Goal: Task Accomplishment & Management: Complete application form

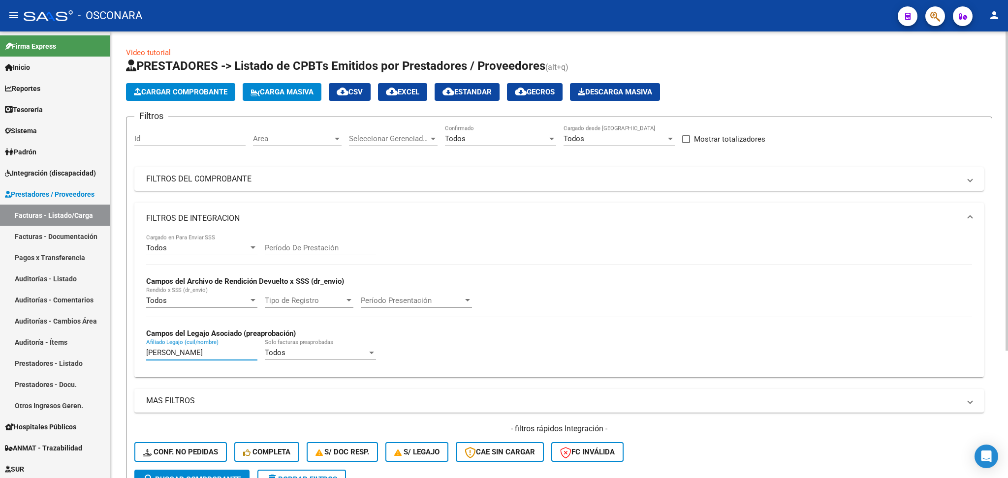
scroll to position [180, 0]
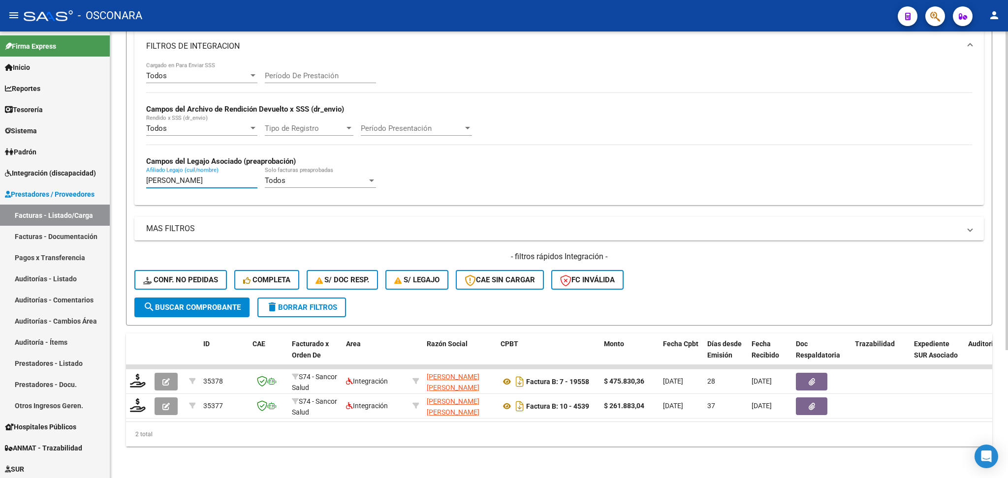
click at [112, 170] on div "Video tutorial PRESTADORES -> Listado de CPBTs Emitidos por Prestadores / Prove…" at bounding box center [559, 168] width 898 height 619
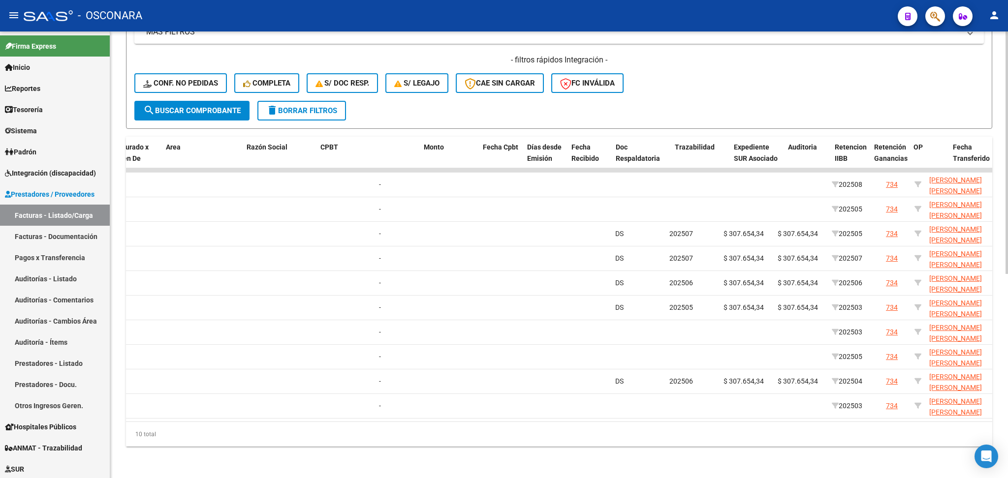
scroll to position [0, 0]
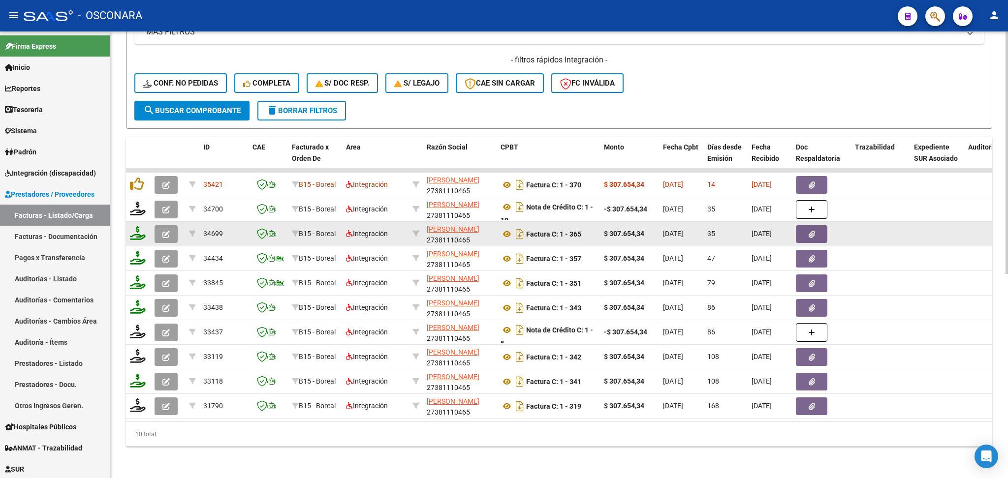
type input "[PERSON_NAME] [PERSON_NAME]"
click at [166, 231] on icon "button" at bounding box center [165, 234] width 7 height 7
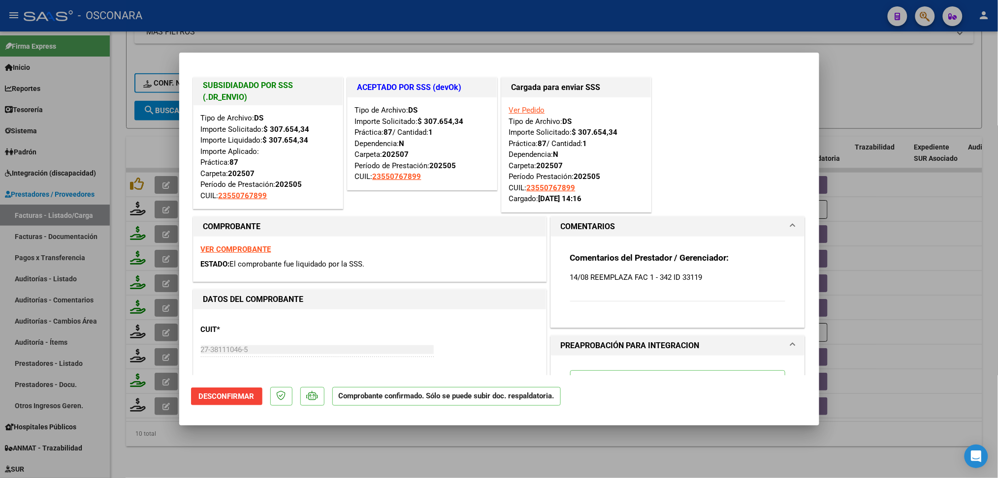
click at [335, 448] on div at bounding box center [499, 239] width 998 height 478
type input "$ 0,00"
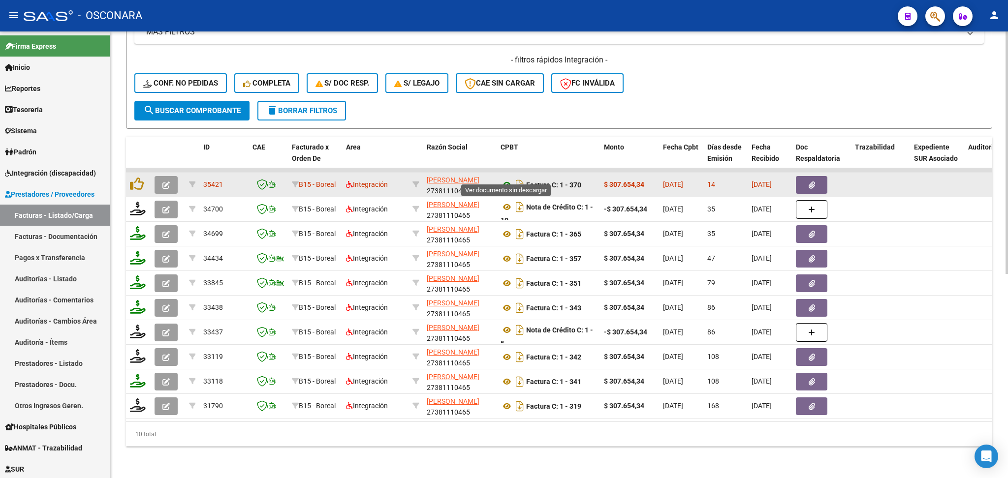
click at [505, 179] on icon at bounding box center [507, 185] width 13 height 12
click at [816, 176] on button "button" at bounding box center [811, 185] width 31 height 18
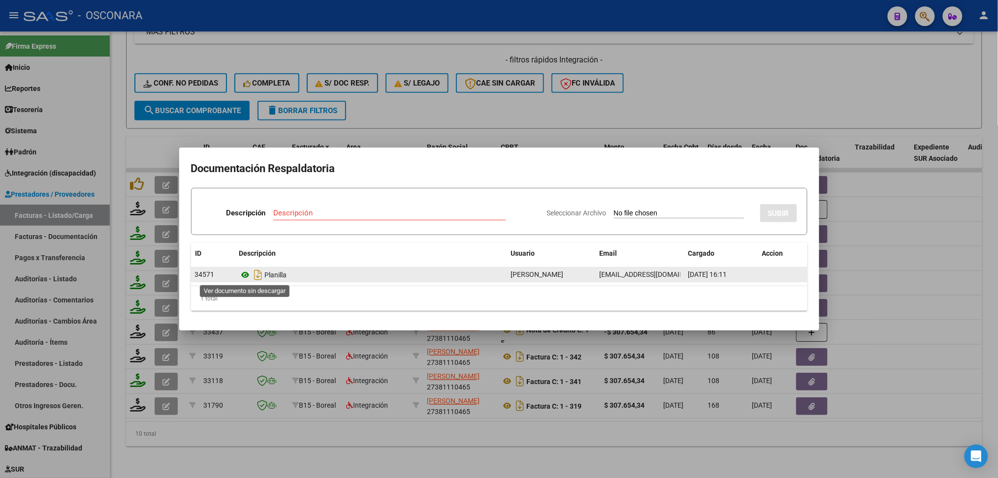
click at [244, 275] on icon at bounding box center [245, 275] width 13 height 12
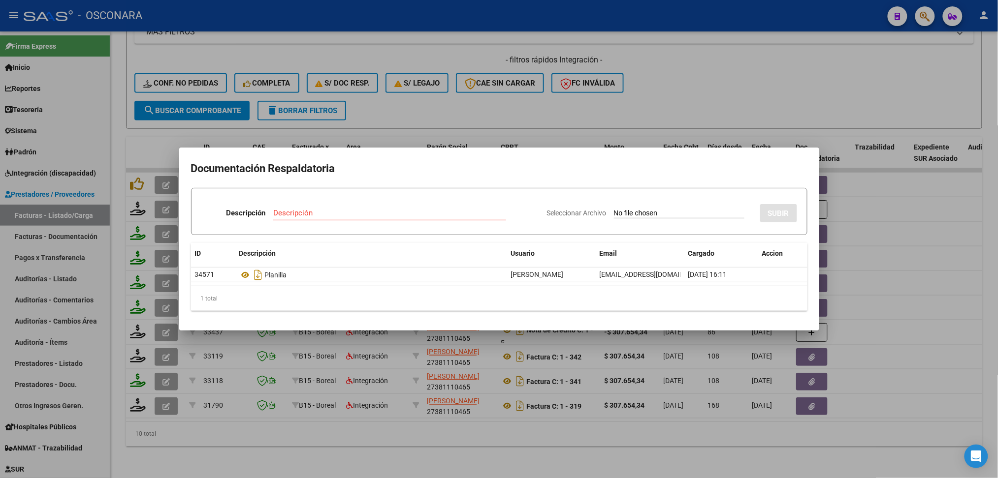
click at [423, 108] on div at bounding box center [499, 239] width 998 height 478
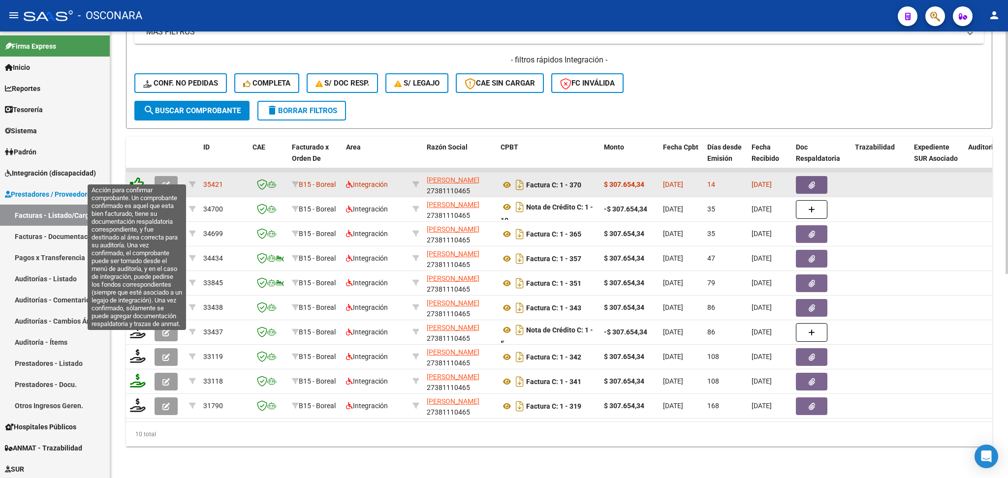
click at [135, 177] on icon at bounding box center [137, 184] width 14 height 14
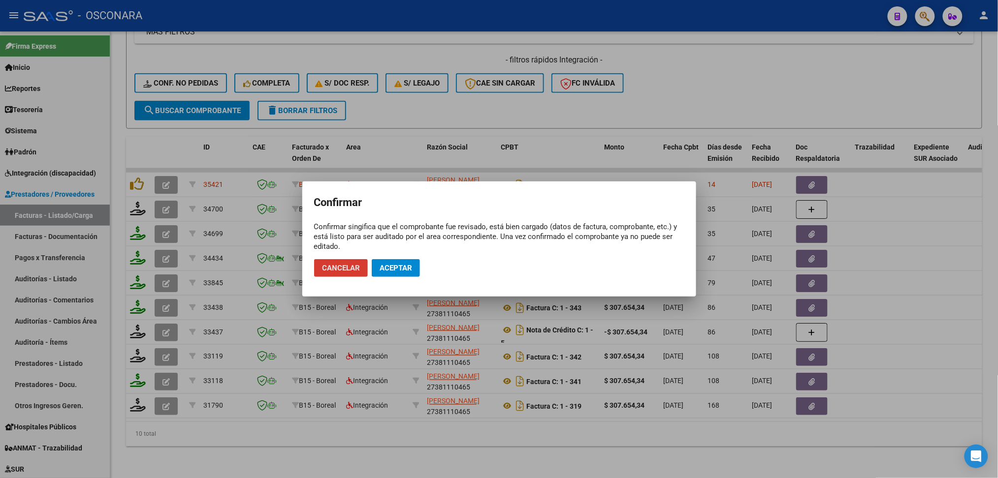
click at [396, 268] on span "Aceptar" at bounding box center [395, 268] width 32 height 9
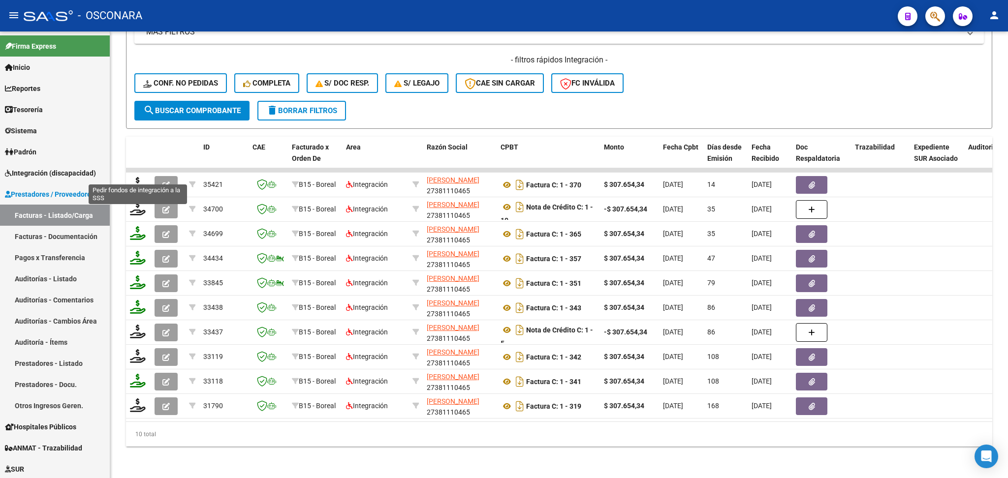
click at [139, 177] on icon at bounding box center [138, 184] width 16 height 14
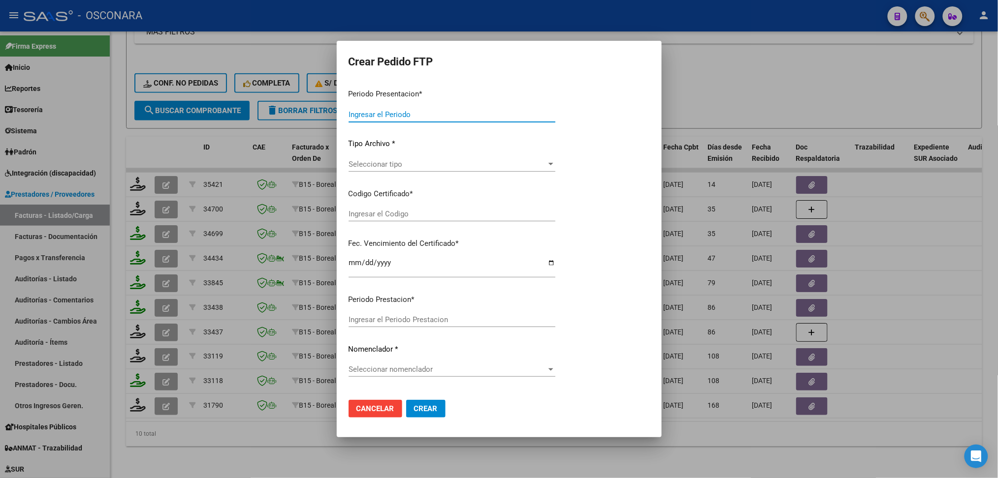
type input "202508"
type input "$ 307.654,34"
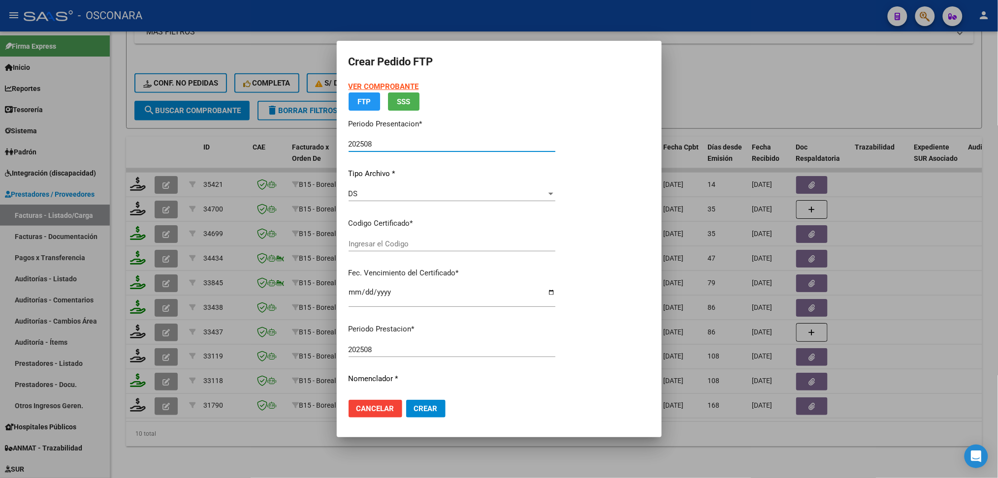
type input "ARG0200055076789-20230626-20280626"
type input "[DATE]"
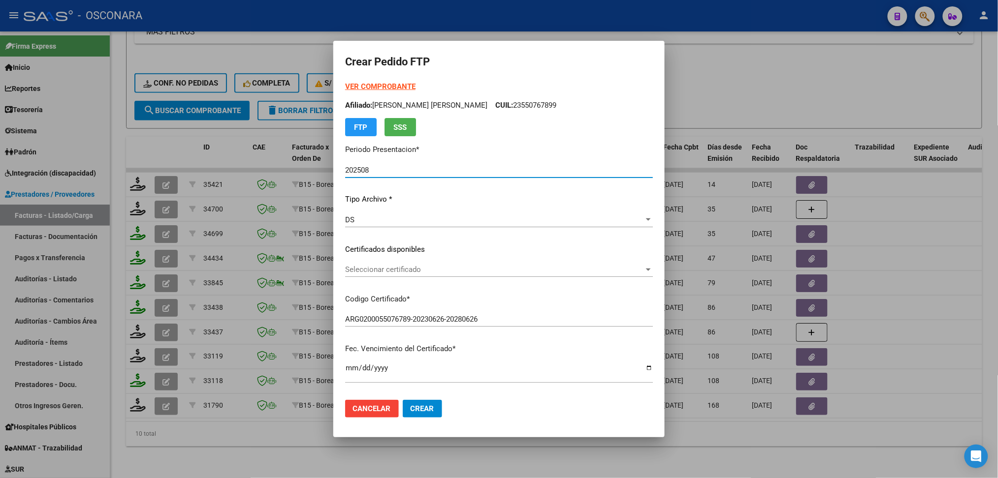
click at [377, 267] on span "Seleccionar certificado" at bounding box center [494, 269] width 299 height 9
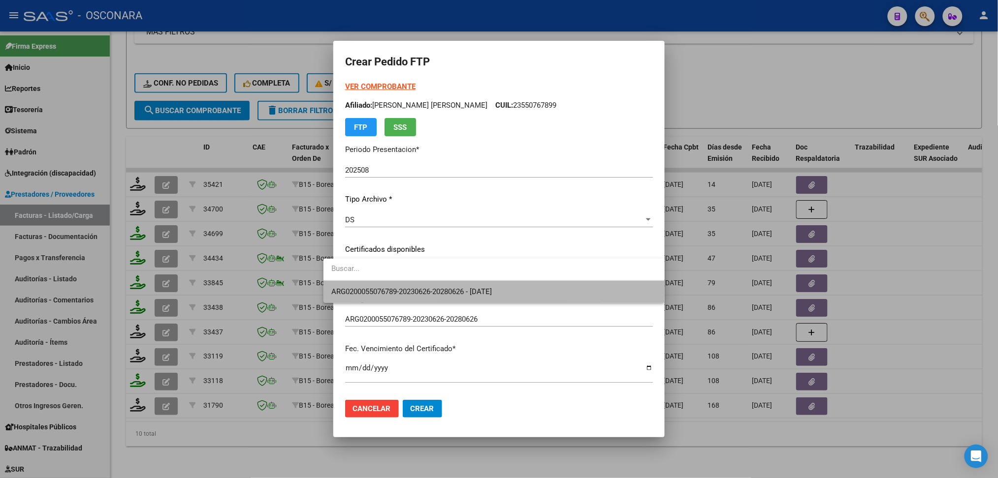
click at [382, 285] on span "ARG0200055076789-20230626-20280626 - [DATE]" at bounding box center [493, 292] width 325 height 22
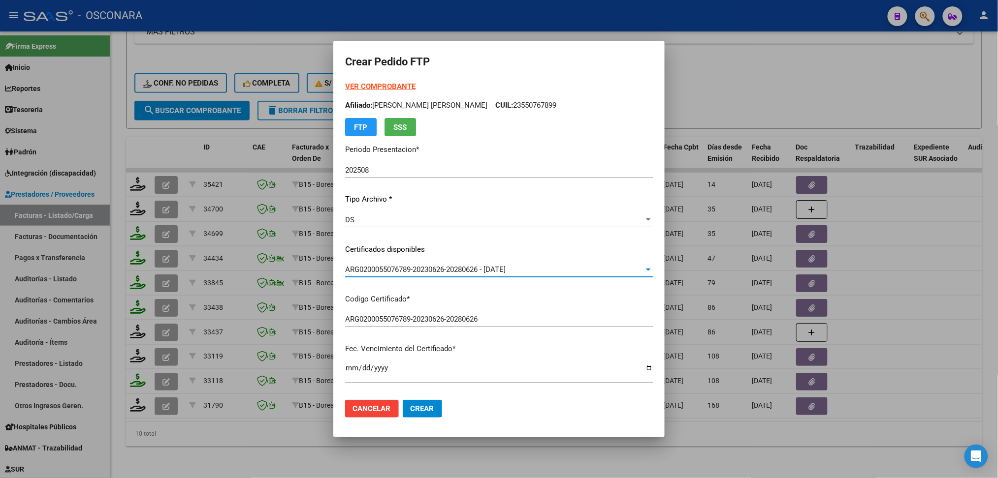
scroll to position [262, 0]
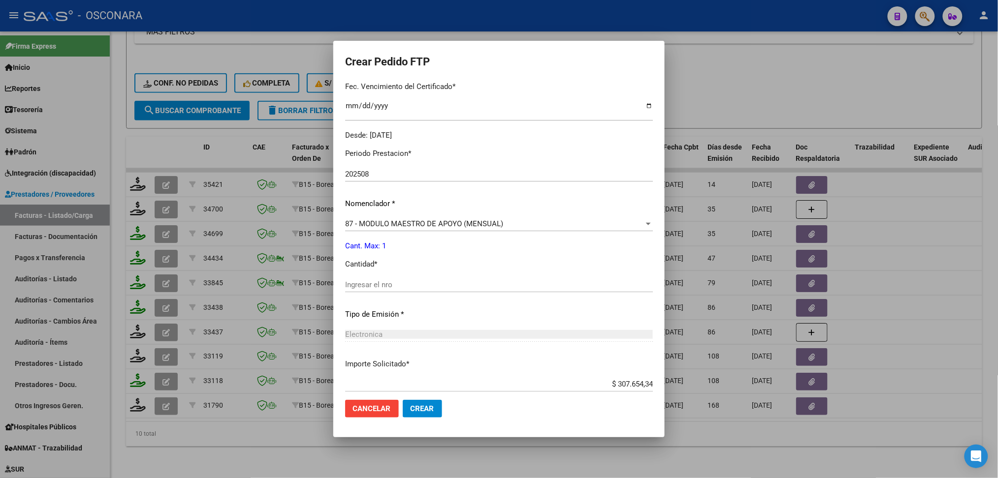
click at [373, 285] on input "Ingresar el nro" at bounding box center [499, 285] width 308 height 9
type input "1"
click at [403, 400] on button "Crear" at bounding box center [422, 409] width 39 height 18
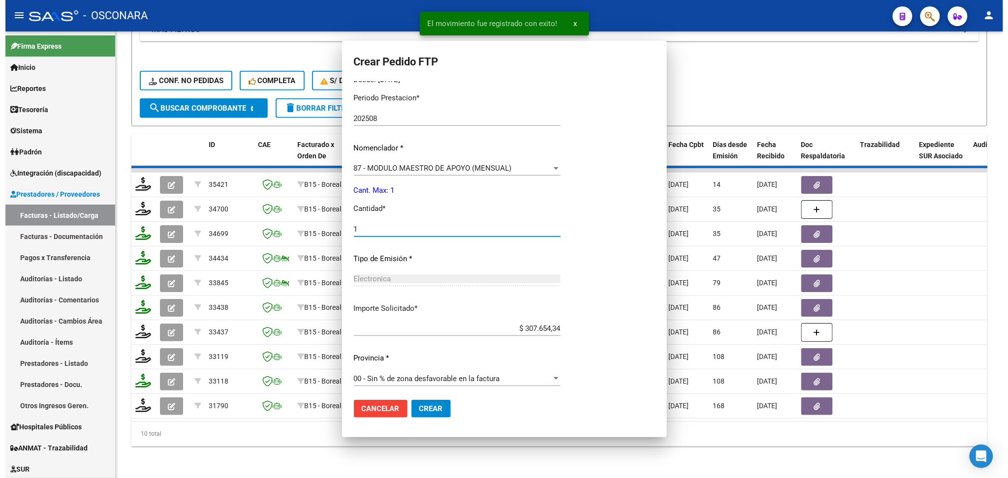
scroll to position [0, 0]
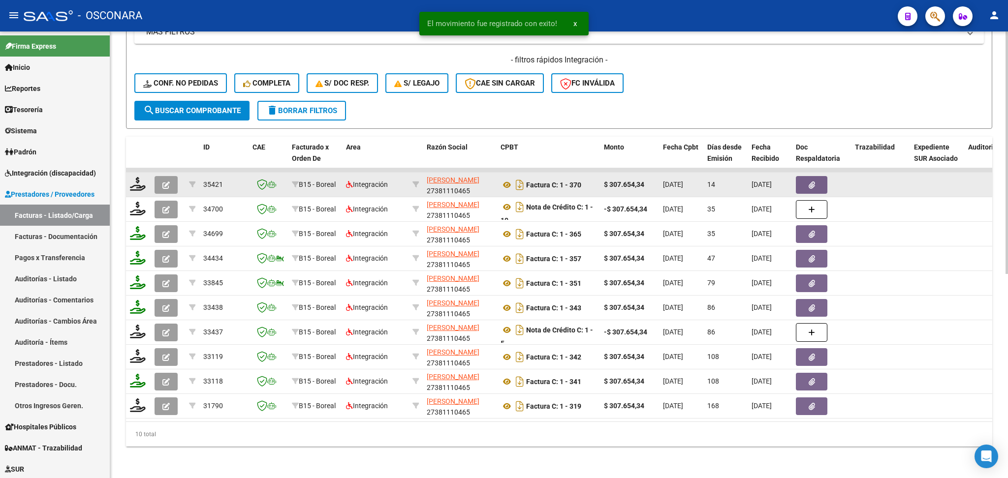
click at [172, 176] on button "button" at bounding box center [166, 185] width 23 height 18
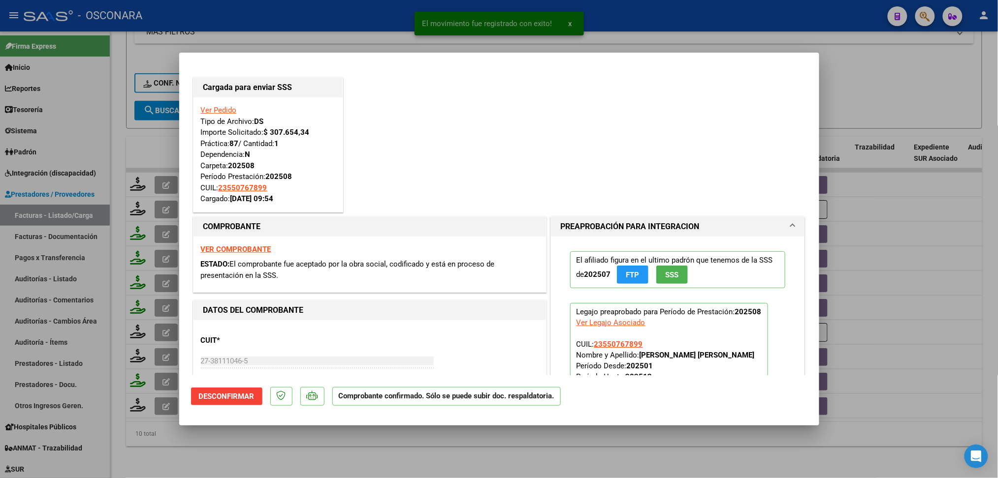
click at [347, 463] on div at bounding box center [499, 239] width 998 height 478
type input "$ 0,00"
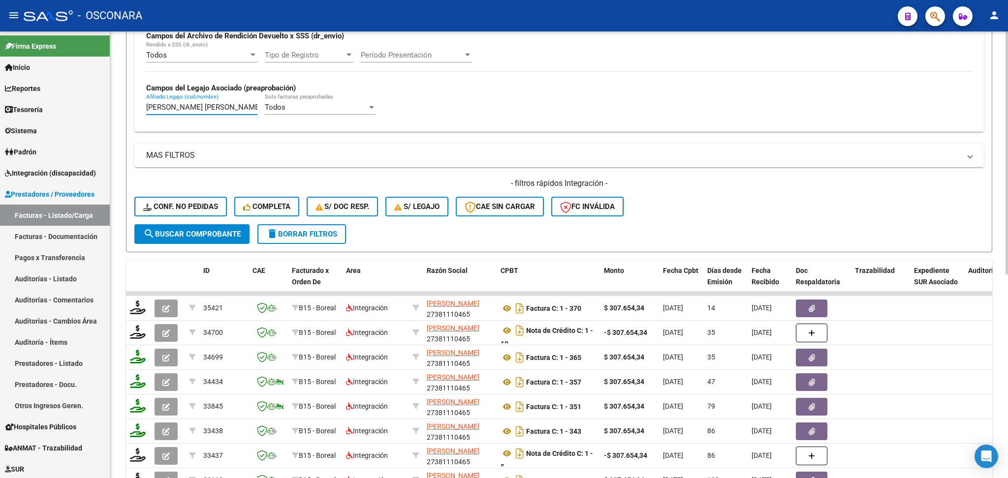
drag, startPoint x: 249, startPoint y: 103, endPoint x: 129, endPoint y: 103, distance: 120.1
click at [127, 103] on form "Filtros Id Area Area Seleccionar Gerenciador Seleccionar Gerenciador Todos Conf…" at bounding box center [559, 61] width 866 height 381
type input "L"
paste input "[PERSON_NAME] [PERSON_NAME]"
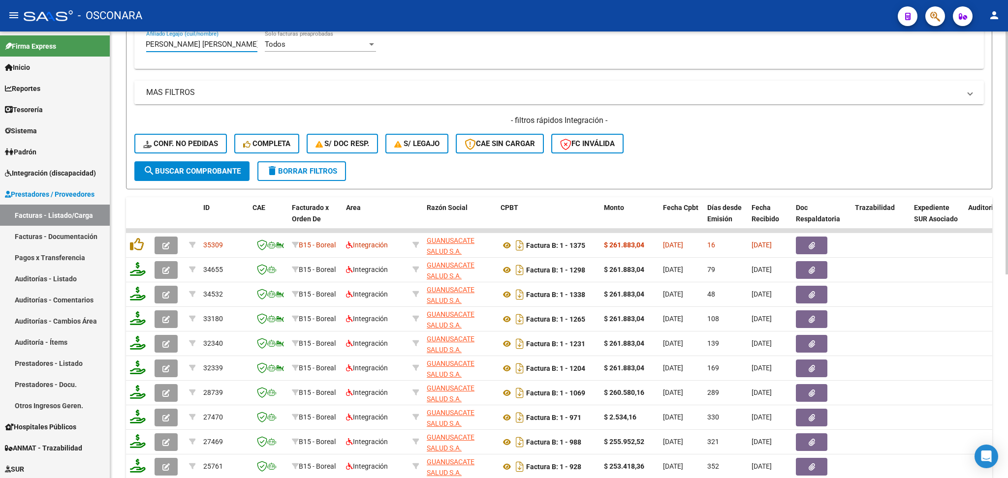
scroll to position [377, 0]
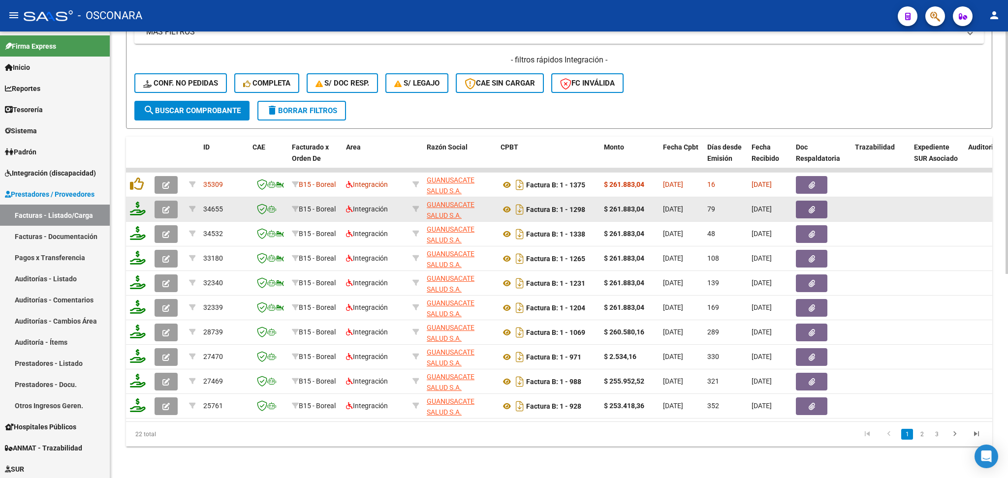
type input "[PERSON_NAME] [PERSON_NAME]"
click at [167, 206] on icon "button" at bounding box center [165, 209] width 7 height 7
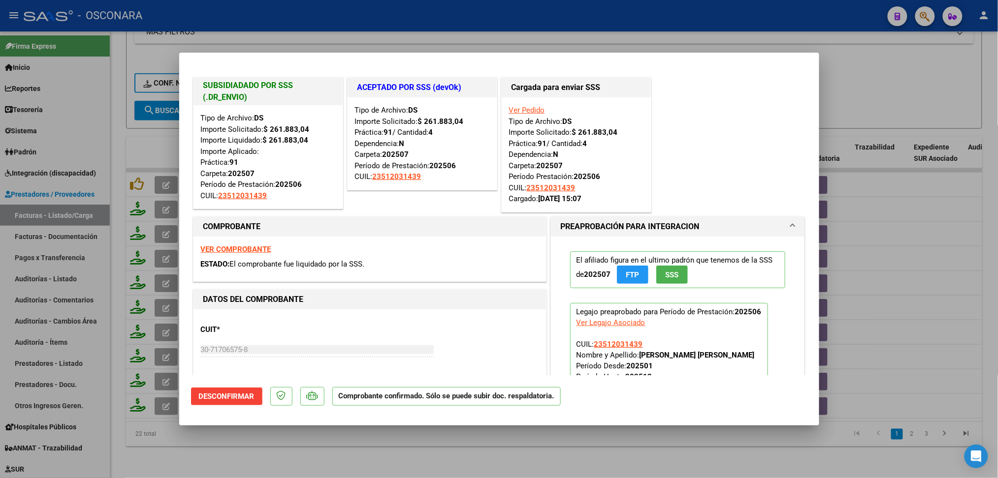
click at [325, 447] on div at bounding box center [499, 239] width 998 height 478
type input "$ 0,00"
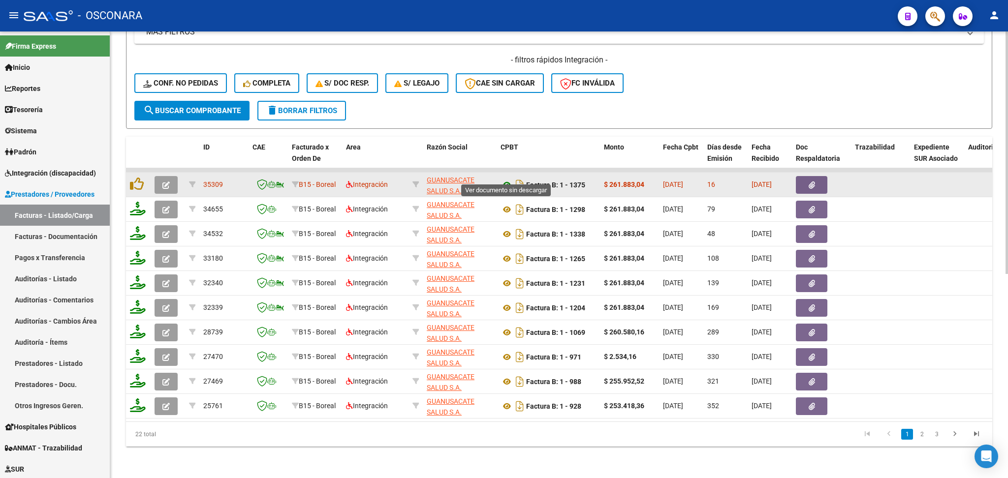
click at [504, 179] on icon at bounding box center [507, 185] width 13 height 12
click at [812, 182] on icon "button" at bounding box center [812, 185] width 6 height 7
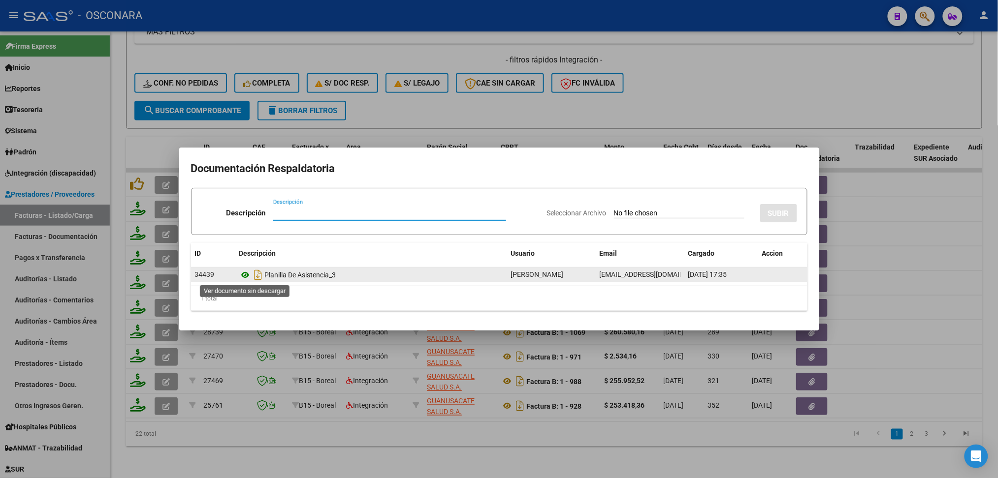
click at [245, 272] on icon at bounding box center [245, 275] width 13 height 12
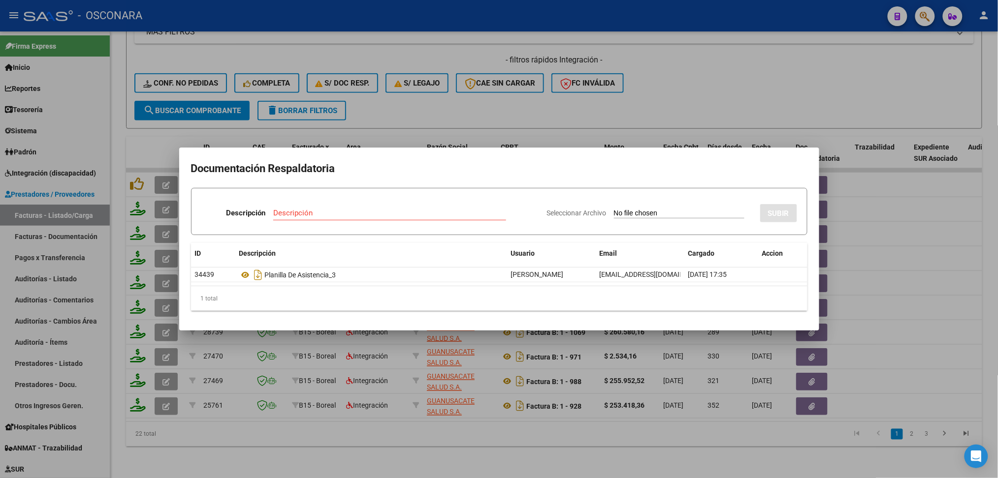
click at [466, 98] on div at bounding box center [499, 239] width 998 height 478
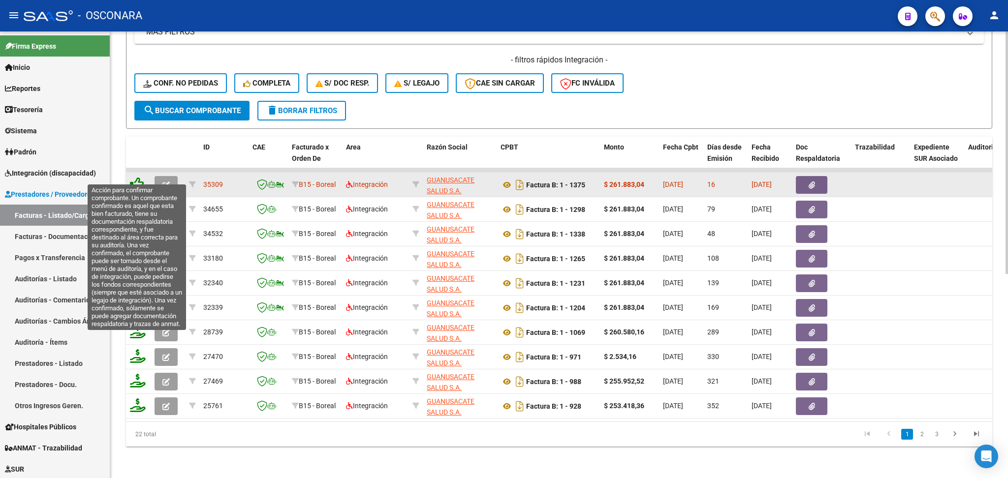
click at [137, 177] on icon at bounding box center [137, 184] width 14 height 14
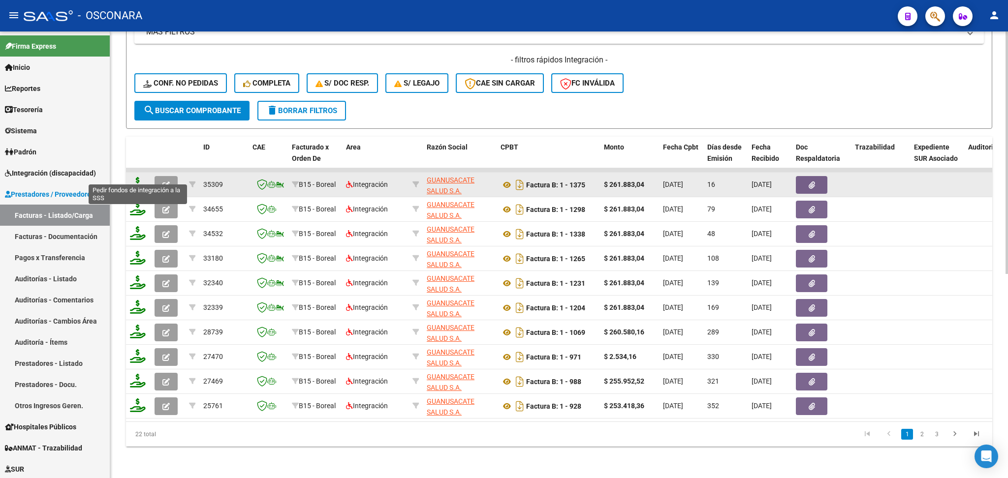
click at [136, 177] on icon at bounding box center [138, 184] width 16 height 14
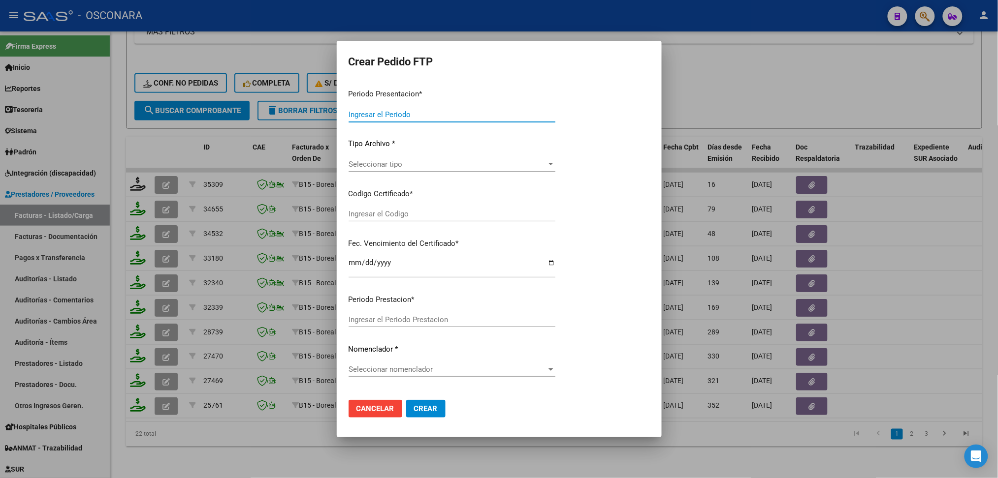
type input "202508"
type input "$ 261.883,04"
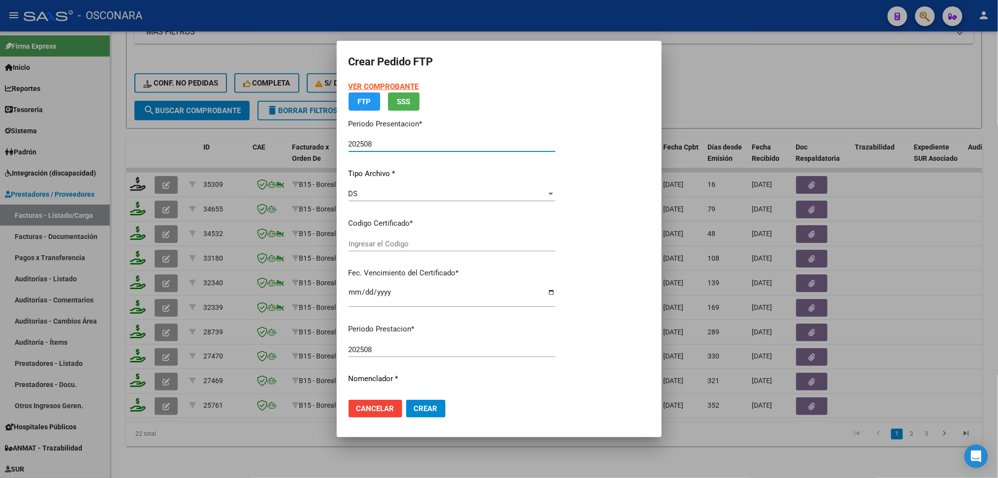
type input "ARG02000512031432022110920271109COR469"
type input "[DATE]"
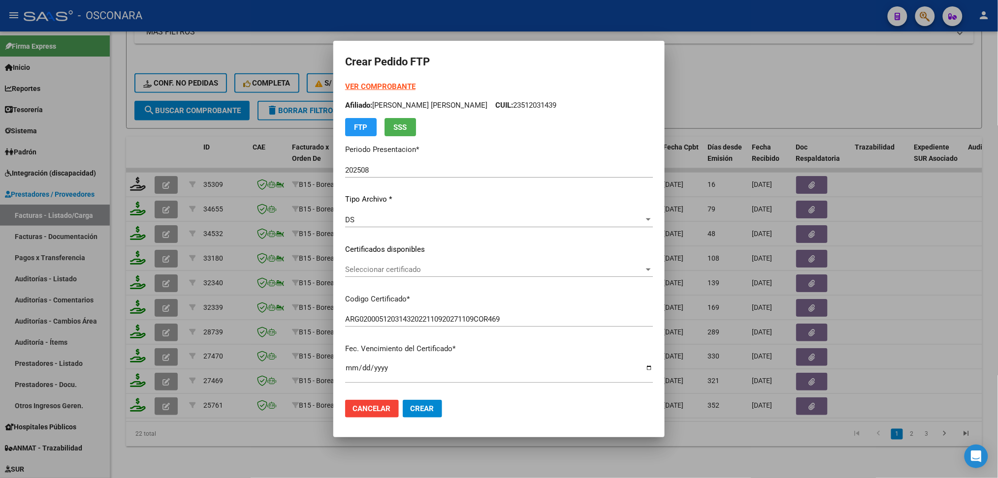
click at [395, 245] on p "Certificados disponibles" at bounding box center [499, 249] width 308 height 11
click at [396, 261] on div "VER COMPROBANTE ARCA Padrón Afiliado: [PERSON_NAME] [PERSON_NAME] CUIL: 2351203…" at bounding box center [499, 242] width 308 height 322
click at [399, 269] on span "Seleccionar certificado" at bounding box center [494, 269] width 299 height 9
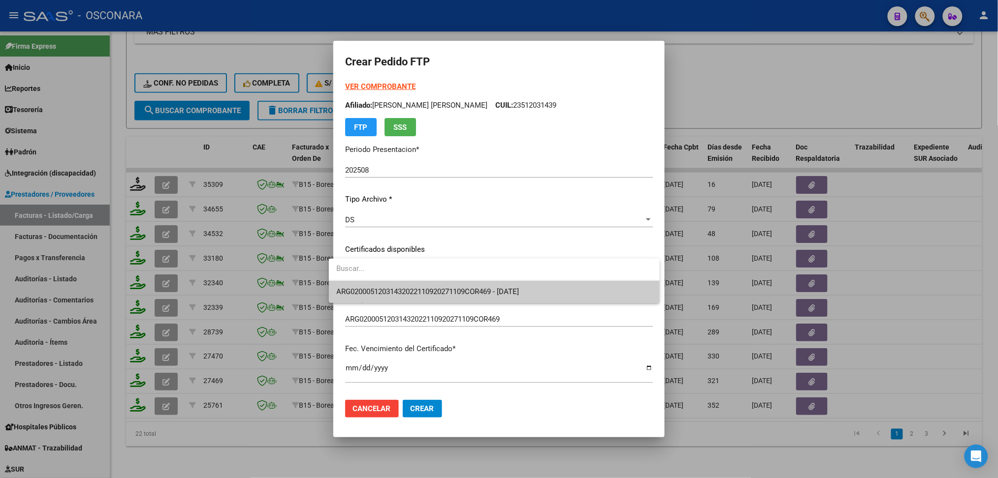
click at [400, 287] on span "ARG02000512031432022110920271109COR469 - [DATE]" at bounding box center [428, 291] width 183 height 9
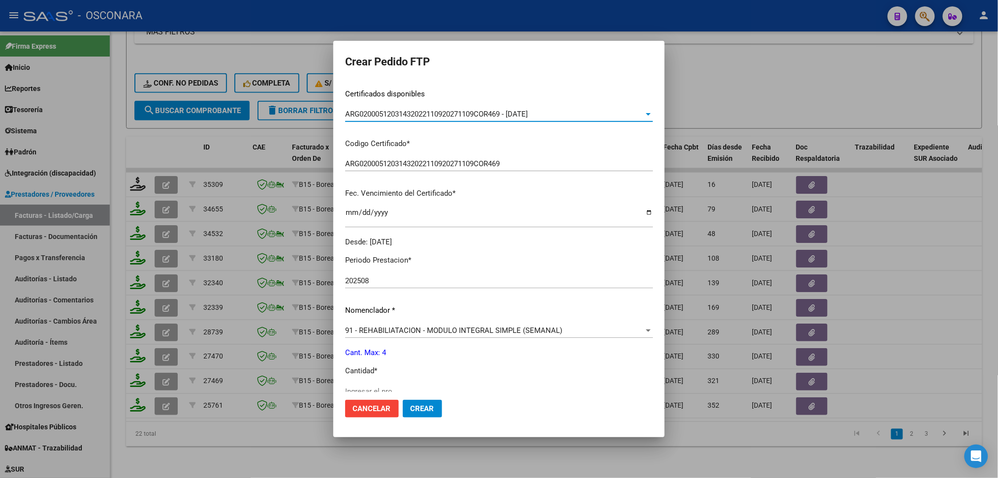
scroll to position [320, 0]
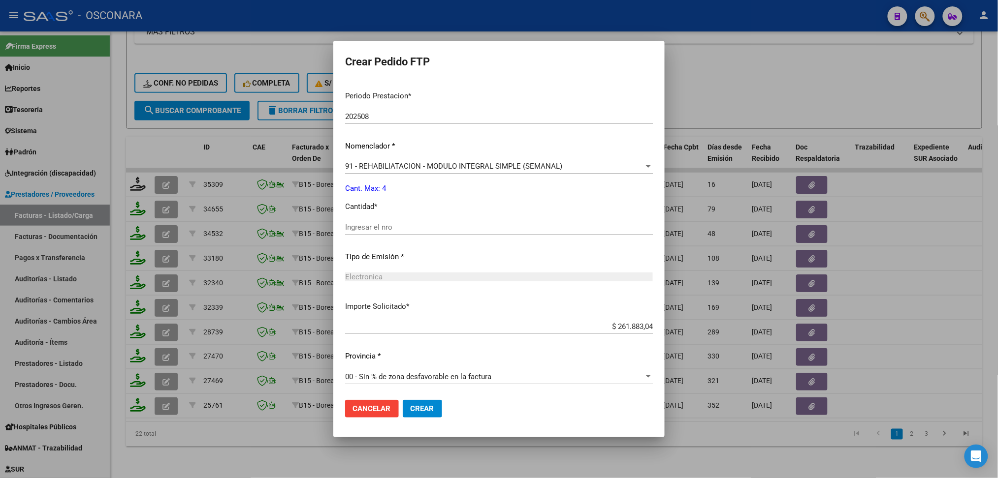
click at [380, 227] on input "Ingresar el nro" at bounding box center [499, 227] width 308 height 9
type input "4"
click at [403, 400] on button "Crear" at bounding box center [422, 409] width 39 height 18
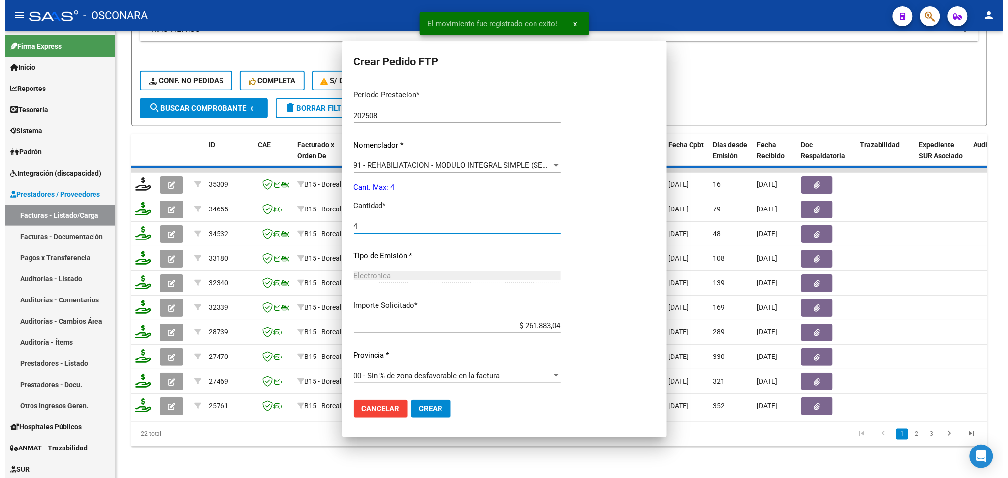
scroll to position [264, 0]
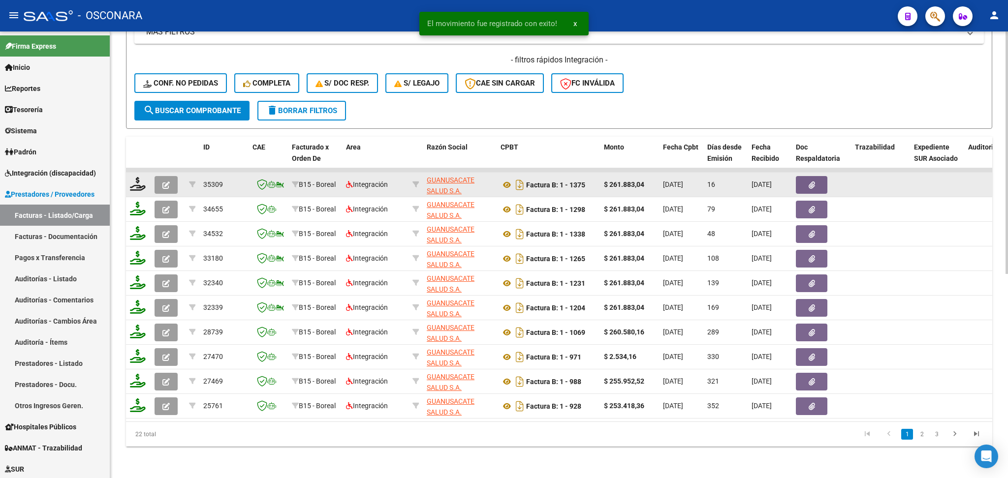
click at [163, 182] on icon "button" at bounding box center [165, 185] width 7 height 7
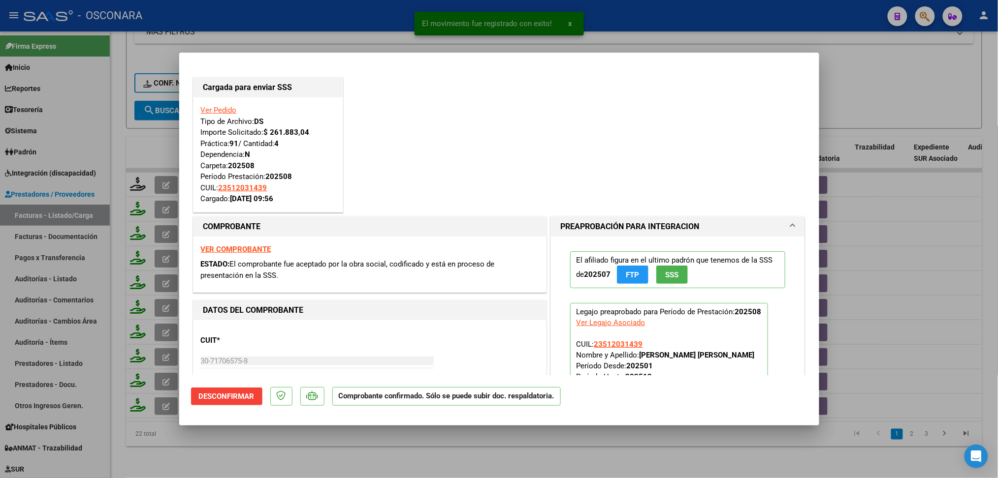
click at [310, 453] on div at bounding box center [499, 239] width 998 height 478
type input "$ 0,00"
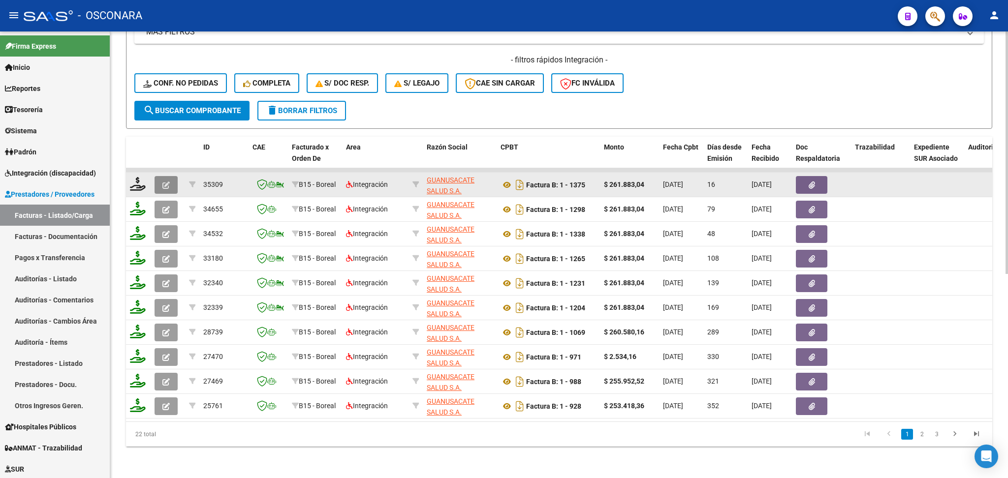
click at [168, 182] on icon "button" at bounding box center [165, 185] width 7 height 7
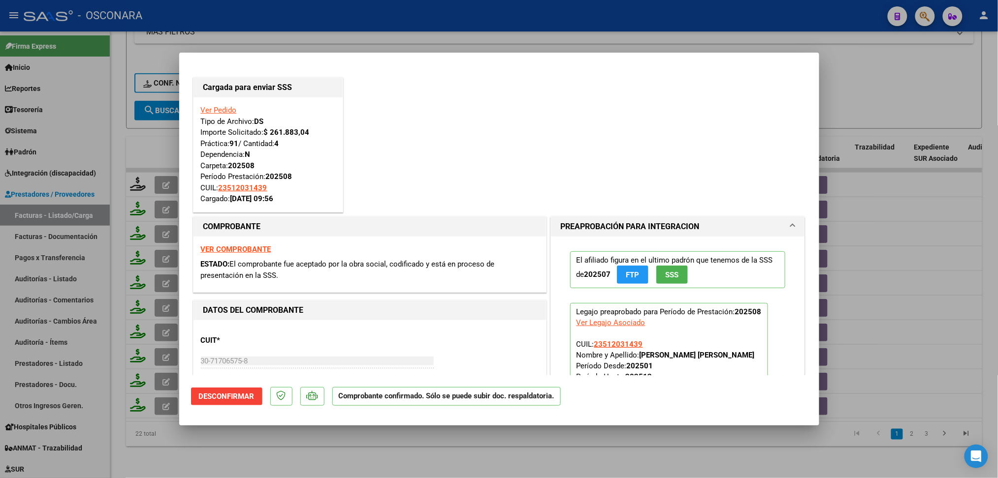
click at [308, 444] on div at bounding box center [499, 239] width 998 height 478
type input "$ 0,00"
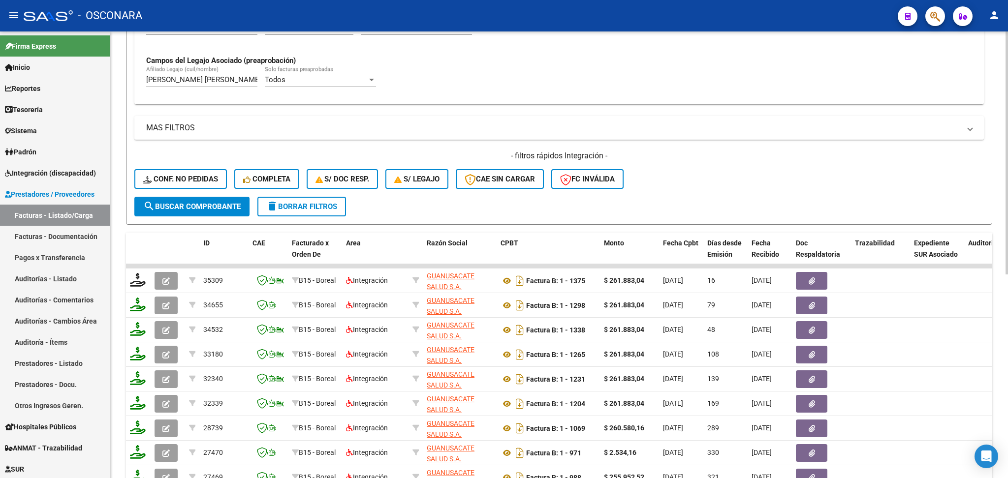
scroll to position [246, 0]
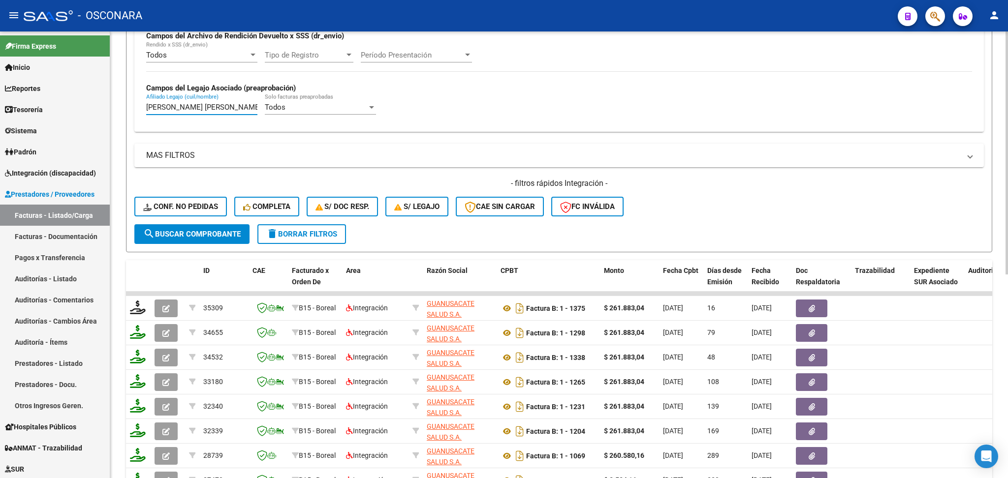
drag, startPoint x: 246, startPoint y: 106, endPoint x: 123, endPoint y: 97, distance: 123.9
click at [123, 97] on div "Video tutorial PRESTADORES -> Listado de CPBTs Emitidos por Prestadores / Prove…" at bounding box center [559, 194] width 898 height 816
type input "N"
paste input "VELA JOUVENOT [PERSON_NAME]"
type input "VELA JOUVENOT [PERSON_NAME]"
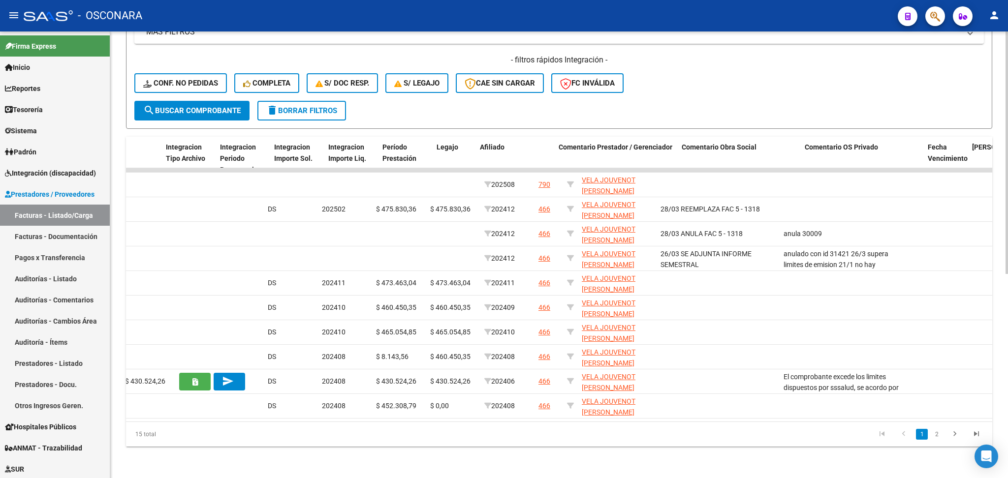
scroll to position [0, 1163]
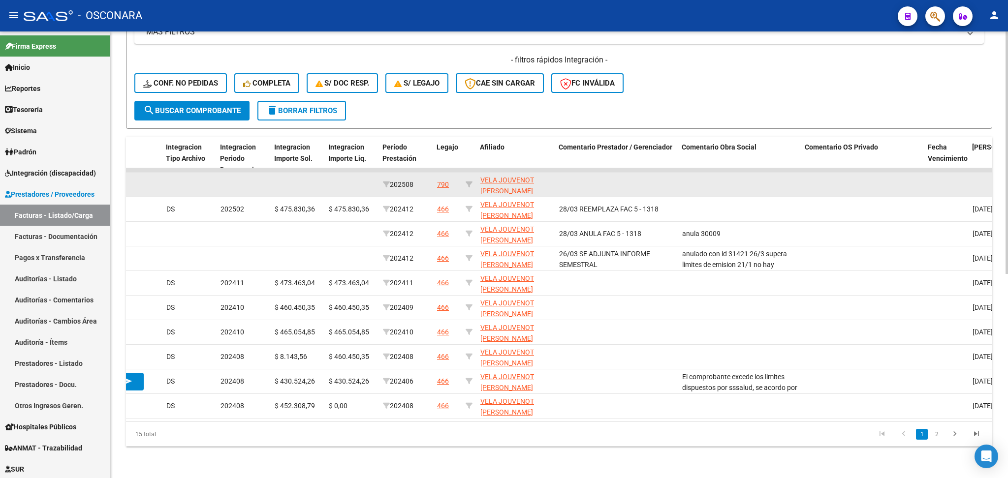
click at [444, 179] on div "790" at bounding box center [443, 184] width 12 height 11
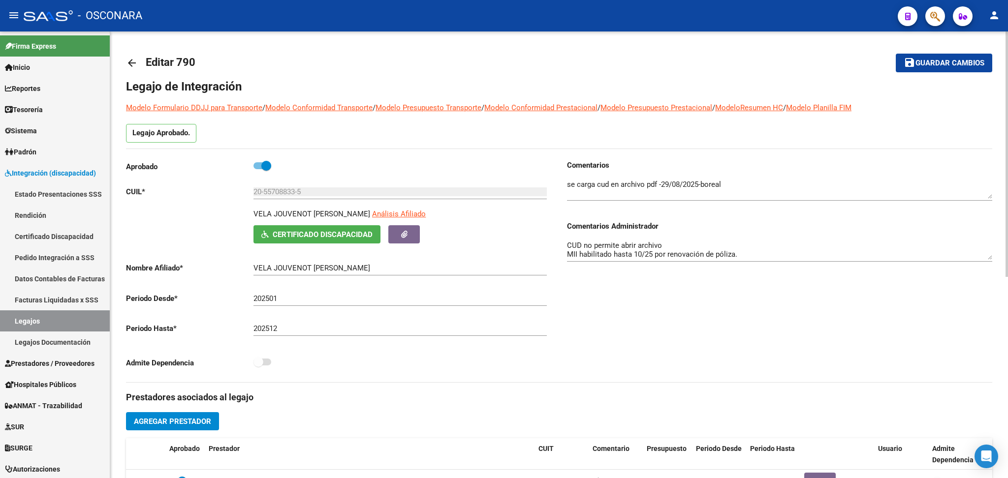
click at [339, 224] on div "VELA JOUVENOT [PERSON_NAME] Análisis Afiliado" at bounding box center [402, 217] width 298 height 17
click at [342, 234] on span "Certificado Discapacidad" at bounding box center [323, 234] width 100 height 9
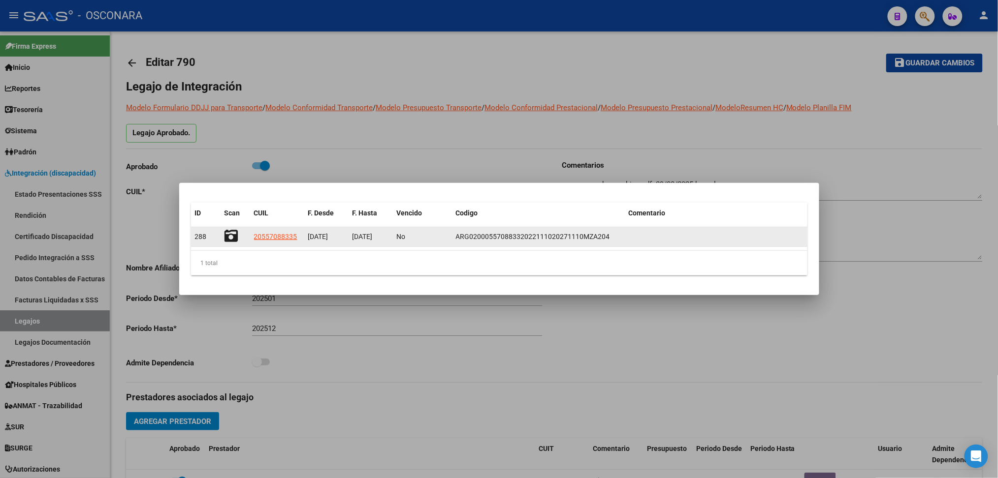
click at [230, 233] on icon at bounding box center [231, 236] width 14 height 14
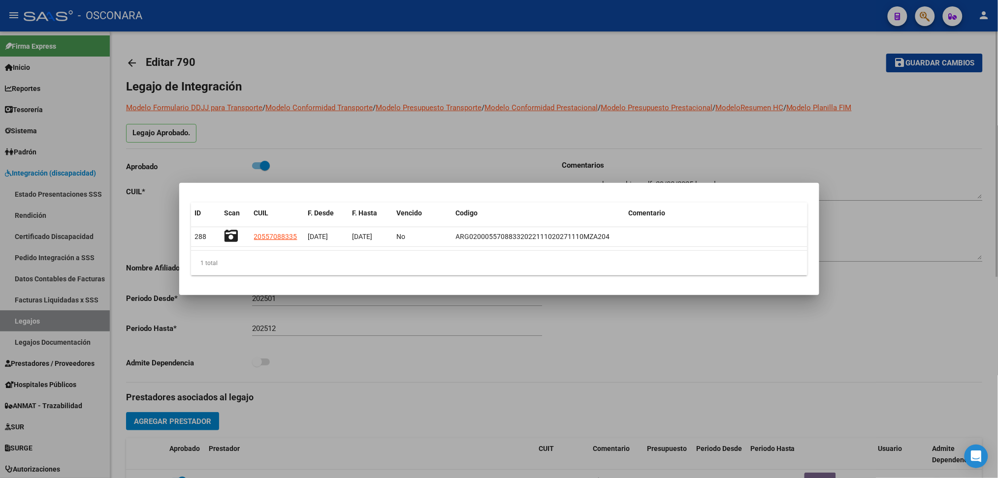
click at [568, 337] on div at bounding box center [499, 239] width 998 height 478
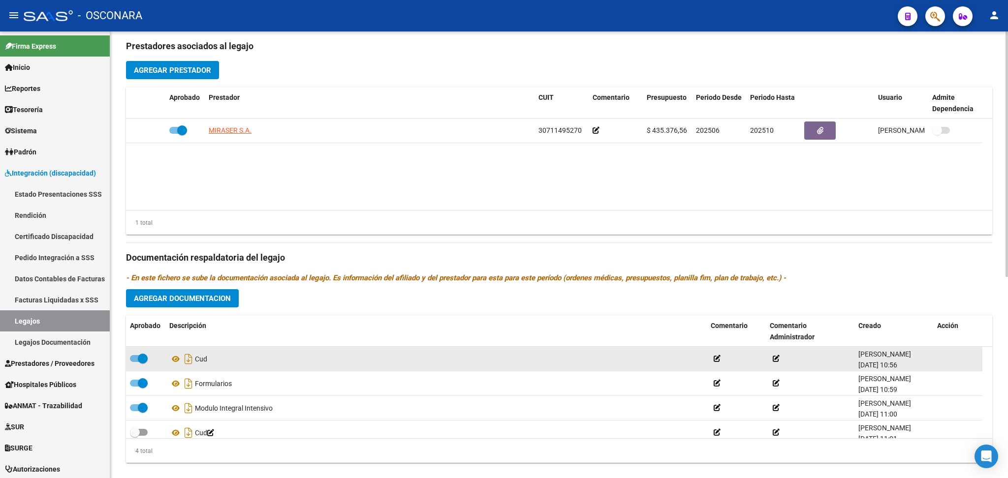
scroll to position [367, 0]
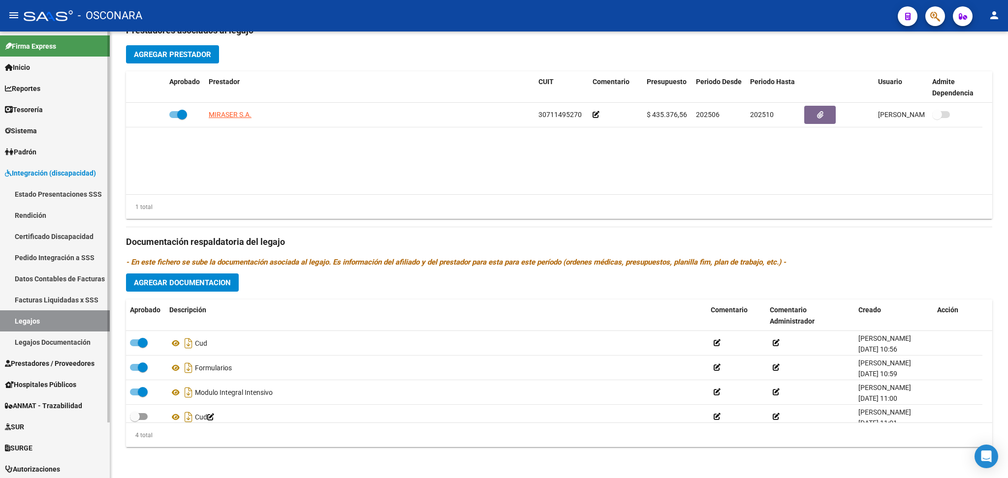
click at [61, 361] on span "Prestadores / Proveedores" at bounding box center [50, 363] width 90 height 11
click at [67, 367] on span "Prestadores / Proveedores" at bounding box center [50, 363] width 90 height 11
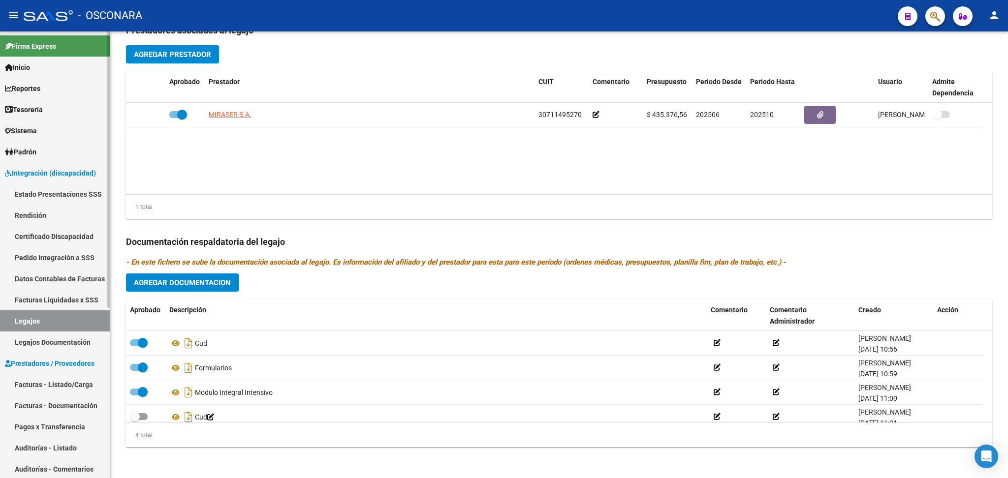
click at [66, 381] on link "Facturas - Listado/Carga" at bounding box center [55, 384] width 110 height 21
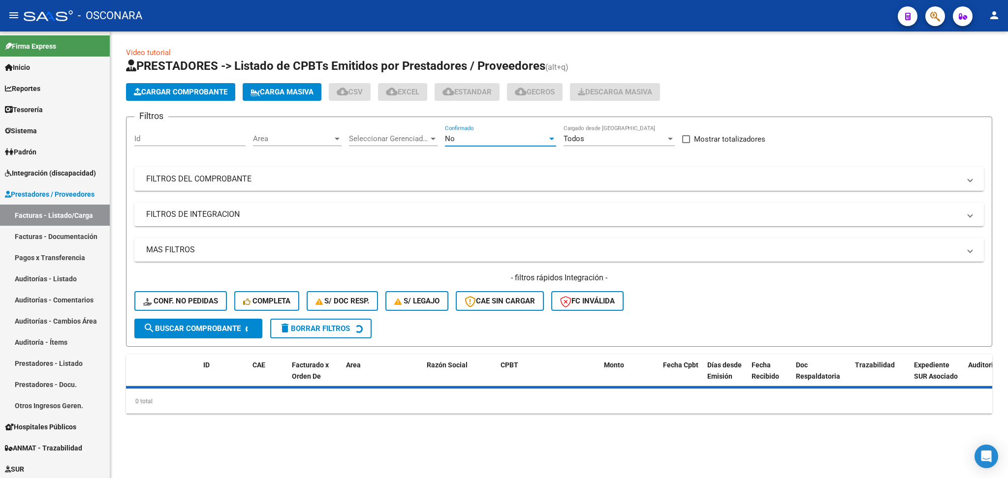
click at [465, 138] on div "No" at bounding box center [496, 138] width 102 height 9
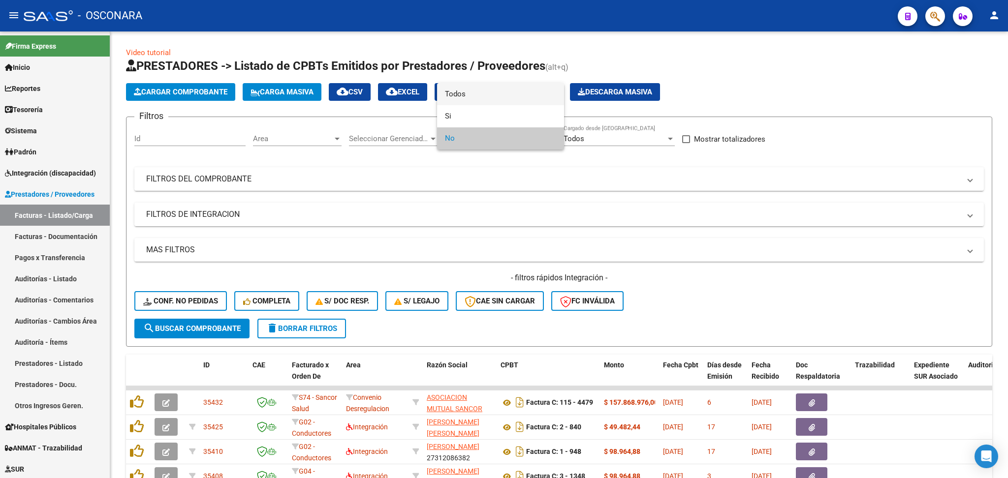
click at [465, 91] on span "Todos" at bounding box center [500, 94] width 111 height 22
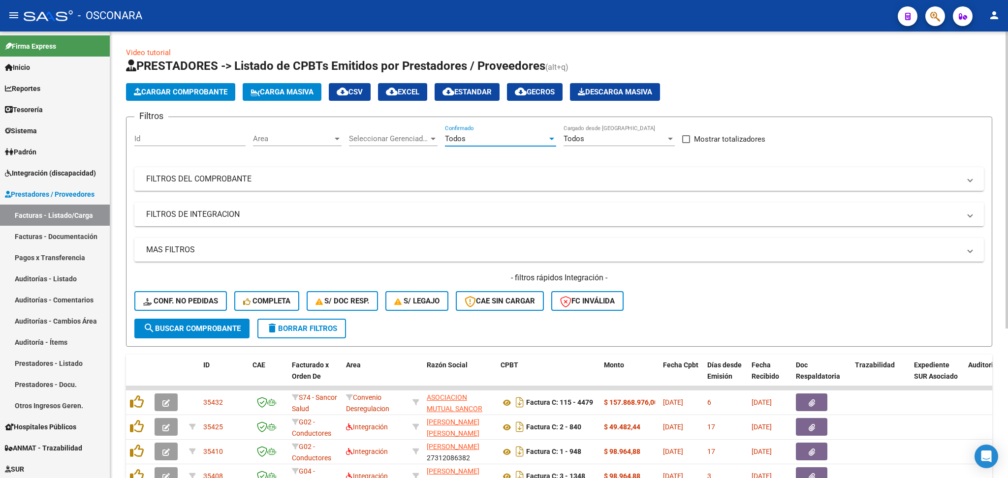
click at [260, 212] on mat-panel-title "FILTROS DE INTEGRACION" at bounding box center [553, 214] width 814 height 11
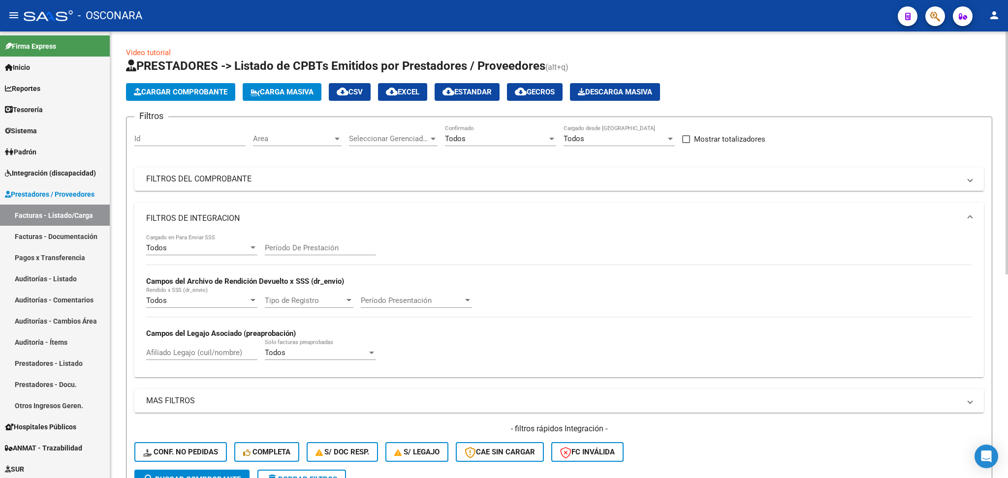
click at [200, 356] on input "Afiliado Legajo (cuil/nombre)" at bounding box center [201, 352] width 111 height 9
paste input "VELA JOUVENOT [PERSON_NAME]"
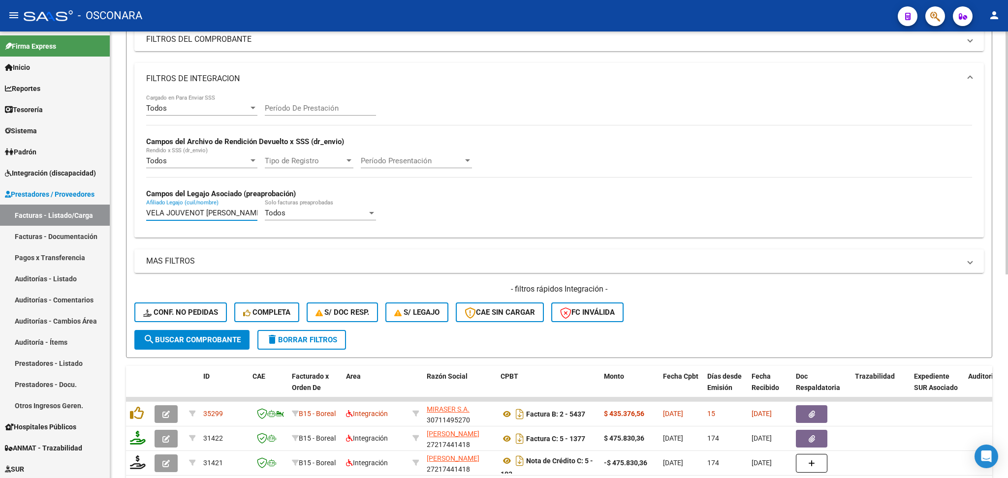
scroll to position [328, 0]
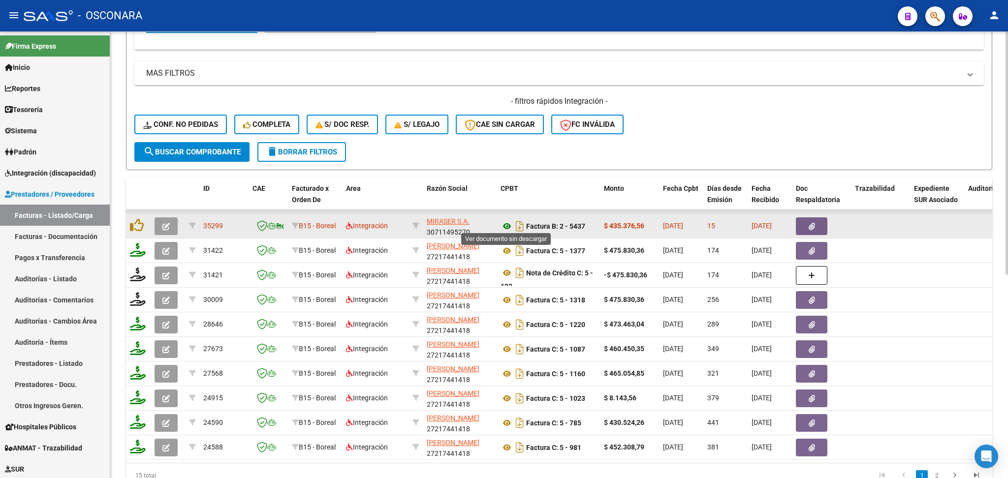
type input "VELA JOUVENOT [PERSON_NAME]"
click at [503, 222] on icon at bounding box center [507, 226] width 13 height 12
click at [809, 223] on icon "button" at bounding box center [812, 226] width 6 height 7
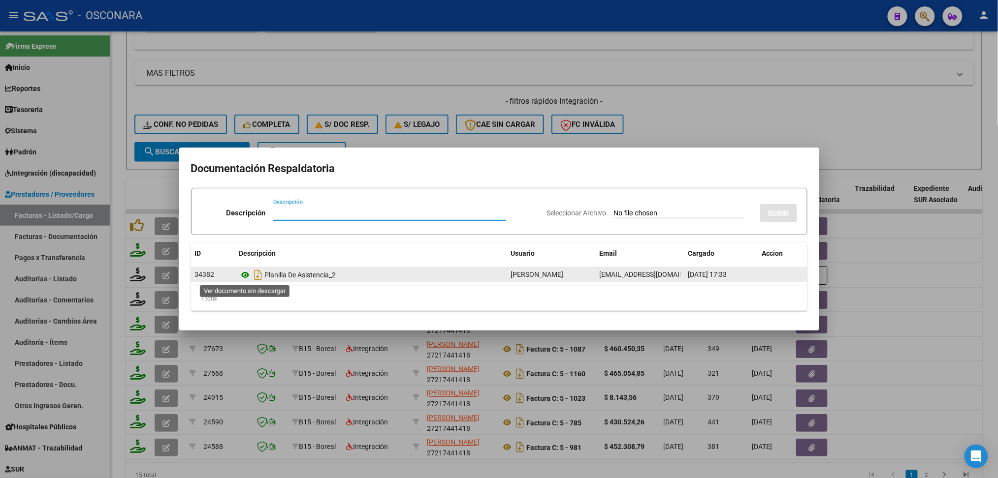
click at [244, 275] on icon at bounding box center [245, 275] width 13 height 12
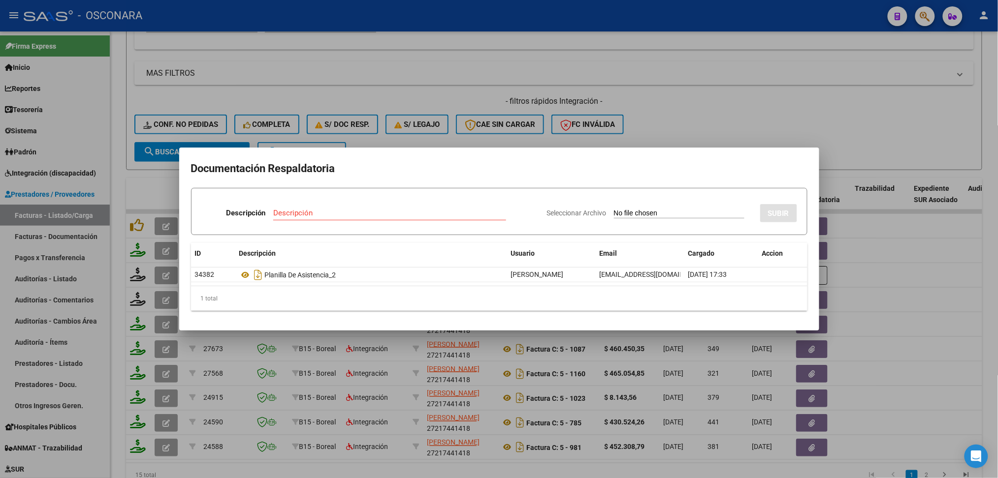
click at [390, 469] on div at bounding box center [499, 239] width 998 height 478
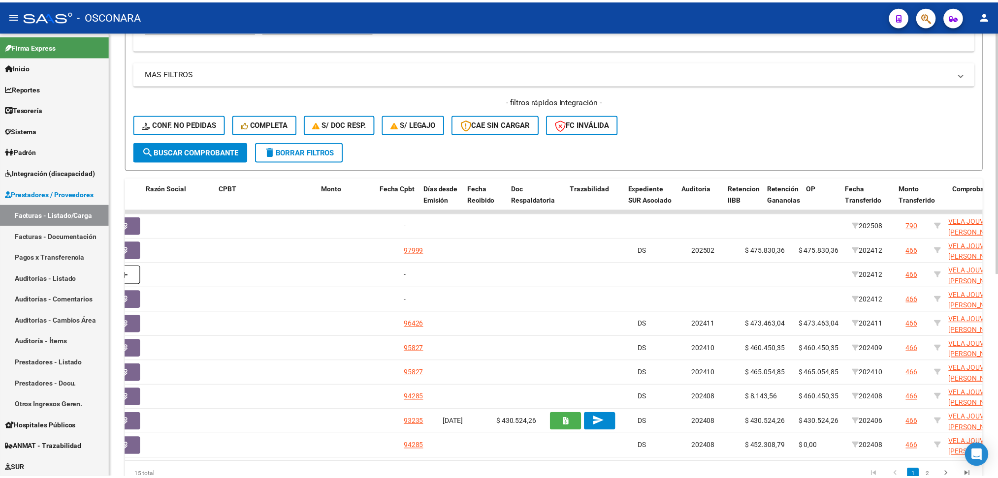
scroll to position [0, 0]
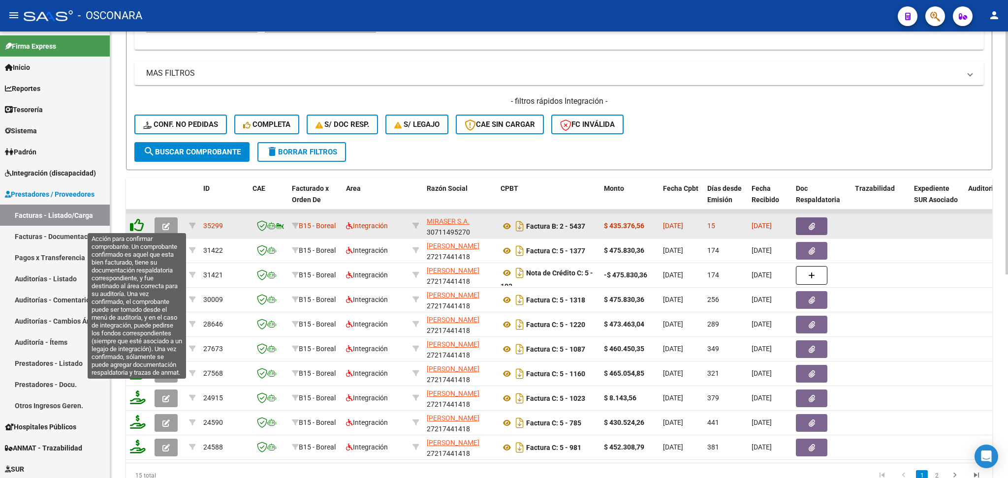
click at [140, 221] on icon at bounding box center [137, 226] width 14 height 14
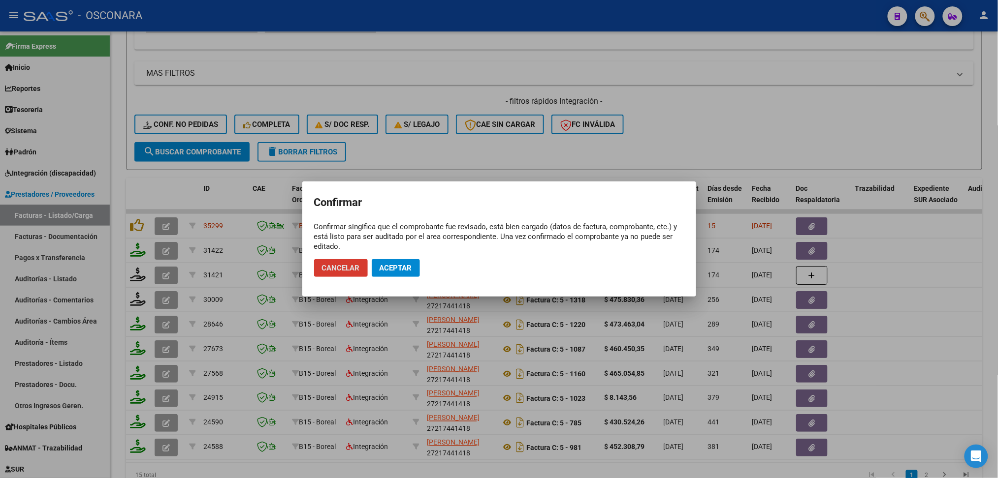
click at [409, 265] on span "Aceptar" at bounding box center [395, 268] width 32 height 9
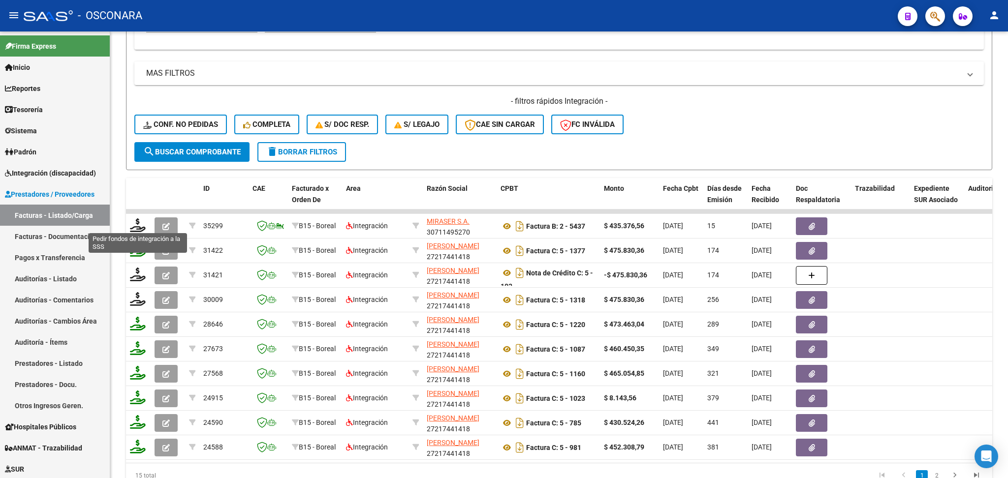
click at [136, 221] on icon at bounding box center [138, 226] width 16 height 14
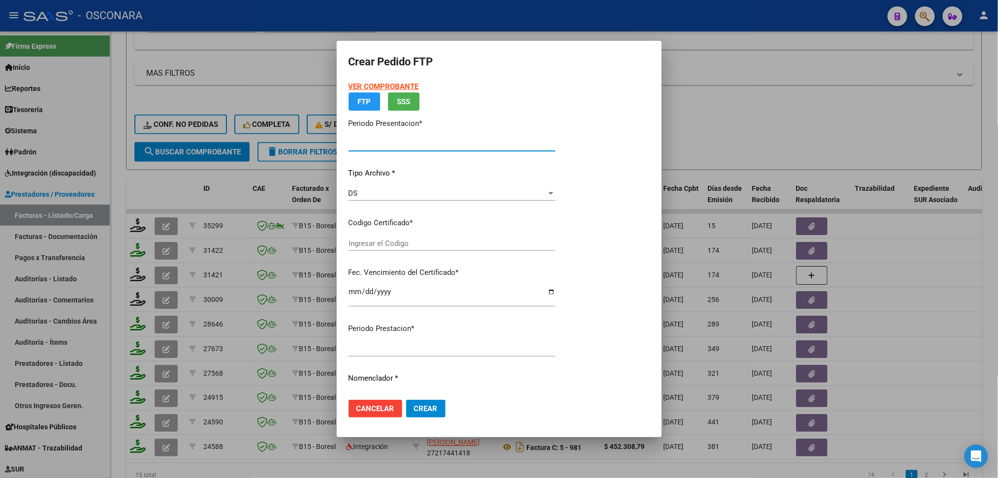
type input "202508"
type input "$ 435.376,56"
type input "ARG02000557088332022111020271110MZA204"
type input "[DATE]"
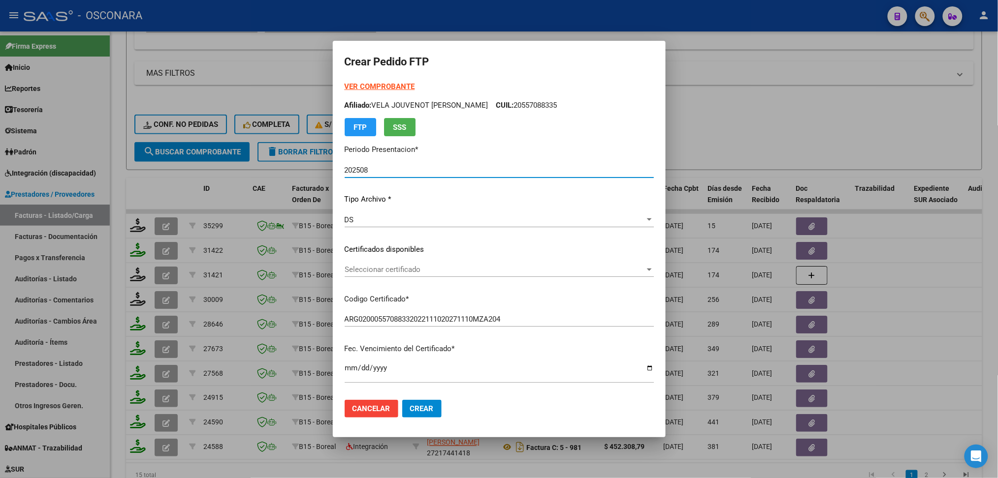
click at [404, 270] on span "Seleccionar certificado" at bounding box center [495, 269] width 300 height 9
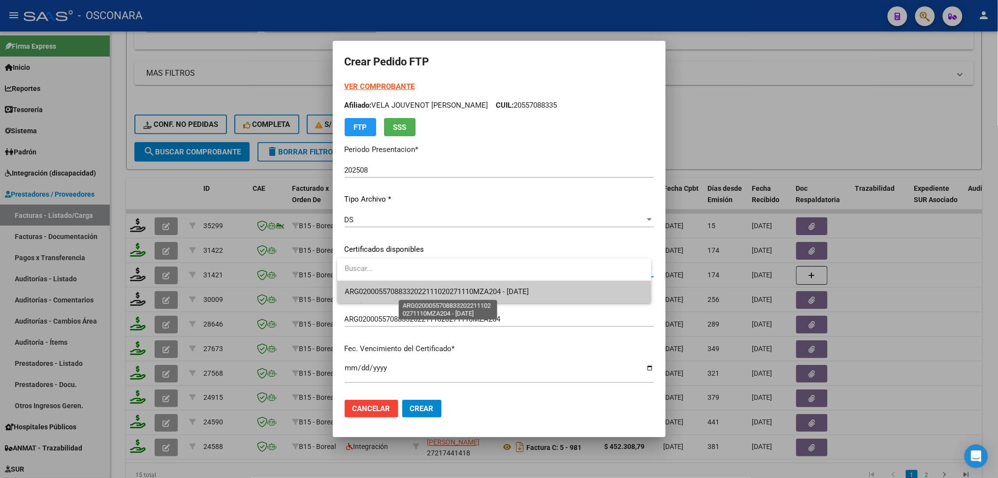
click at [408, 287] on span "ARG02000557088332022111020271110MZA204 - [DATE]" at bounding box center [437, 291] width 184 height 9
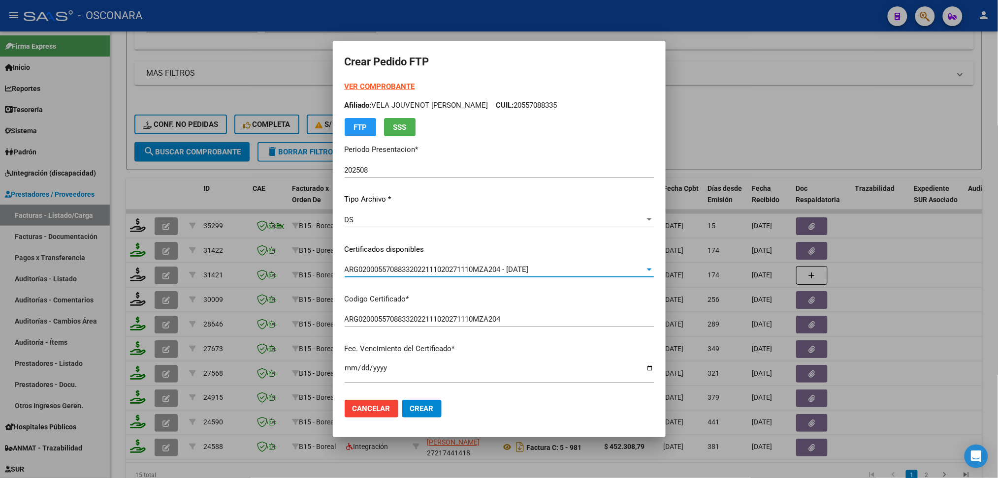
scroll to position [262, 0]
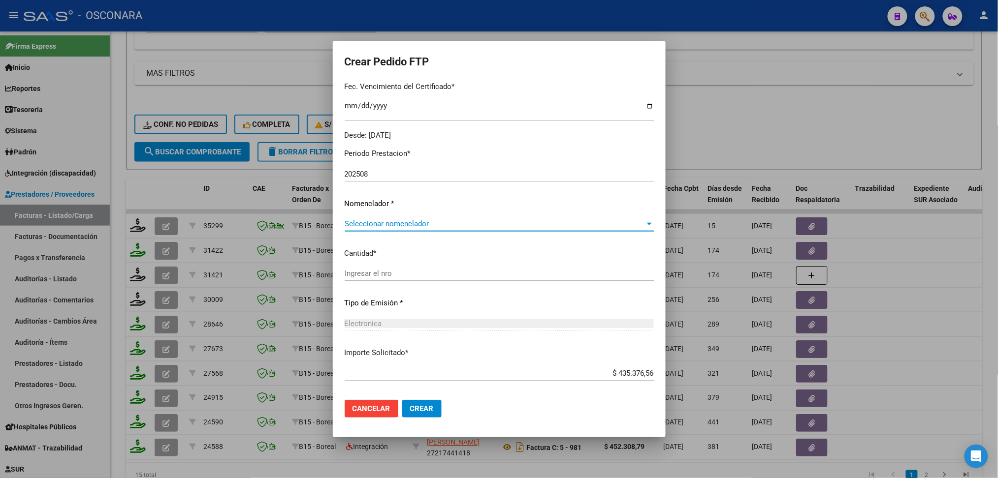
click at [394, 226] on span "Seleccionar nomenclador" at bounding box center [495, 224] width 300 height 9
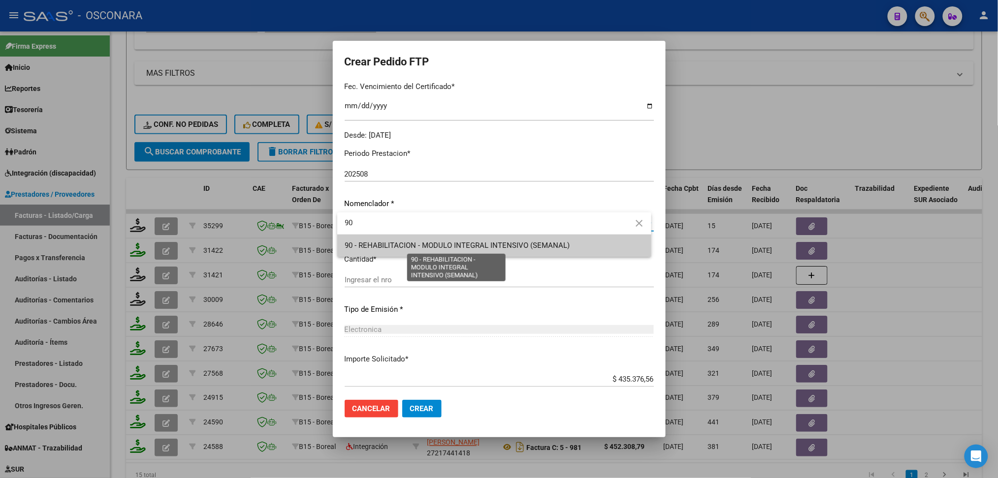
type input "90"
click at [397, 250] on span "90 - REHABILITACION - MODULO INTEGRAL INTENSIVO (SEMANAL)" at bounding box center [457, 245] width 225 height 9
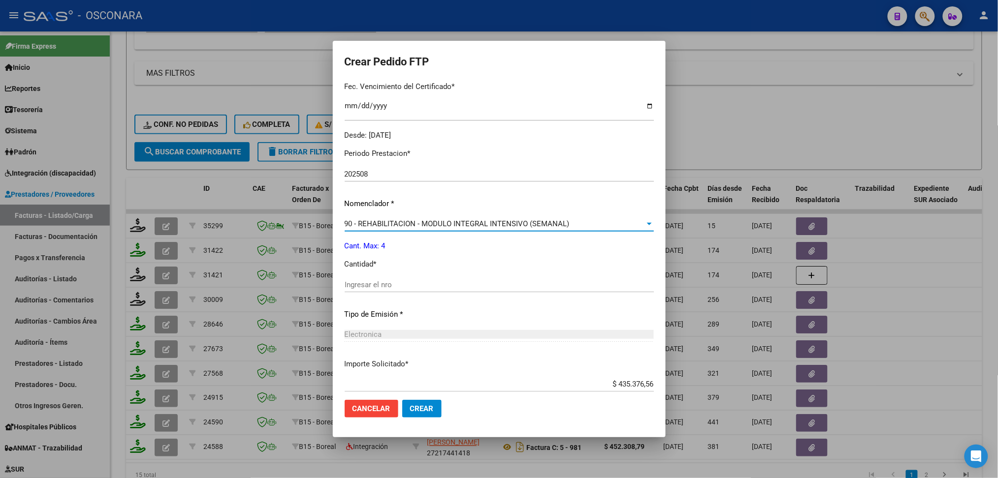
click at [389, 287] on input "Ingresar el nro" at bounding box center [499, 285] width 309 height 9
type input "4"
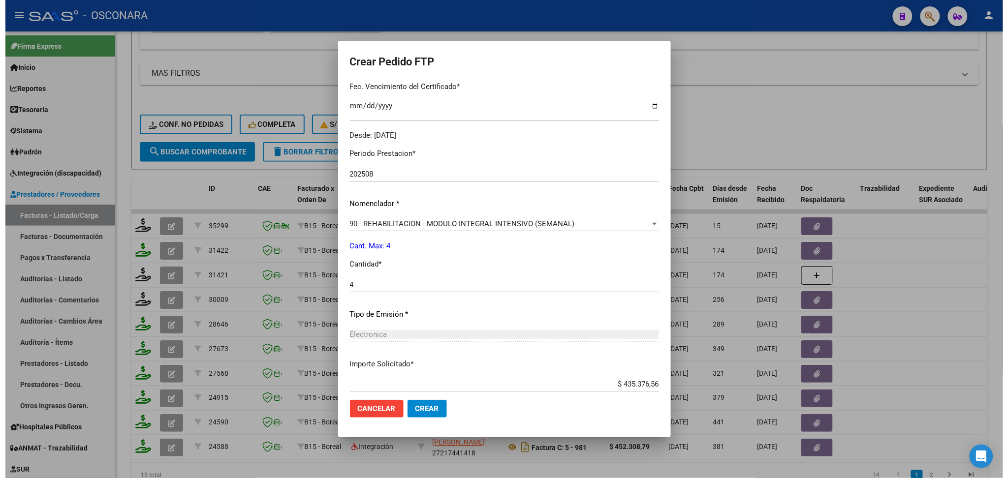
scroll to position [320, 0]
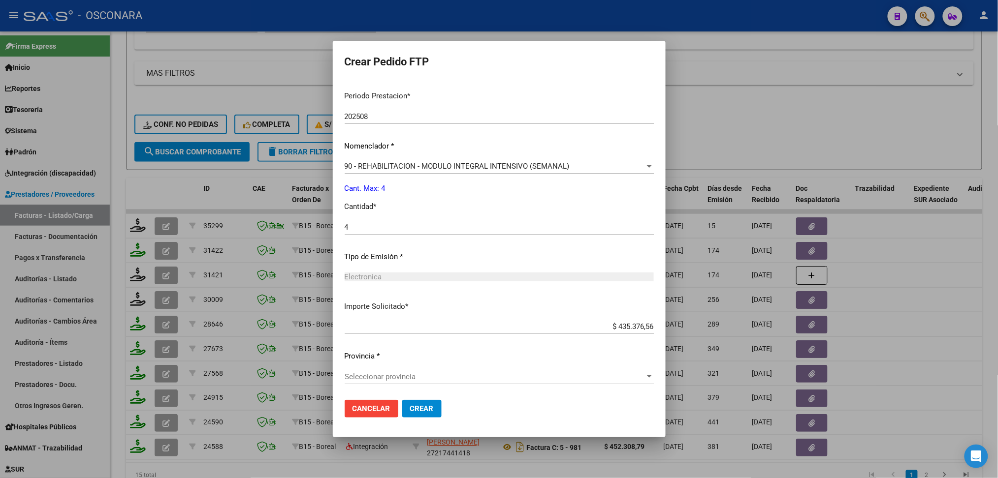
click at [409, 376] on span "Seleccionar provincia" at bounding box center [495, 377] width 300 height 9
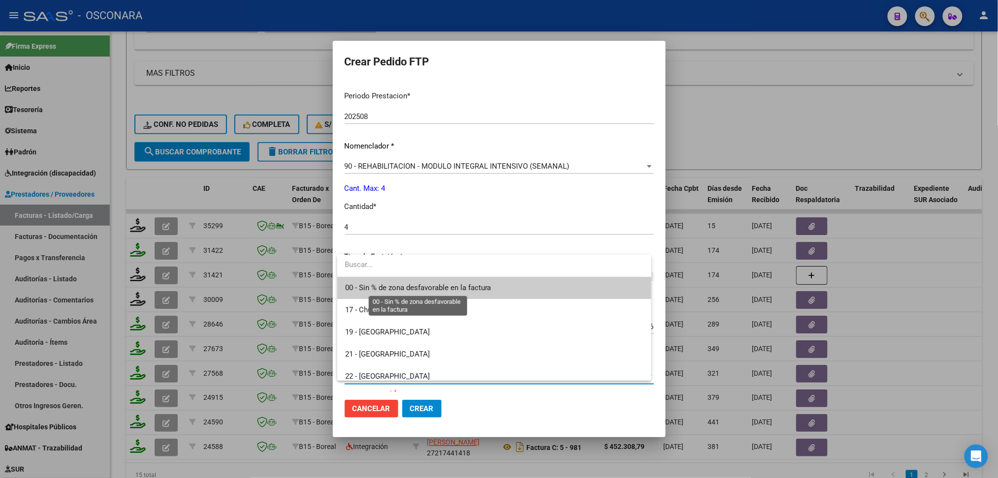
click at [438, 285] on span "00 - Sin % de zona desfavorable en la factura" at bounding box center [418, 287] width 146 height 9
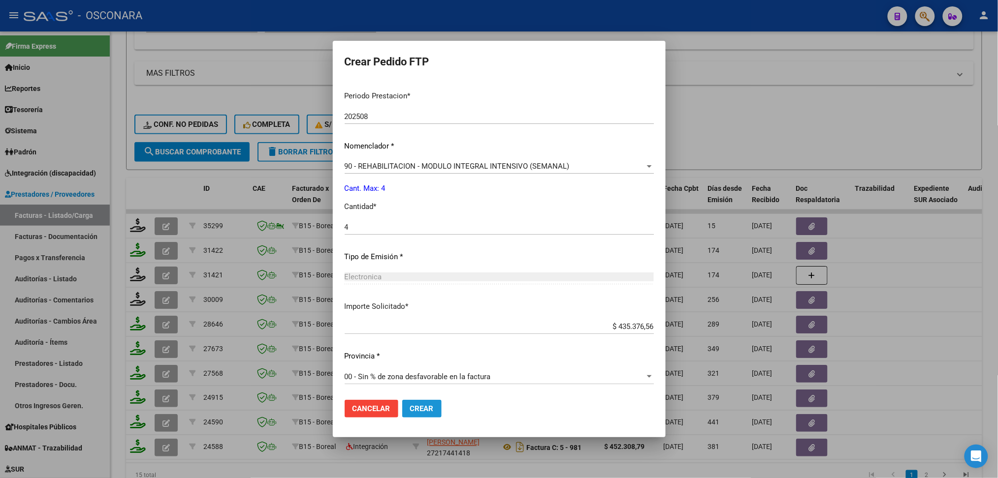
click at [425, 408] on span "Crear" at bounding box center [422, 409] width 24 height 9
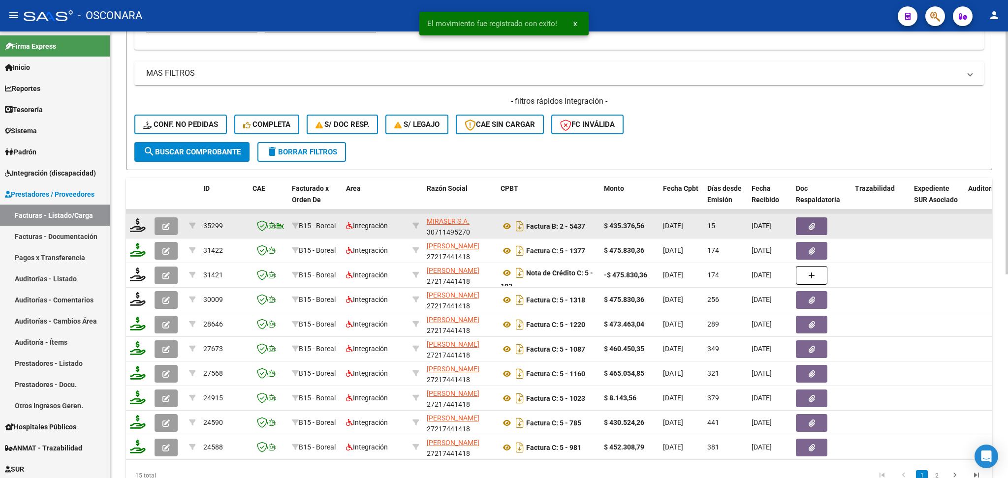
click at [167, 223] on icon "button" at bounding box center [165, 226] width 7 height 7
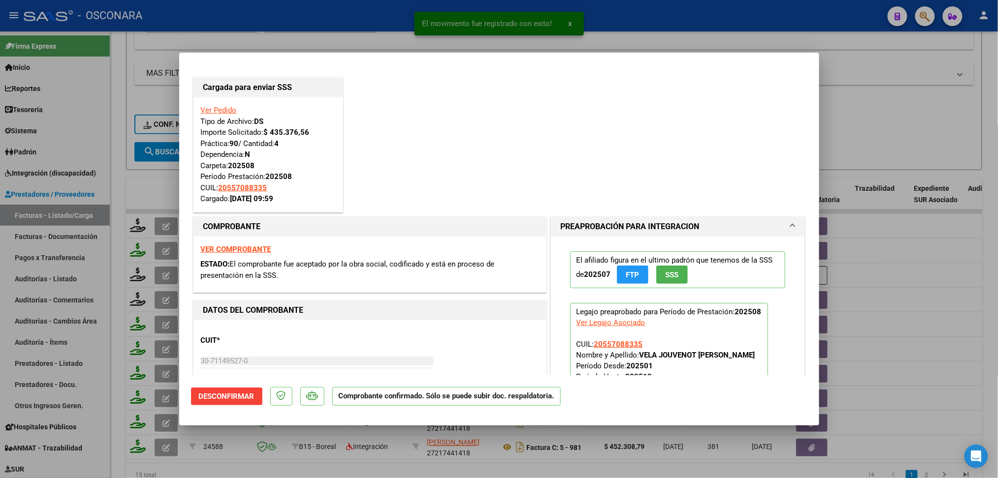
click at [833, 135] on div at bounding box center [499, 239] width 998 height 478
type input "$ 0,00"
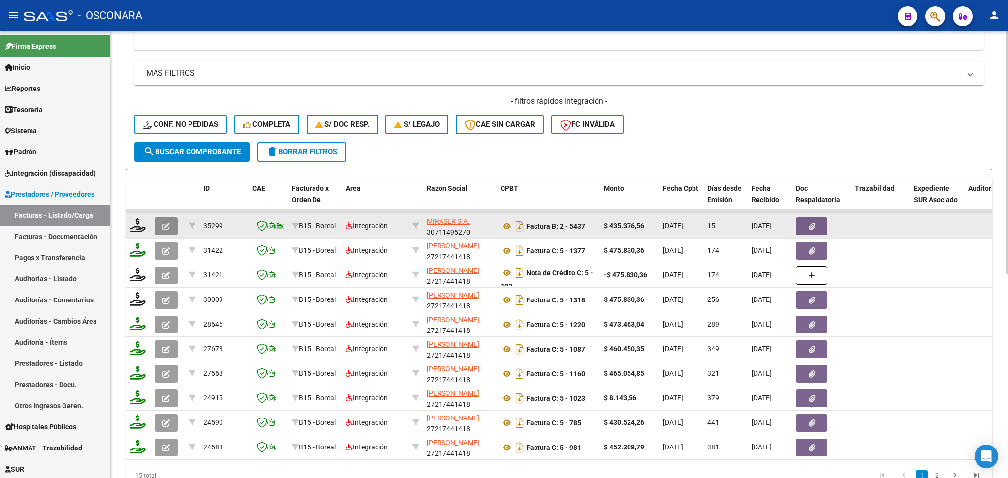
click at [167, 223] on icon "button" at bounding box center [165, 226] width 7 height 7
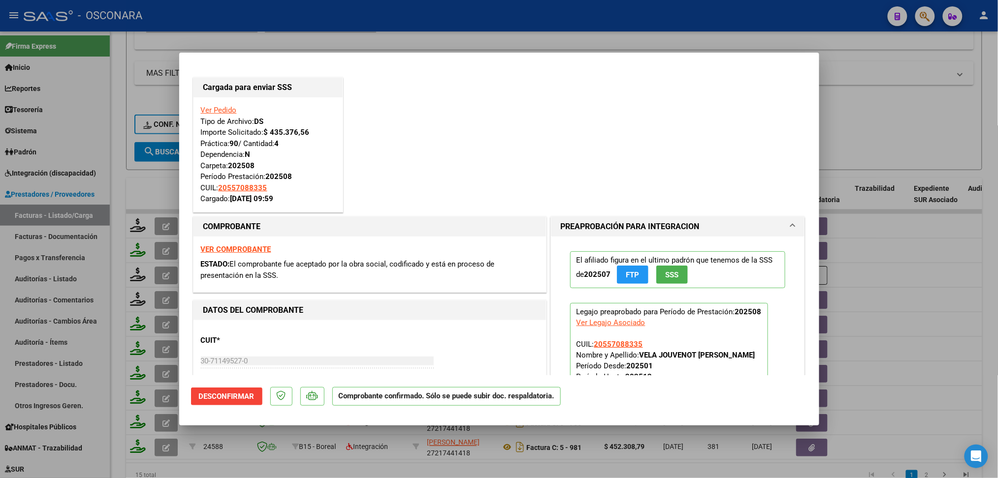
click at [883, 137] on div at bounding box center [499, 239] width 998 height 478
type input "$ 0,00"
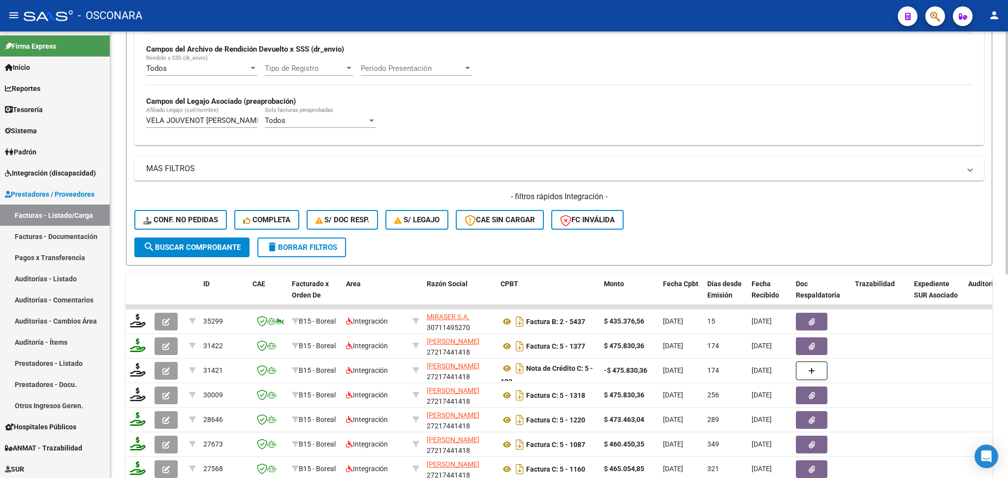
scroll to position [131, 0]
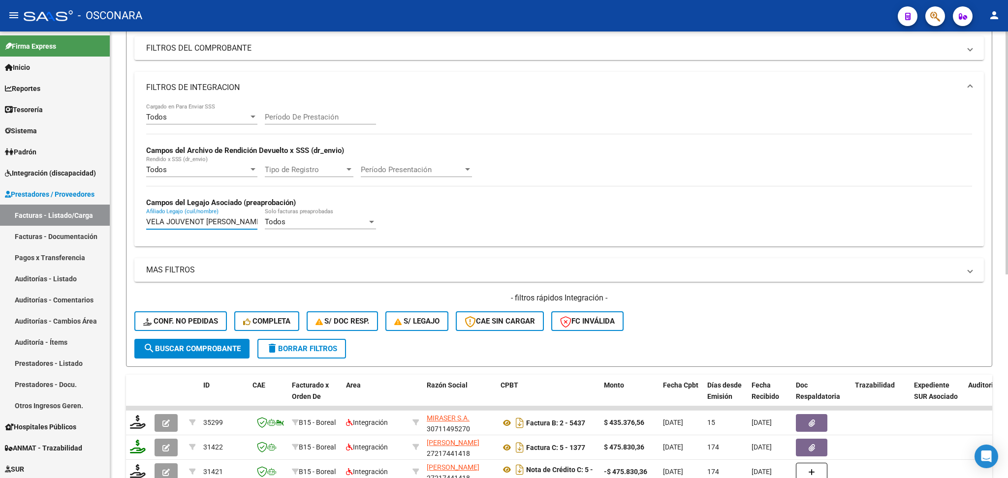
drag, startPoint x: 243, startPoint y: 220, endPoint x: 114, endPoint y: 223, distance: 129.0
click at [114, 223] on div "Video tutorial PRESTADORES -> Listado de CPBTs Emitidos por Prestadores / Prove…" at bounding box center [559, 309] width 898 height 816
paste input "[PERSON_NAME] [PERSON_NAME]"
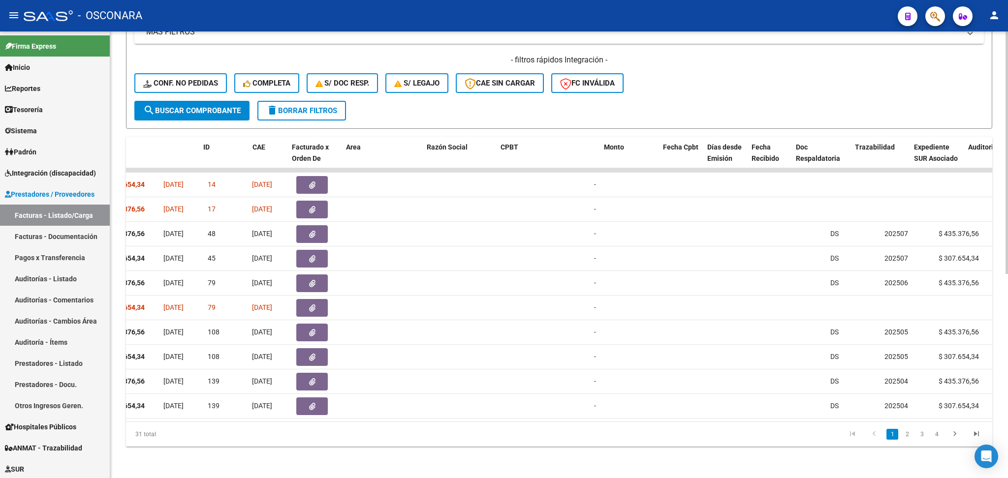
scroll to position [0, 0]
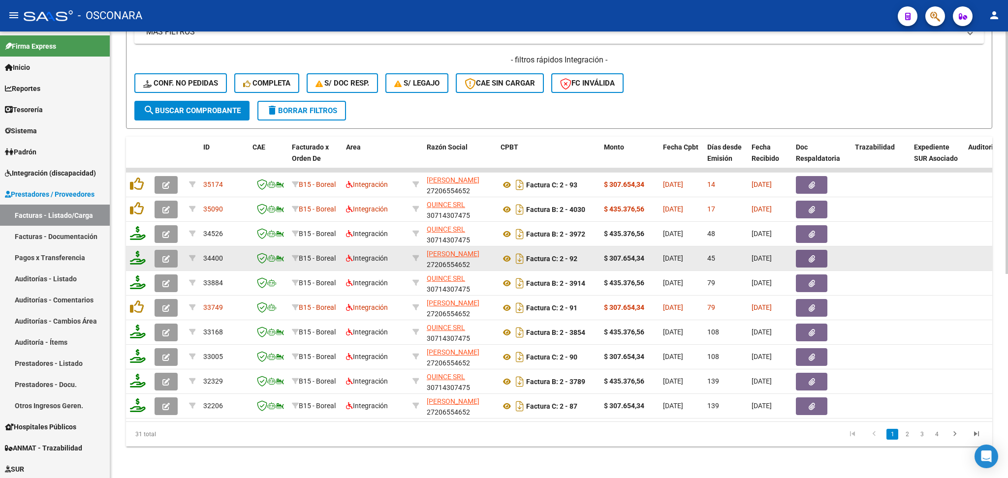
type input "[PERSON_NAME] [PERSON_NAME]"
click at [170, 250] on button "button" at bounding box center [166, 259] width 23 height 18
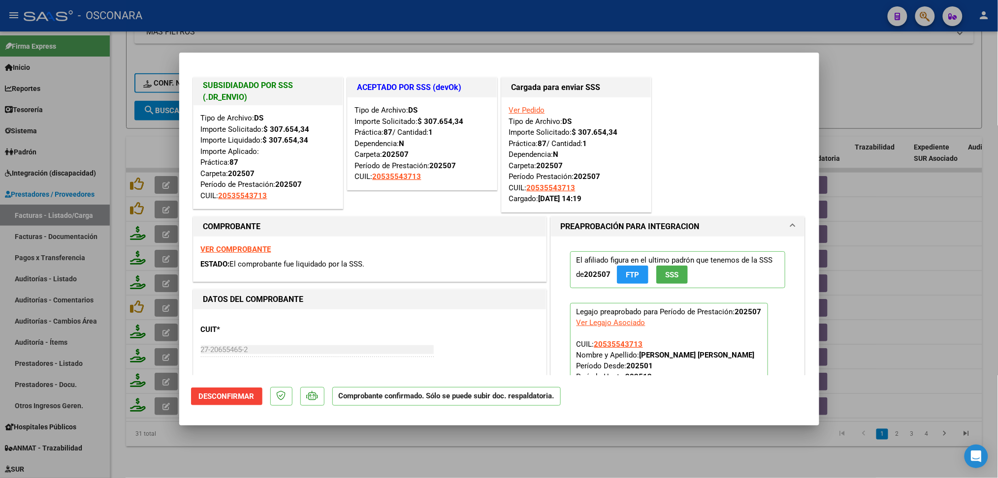
click at [263, 440] on div at bounding box center [499, 239] width 998 height 478
type input "$ 0,00"
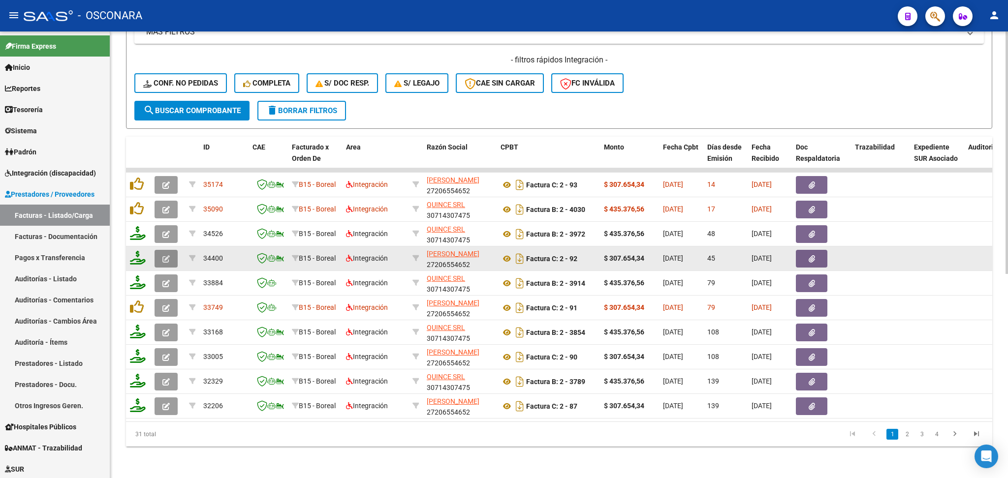
click at [168, 255] on icon "button" at bounding box center [165, 258] width 7 height 7
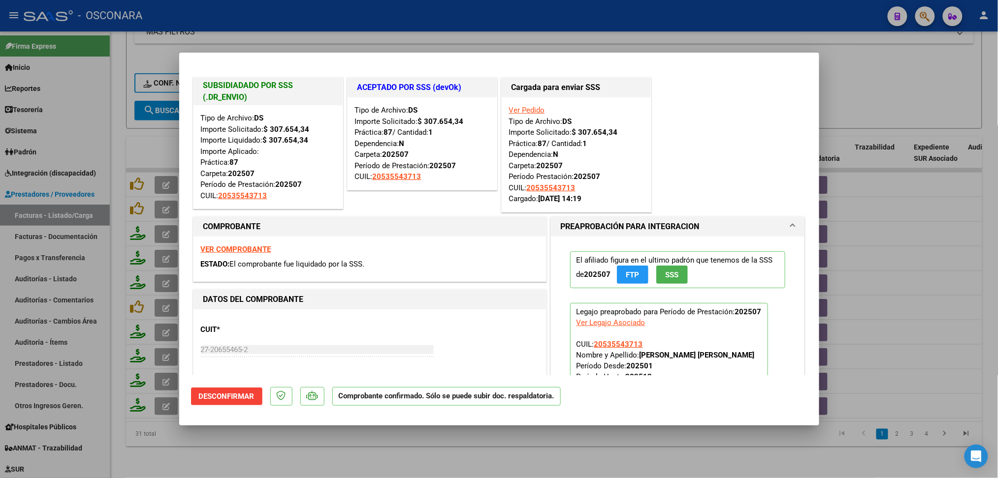
click at [190, 436] on div at bounding box center [499, 239] width 998 height 478
type input "$ 0,00"
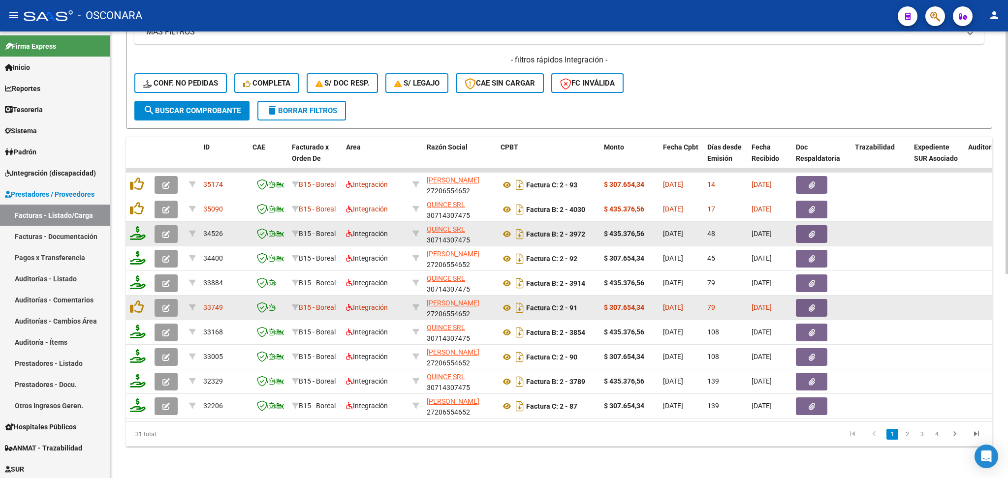
click at [163, 231] on icon "button" at bounding box center [165, 234] width 7 height 7
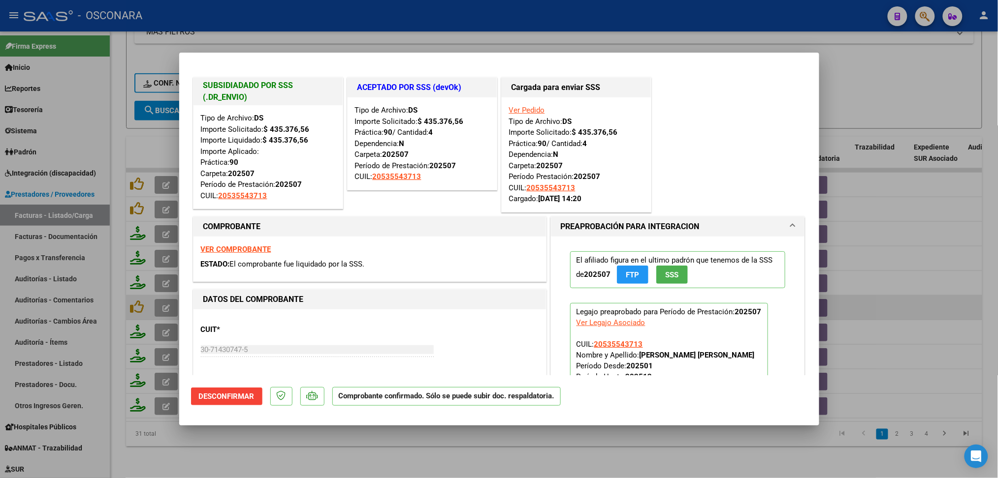
click at [377, 443] on div at bounding box center [499, 239] width 998 height 478
type input "$ 0,00"
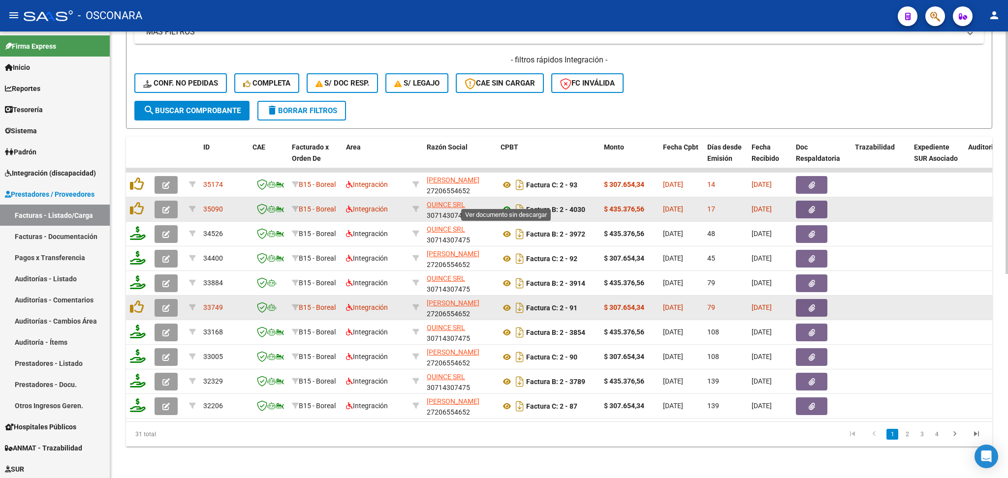
click at [507, 204] on icon at bounding box center [507, 210] width 13 height 12
click at [805, 201] on button "button" at bounding box center [811, 210] width 31 height 18
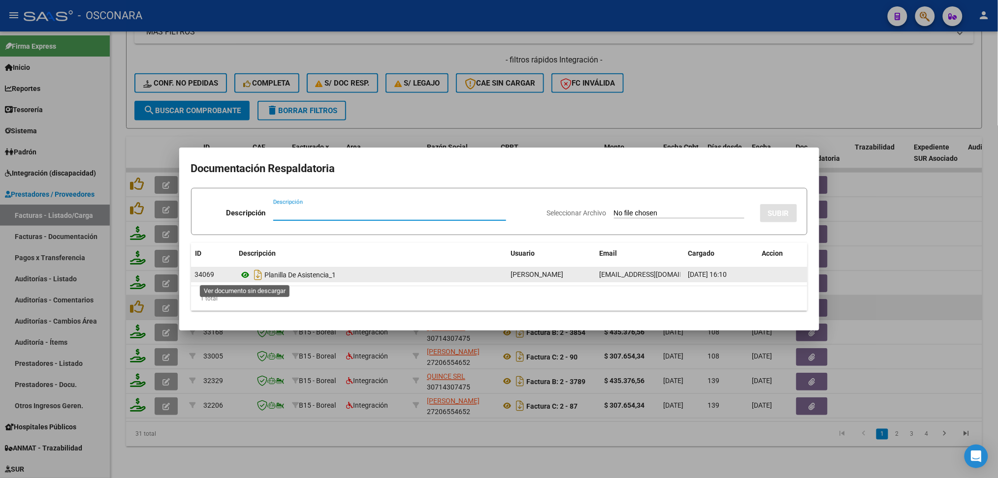
click at [247, 272] on icon at bounding box center [245, 275] width 13 height 12
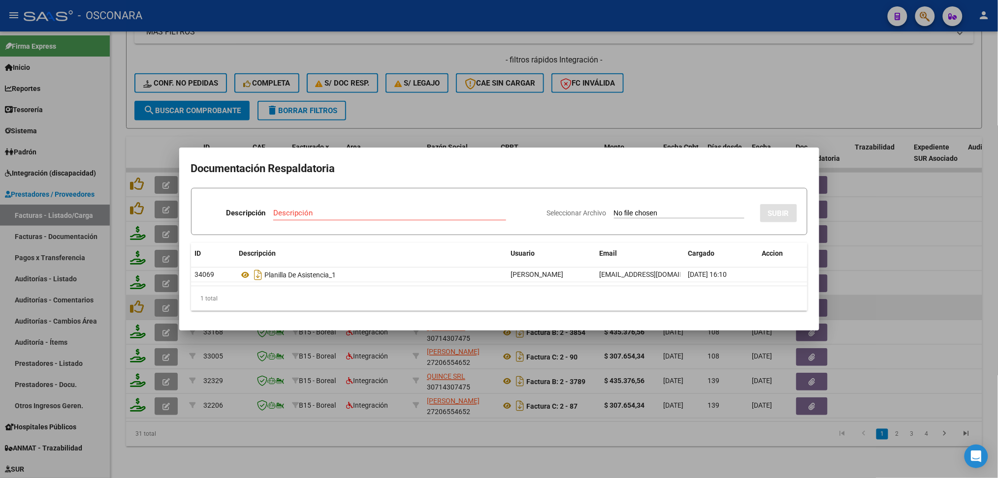
click at [472, 105] on div at bounding box center [499, 239] width 998 height 478
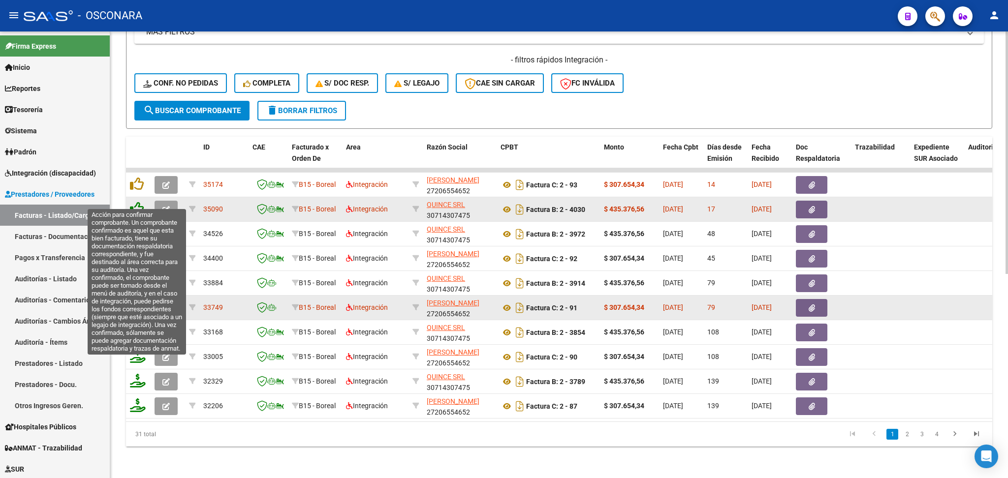
click at [134, 202] on icon at bounding box center [137, 209] width 14 height 14
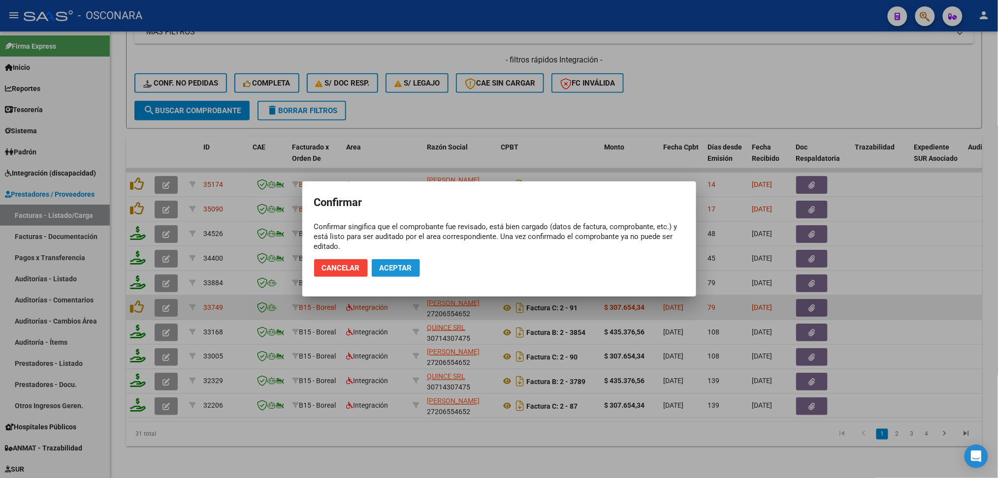
click at [383, 261] on button "Aceptar" at bounding box center [396, 268] width 48 height 18
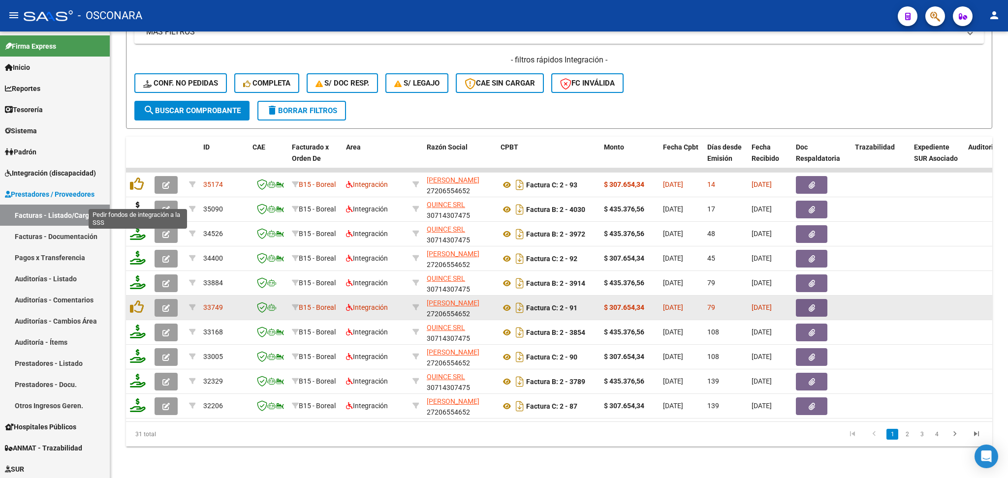
click at [136, 202] on icon at bounding box center [138, 209] width 16 height 14
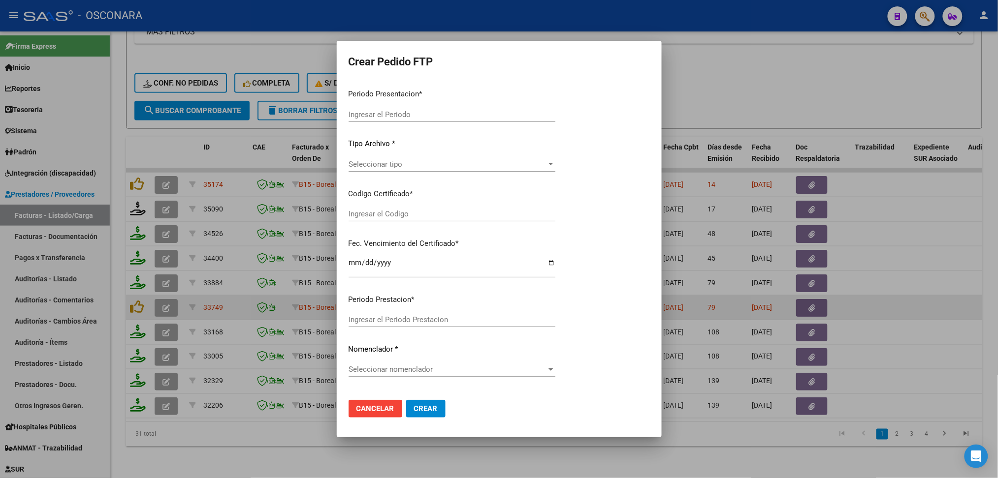
type input "202508"
type input "$ 435.376,56"
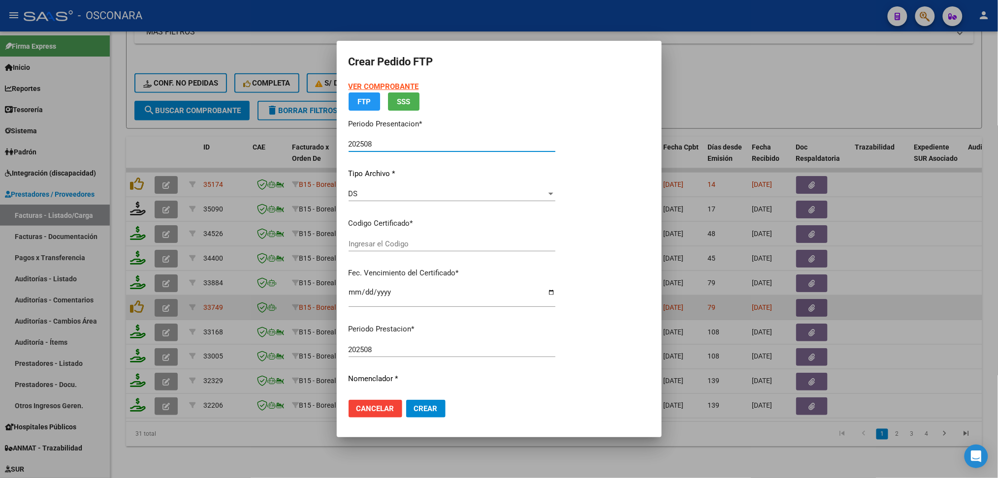
type input "ARG02000535543712023122820281228SAN261"
type input "[DATE]"
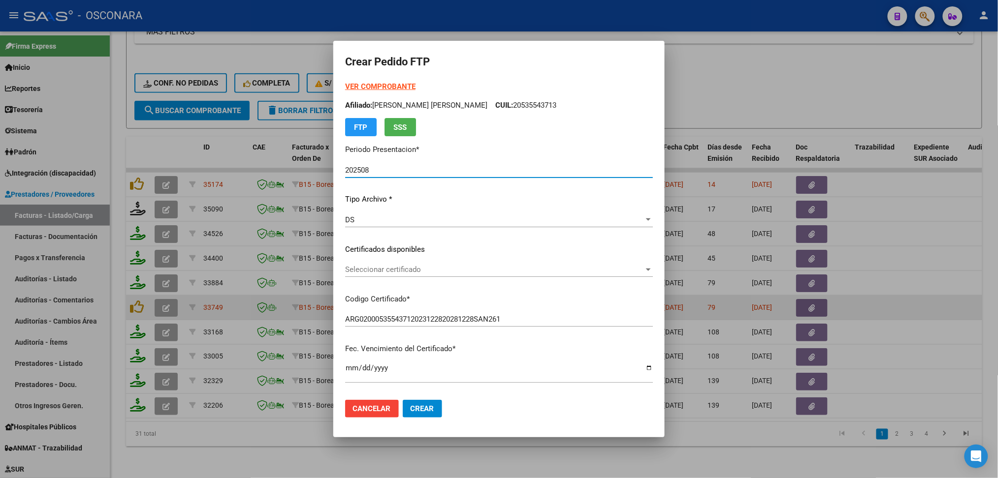
click at [400, 267] on span "Seleccionar certificado" at bounding box center [494, 269] width 299 height 9
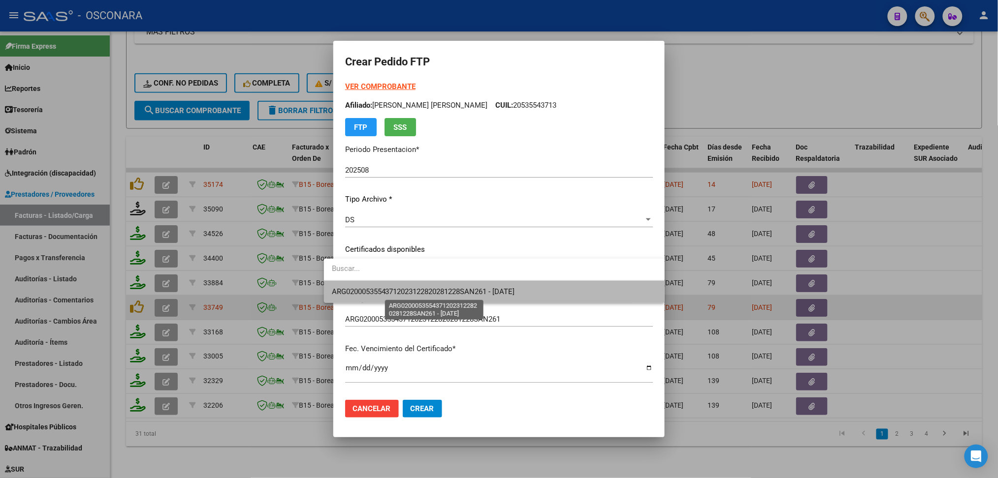
click at [398, 289] on span "ARG02000535543712023122820281228SAN261 - [DATE]" at bounding box center [423, 291] width 183 height 9
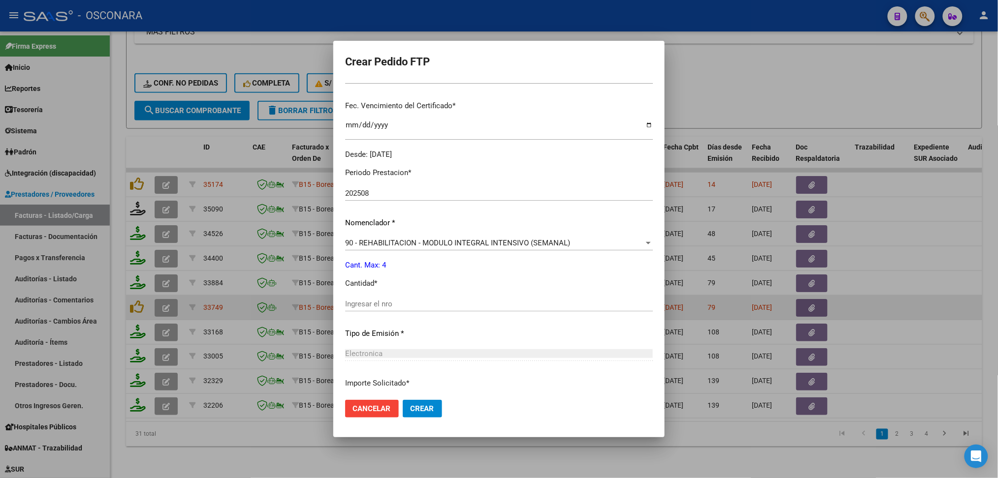
scroll to position [262, 0]
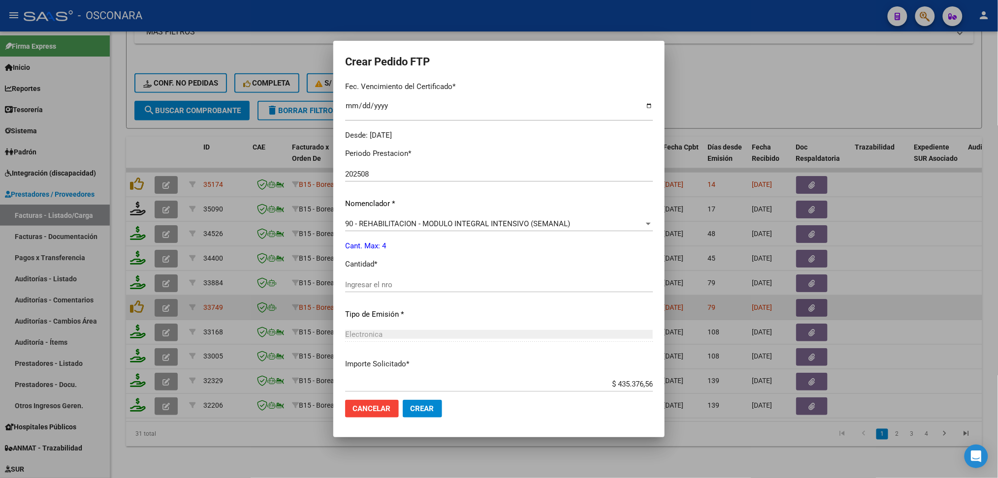
click at [374, 286] on input "Ingresar el nro" at bounding box center [499, 285] width 308 height 9
type input "4"
click at [403, 400] on button "Crear" at bounding box center [422, 409] width 39 height 18
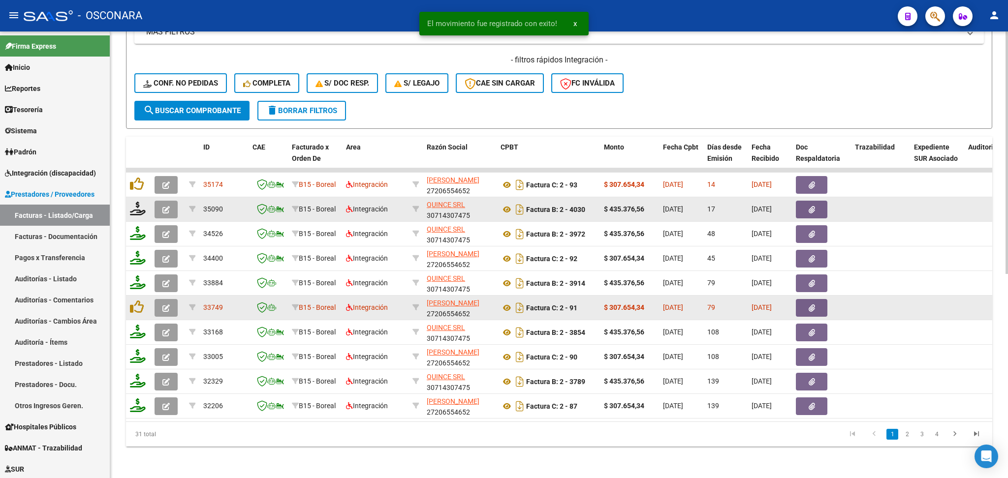
click at [170, 201] on button "button" at bounding box center [166, 210] width 23 height 18
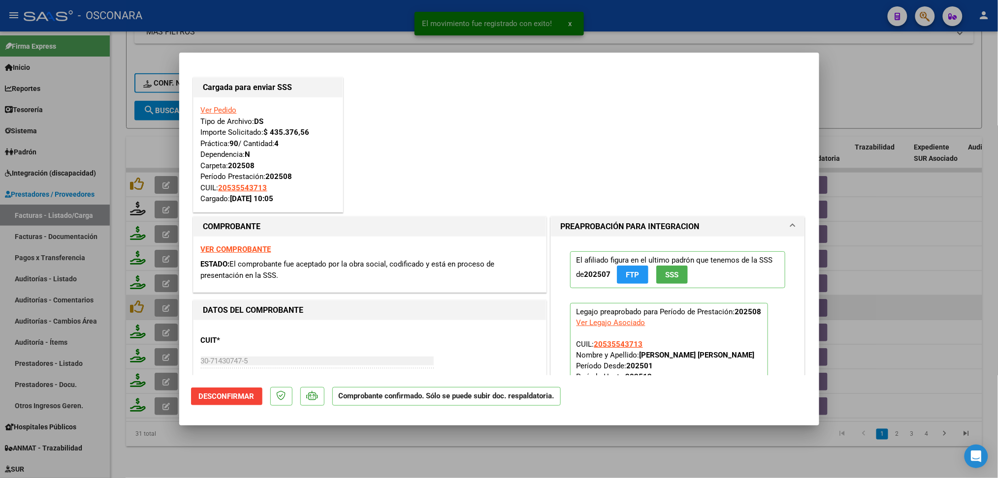
click at [351, 462] on div at bounding box center [499, 239] width 998 height 478
type input "$ 0,00"
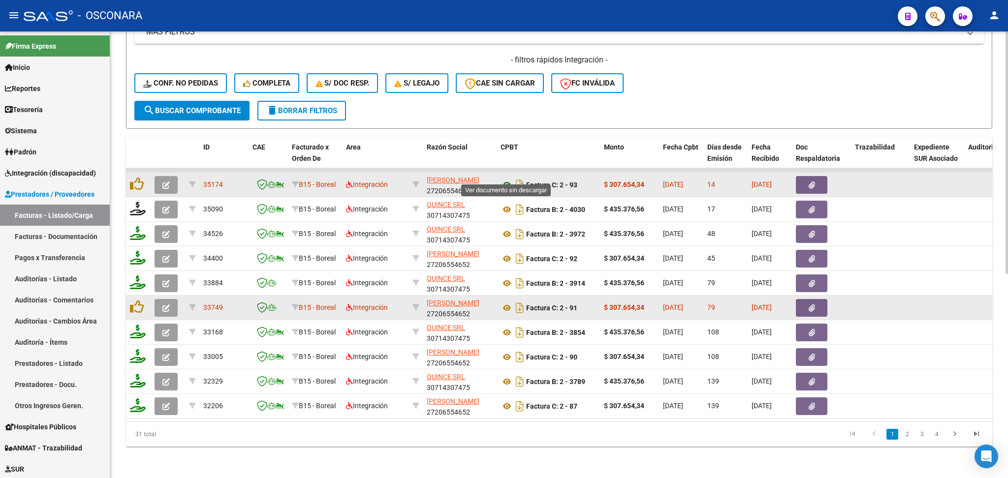
click at [507, 179] on icon at bounding box center [507, 185] width 13 height 12
click at [809, 182] on icon "button" at bounding box center [812, 185] width 6 height 7
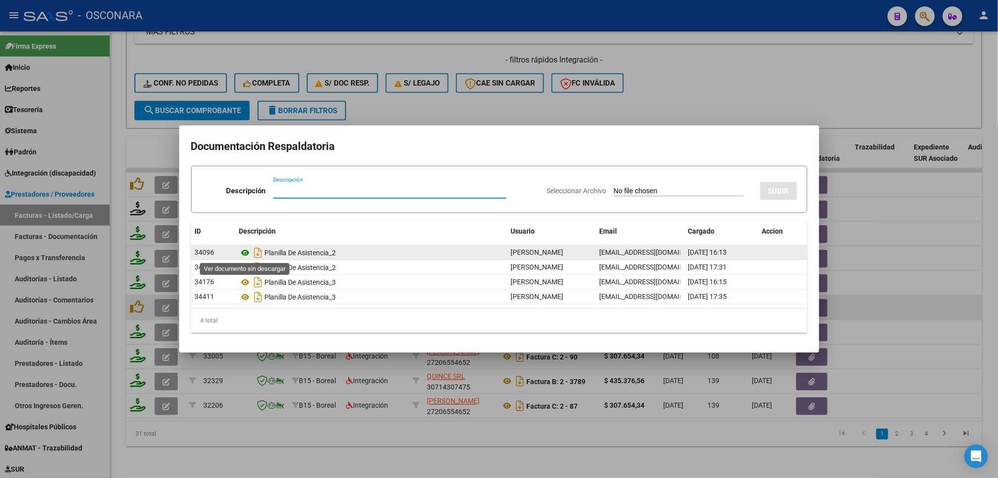
click at [246, 249] on icon at bounding box center [245, 253] width 13 height 12
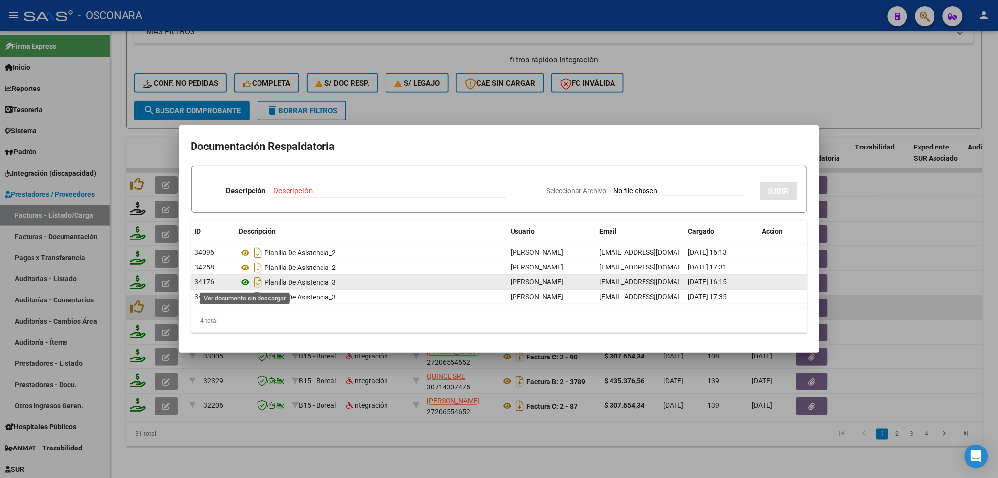
click at [245, 277] on icon at bounding box center [245, 283] width 13 height 12
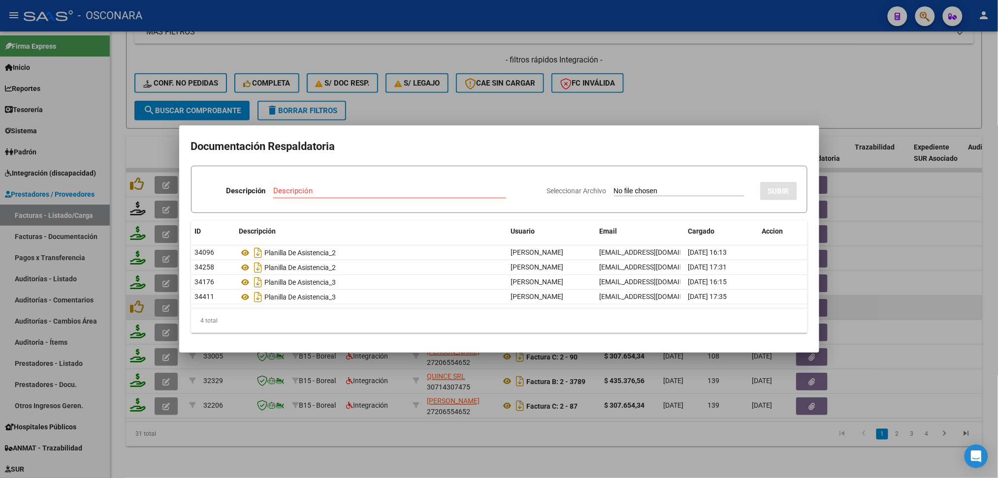
click at [498, 89] on div at bounding box center [499, 239] width 998 height 478
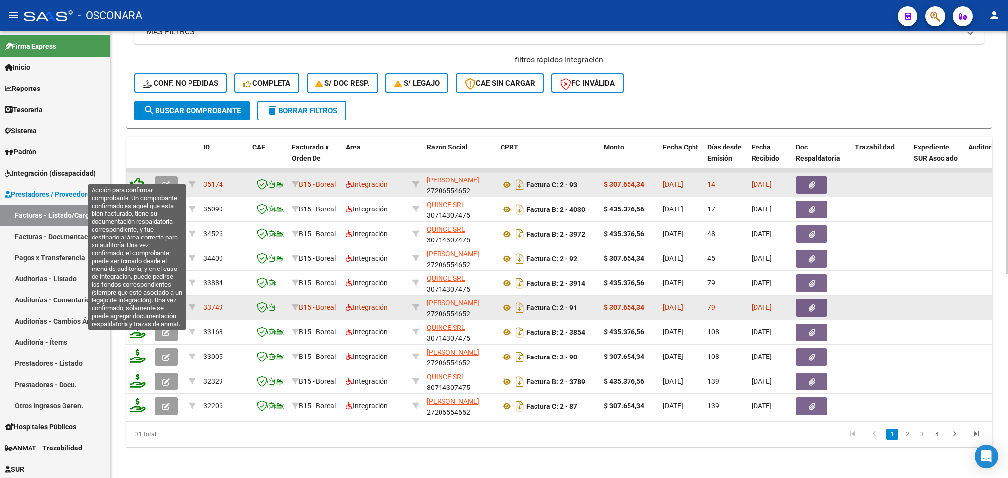
click at [137, 177] on icon at bounding box center [137, 184] width 14 height 14
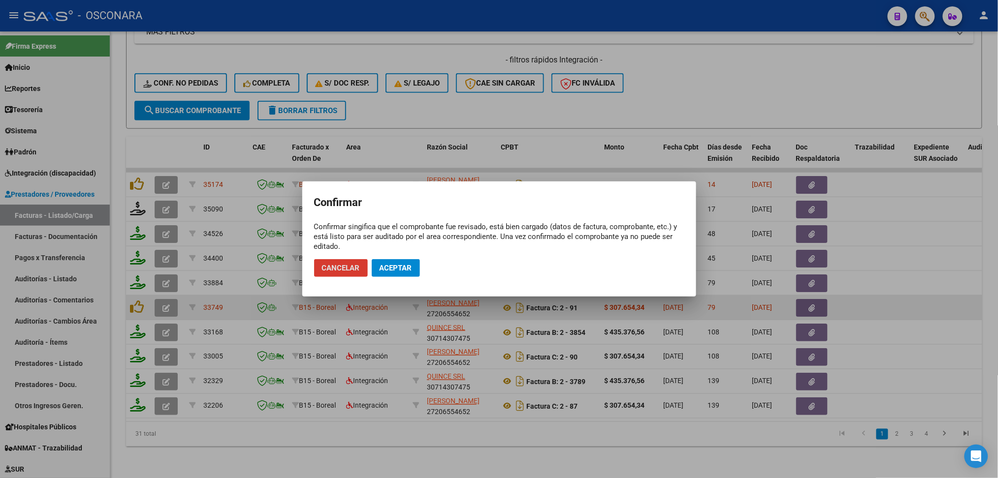
click at [394, 268] on span "Aceptar" at bounding box center [395, 268] width 32 height 9
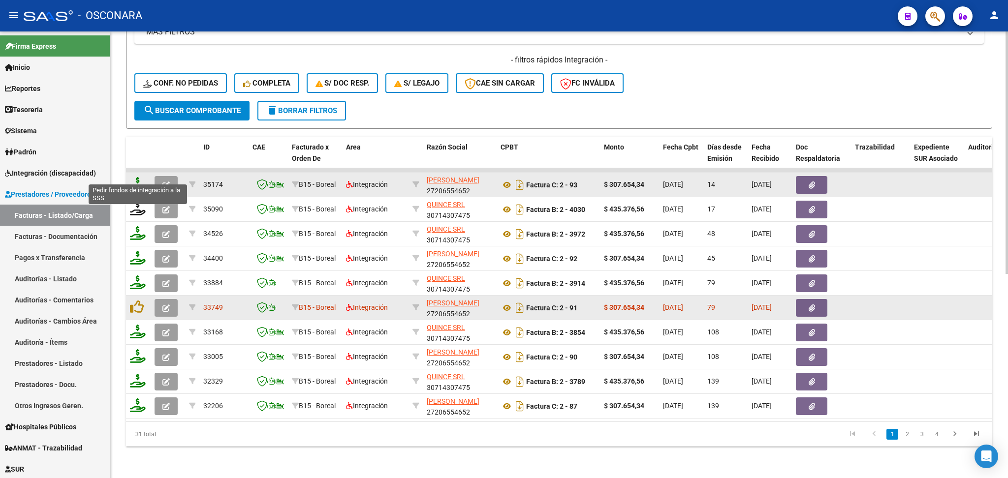
click at [134, 177] on icon at bounding box center [138, 184] width 16 height 14
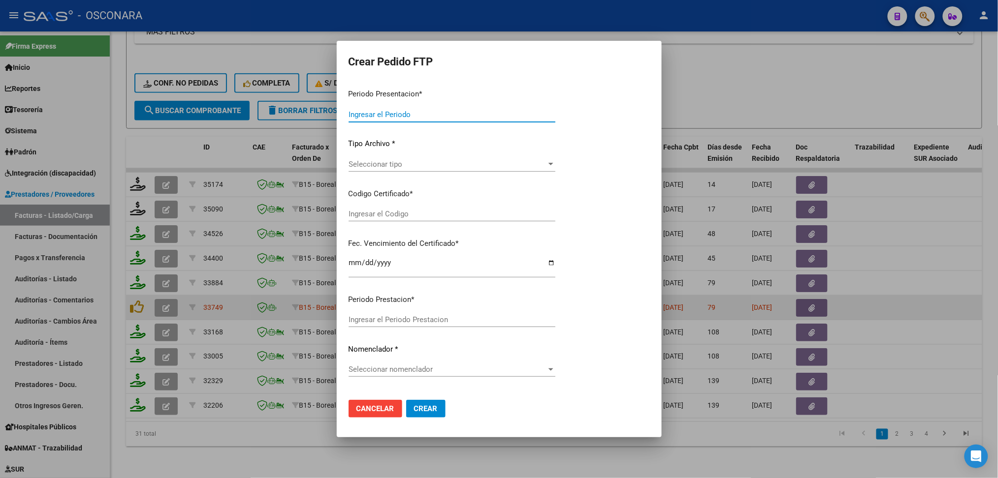
type input "202508"
type input "$ 307.654,34"
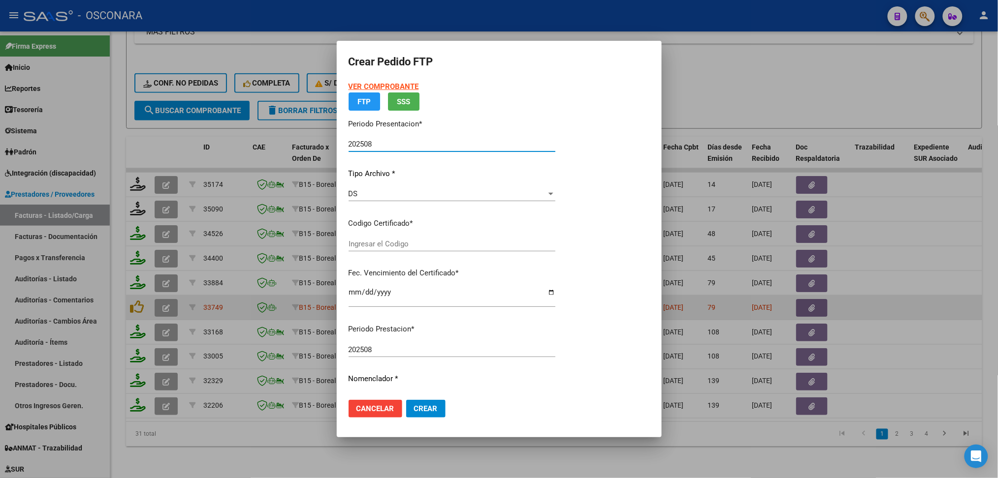
type input "ARG02000535543712023122820281228SAN261"
type input "[DATE]"
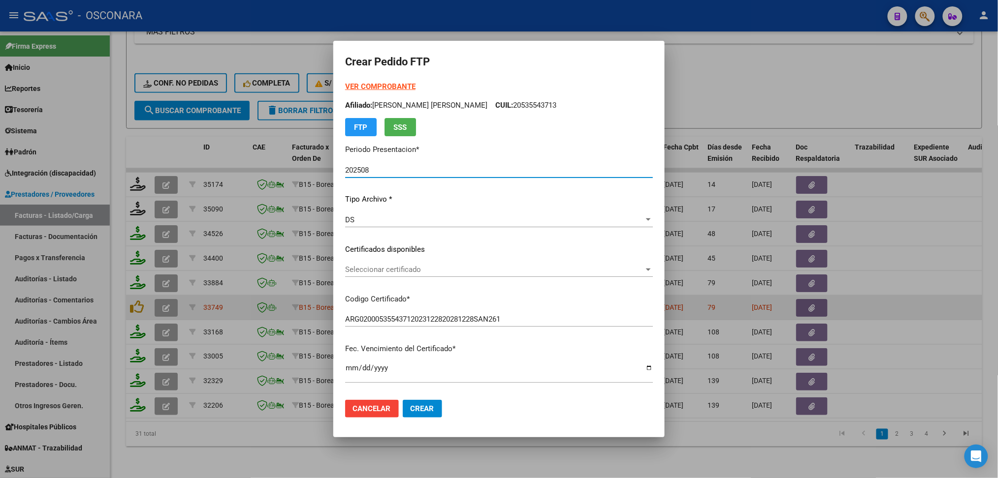
click at [397, 270] on span "Seleccionar certificado" at bounding box center [494, 269] width 299 height 9
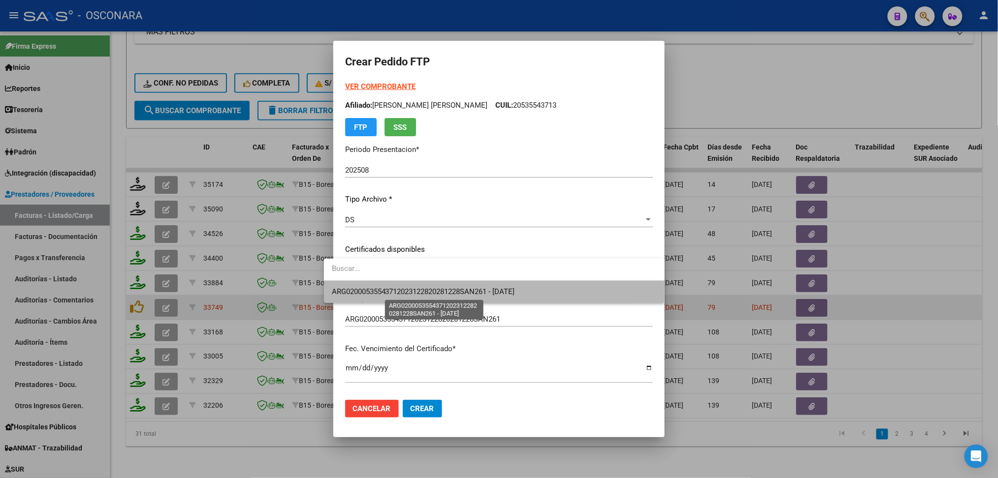
click at [397, 289] on span "ARG02000535543712023122820281228SAN261 - [DATE]" at bounding box center [423, 291] width 183 height 9
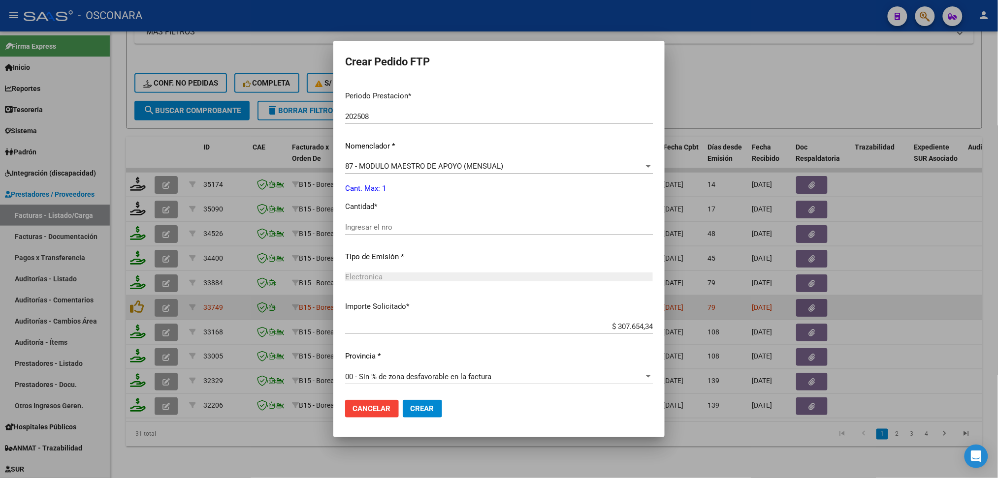
click at [374, 224] on input "Ingresar el nro" at bounding box center [499, 227] width 308 height 9
type input "1"
click at [403, 400] on button "Crear" at bounding box center [422, 409] width 39 height 18
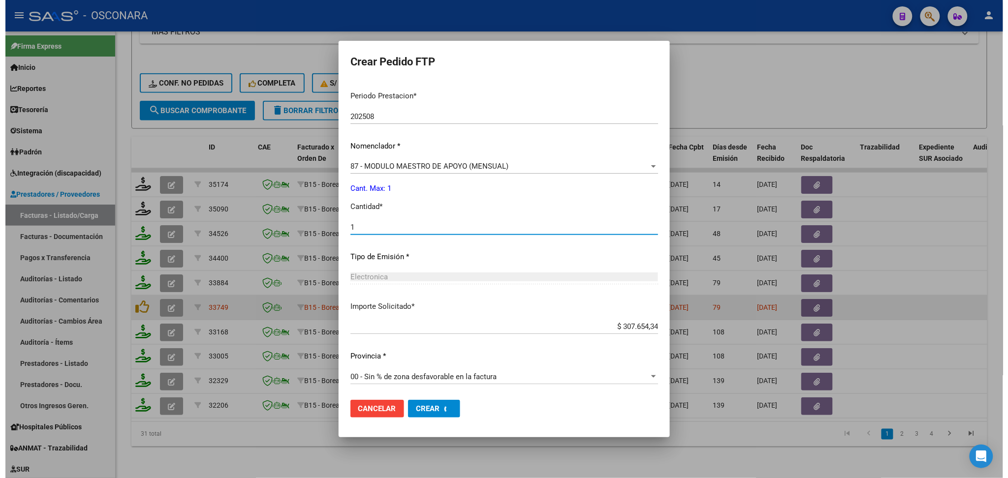
scroll to position [0, 0]
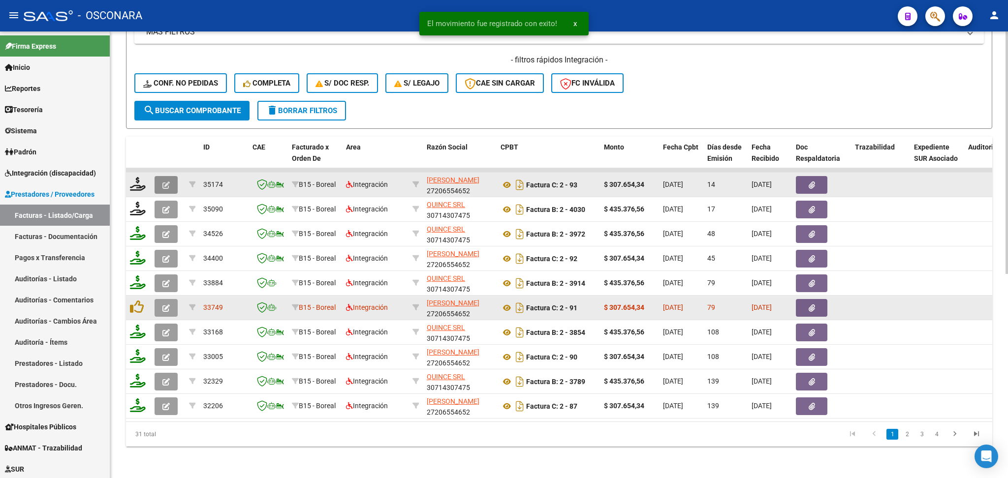
click at [167, 176] on button "button" at bounding box center [166, 185] width 23 height 18
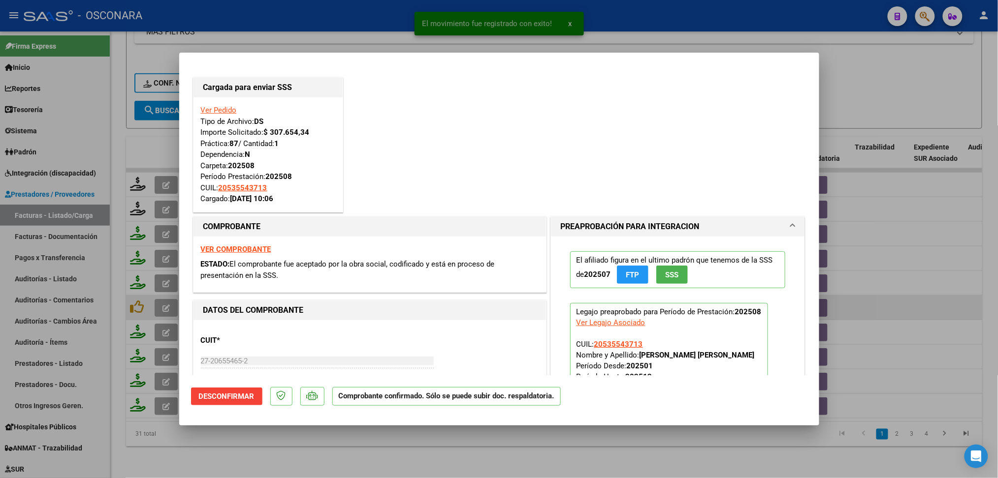
click at [308, 450] on div at bounding box center [499, 239] width 998 height 478
type input "$ 0,00"
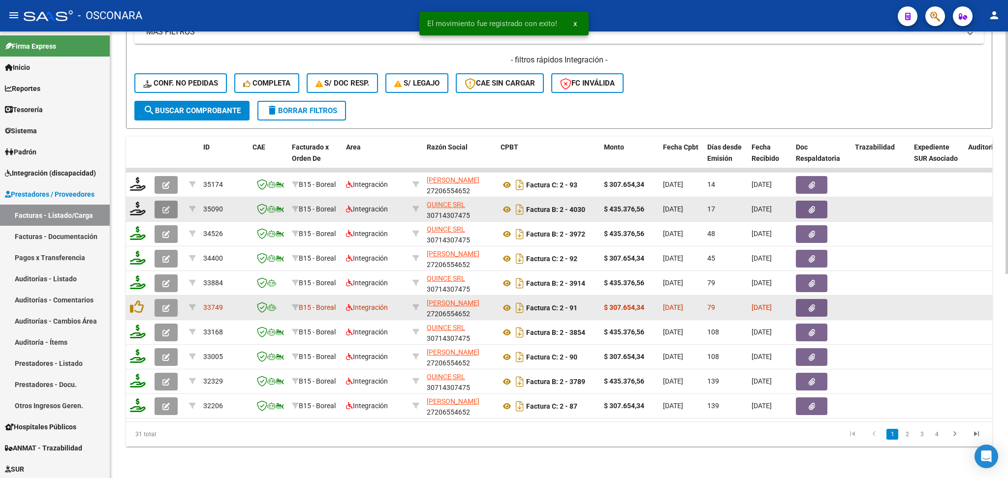
click at [174, 201] on button "button" at bounding box center [166, 210] width 23 height 18
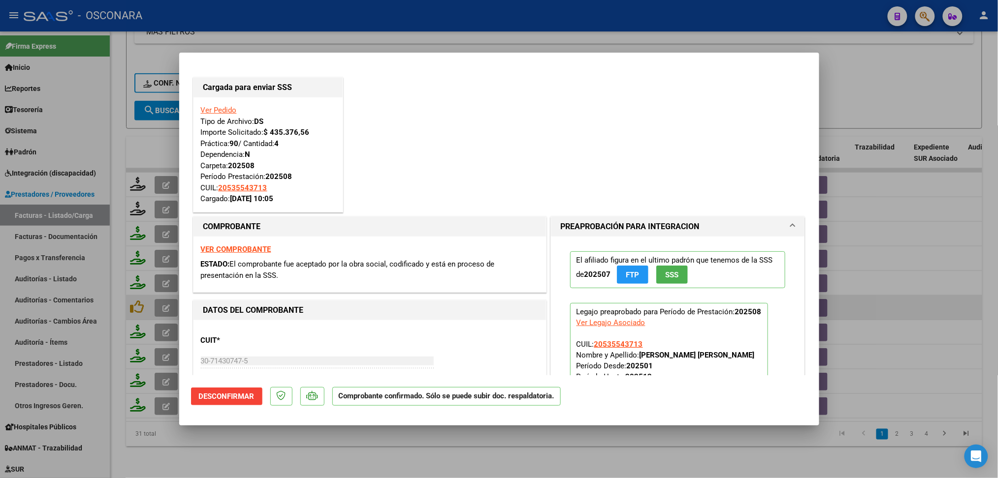
click at [229, 442] on div at bounding box center [499, 239] width 998 height 478
type input "$ 0,00"
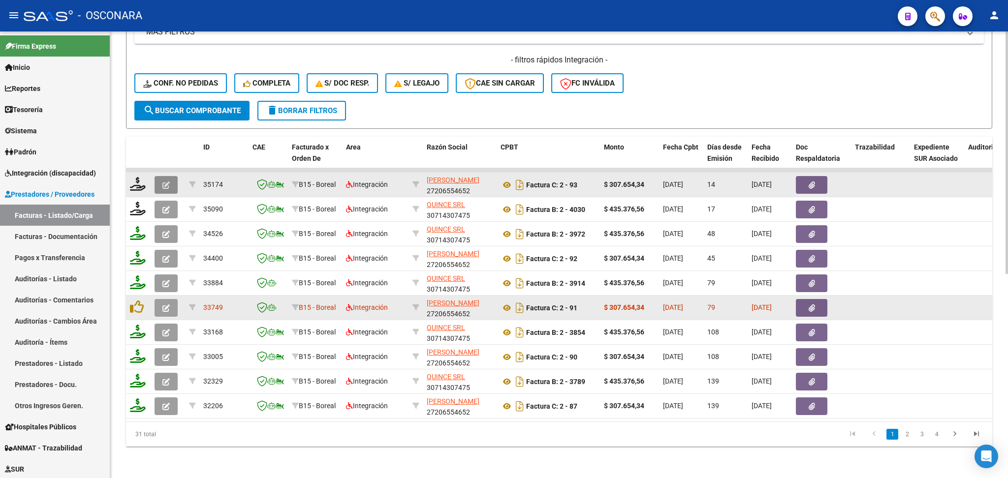
click at [165, 182] on icon "button" at bounding box center [165, 185] width 7 height 7
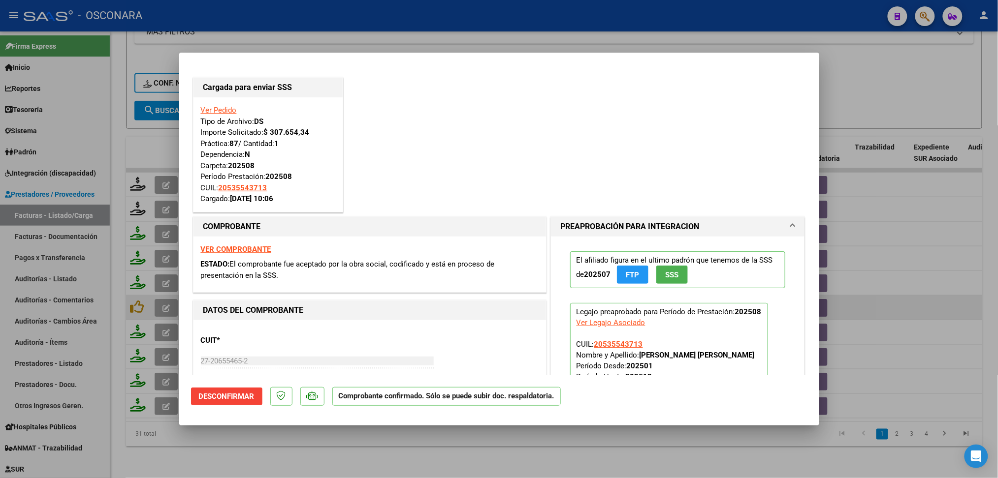
click at [235, 448] on div at bounding box center [499, 239] width 998 height 478
type input "$ 0,00"
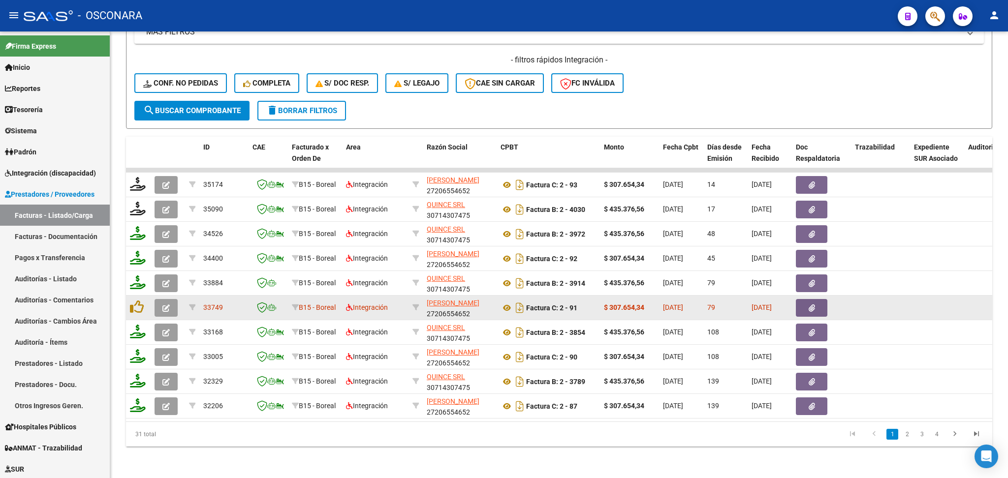
click at [815, 302] on button "button" at bounding box center [811, 308] width 31 height 18
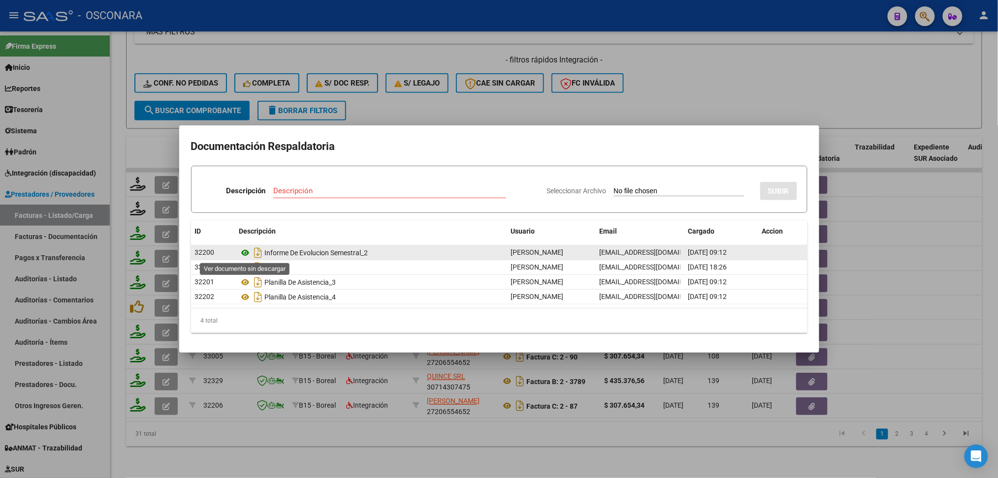
click at [244, 251] on icon at bounding box center [245, 253] width 13 height 12
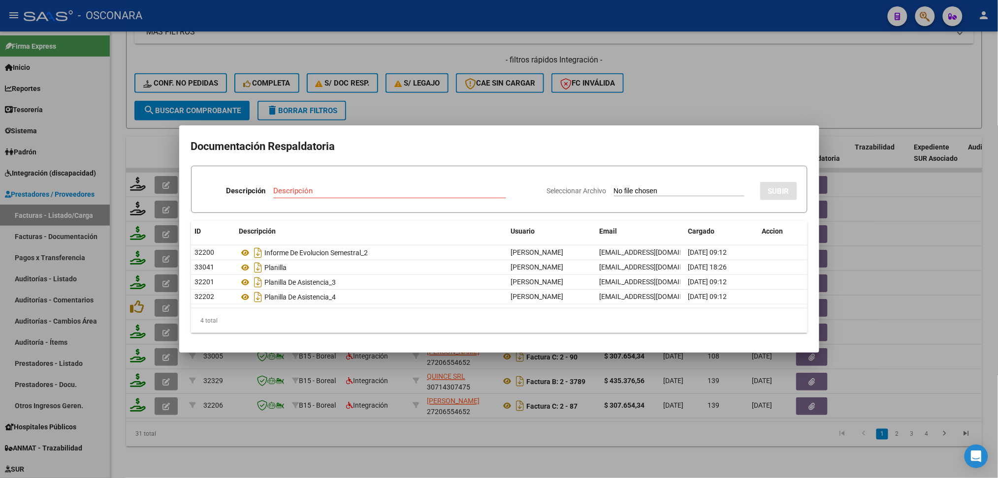
click at [384, 411] on div at bounding box center [499, 239] width 998 height 478
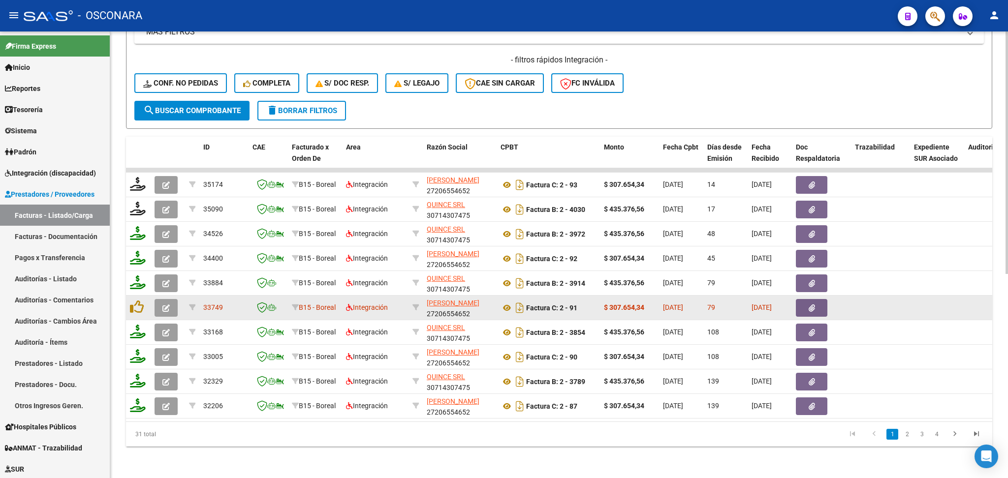
click at [802, 299] on button "button" at bounding box center [811, 308] width 31 height 18
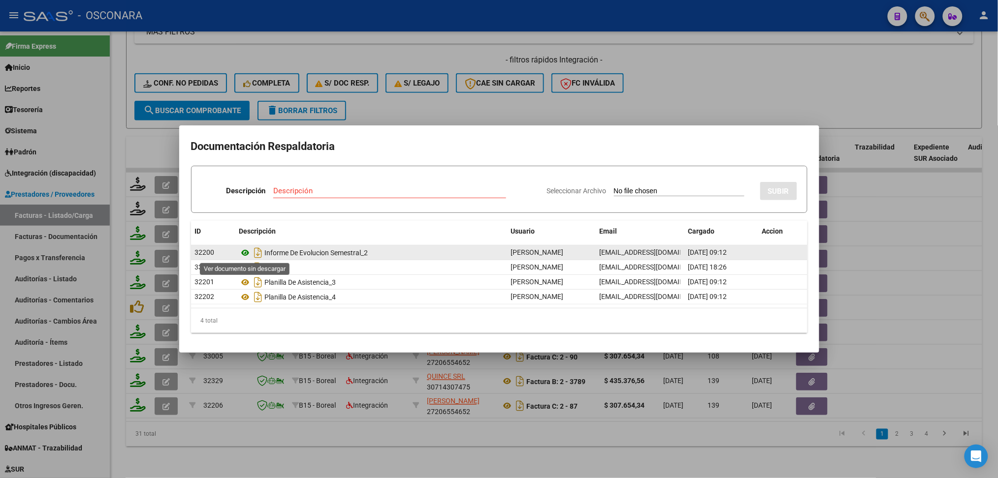
click at [246, 251] on icon at bounding box center [245, 253] width 13 height 12
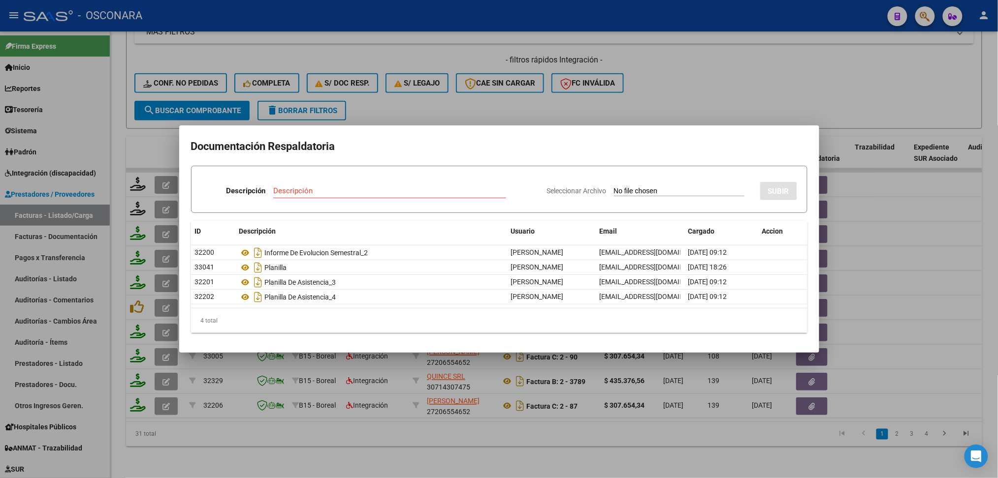
click at [517, 109] on div at bounding box center [499, 239] width 998 height 478
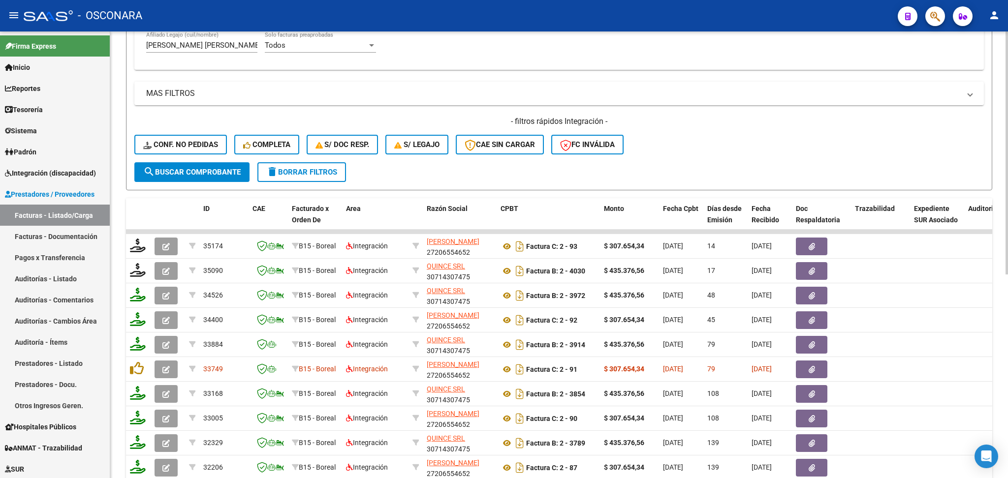
scroll to position [180, 0]
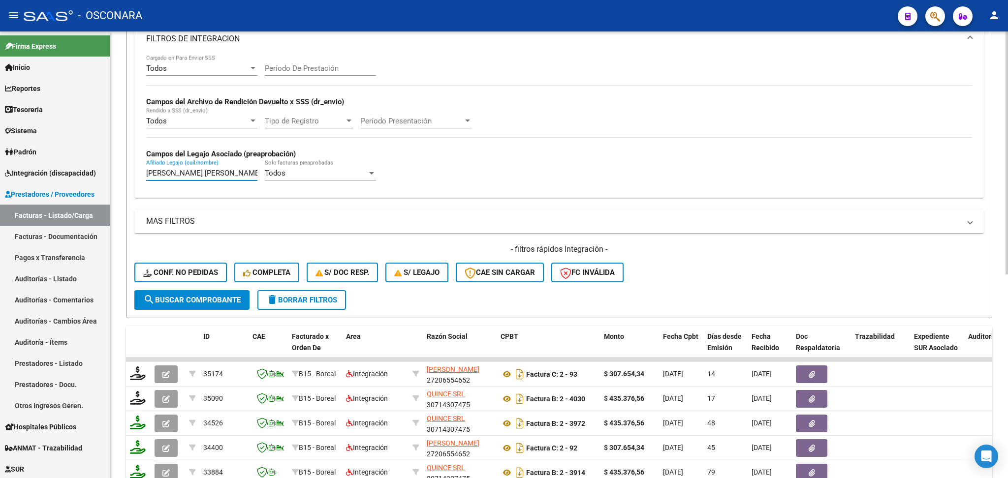
drag, startPoint x: 245, startPoint y: 170, endPoint x: 124, endPoint y: 169, distance: 121.1
click at [124, 169] on div "Video tutorial PRESTADORES -> Listado de CPBTs Emitidos por Prestadores / Prove…" at bounding box center [559, 260] width 898 height 816
type input "O"
paste input "[PERSON_NAME] [PERSON_NAME]"
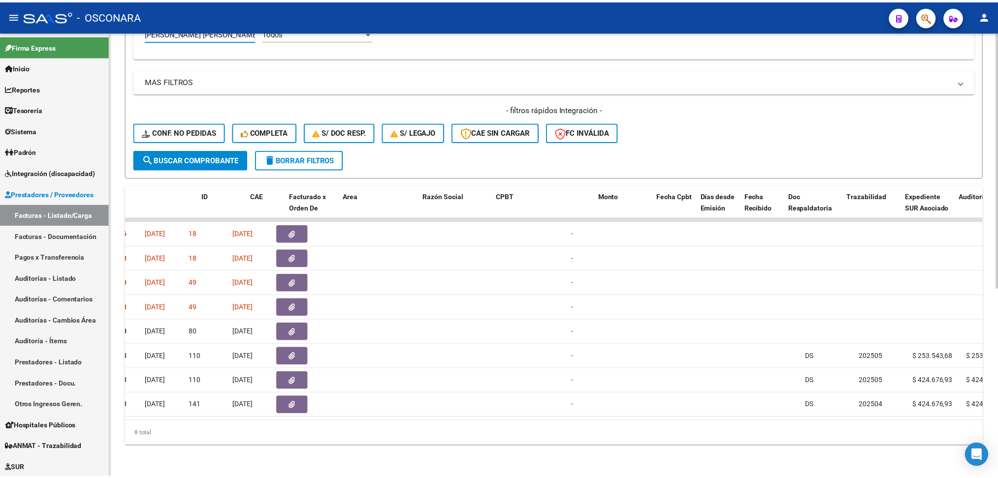
scroll to position [0, 0]
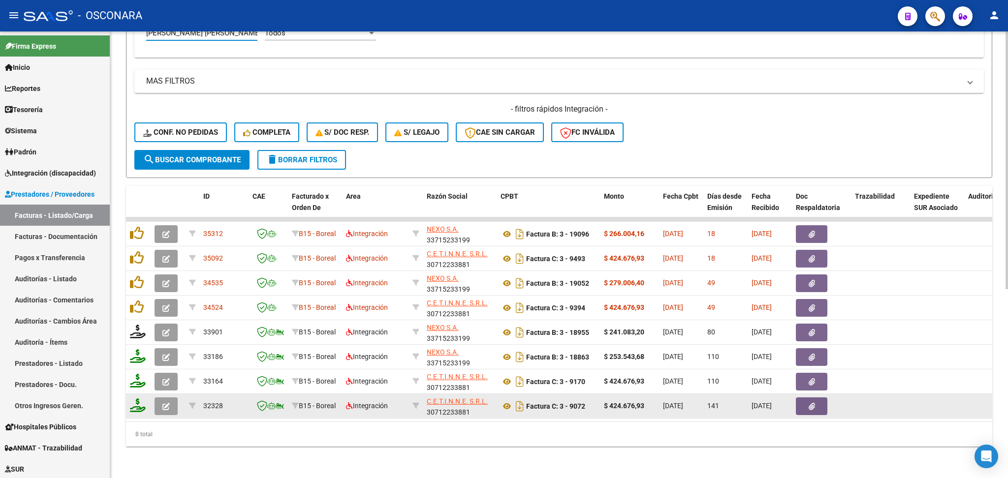
type input "[PERSON_NAME] [PERSON_NAME]"
click at [164, 403] on icon "button" at bounding box center [165, 406] width 7 height 7
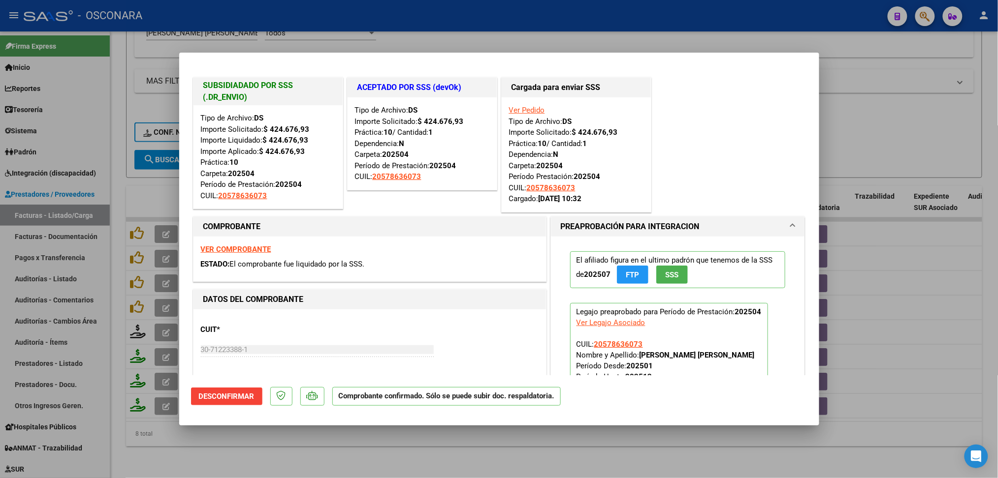
click at [295, 453] on div at bounding box center [499, 239] width 998 height 478
type input "$ 0,00"
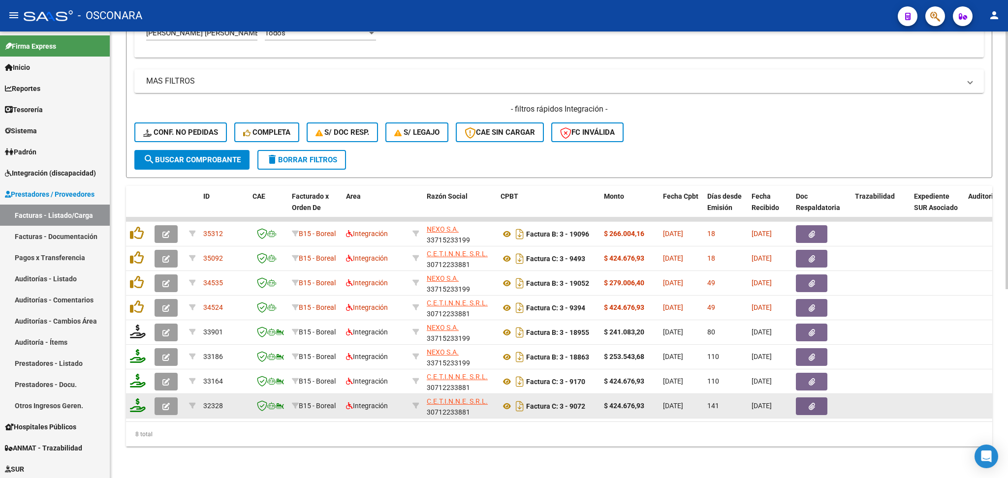
click at [168, 403] on icon "button" at bounding box center [165, 406] width 7 height 7
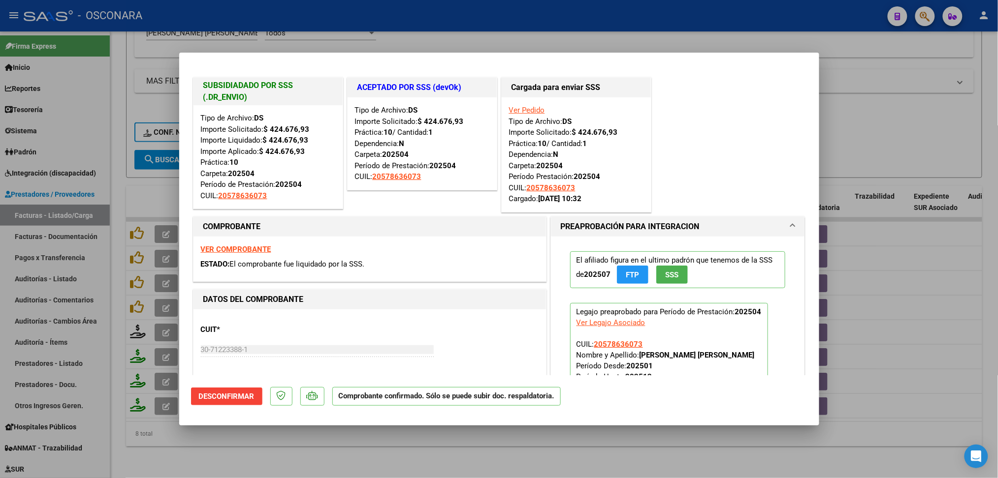
click at [309, 451] on div at bounding box center [499, 239] width 998 height 478
type input "$ 0,00"
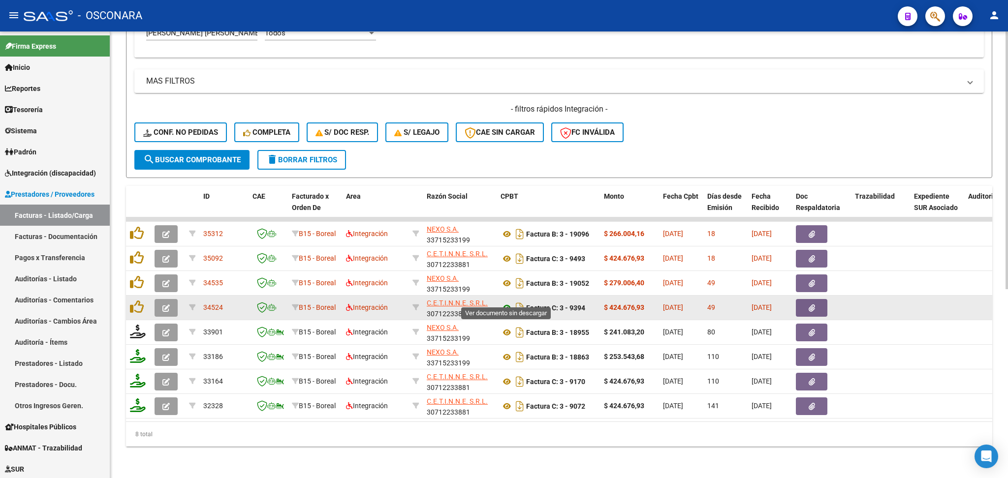
click at [508, 302] on icon at bounding box center [507, 308] width 13 height 12
click at [824, 300] on button "button" at bounding box center [811, 308] width 31 height 18
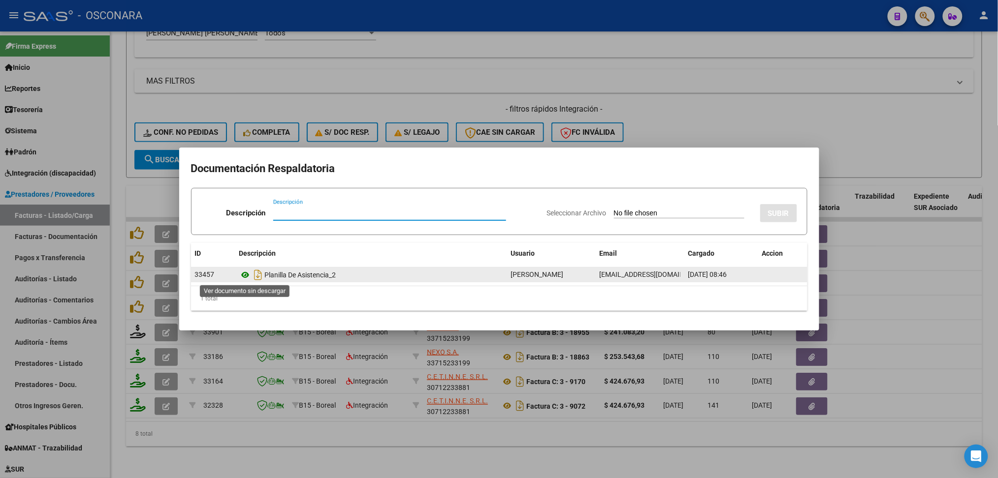
click at [242, 274] on icon at bounding box center [245, 275] width 13 height 12
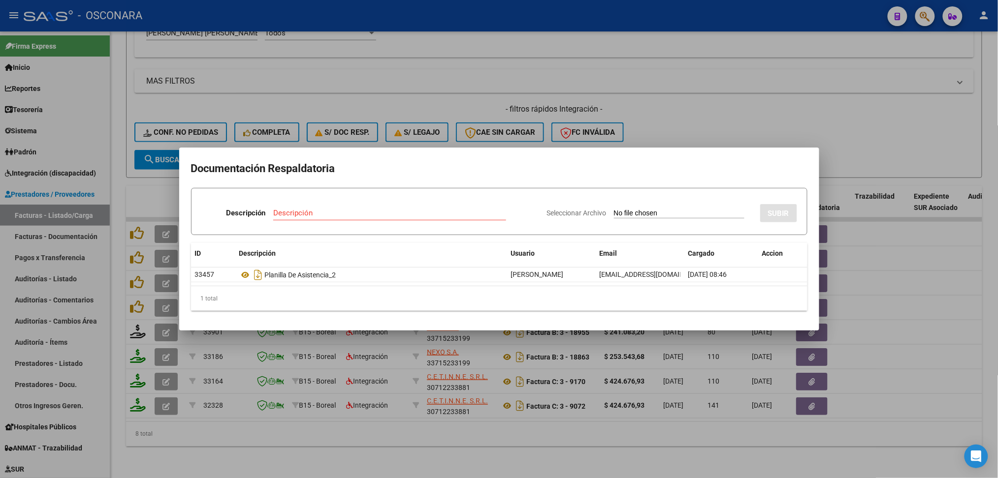
click at [646, 124] on div at bounding box center [499, 239] width 998 height 478
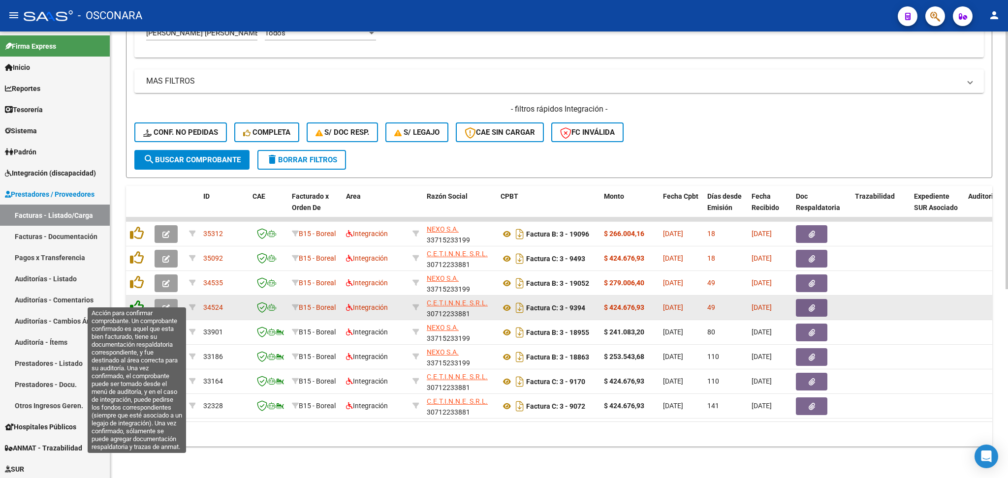
click at [137, 300] on icon at bounding box center [137, 307] width 14 height 14
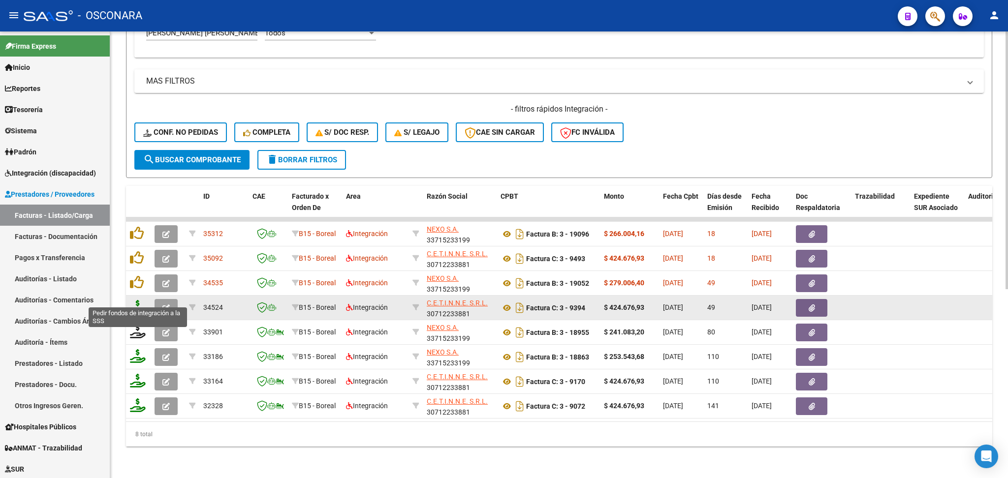
click at [137, 300] on icon at bounding box center [138, 307] width 16 height 14
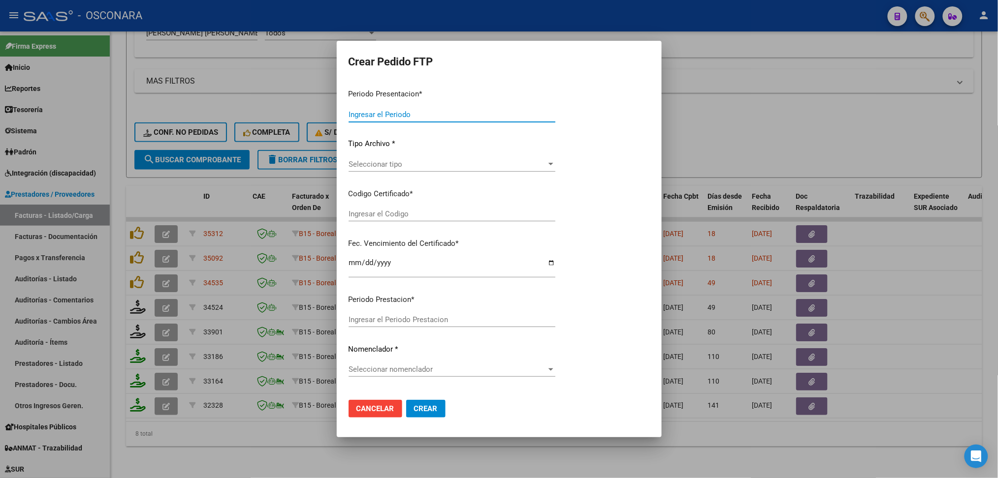
type input "202508"
type input "202507"
type input "$ 424.676,93"
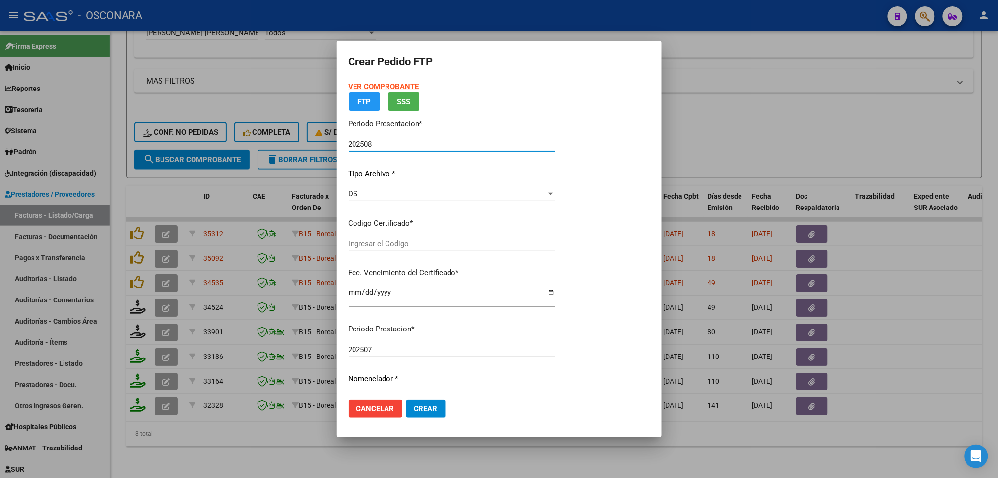
type input "AR02-00057863607-20241029-20291029"
type input "[DATE]"
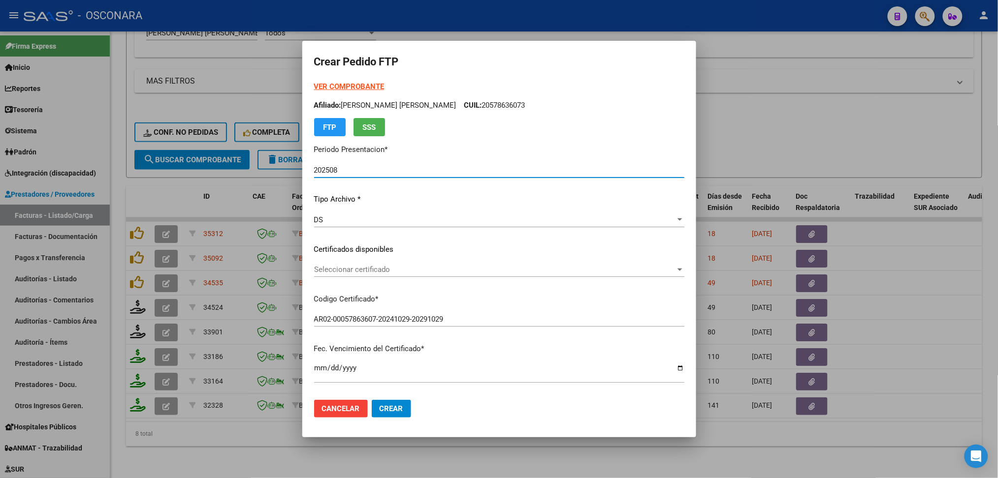
click at [393, 268] on span "Seleccionar certificado" at bounding box center [494, 269] width 361 height 9
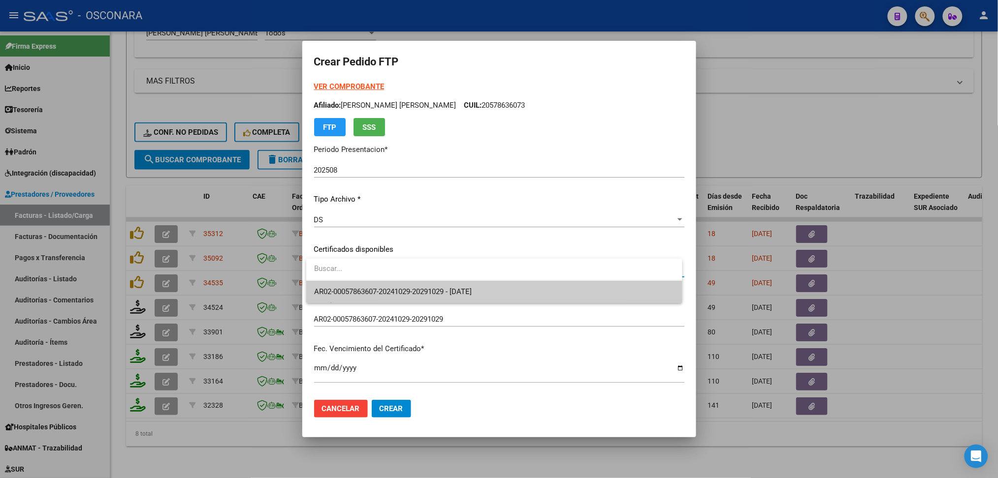
click at [397, 285] on span "AR02-00057863607-20241029-20291029 - [DATE]" at bounding box center [494, 292] width 360 height 22
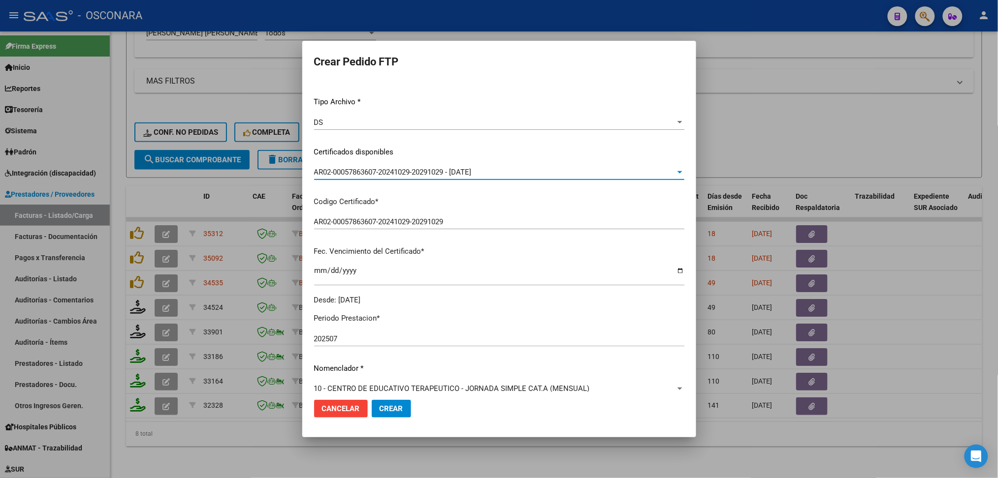
scroll to position [197, 0]
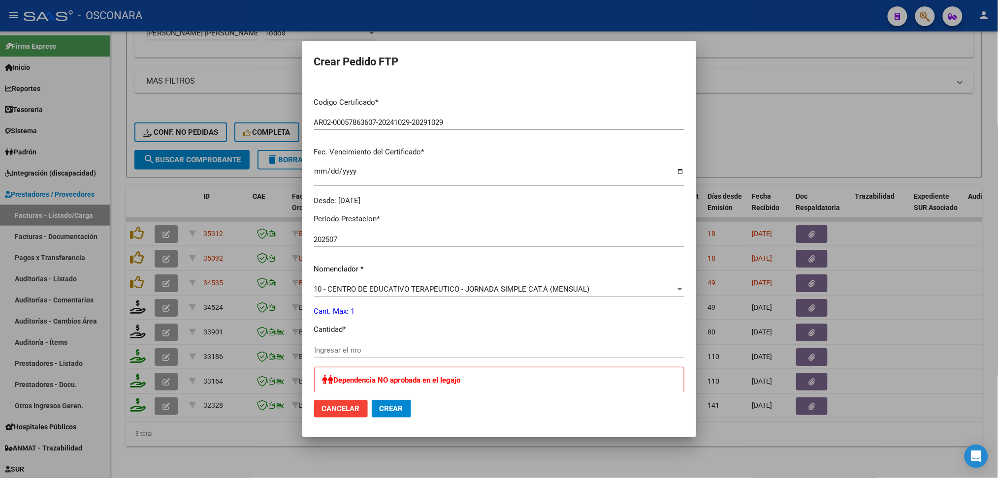
click at [358, 344] on div "Ingresar el nro" at bounding box center [499, 350] width 370 height 15
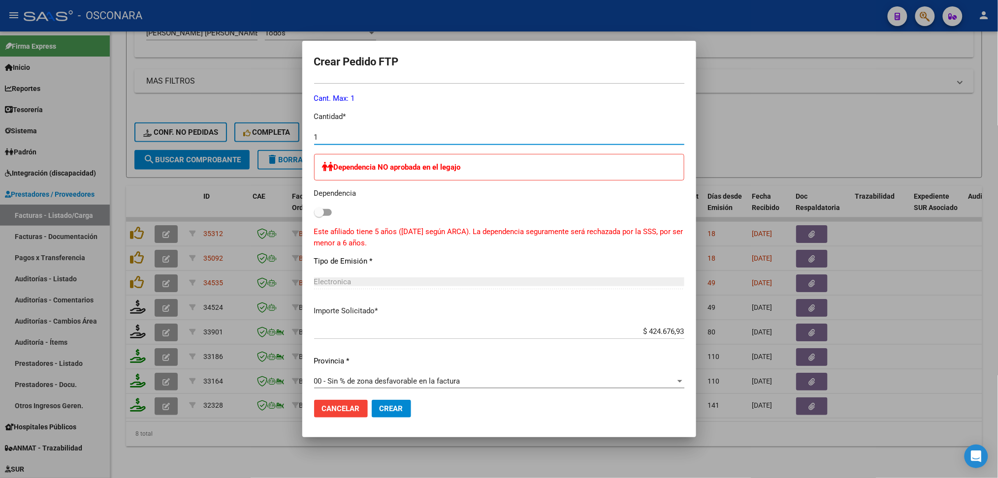
scroll to position [415, 0]
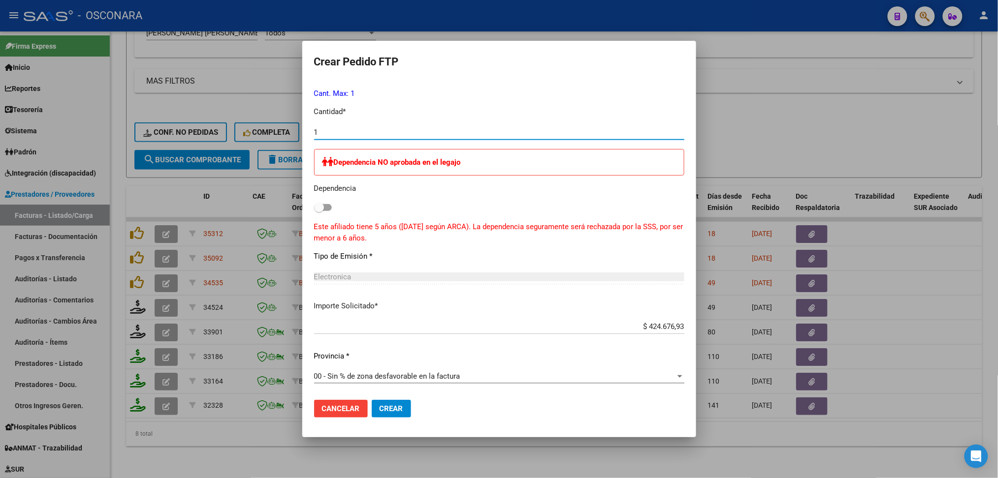
type input "1"
click at [399, 412] on span "Crear" at bounding box center [391, 409] width 24 height 9
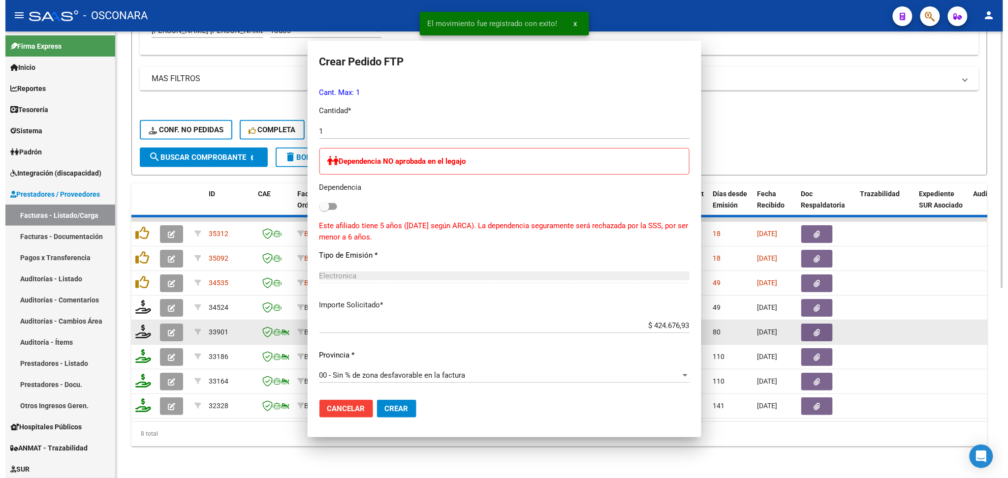
scroll to position [0, 0]
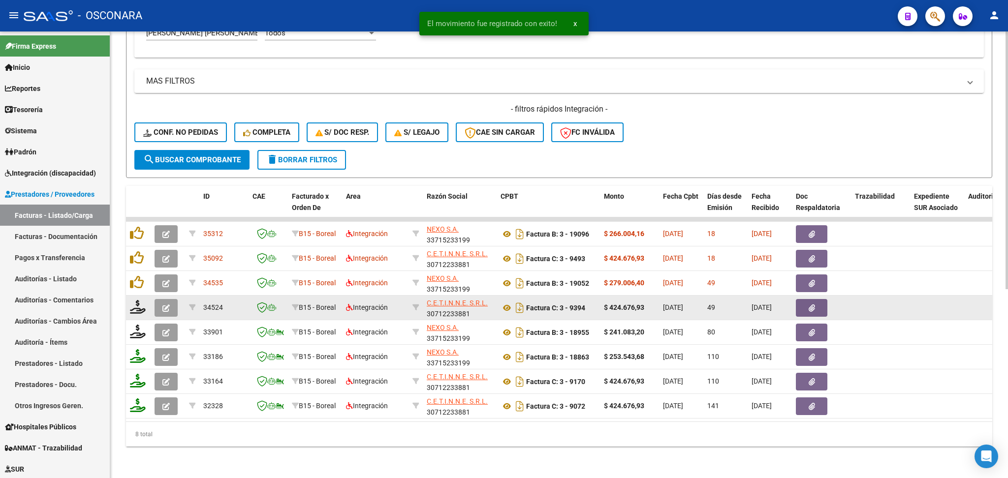
click at [167, 302] on button "button" at bounding box center [166, 308] width 23 height 18
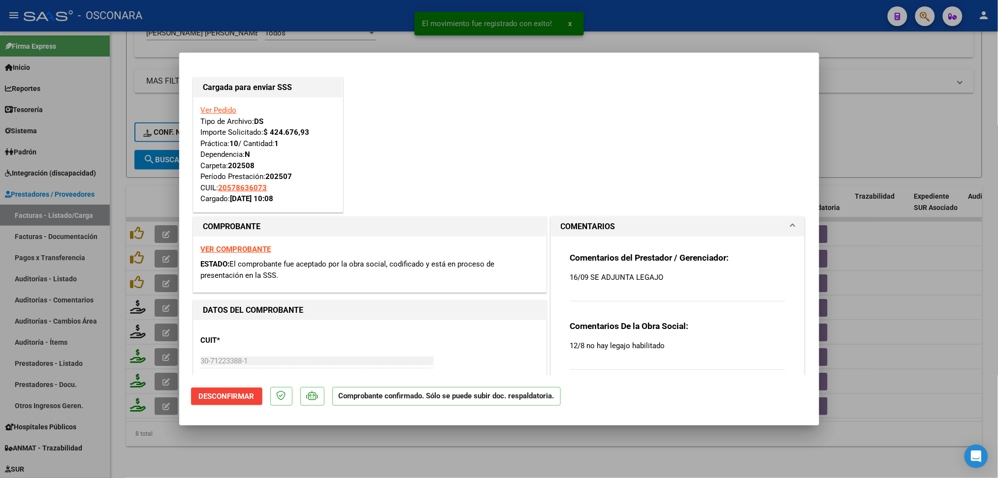
click at [314, 456] on div at bounding box center [499, 239] width 998 height 478
type input "$ 0,00"
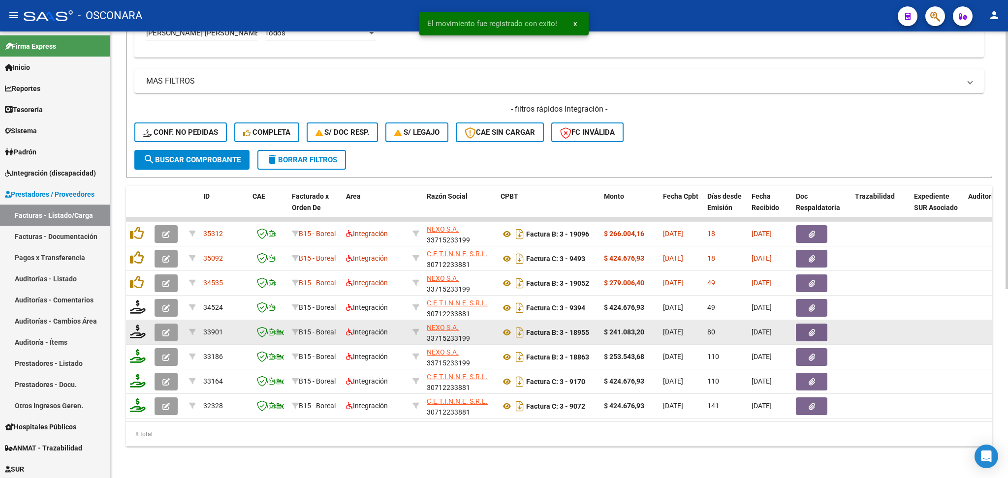
click at [168, 329] on icon "button" at bounding box center [165, 332] width 7 height 7
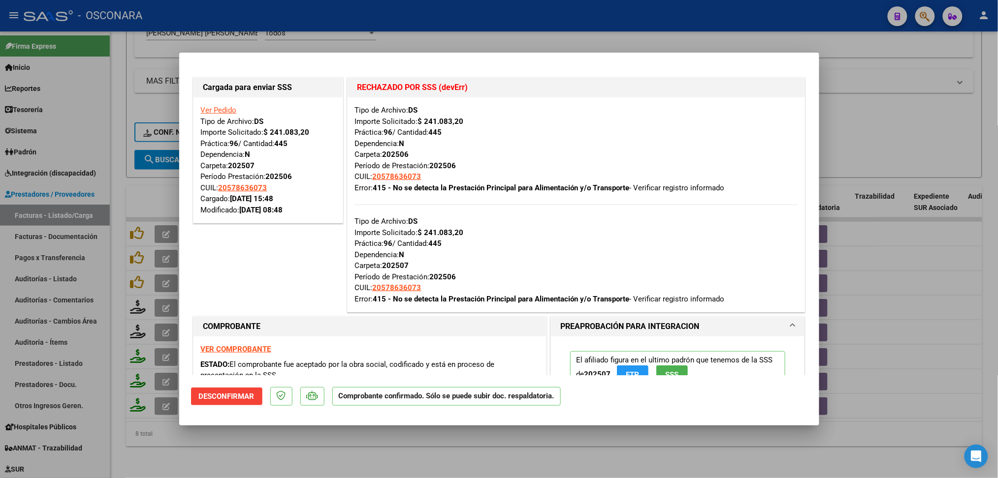
click at [305, 457] on div at bounding box center [499, 239] width 998 height 478
type input "$ 0,00"
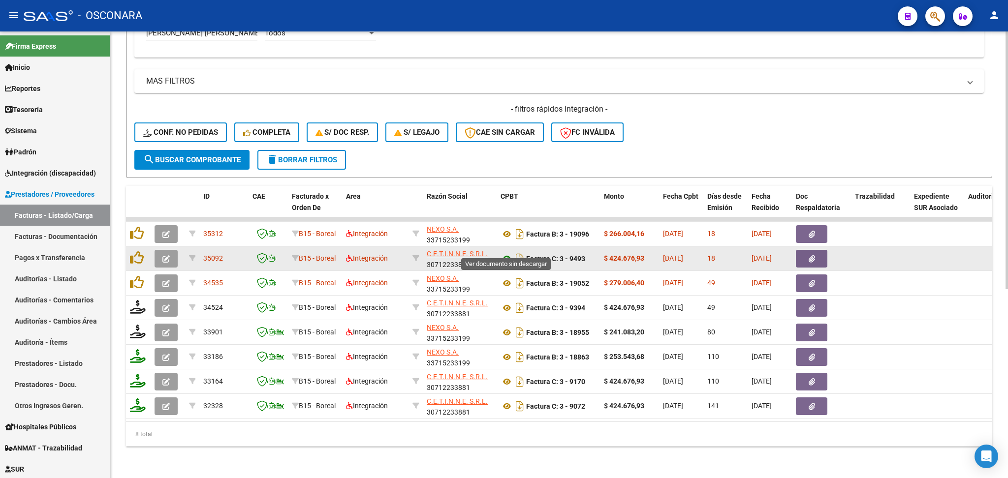
click at [507, 253] on icon at bounding box center [507, 259] width 13 height 12
click at [792, 247] on datatable-body-cell at bounding box center [821, 259] width 59 height 24
click at [800, 250] on button "button" at bounding box center [811, 259] width 31 height 18
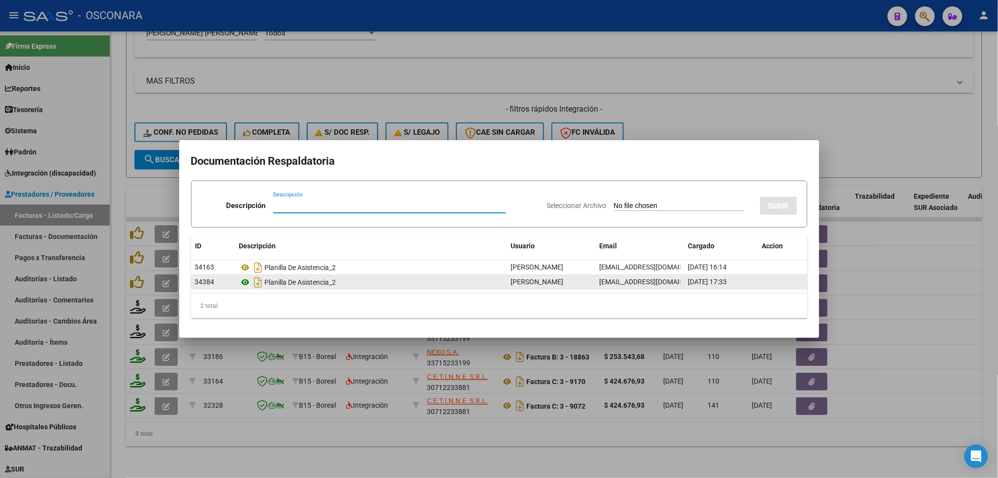
click at [244, 280] on icon at bounding box center [245, 283] width 13 height 12
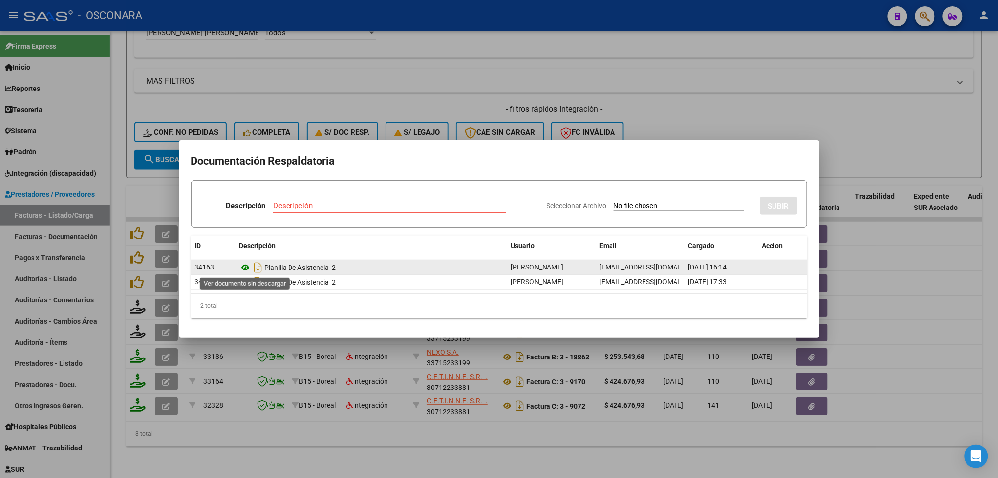
click at [251, 267] on icon at bounding box center [245, 268] width 13 height 12
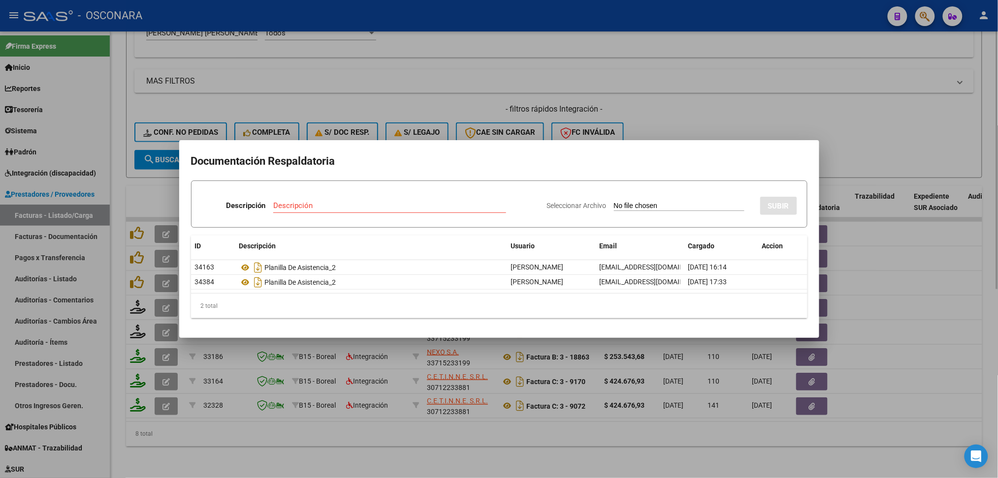
click at [673, 118] on div at bounding box center [499, 239] width 998 height 478
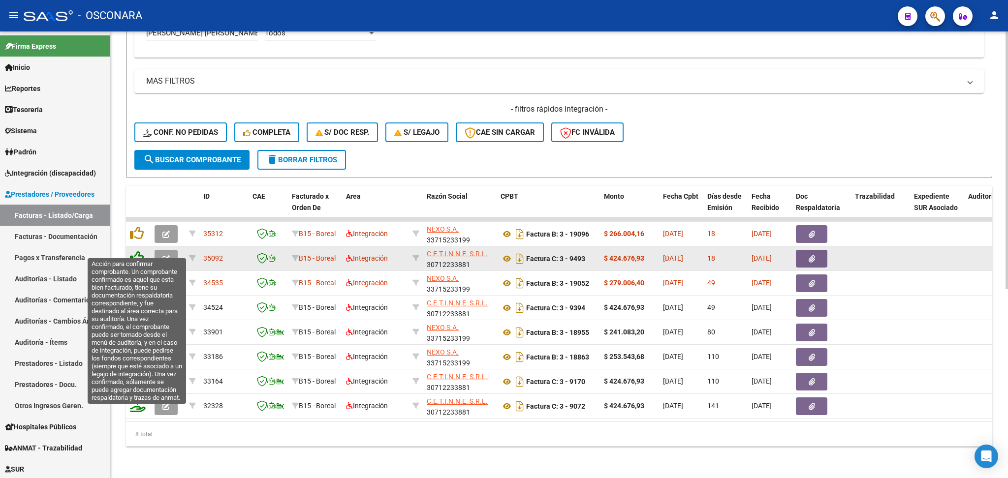
click at [135, 251] on icon at bounding box center [137, 258] width 14 height 14
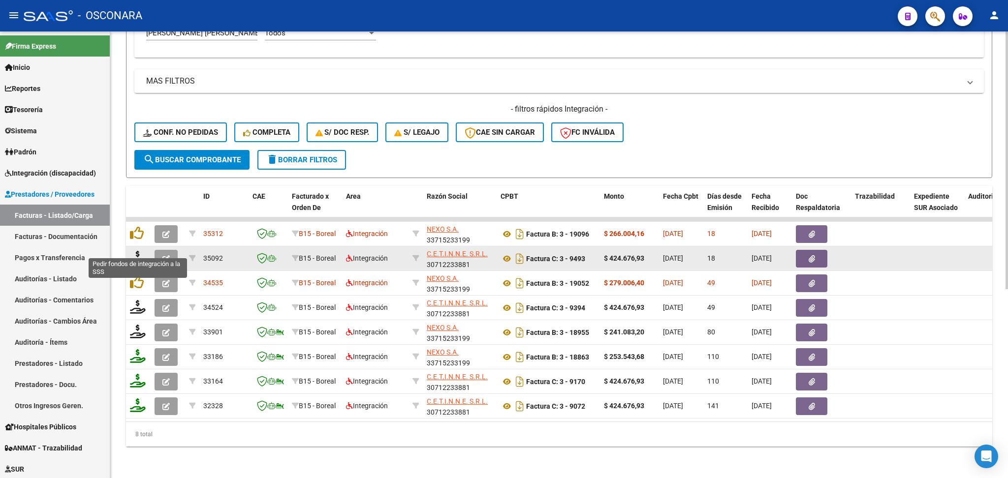
click at [137, 251] on icon at bounding box center [138, 258] width 16 height 14
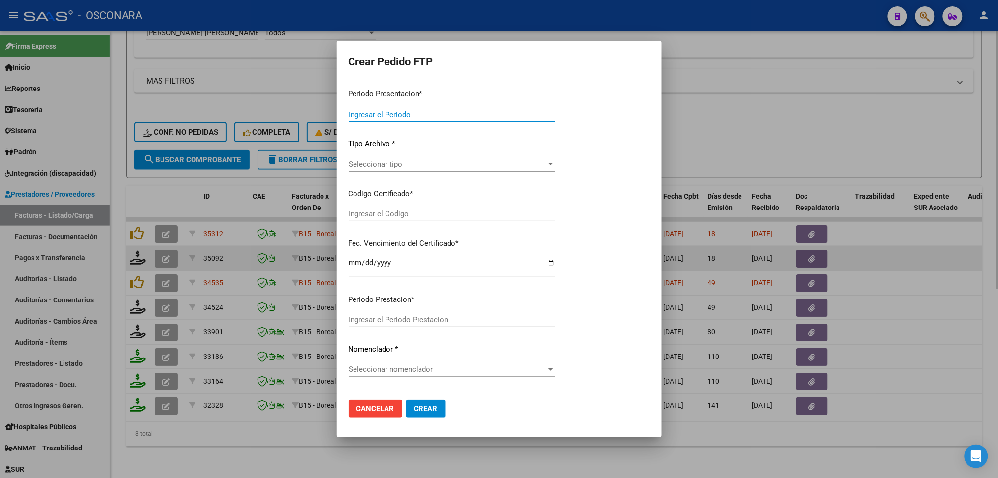
type input "202508"
type input "$ 424.676,93"
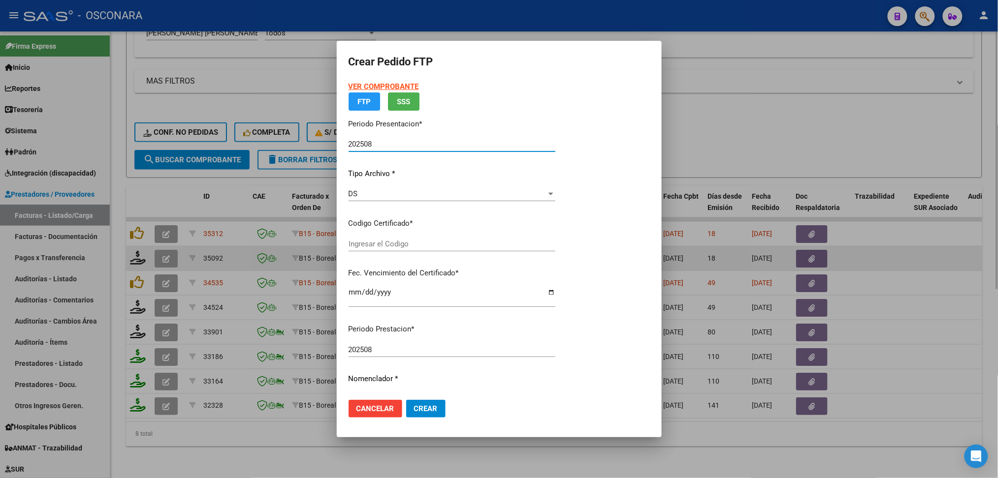
type input "AR02-00057863607-20241029-20291029"
type input "[DATE]"
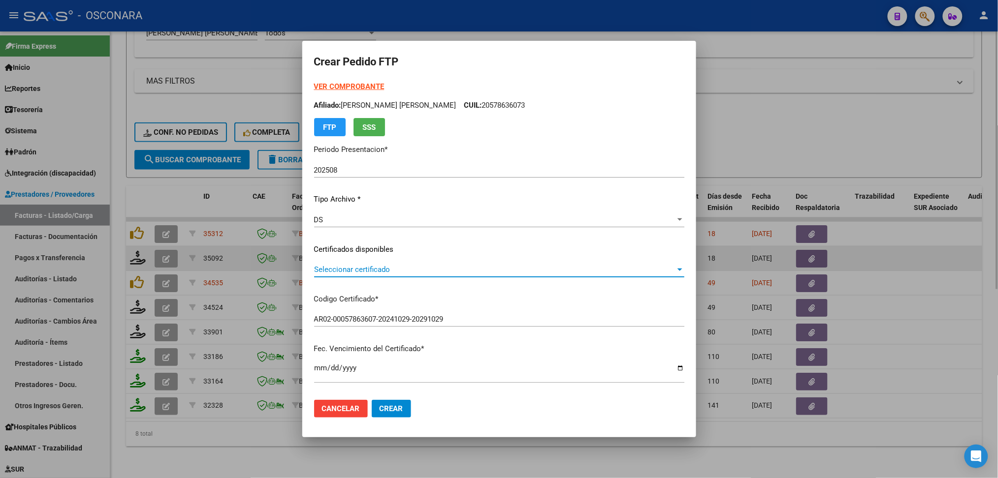
click at [389, 271] on span "Seleccionar certificado" at bounding box center [494, 269] width 361 height 9
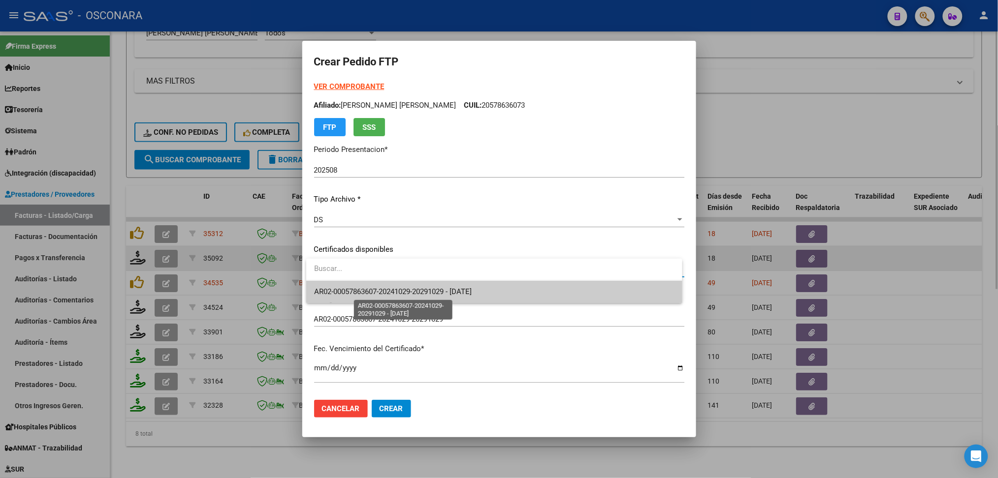
click at [386, 291] on span "AR02-00057863607-20241029-20291029 - [DATE]" at bounding box center [392, 291] width 157 height 9
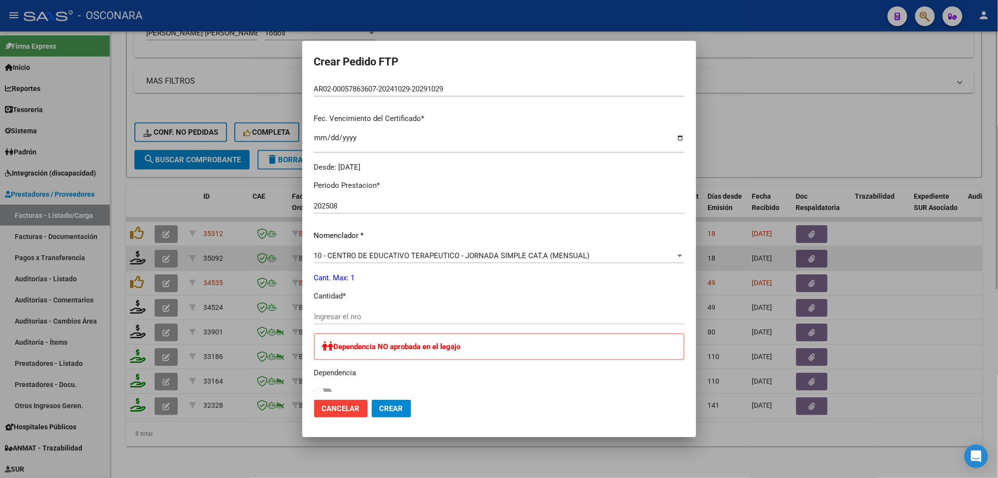
scroll to position [262, 0]
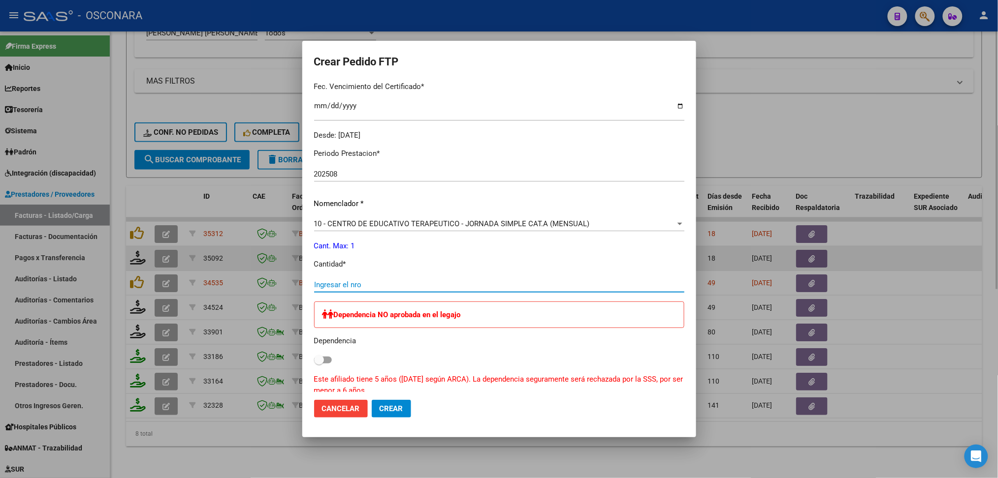
click at [353, 283] on input "Ingresar el nro" at bounding box center [499, 285] width 370 height 9
type input "1"
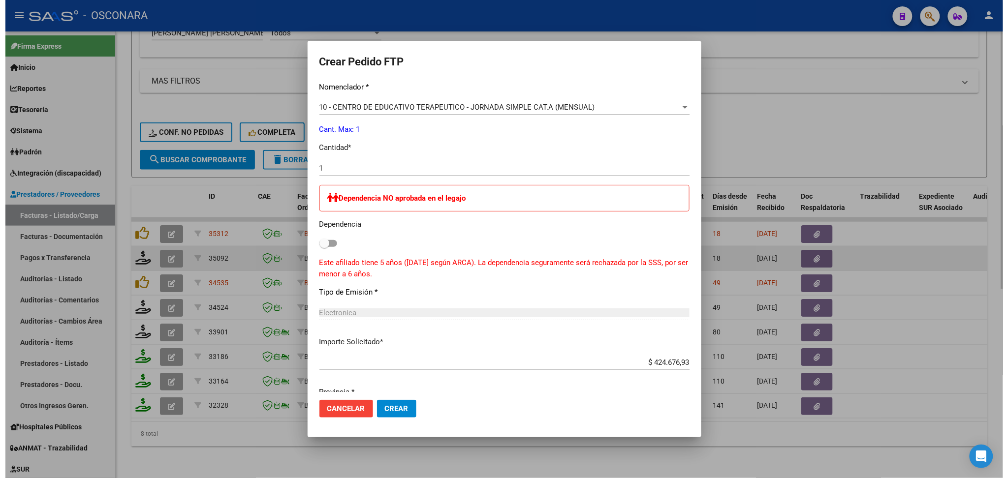
scroll to position [415, 0]
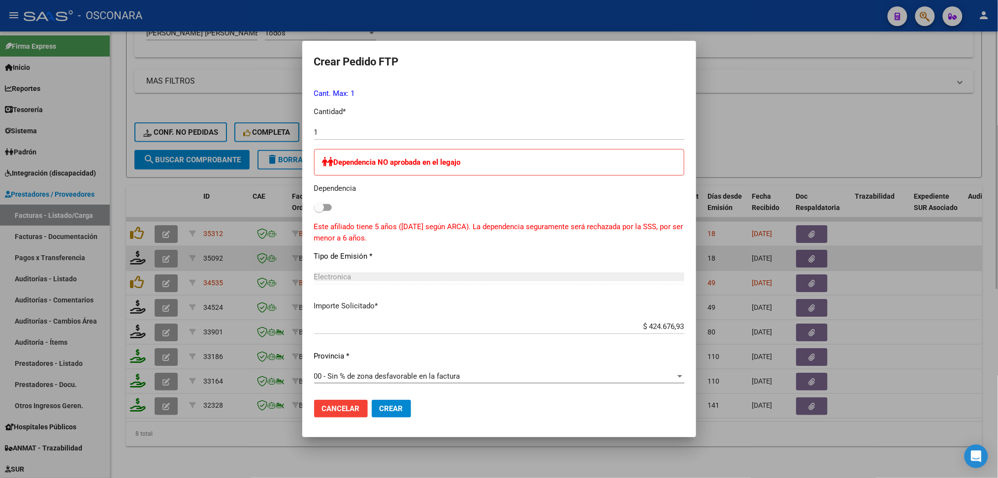
click at [392, 413] on span "Crear" at bounding box center [391, 409] width 24 height 9
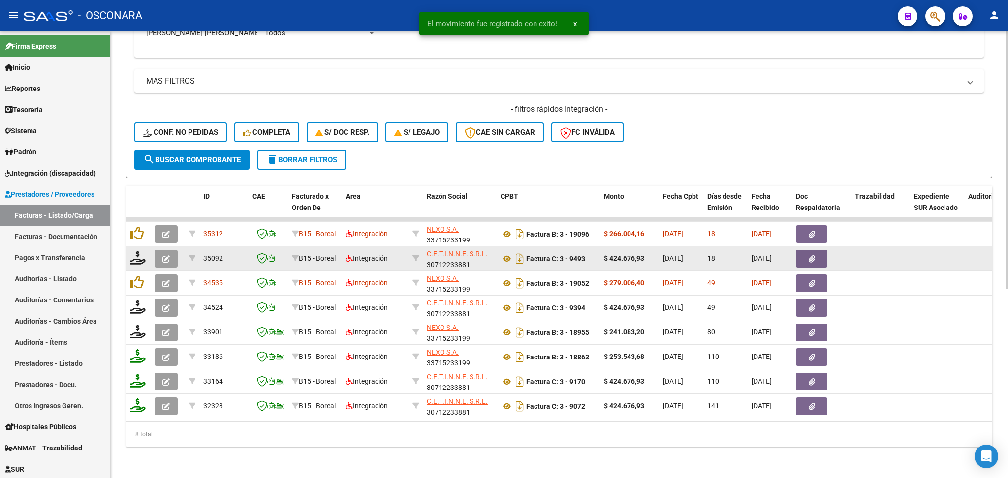
click at [168, 255] on icon "button" at bounding box center [165, 258] width 7 height 7
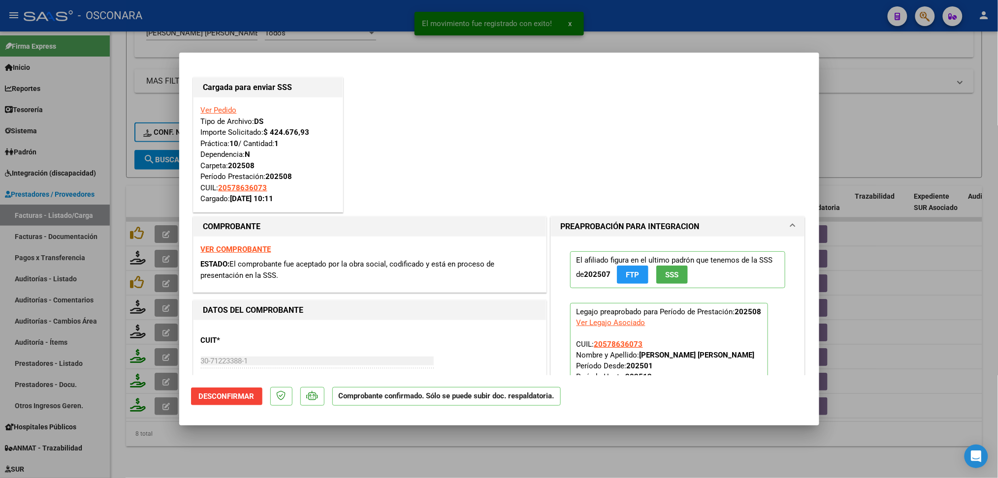
click at [302, 438] on div at bounding box center [499, 239] width 998 height 478
type input "$ 0,00"
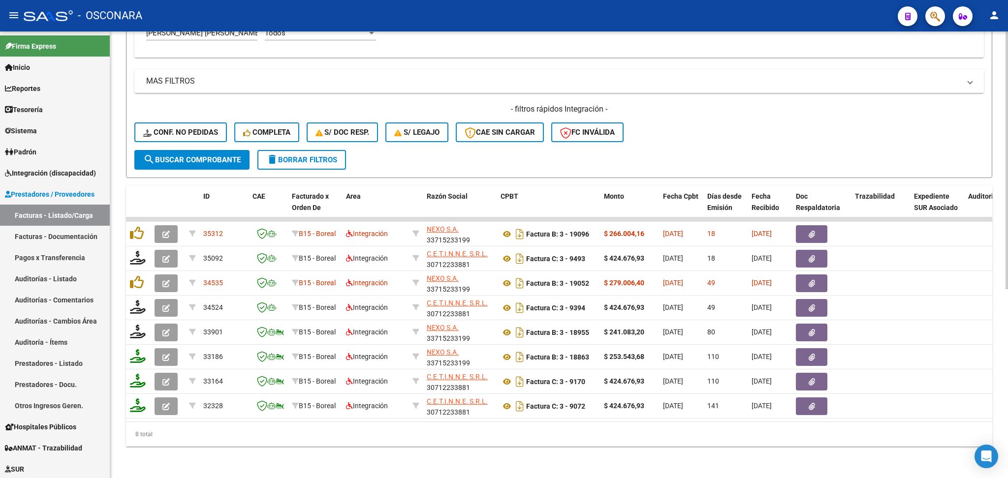
click at [709, 135] on div "- filtros rápidos Integración - Conf. no pedidas Completa S/ Doc Resp. S/ legaj…" at bounding box center [558, 127] width 849 height 46
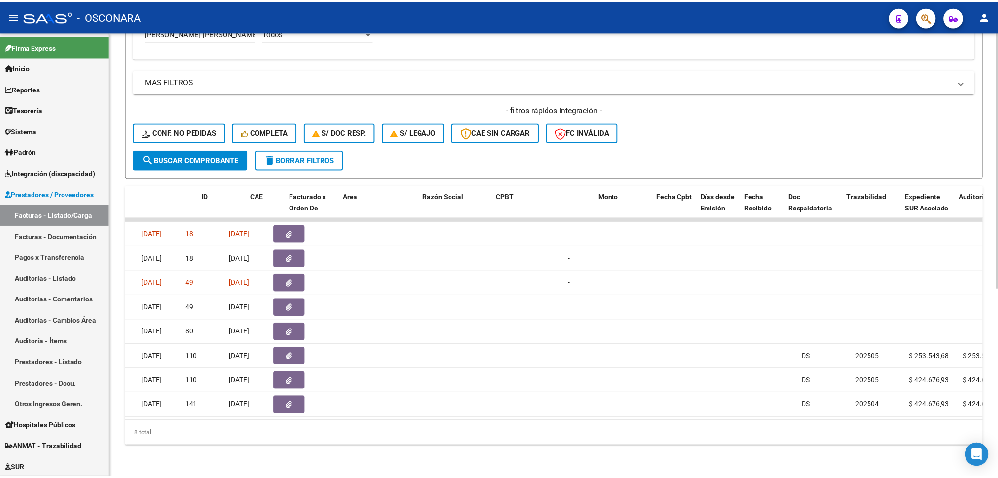
scroll to position [0, 0]
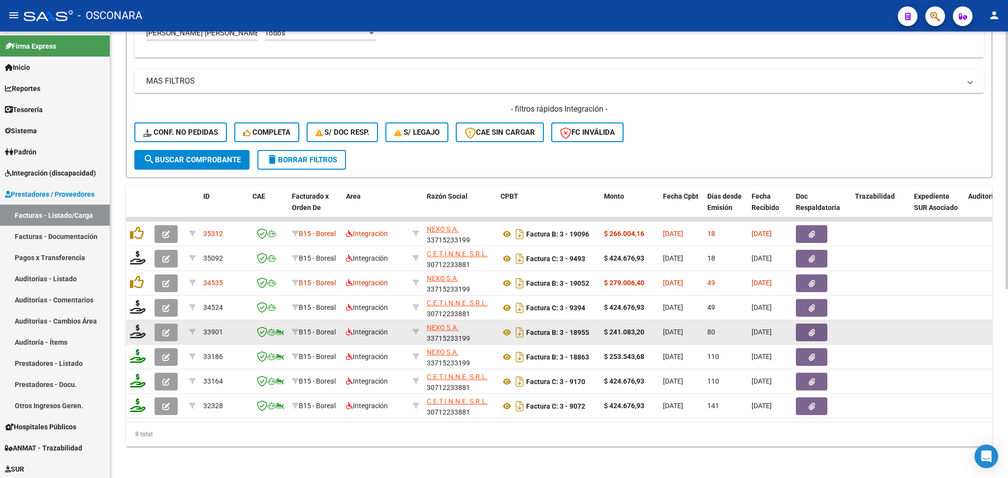
click at [163, 329] on icon "button" at bounding box center [165, 332] width 7 height 7
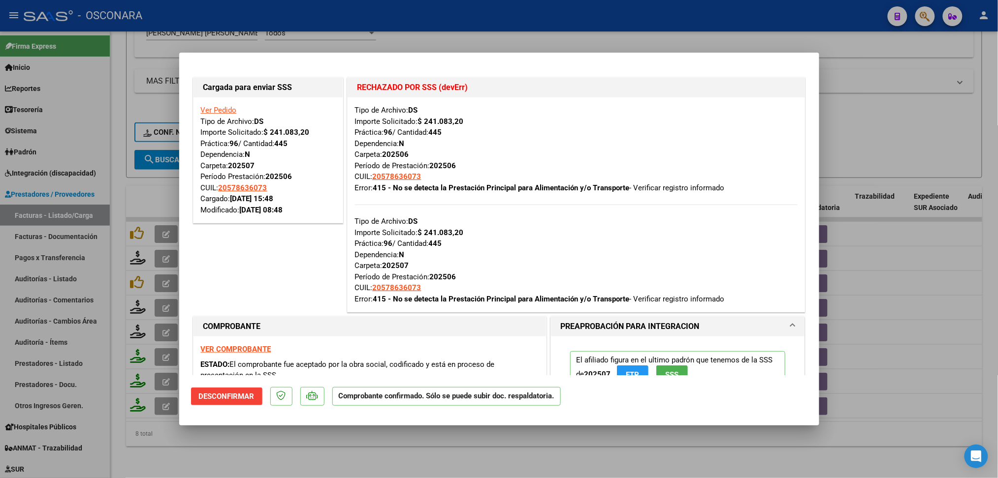
click at [347, 445] on div at bounding box center [499, 239] width 998 height 478
type input "$ 0,00"
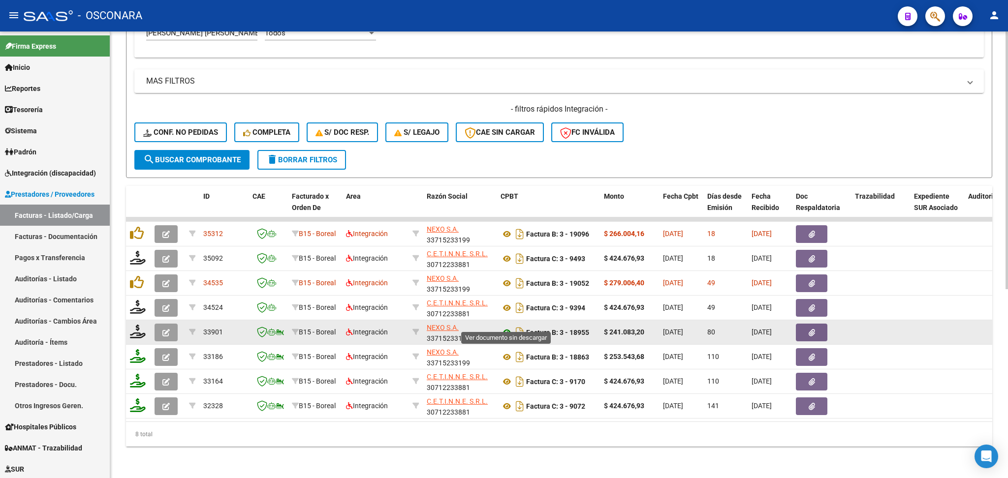
click at [505, 327] on icon at bounding box center [507, 333] width 13 height 12
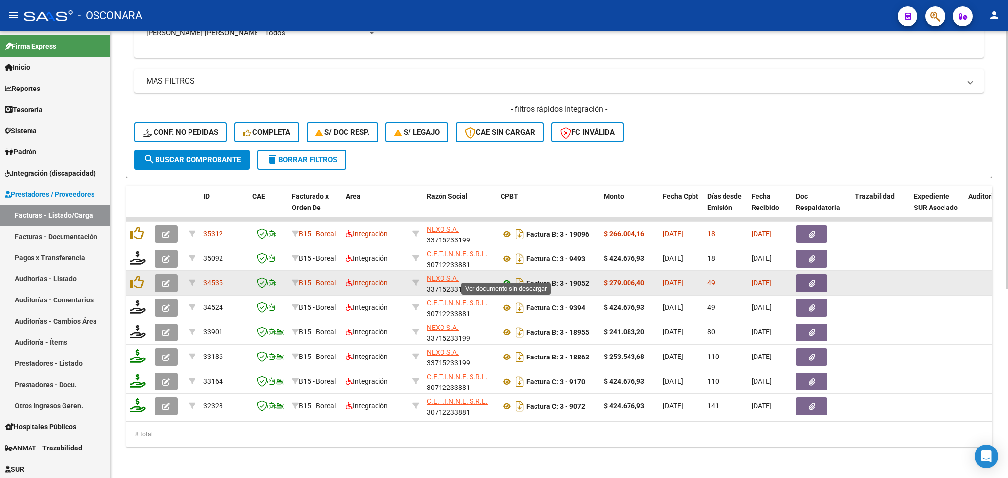
click at [508, 278] on icon at bounding box center [507, 284] width 13 height 12
click at [820, 275] on button "button" at bounding box center [811, 284] width 31 height 18
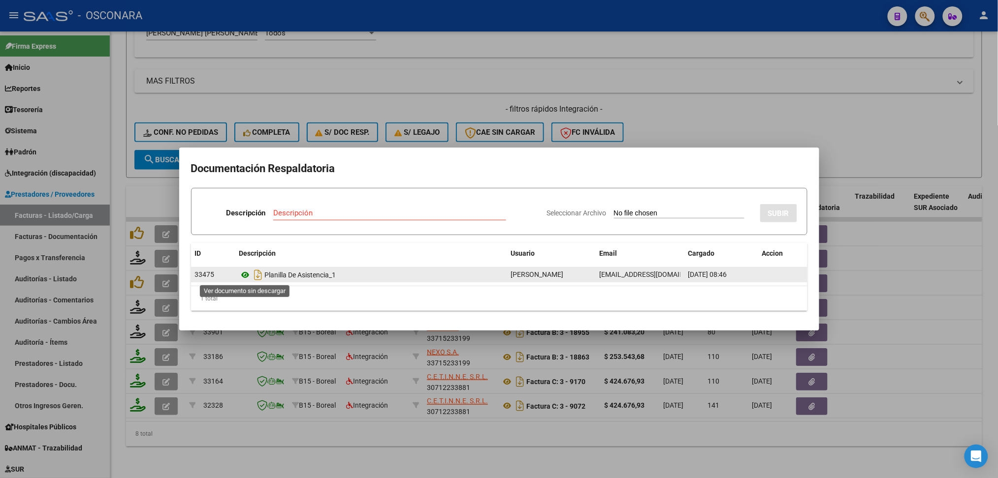
click at [244, 273] on icon at bounding box center [245, 275] width 13 height 12
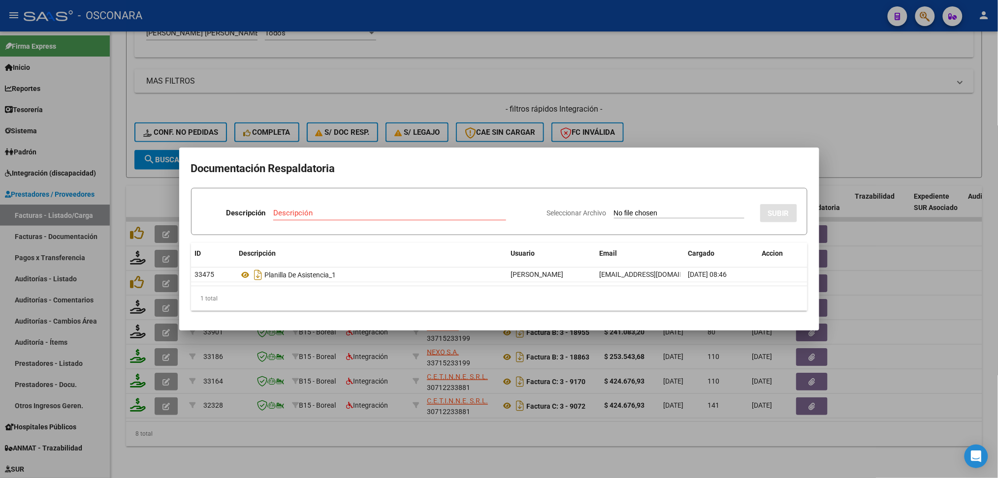
click at [678, 115] on div at bounding box center [499, 239] width 998 height 478
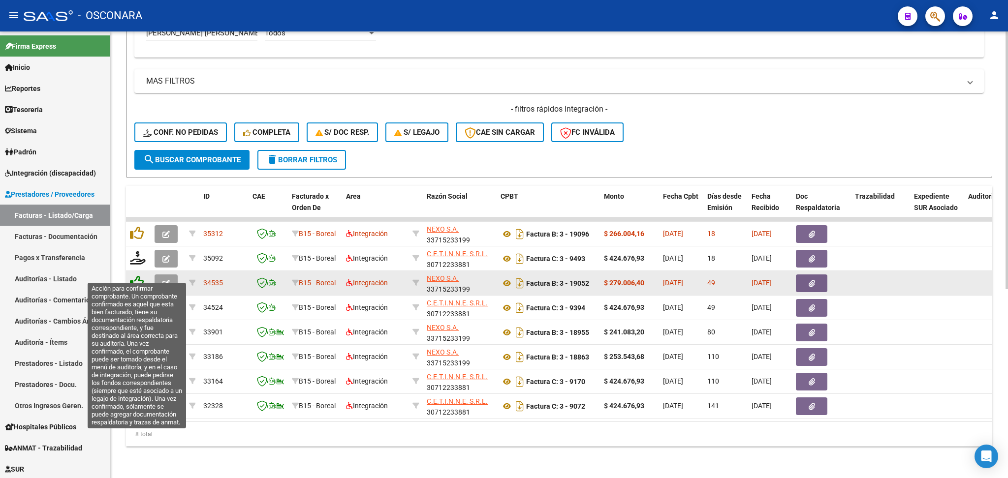
click at [133, 276] on icon at bounding box center [137, 283] width 14 height 14
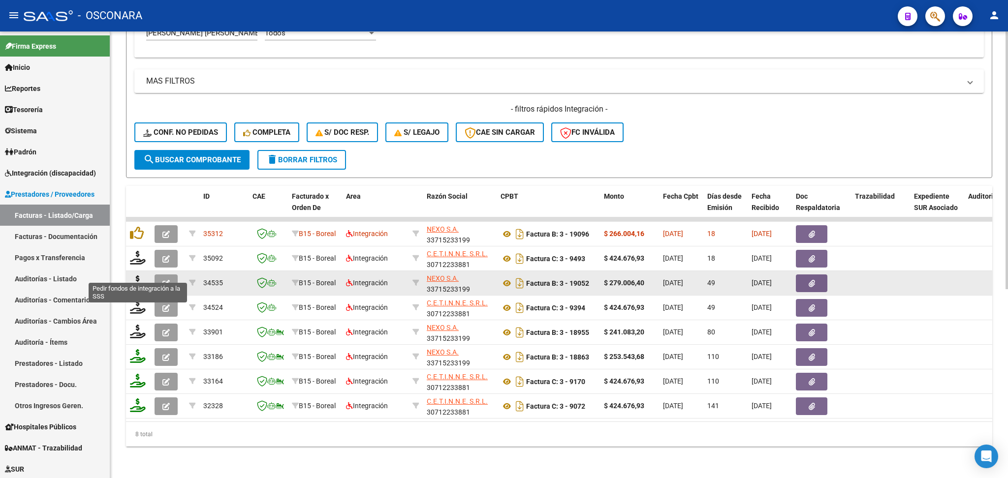
click at [134, 276] on icon at bounding box center [138, 283] width 16 height 14
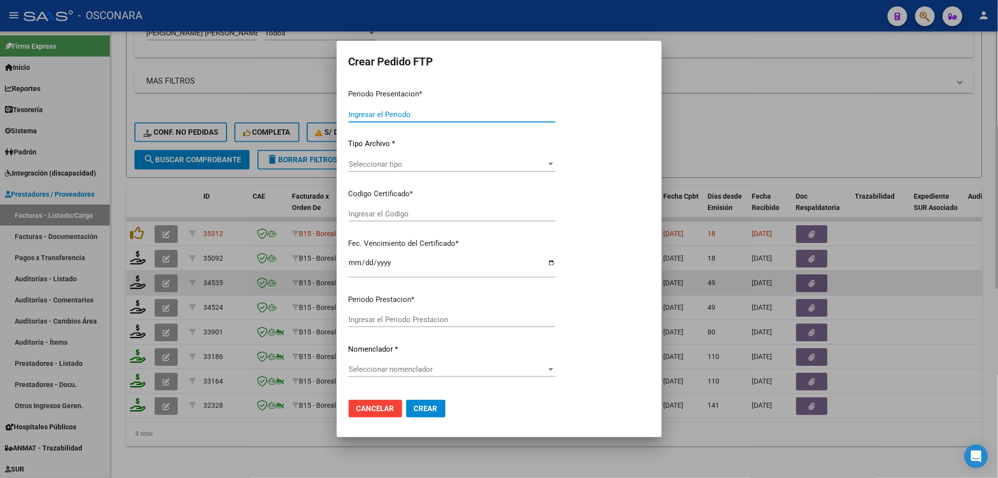
type input "202508"
type input "202507"
type input "$ 279.006,40"
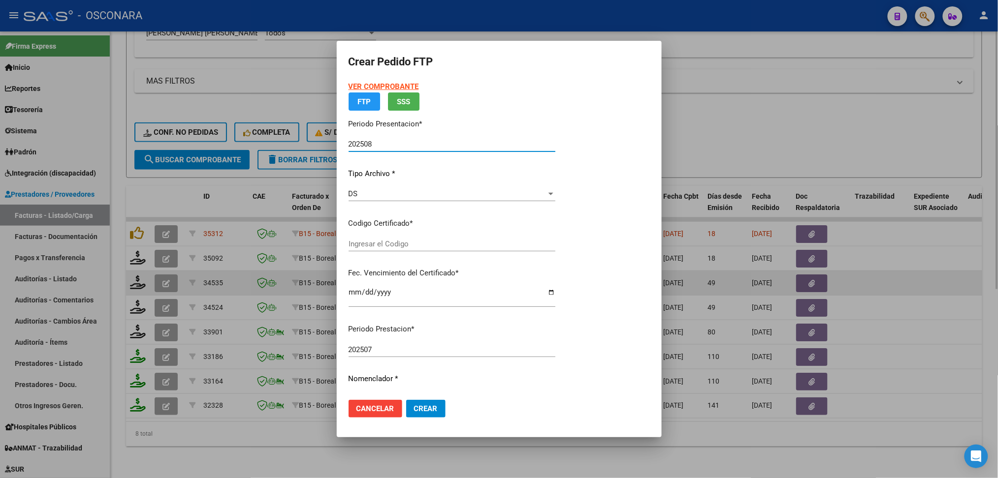
type input "AR02-00057863607-20241029-20291029"
type input "[DATE]"
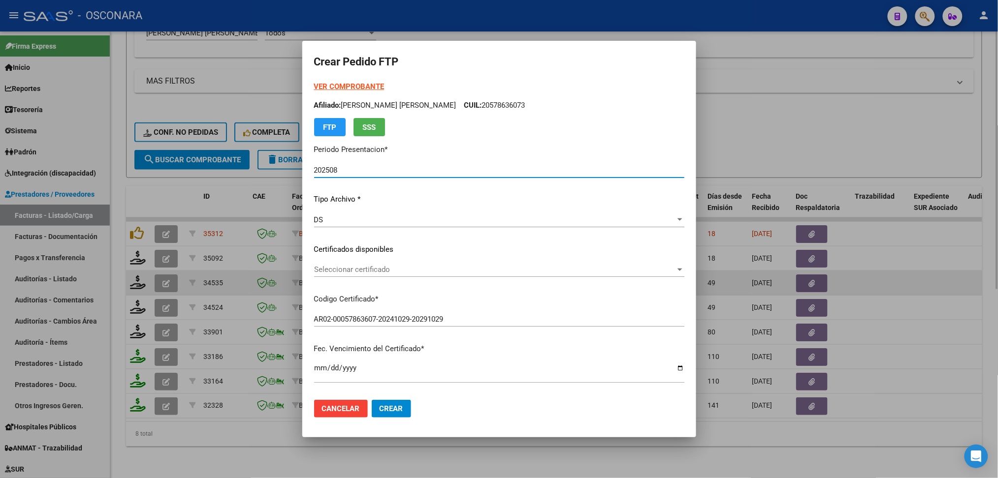
click at [390, 271] on span "Seleccionar certificado" at bounding box center [494, 269] width 361 height 9
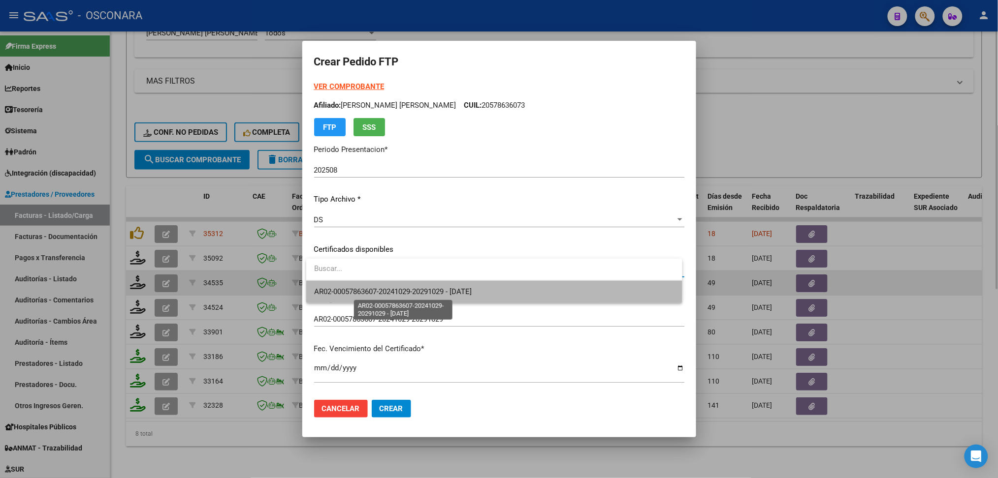
click at [391, 288] on span "AR02-00057863607-20241029-20291029 - [DATE]" at bounding box center [392, 291] width 157 height 9
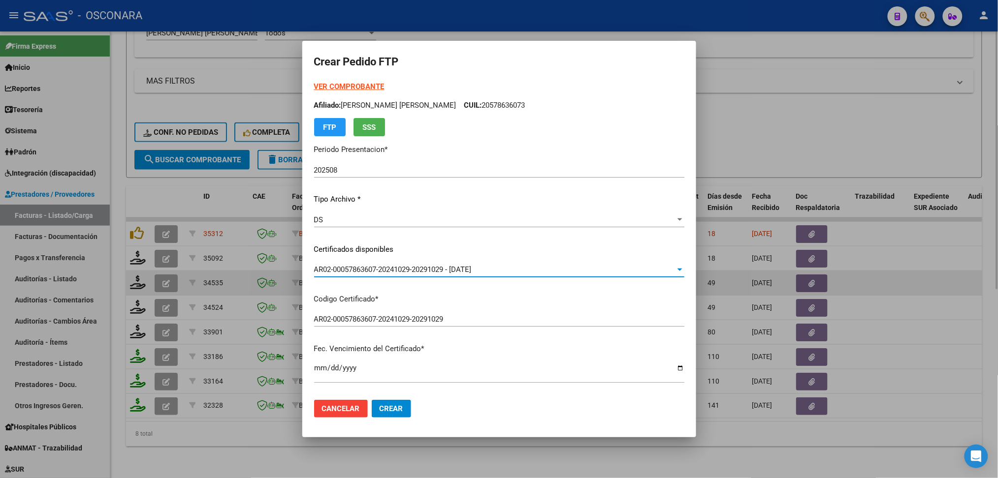
scroll to position [262, 0]
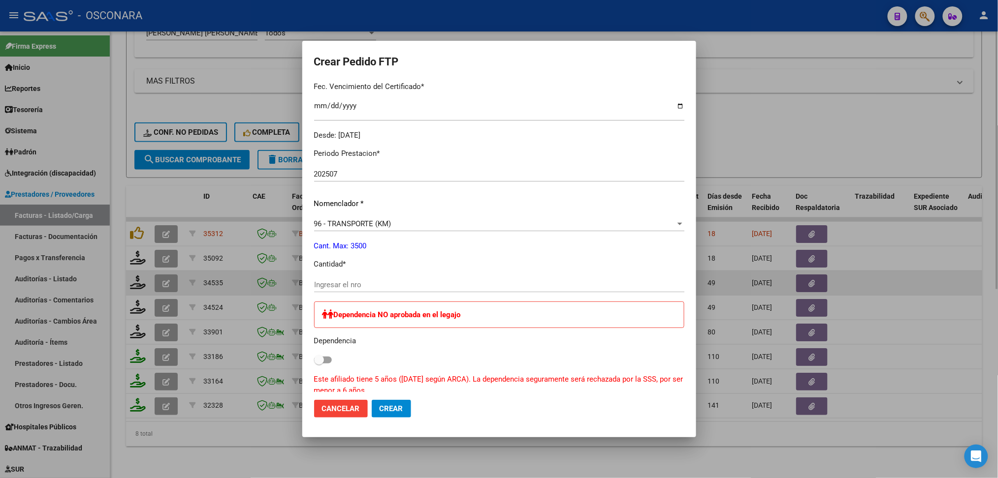
click at [349, 285] on input "Ingresar el nro" at bounding box center [499, 285] width 370 height 9
type input "515"
click at [399, 410] on span "Crear" at bounding box center [391, 409] width 24 height 9
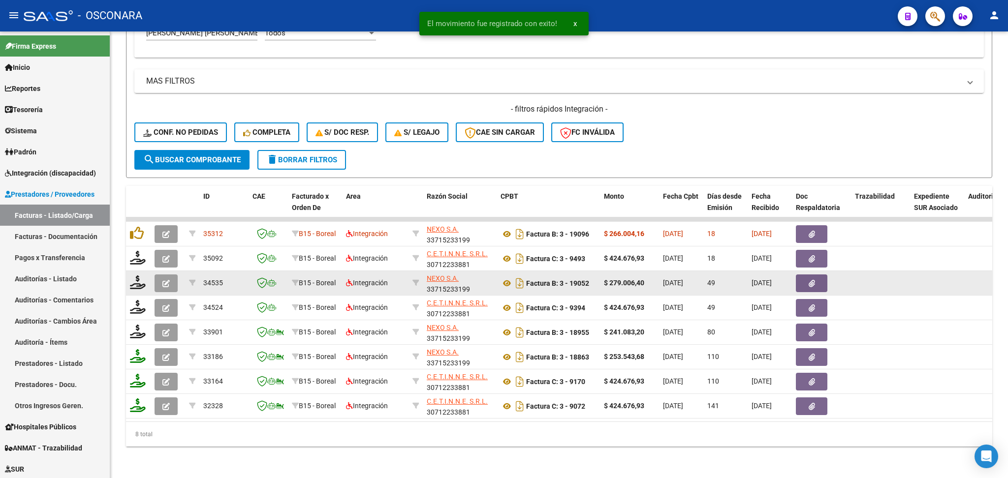
click at [164, 280] on icon "button" at bounding box center [165, 283] width 7 height 7
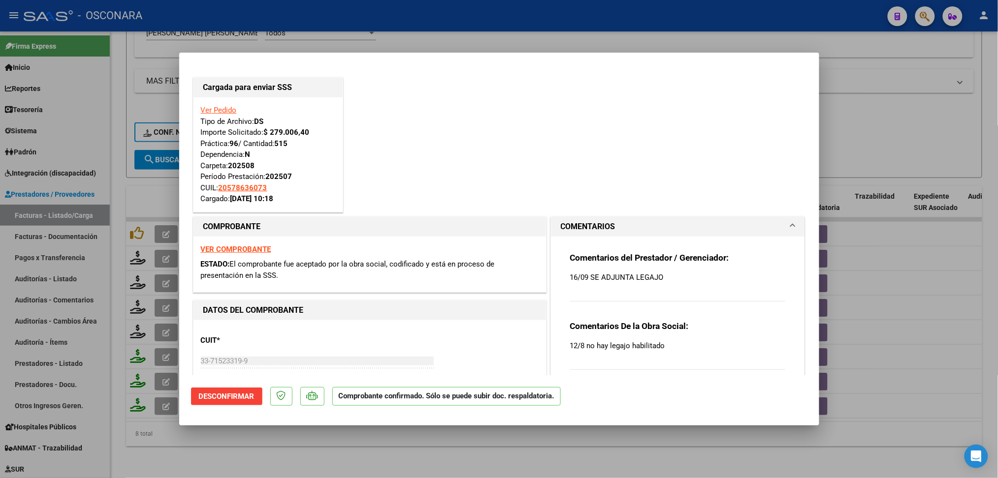
click at [228, 447] on div at bounding box center [499, 239] width 998 height 478
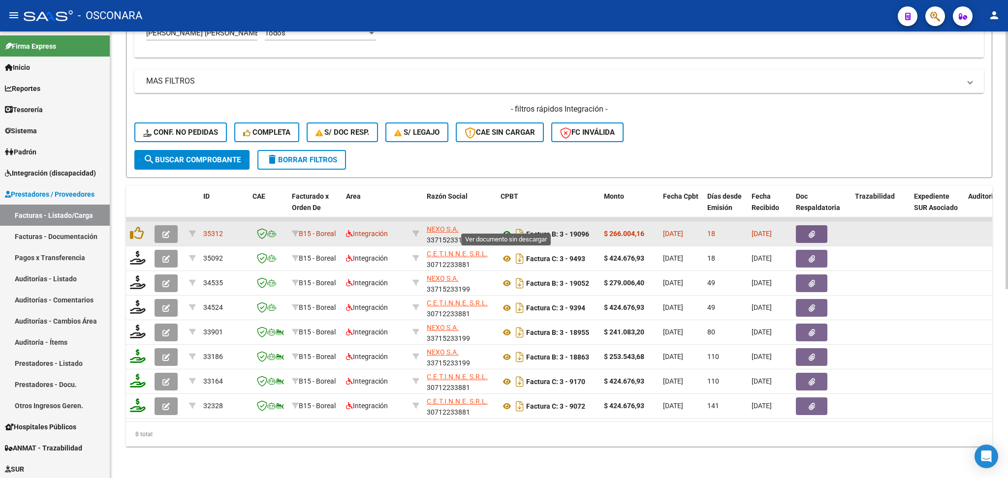
click at [507, 228] on icon at bounding box center [507, 234] width 13 height 12
click at [809, 231] on icon "button" at bounding box center [812, 234] width 6 height 7
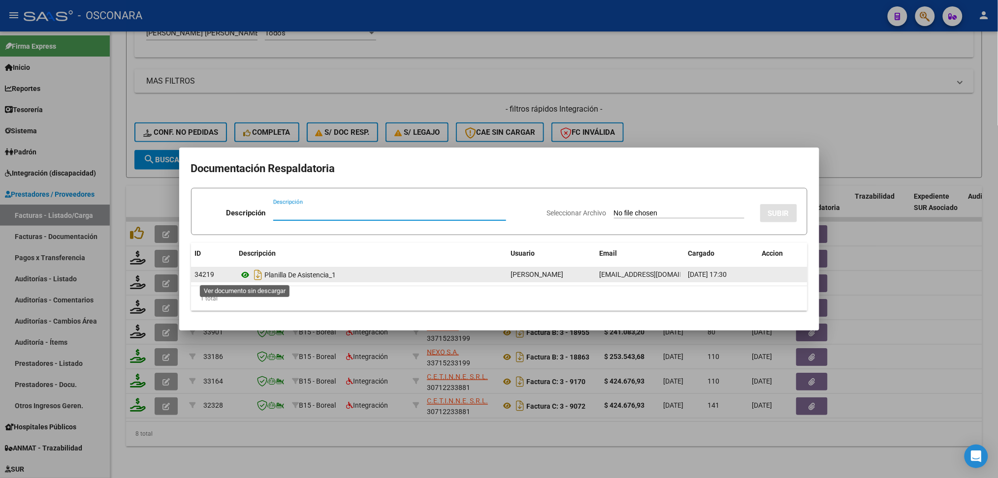
click at [248, 275] on icon at bounding box center [245, 275] width 13 height 12
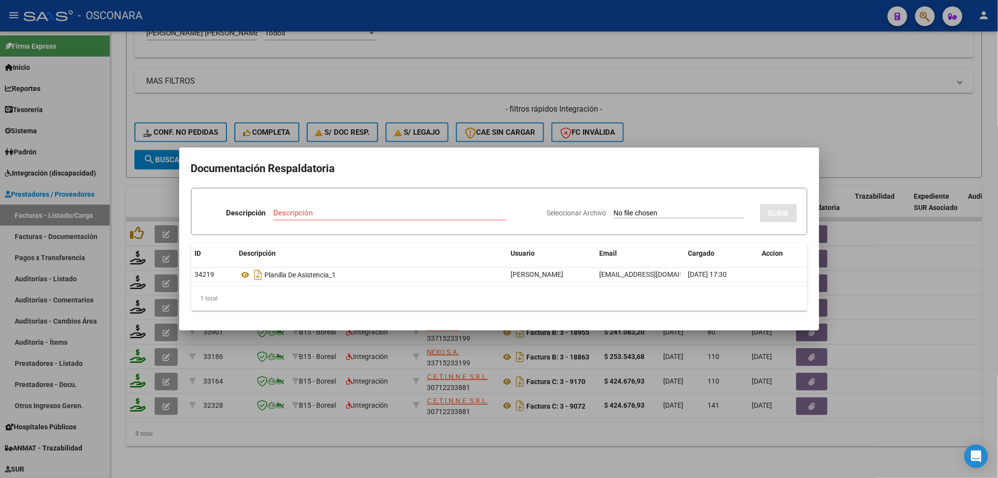
click at [537, 445] on div at bounding box center [499, 239] width 998 height 478
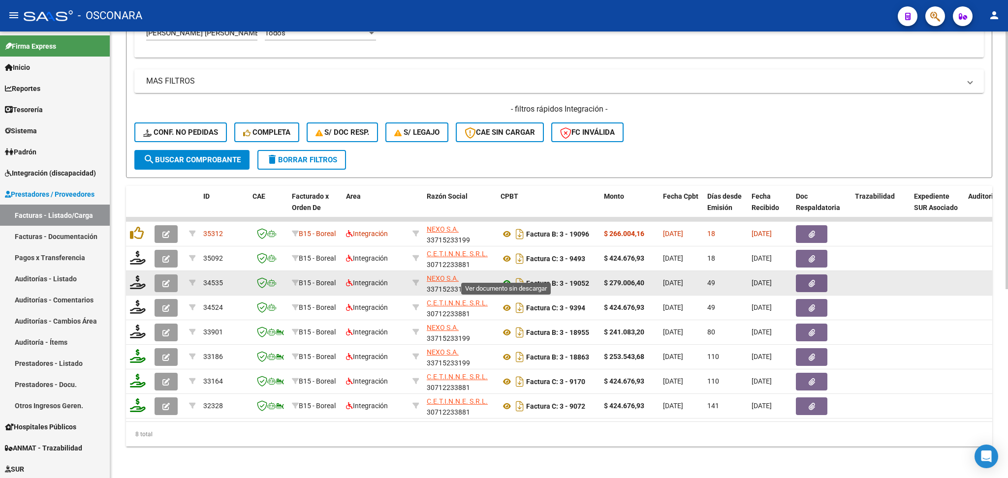
click at [507, 278] on icon at bounding box center [507, 284] width 13 height 12
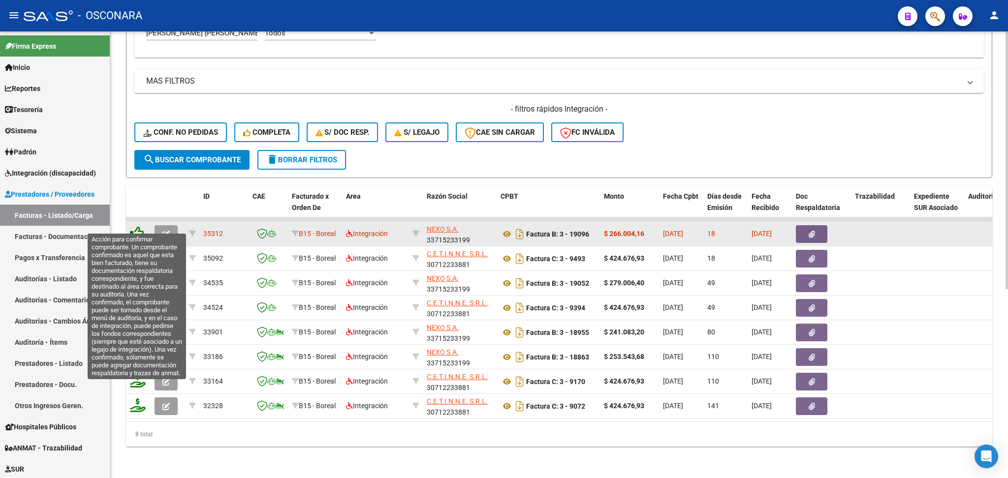
click at [133, 226] on icon at bounding box center [137, 233] width 14 height 14
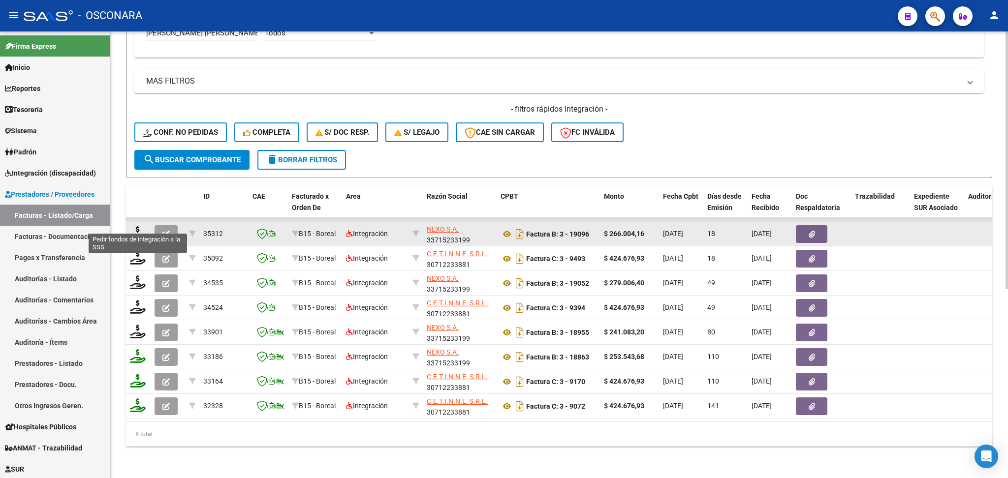
click at [138, 226] on icon at bounding box center [138, 233] width 16 height 14
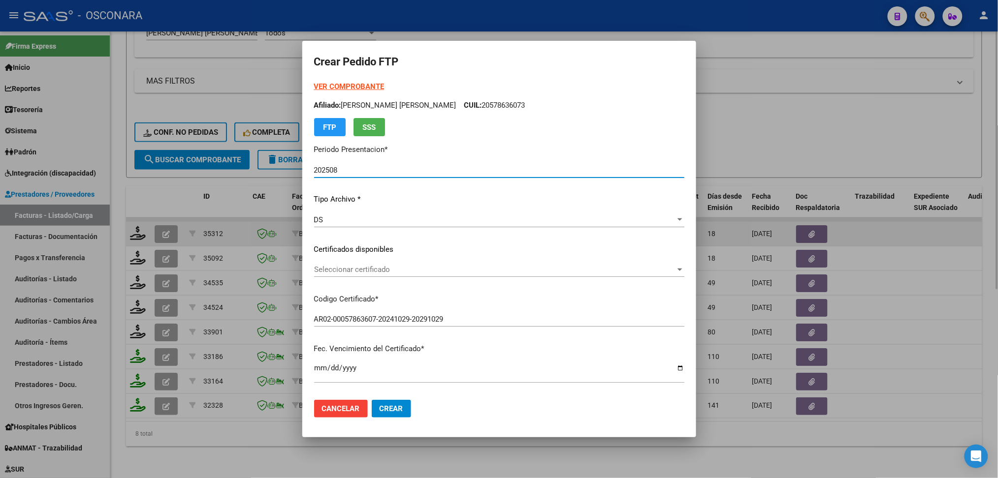
click at [379, 270] on span "Seleccionar certificado" at bounding box center [494, 269] width 361 height 9
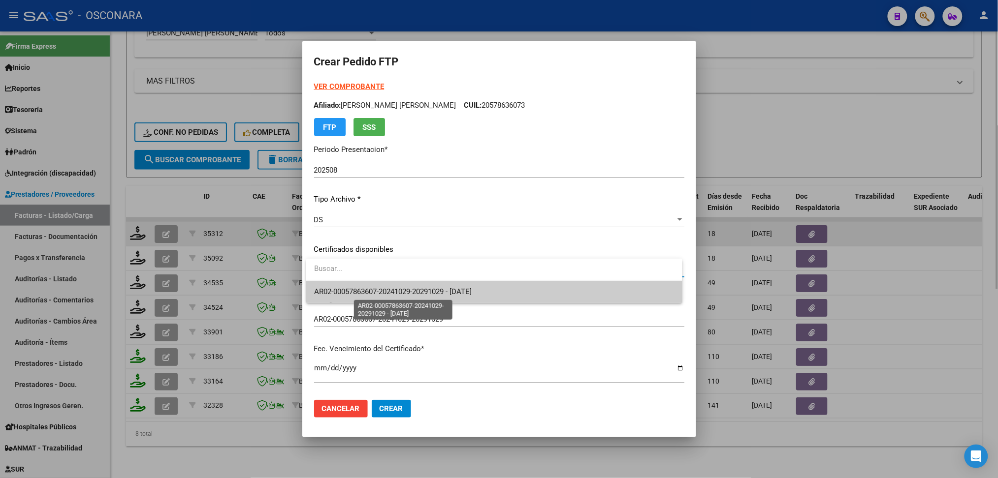
click at [385, 294] on span "AR02-00057863607-20241029-20291029 - [DATE]" at bounding box center [392, 291] width 157 height 9
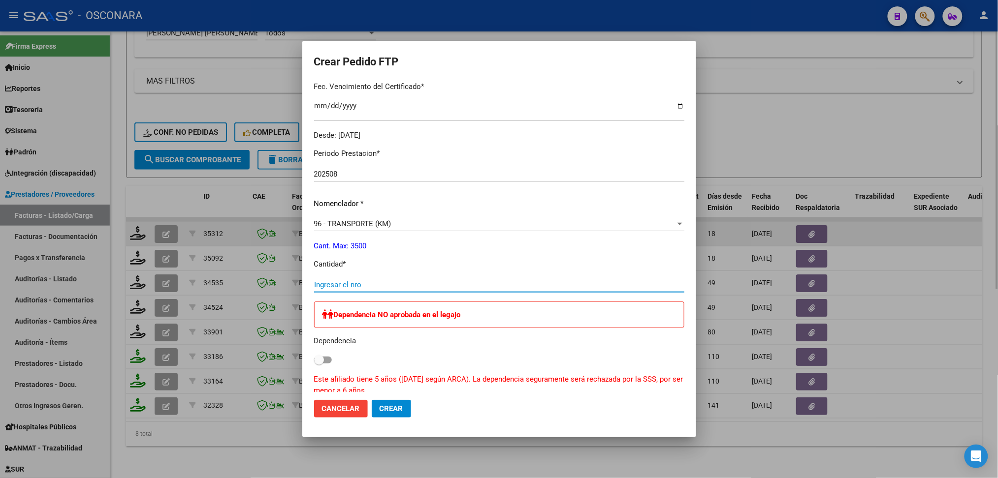
click at [356, 283] on input "Ingresar el nro" at bounding box center [499, 285] width 370 height 9
click at [391, 409] on span "Crear" at bounding box center [391, 409] width 24 height 9
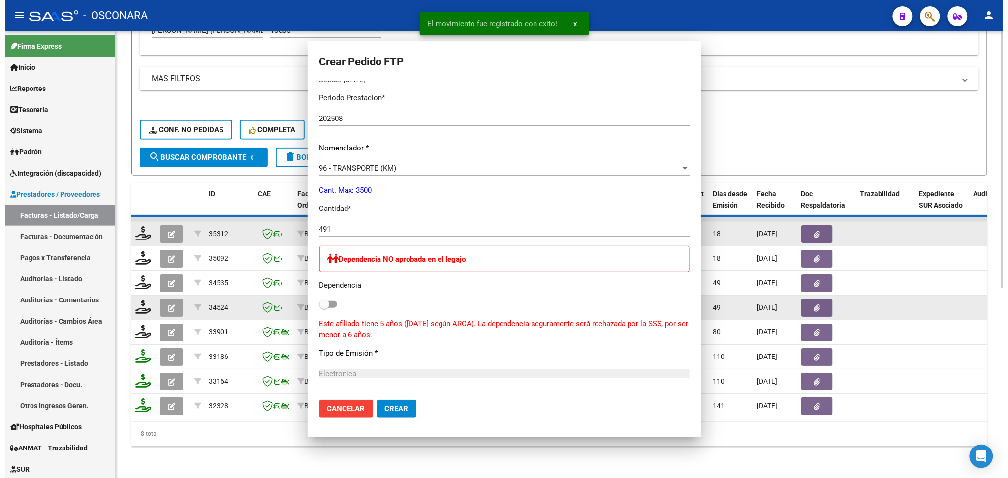
scroll to position [0, 0]
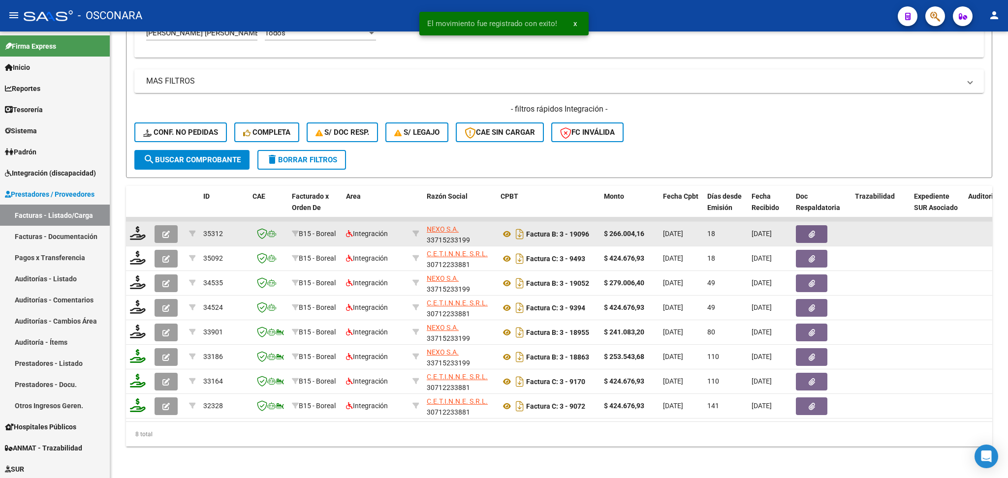
click at [166, 231] on icon "button" at bounding box center [165, 234] width 7 height 7
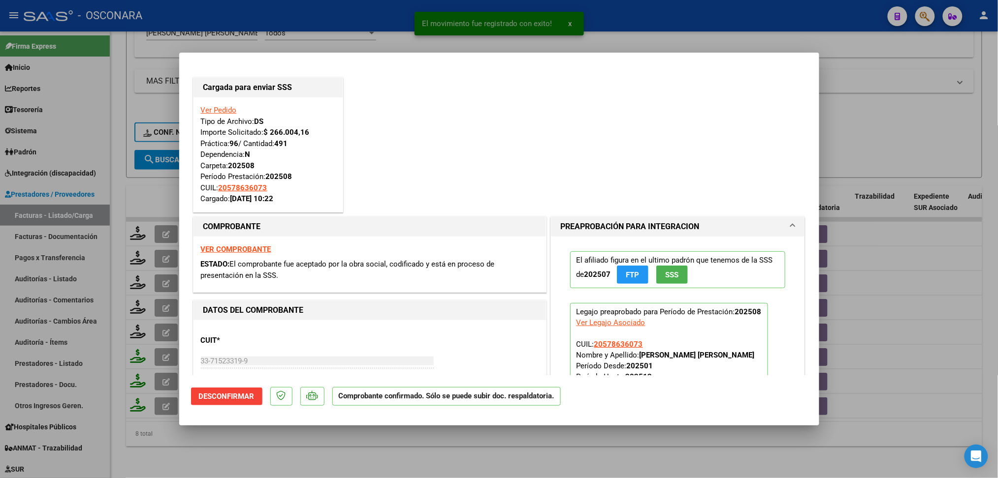
click at [341, 447] on div at bounding box center [499, 239] width 998 height 478
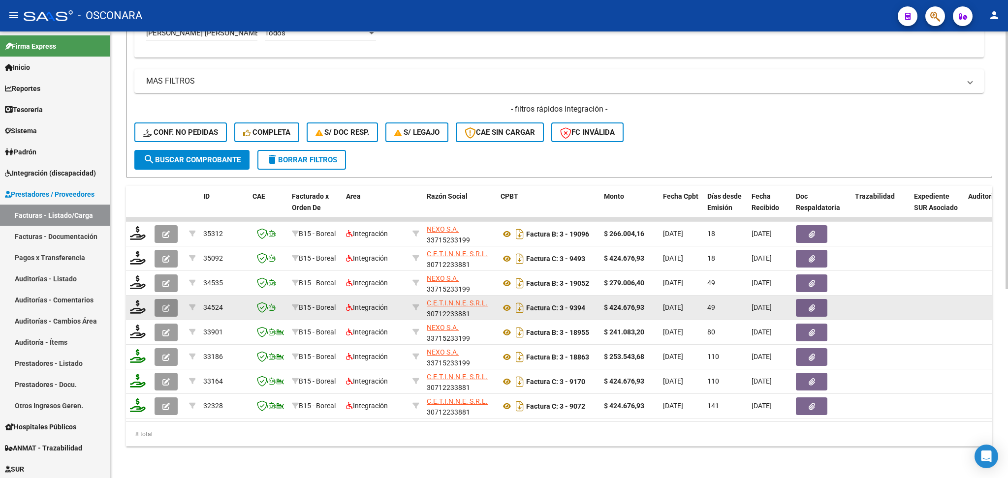
click at [169, 305] on icon "button" at bounding box center [165, 308] width 7 height 7
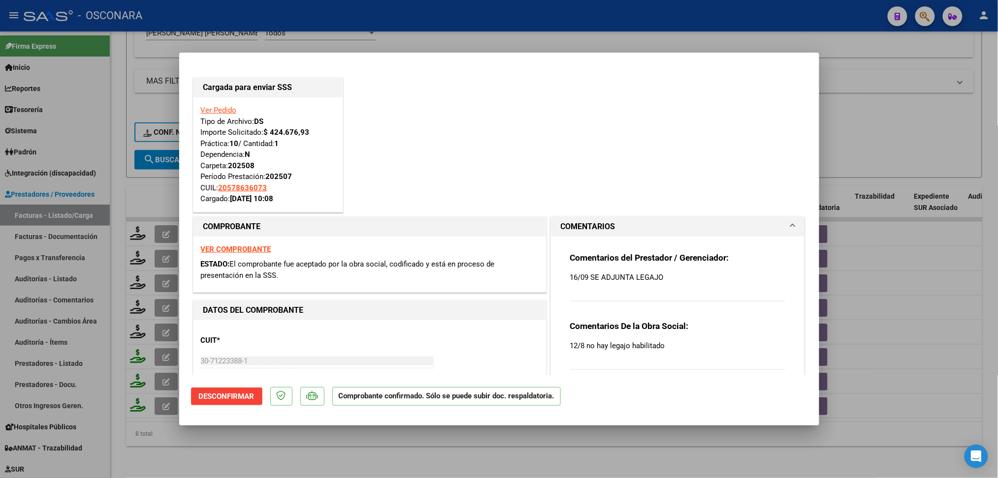
click at [268, 457] on div at bounding box center [499, 239] width 998 height 478
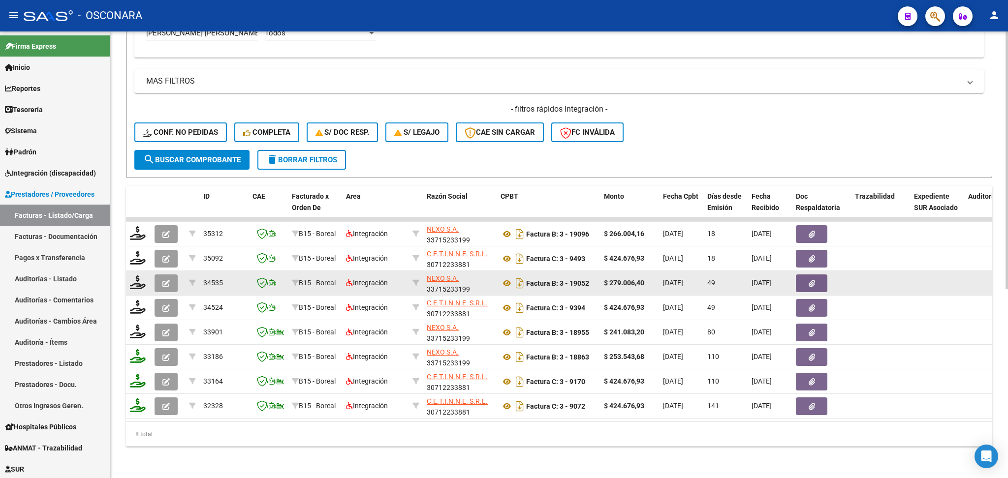
click at [162, 271] on datatable-body-cell at bounding box center [168, 283] width 34 height 24
click at [165, 275] on button "button" at bounding box center [166, 284] width 23 height 18
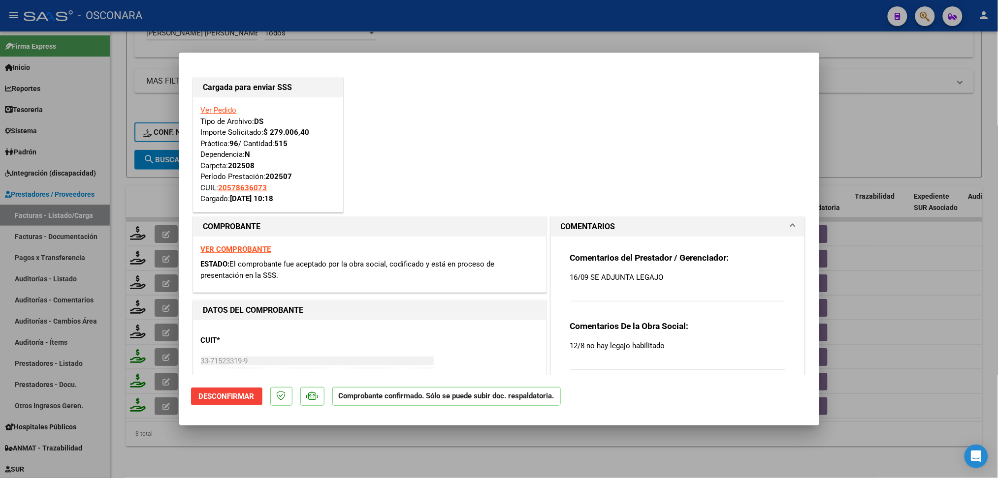
click at [298, 447] on div at bounding box center [499, 239] width 998 height 478
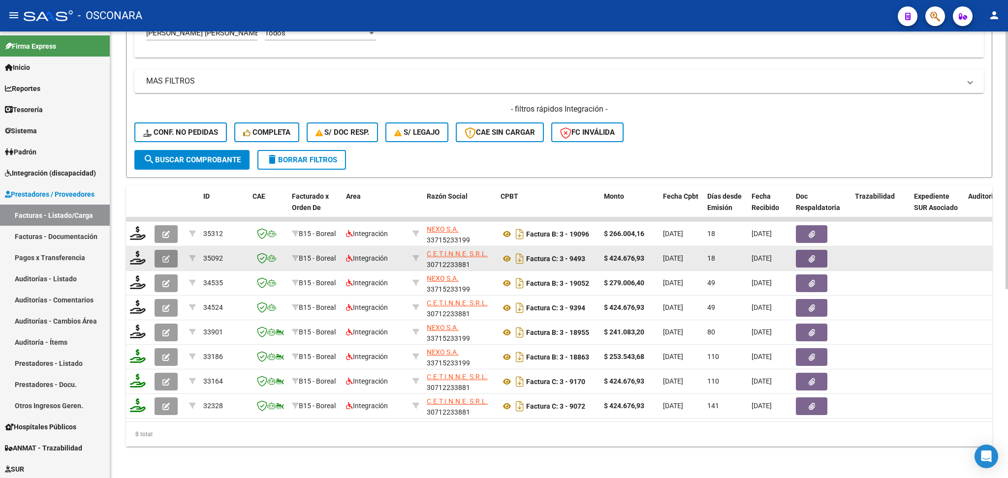
click at [167, 255] on icon "button" at bounding box center [165, 258] width 7 height 7
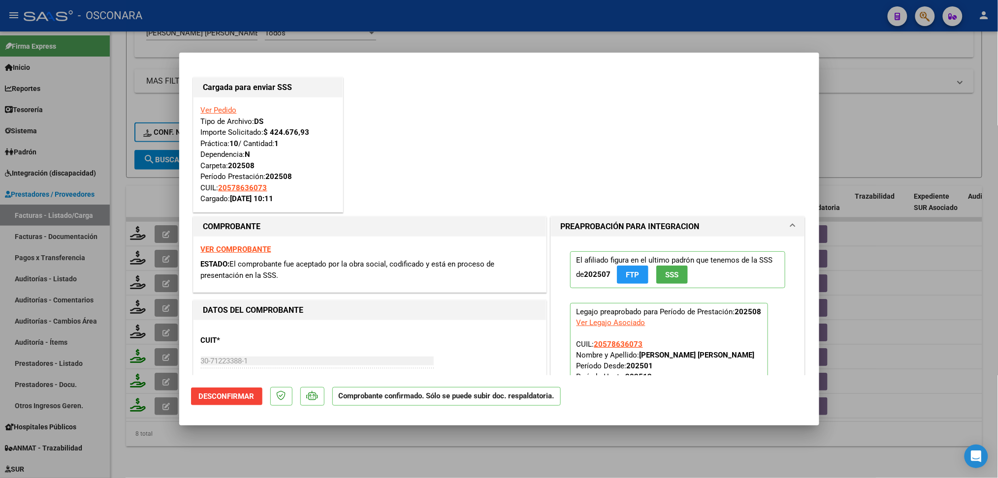
click at [283, 462] on div at bounding box center [499, 239] width 998 height 478
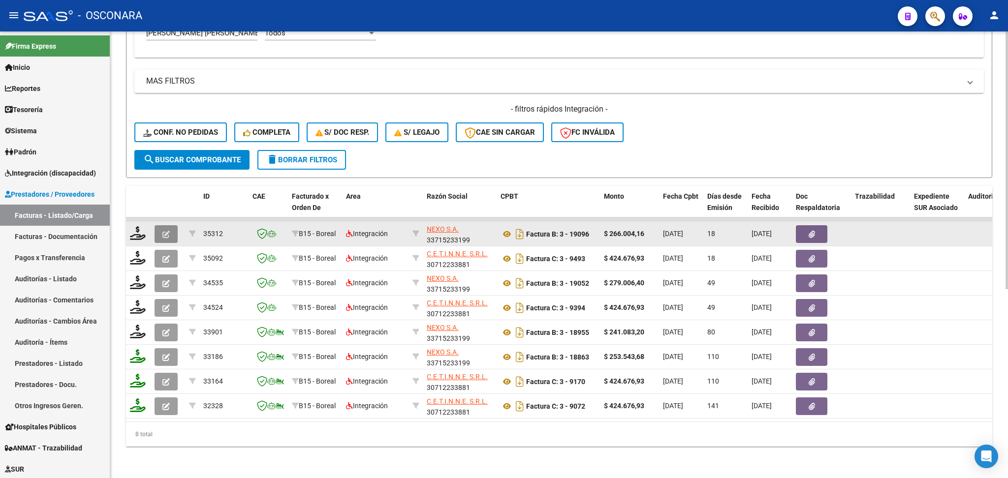
click at [166, 231] on icon "button" at bounding box center [165, 234] width 7 height 7
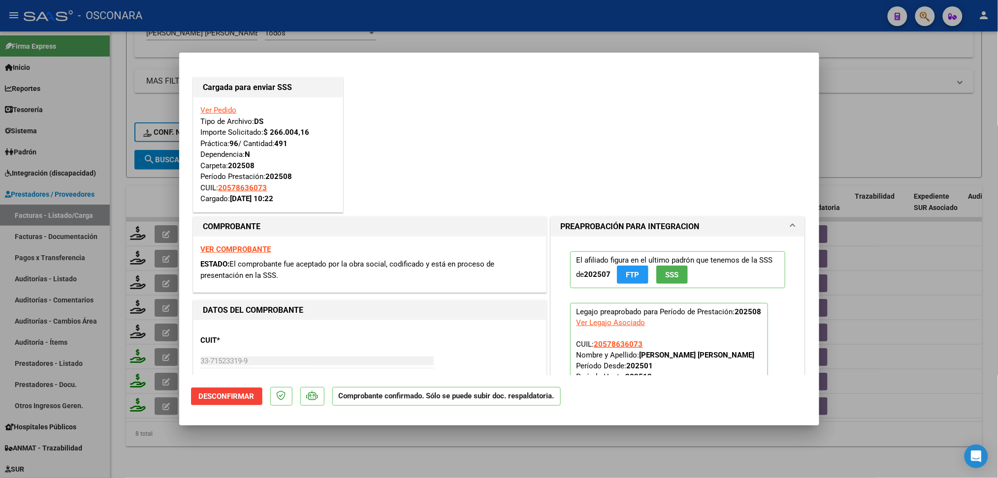
click at [344, 453] on div at bounding box center [499, 239] width 998 height 478
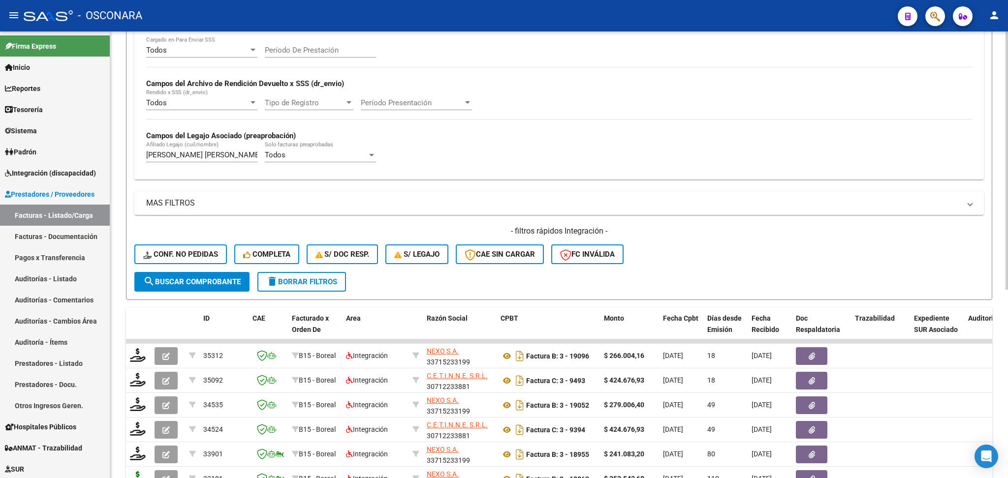
scroll to position [196, 0]
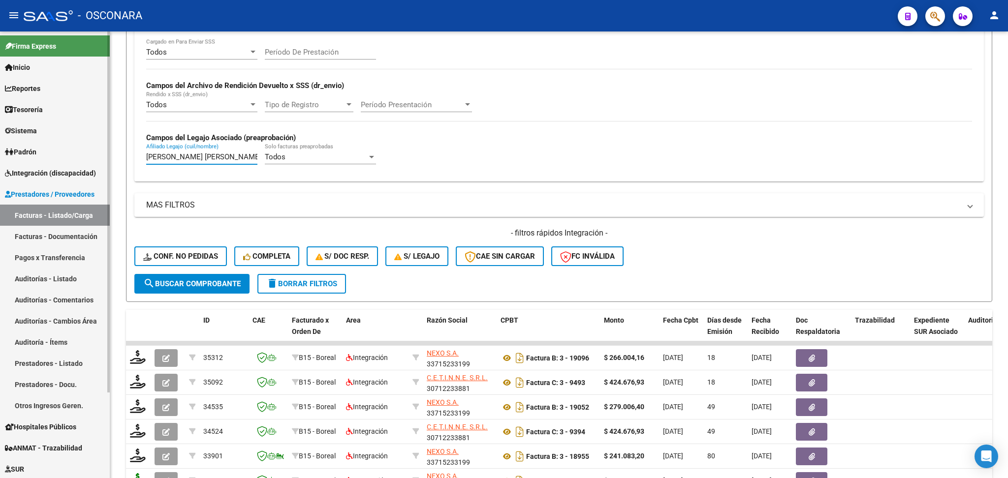
drag, startPoint x: 242, startPoint y: 156, endPoint x: 92, endPoint y: 157, distance: 150.1
click at [92, 157] on mat-sidenav-container "Firma Express Inicio Calendario SSS Instructivos Contacto OS Reportes Ingresos …" at bounding box center [504, 254] width 1008 height 447
paste input "OSA [PERSON_NAME]"
click at [210, 284] on span "search Buscar Comprobante" at bounding box center [191, 284] width 97 height 9
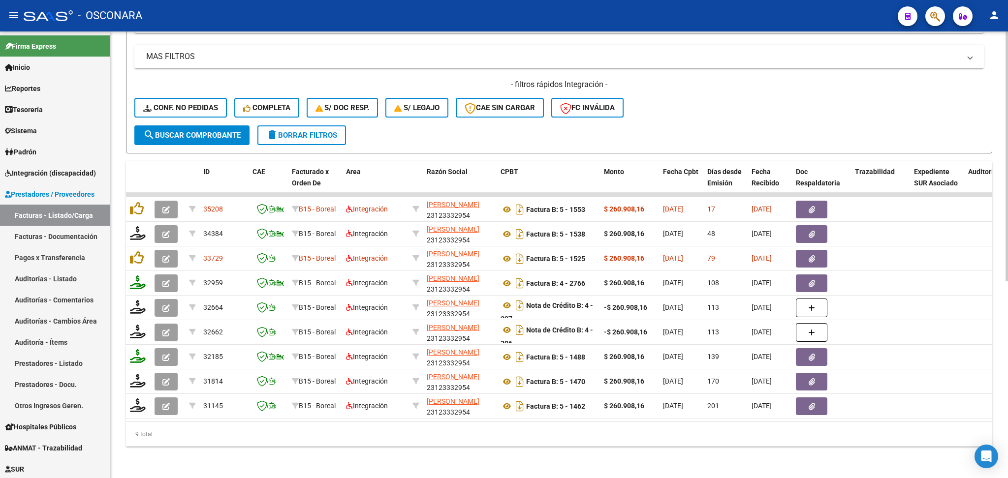
scroll to position [352, 0]
click at [725, 101] on div "- filtros rápidos Integración - Conf. no pedidas Completa S/ Doc Resp. S/ legaj…" at bounding box center [558, 102] width 849 height 46
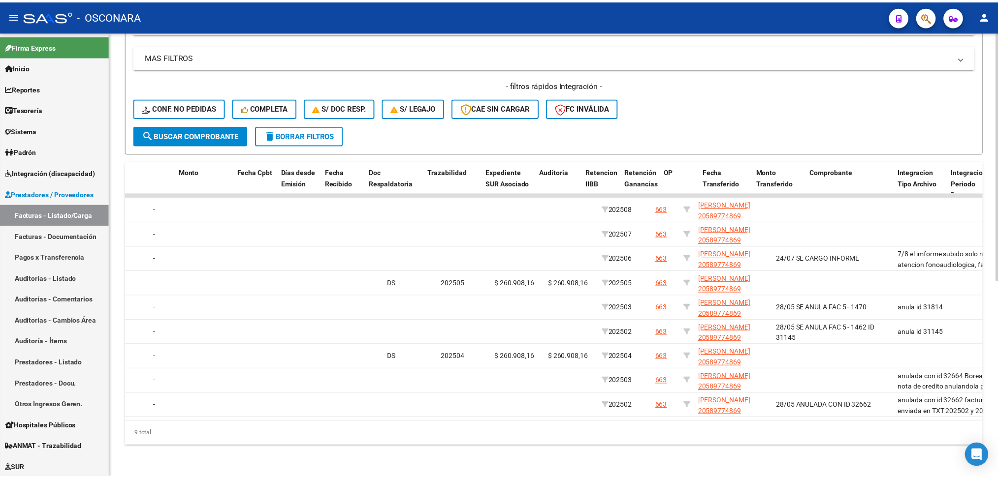
scroll to position [0, 0]
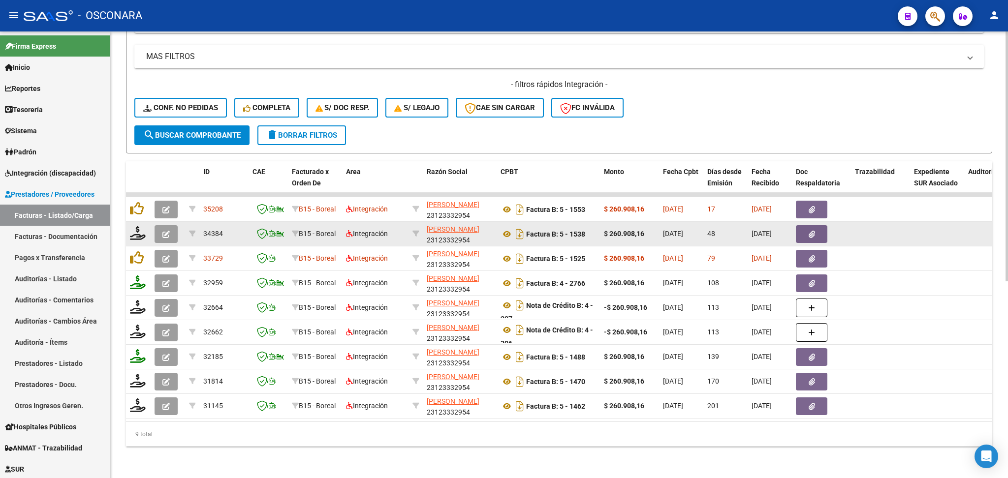
click at [166, 231] on icon "button" at bounding box center [165, 234] width 7 height 7
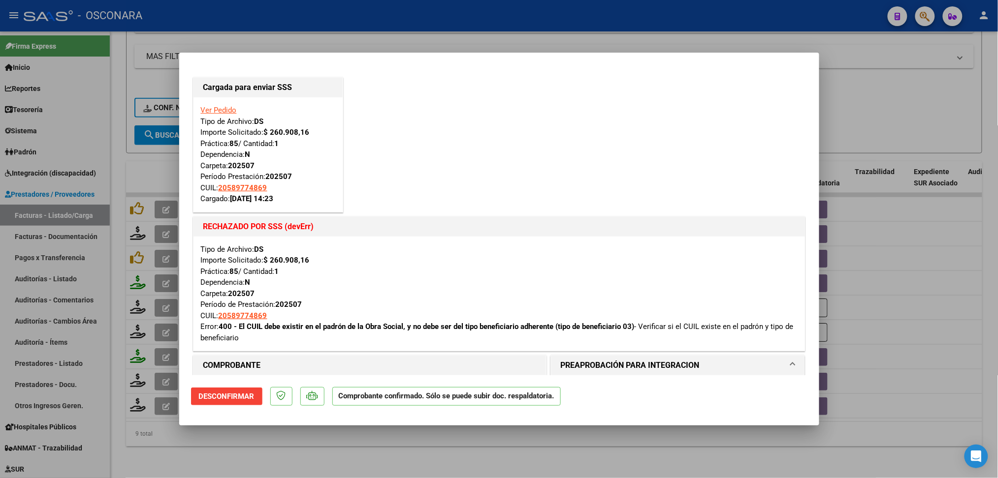
click at [494, 455] on div at bounding box center [499, 239] width 998 height 478
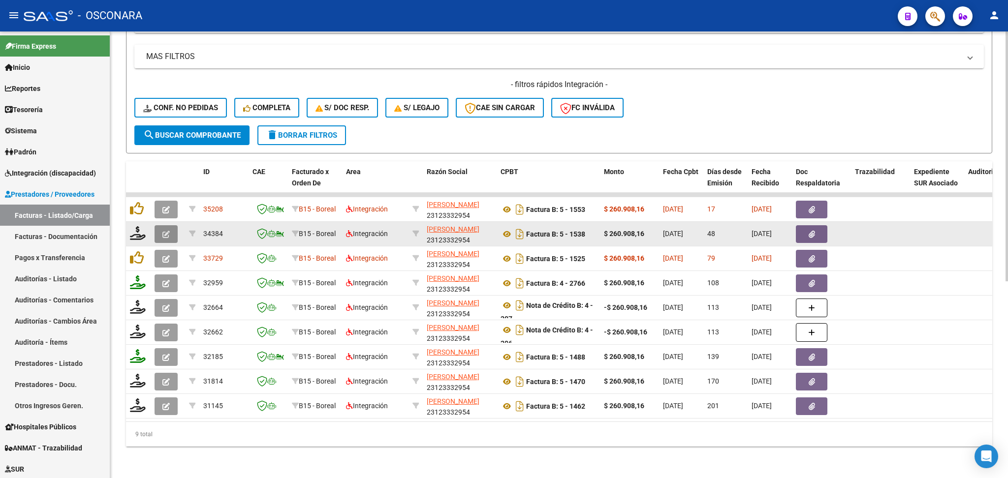
click at [170, 225] on button "button" at bounding box center [166, 234] width 23 height 18
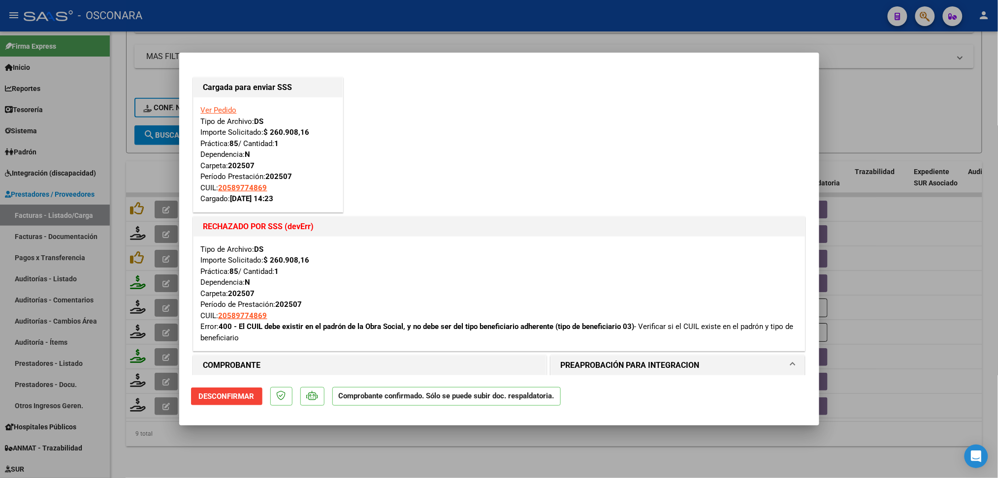
click at [431, 466] on div at bounding box center [499, 239] width 998 height 478
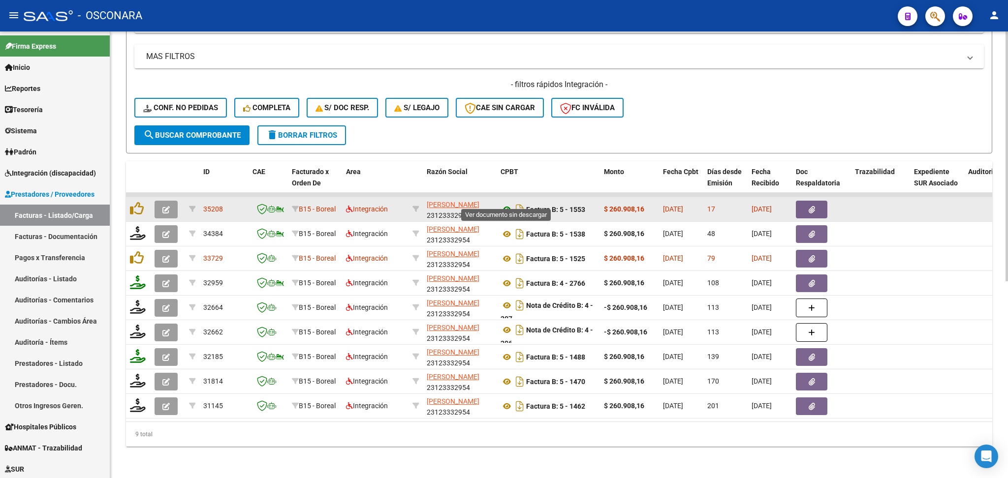
click at [505, 204] on icon at bounding box center [507, 210] width 13 height 12
click at [820, 201] on button "button" at bounding box center [811, 210] width 31 height 18
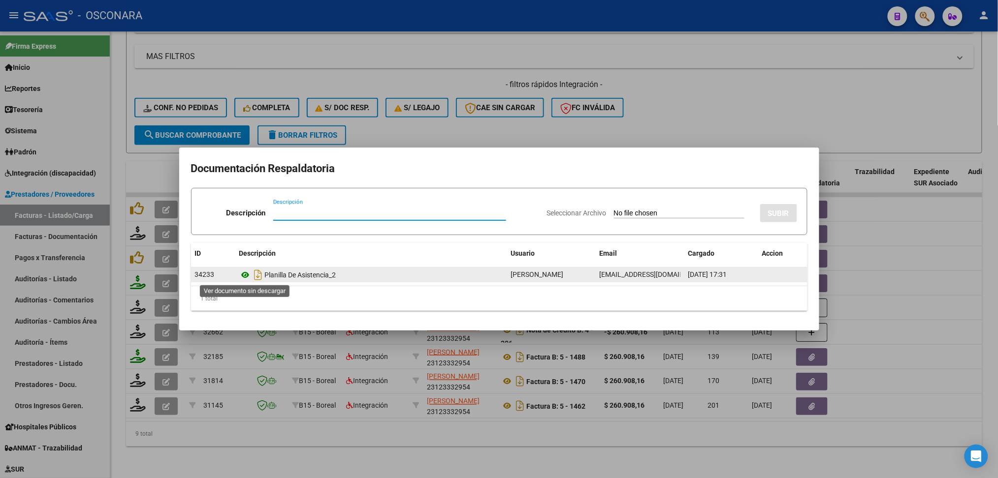
click at [246, 275] on icon at bounding box center [245, 275] width 13 height 12
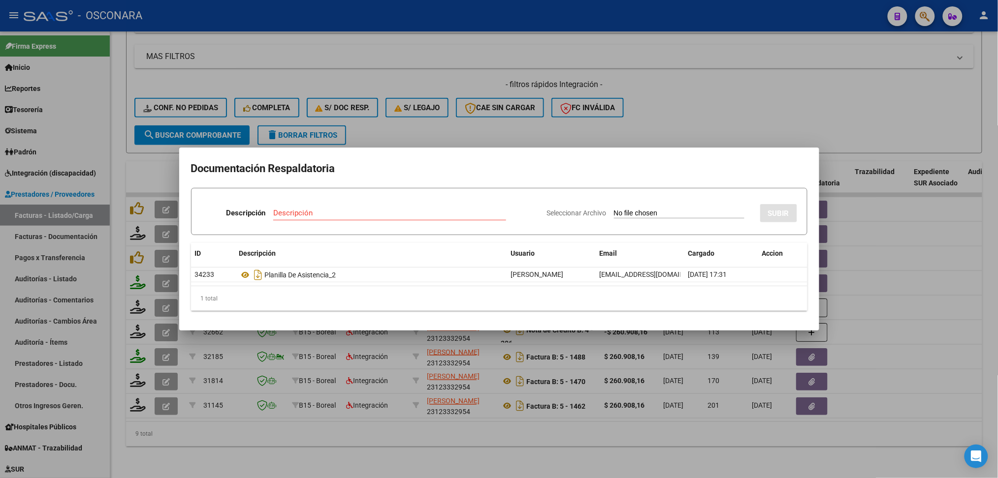
click at [614, 134] on div at bounding box center [499, 239] width 998 height 478
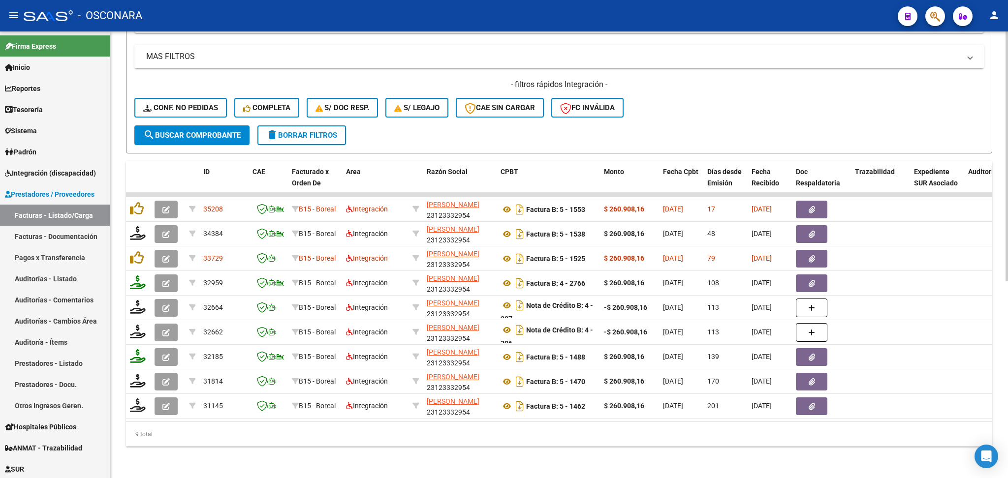
click at [633, 113] on div "- filtros rápidos Integración - Conf. no pedidas Completa S/ Doc Resp. S/ legaj…" at bounding box center [558, 102] width 849 height 46
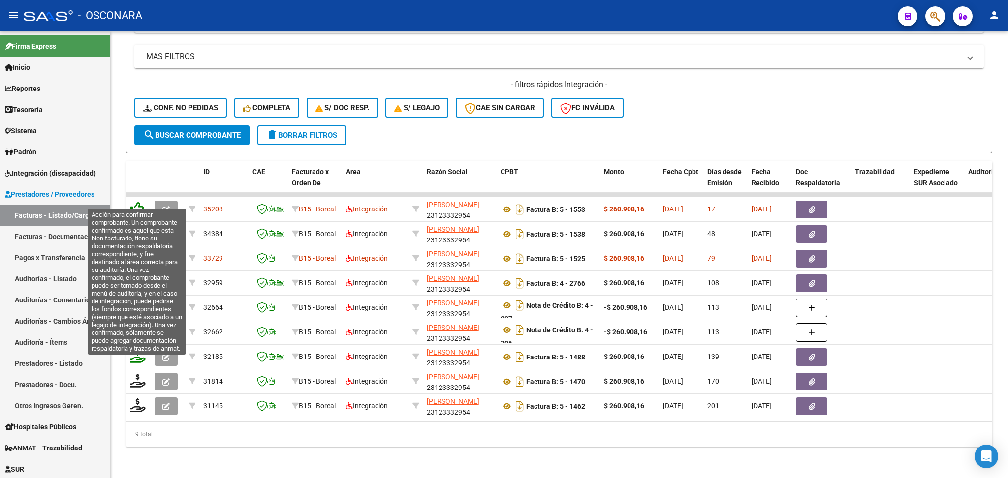
click at [139, 202] on icon at bounding box center [137, 209] width 14 height 14
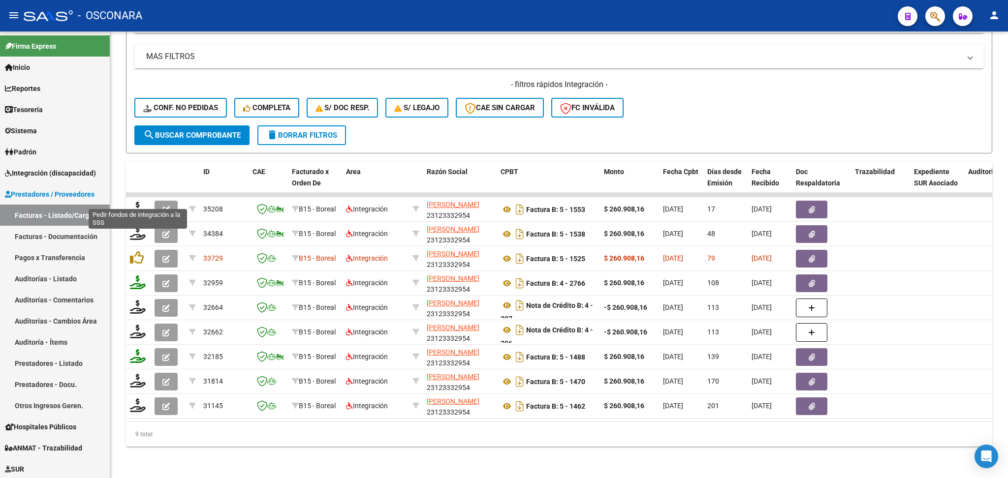
click at [138, 202] on icon at bounding box center [138, 209] width 16 height 14
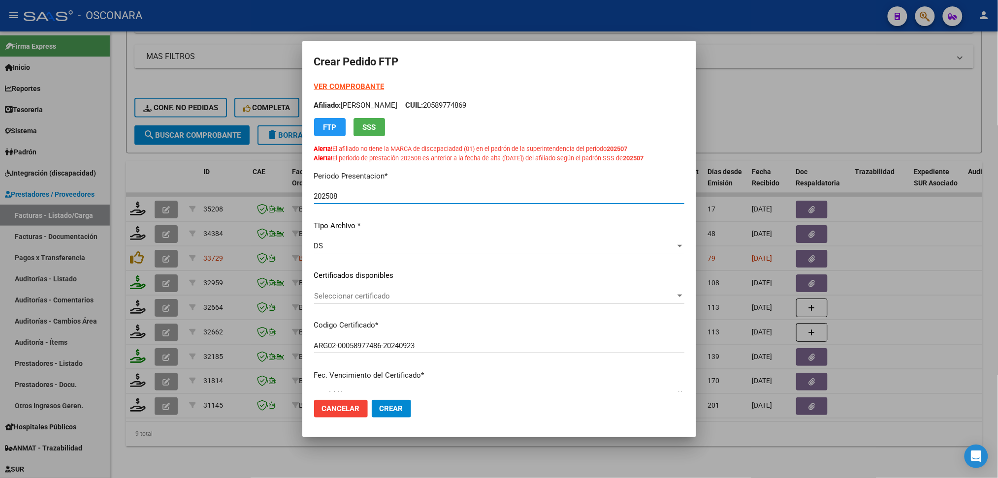
click at [372, 296] on span "Seleccionar certificado" at bounding box center [494, 296] width 361 height 9
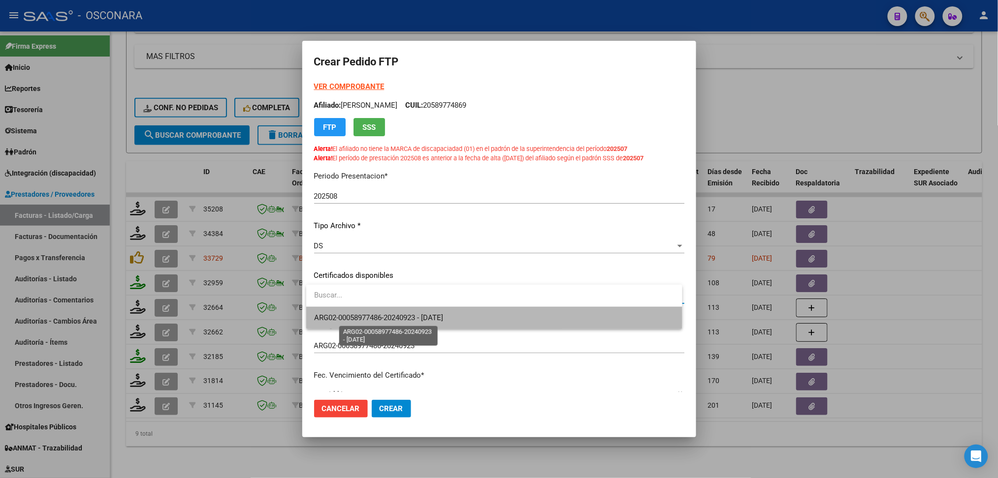
click at [372, 318] on span "ARG02-00058977486-20240923 - [DATE]" at bounding box center [378, 318] width 129 height 9
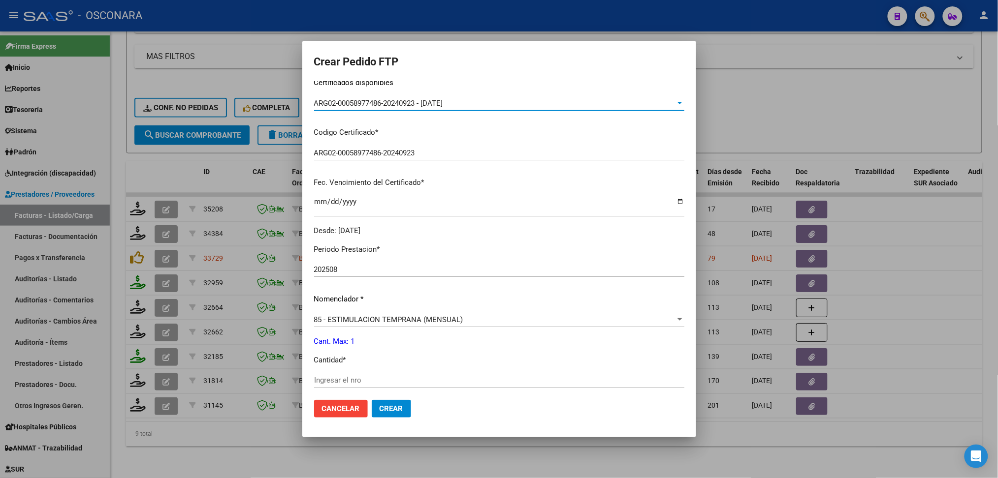
scroll to position [197, 0]
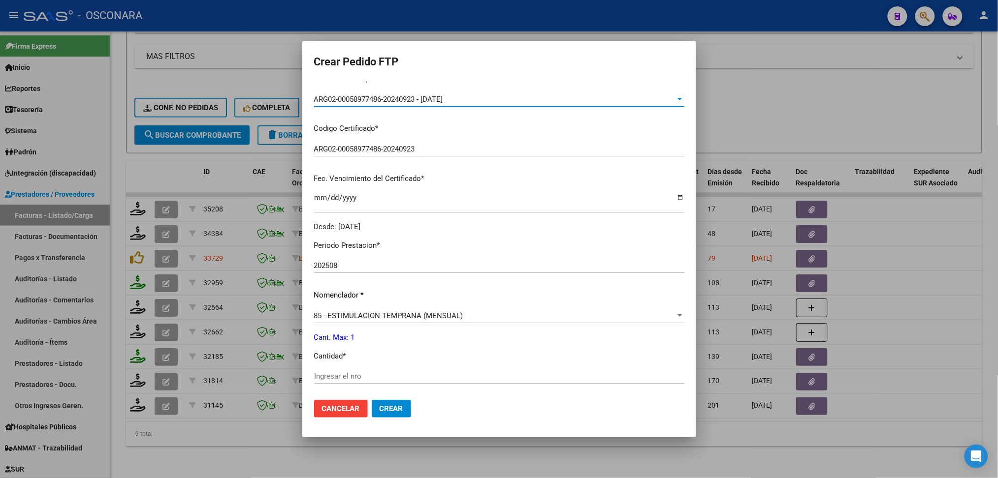
click at [340, 377] on input "Ingresar el nro" at bounding box center [499, 376] width 370 height 9
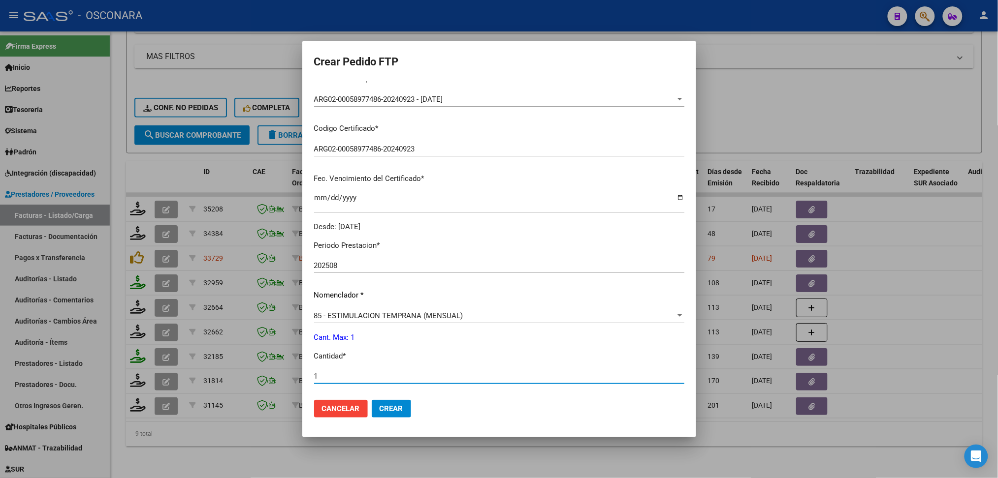
click at [372, 400] on button "Crear" at bounding box center [391, 409] width 39 height 18
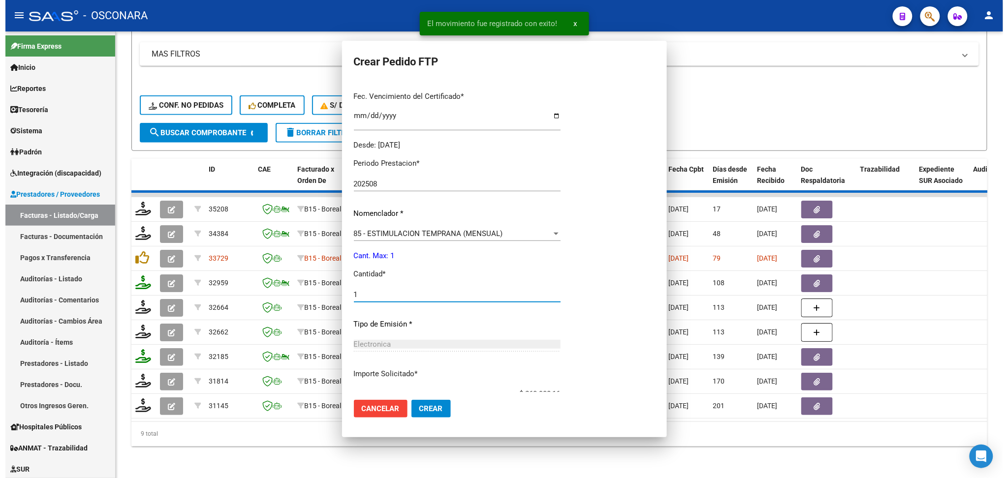
scroll to position [115, 0]
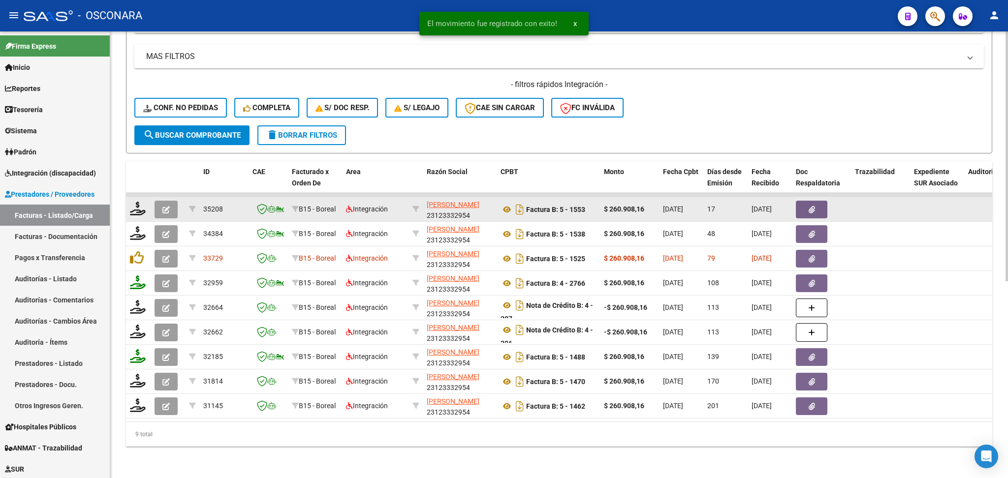
click at [172, 201] on button "button" at bounding box center [166, 210] width 23 height 18
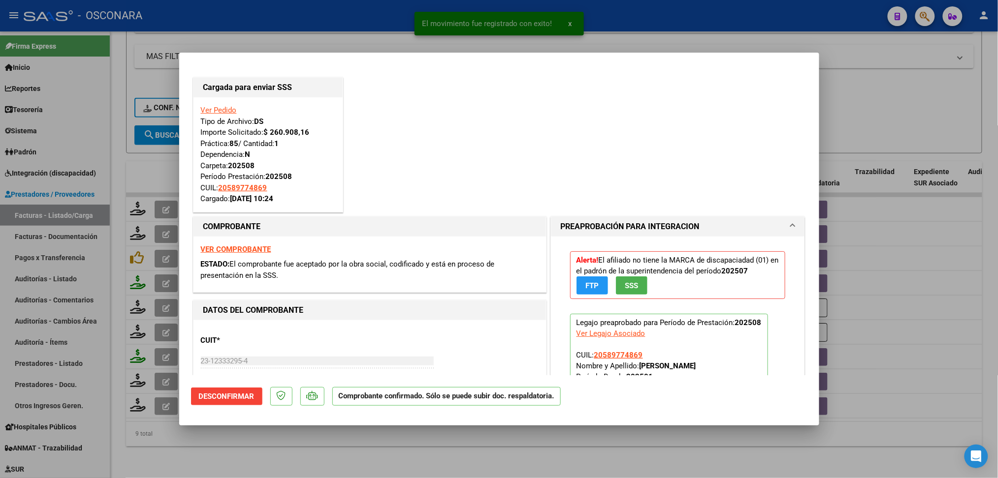
click at [361, 454] on div at bounding box center [499, 239] width 998 height 478
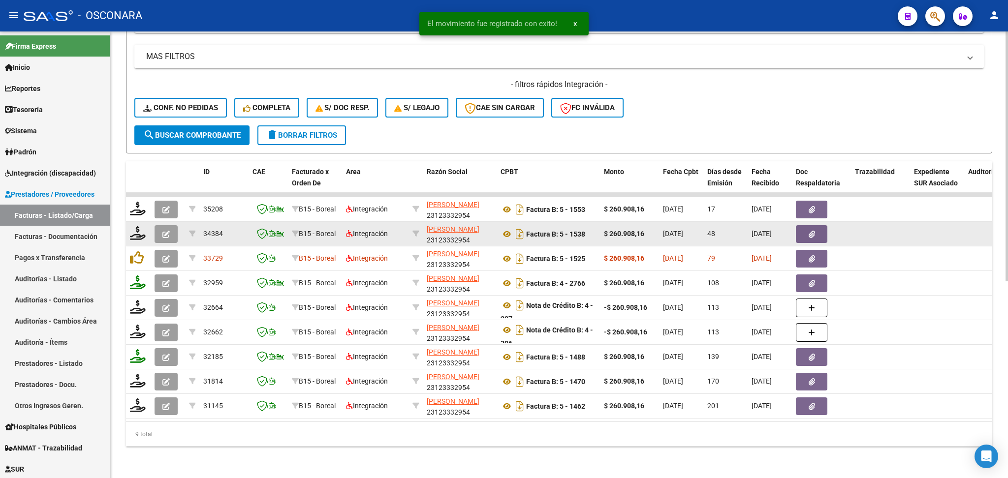
click at [168, 231] on icon "button" at bounding box center [165, 234] width 7 height 7
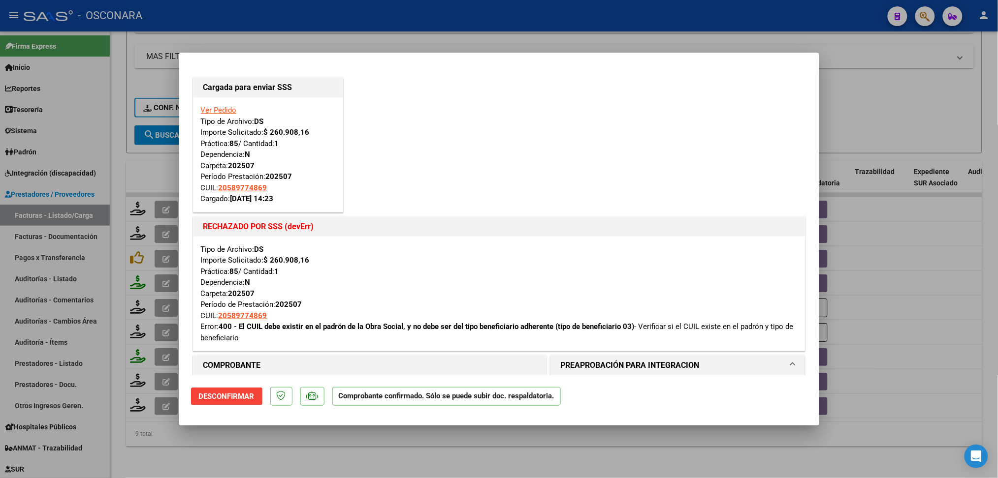
click at [411, 457] on div at bounding box center [499, 239] width 998 height 478
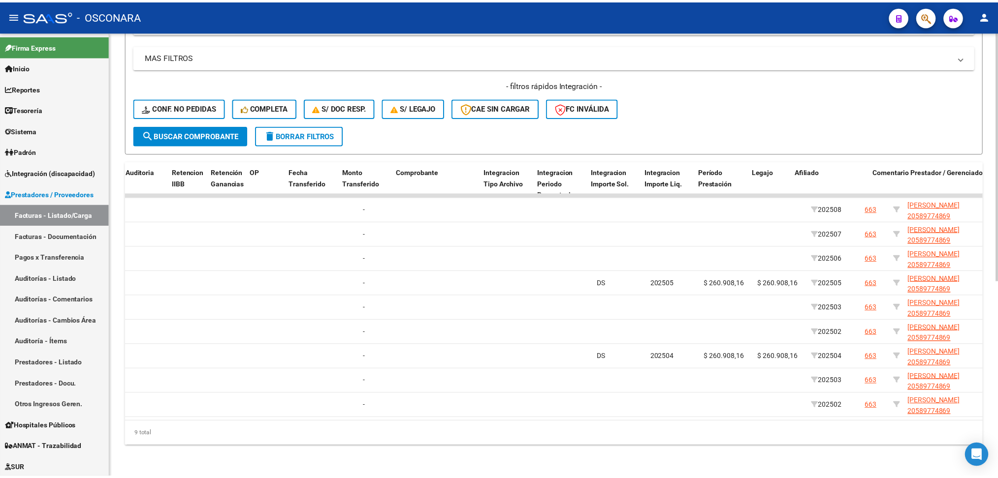
scroll to position [0, 939]
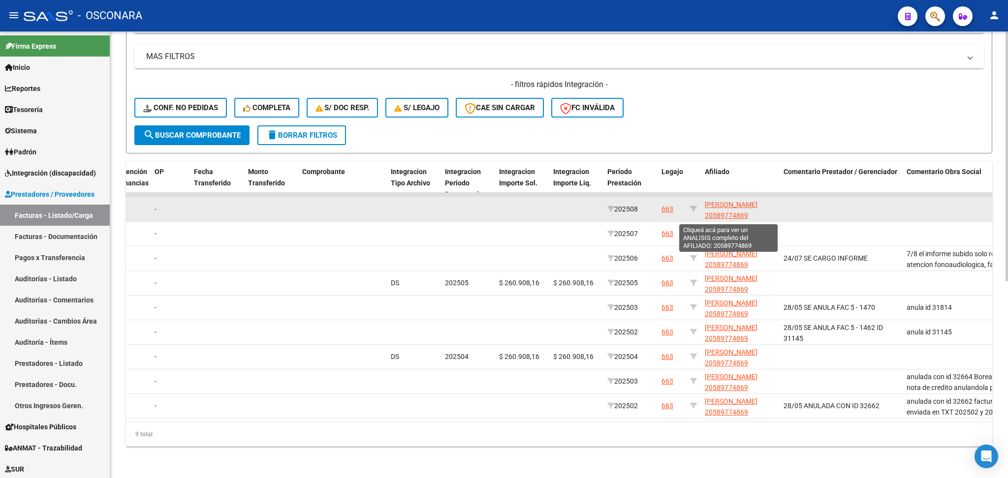
click at [722, 201] on span "[PERSON_NAME] 20589774869" at bounding box center [731, 210] width 53 height 19
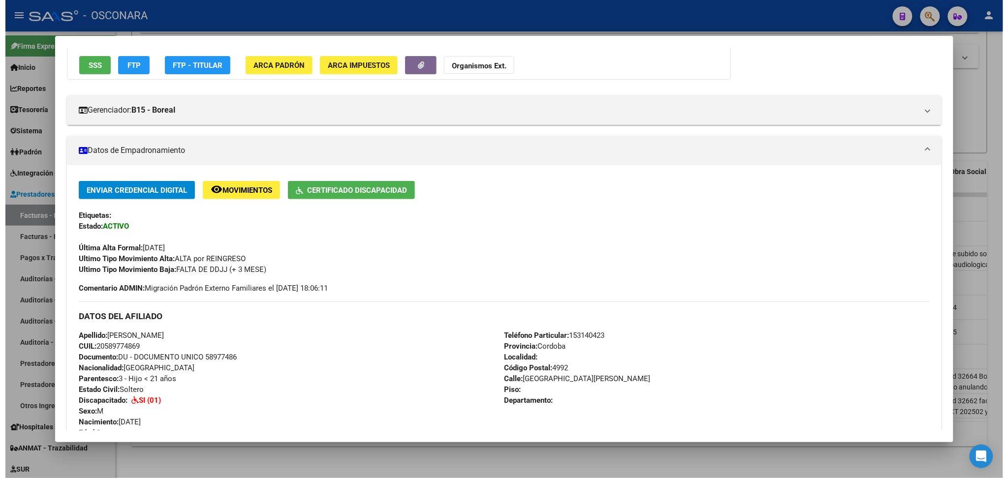
scroll to position [0, 0]
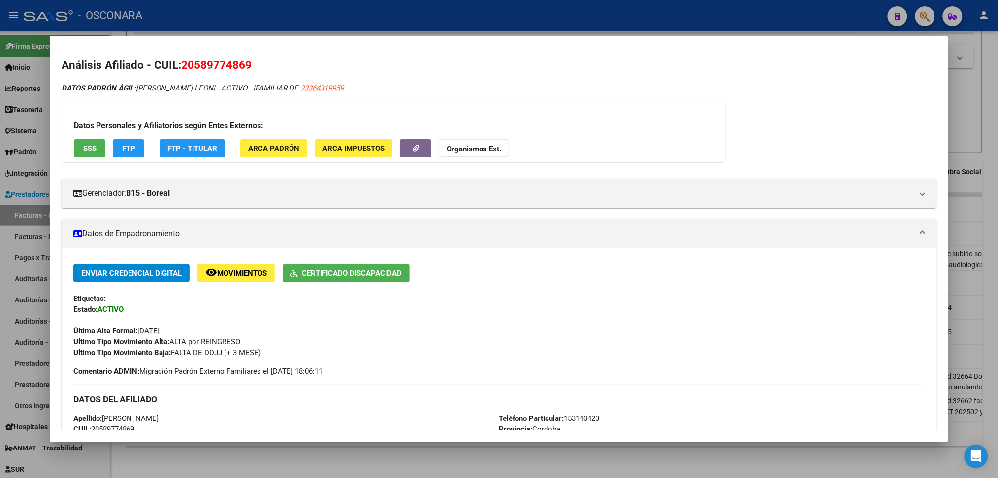
click at [334, 468] on div at bounding box center [499, 239] width 998 height 478
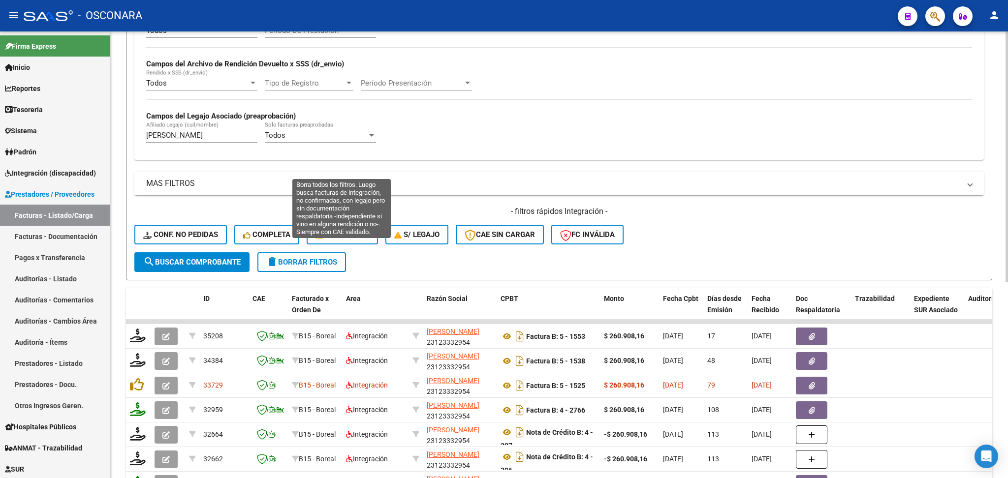
scroll to position [155, 0]
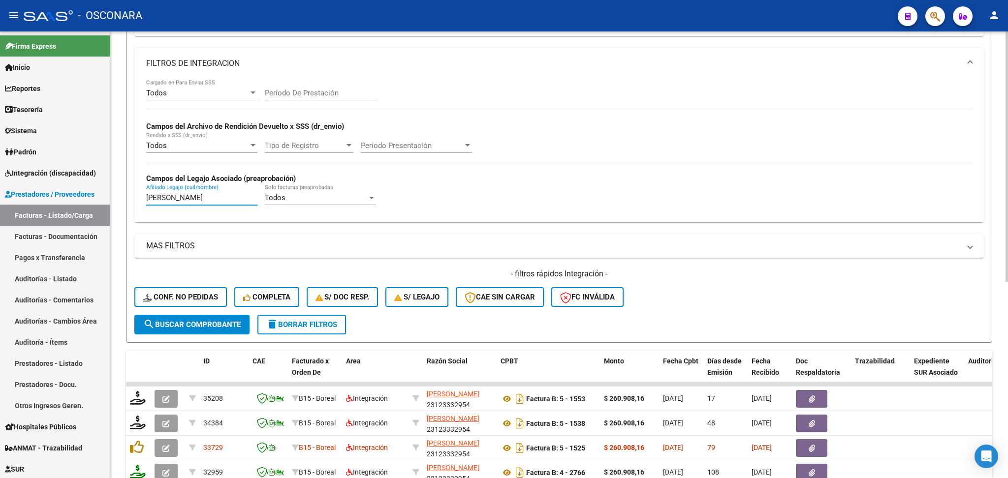
drag, startPoint x: 250, startPoint y: 198, endPoint x: 122, endPoint y: 205, distance: 128.6
click at [122, 205] on div "Video tutorial PRESTADORES -> Listado de CPBTs Emitidos por Prestadores / Prove…" at bounding box center [559, 271] width 898 height 791
paste input "[PERSON_NAME]"
click at [178, 325] on span "search Buscar Comprobante" at bounding box center [191, 324] width 97 height 9
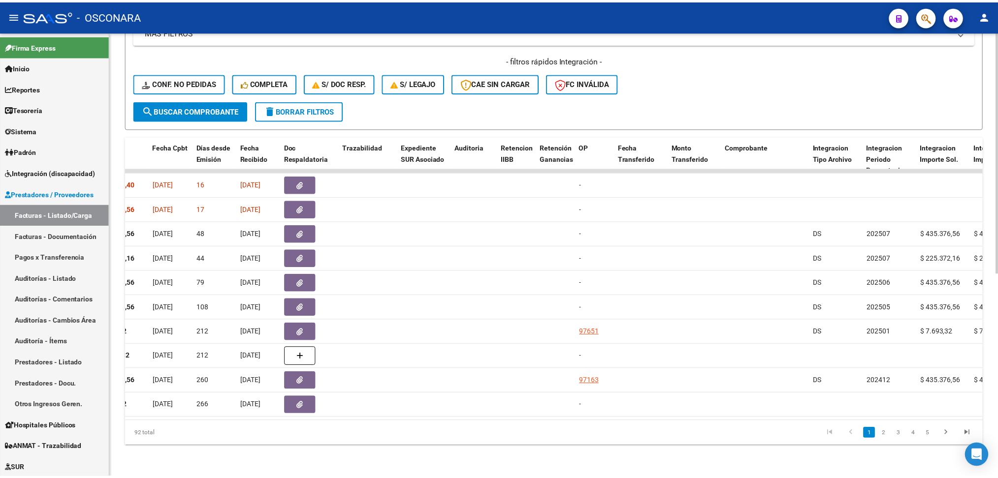
scroll to position [0, 0]
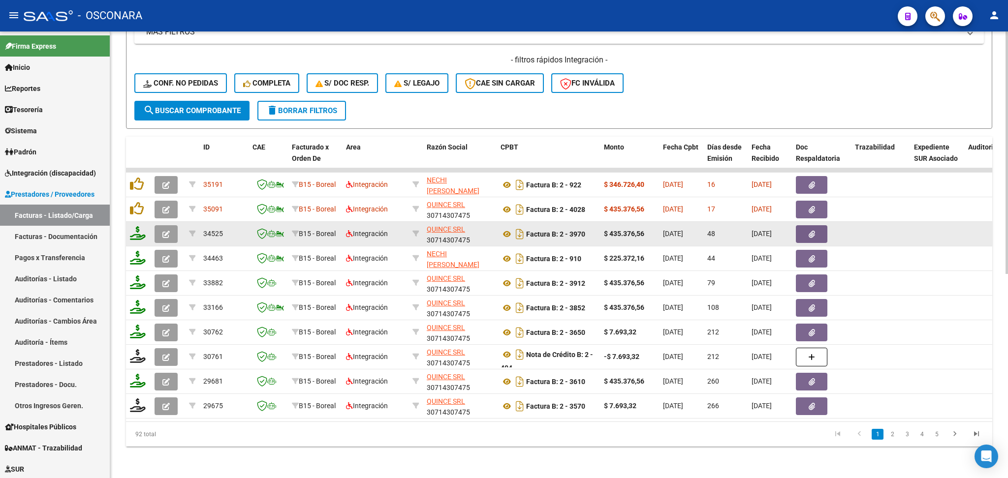
click at [164, 225] on button "button" at bounding box center [166, 234] width 23 height 18
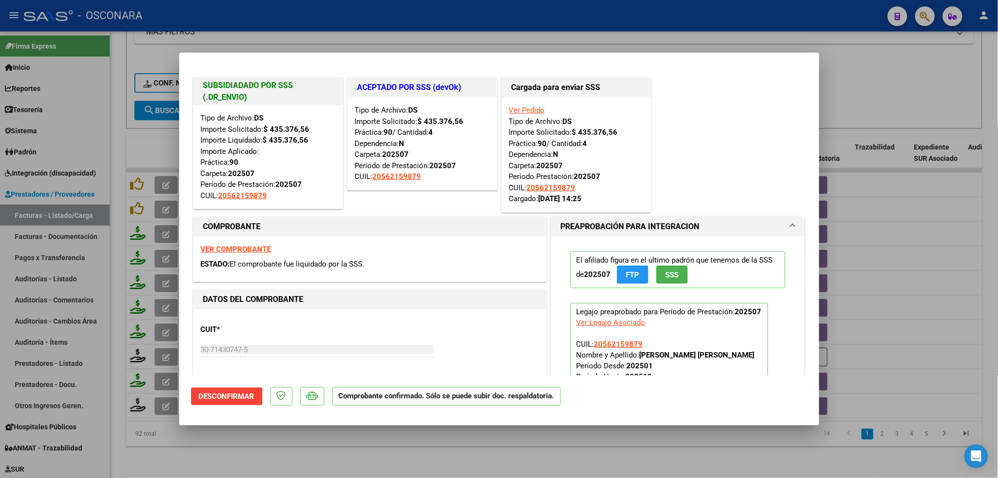
click at [339, 441] on div at bounding box center [499, 239] width 998 height 478
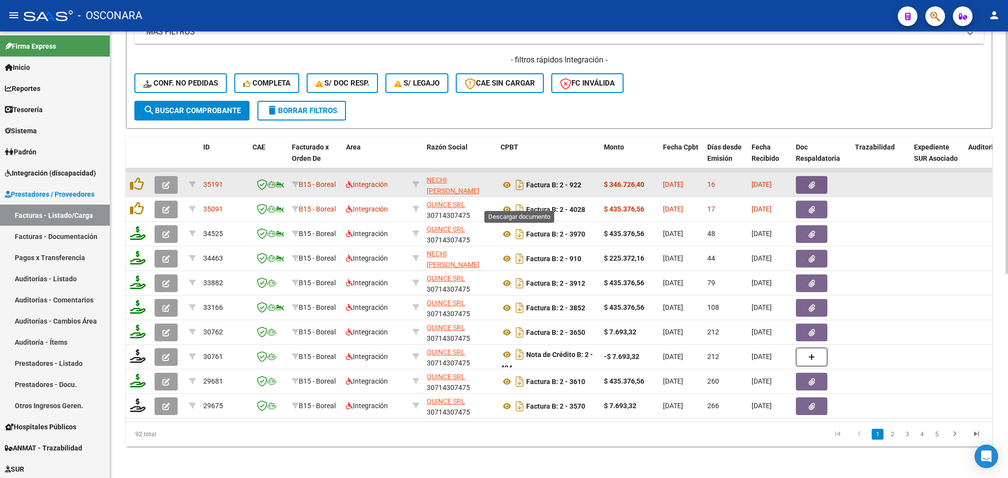
click at [513, 202] on icon "Descargar documento" at bounding box center [519, 210] width 13 height 16
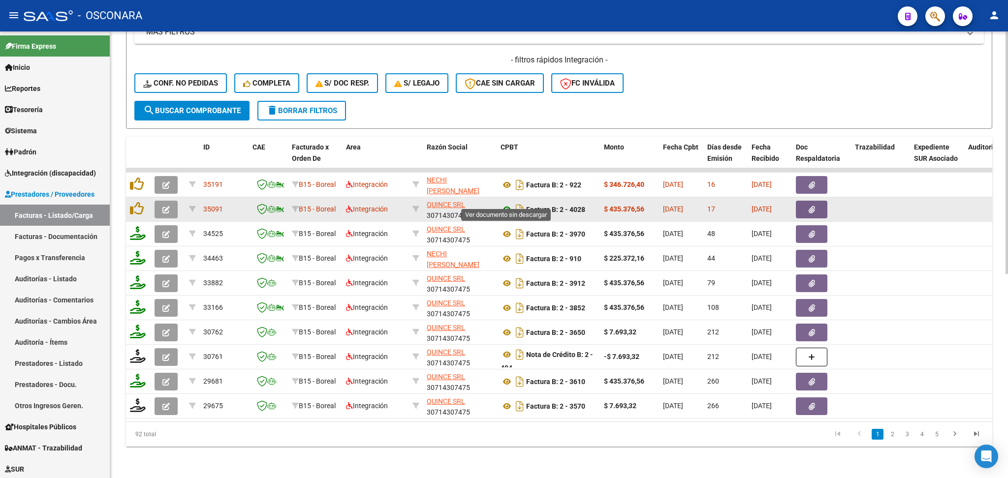
click at [507, 204] on icon at bounding box center [507, 210] width 13 height 12
click at [799, 201] on button "button" at bounding box center [811, 210] width 31 height 18
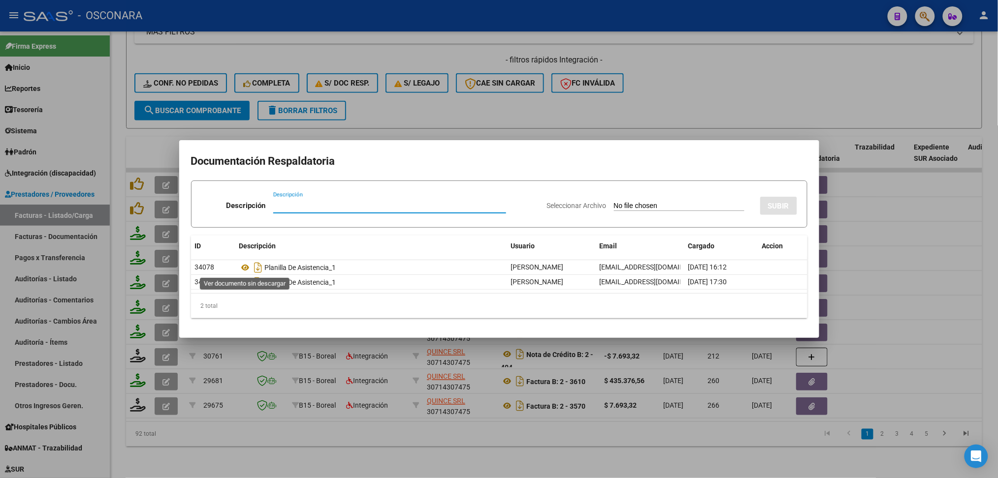
drag, startPoint x: 246, startPoint y: 266, endPoint x: 271, endPoint y: 157, distance: 112.6
click at [246, 266] on icon at bounding box center [245, 268] width 13 height 12
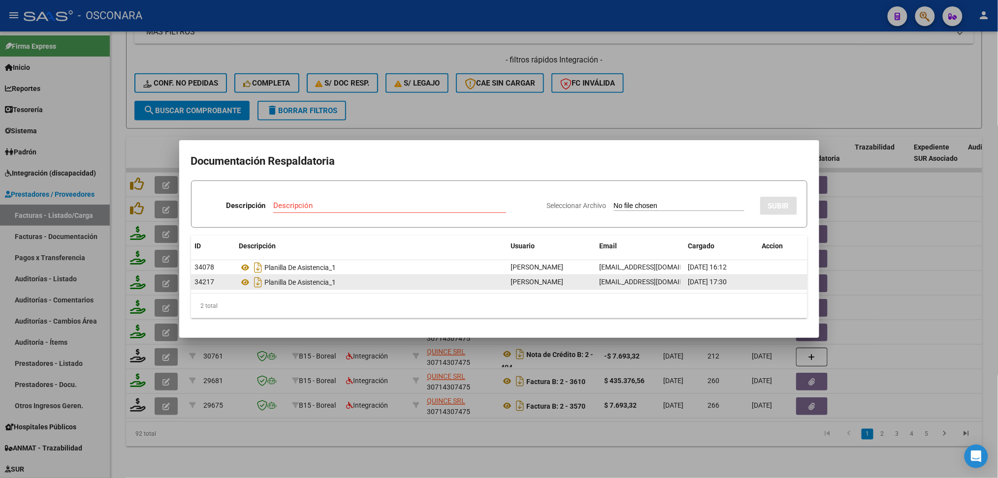
click at [238, 285] on datatable-body-cell "Planilla De Asistencia_1" at bounding box center [371, 282] width 272 height 14
click at [244, 283] on icon at bounding box center [245, 283] width 13 height 12
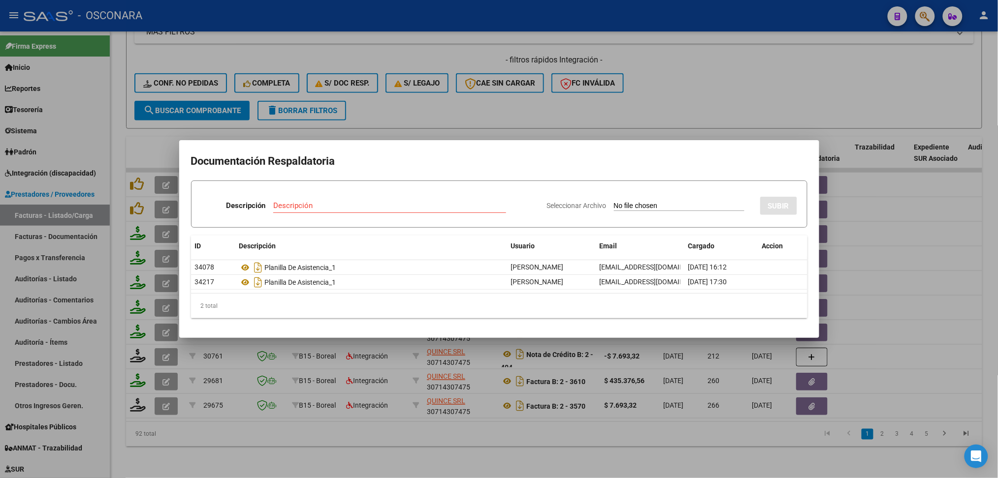
click at [497, 105] on div at bounding box center [499, 239] width 998 height 478
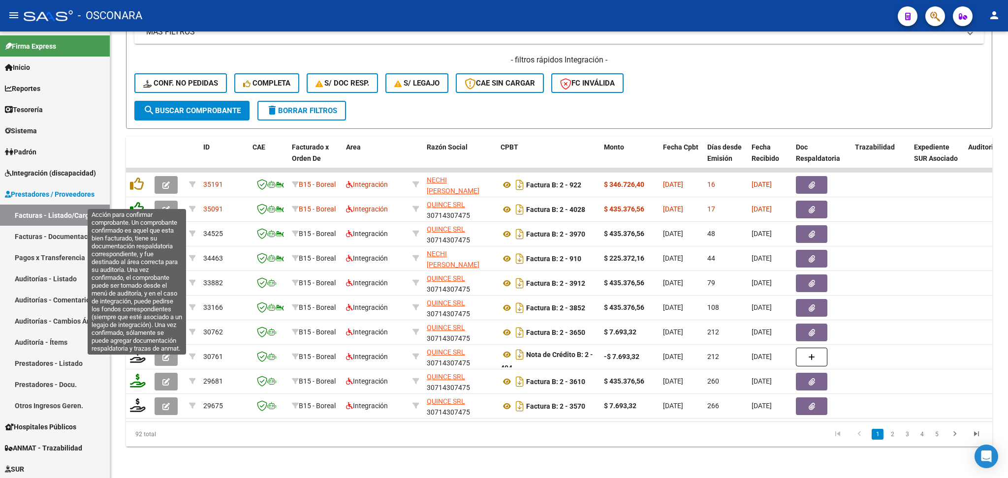
click at [140, 202] on icon at bounding box center [137, 209] width 14 height 14
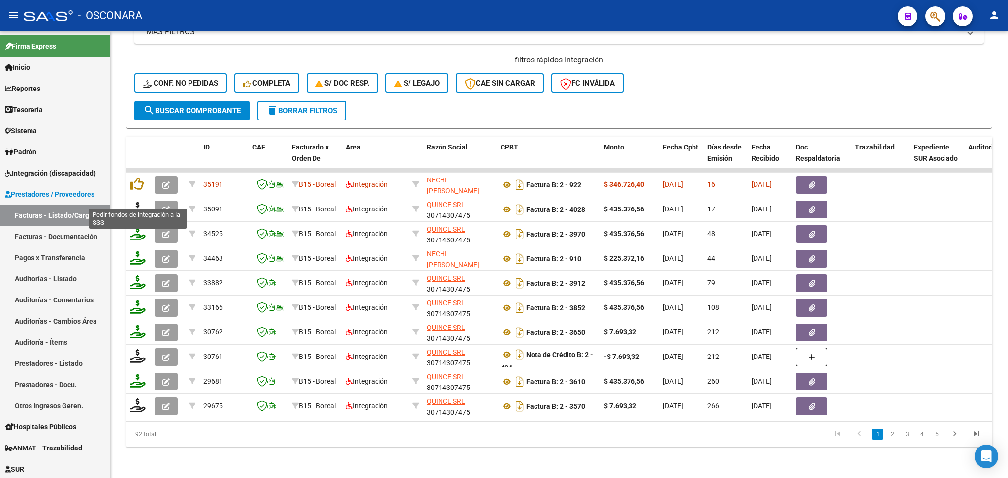
click at [135, 202] on icon at bounding box center [138, 209] width 16 height 14
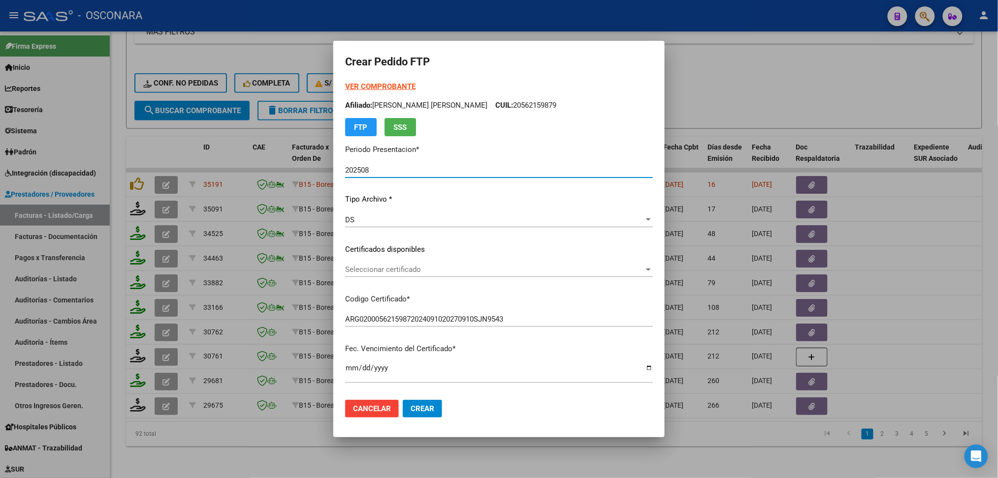
click at [382, 268] on span "Seleccionar certificado" at bounding box center [494, 269] width 299 height 9
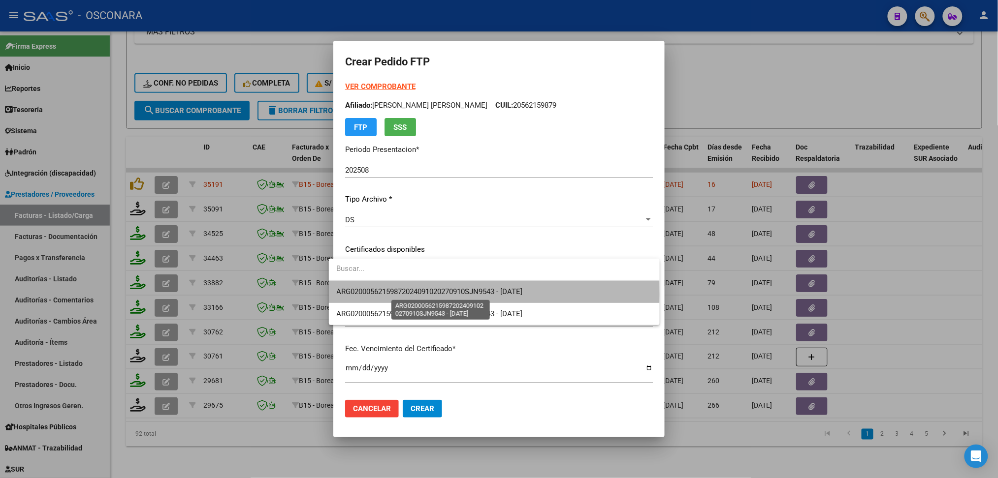
click at [385, 295] on span "ARG02000562159872024091020270910SJN9543 - [DATE]" at bounding box center [430, 291] width 186 height 9
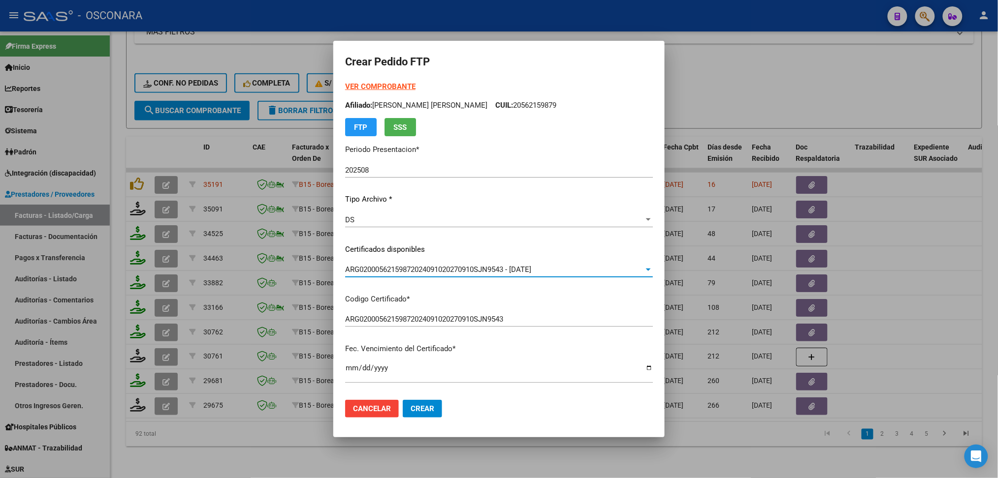
scroll to position [262, 0]
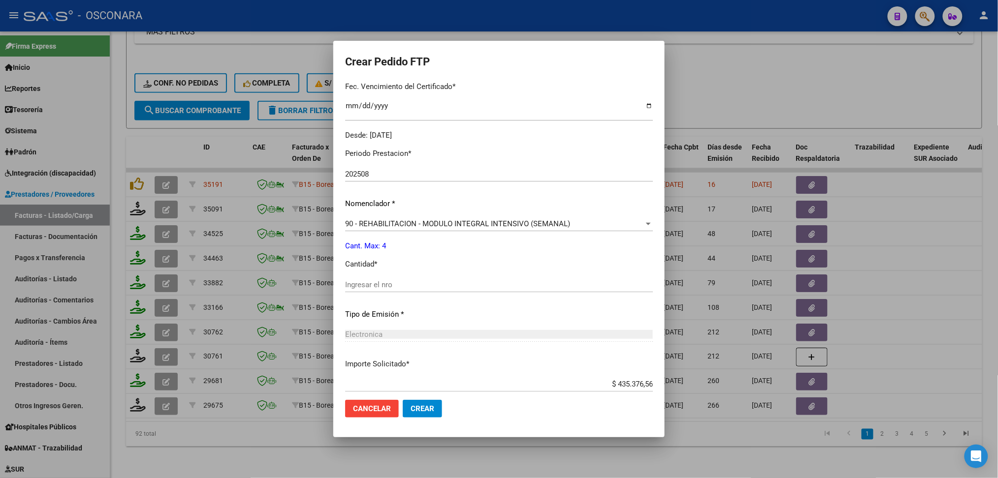
click at [376, 284] on input "Ingresar el nro" at bounding box center [499, 285] width 308 height 9
click at [403, 400] on button "Crear" at bounding box center [422, 409] width 39 height 18
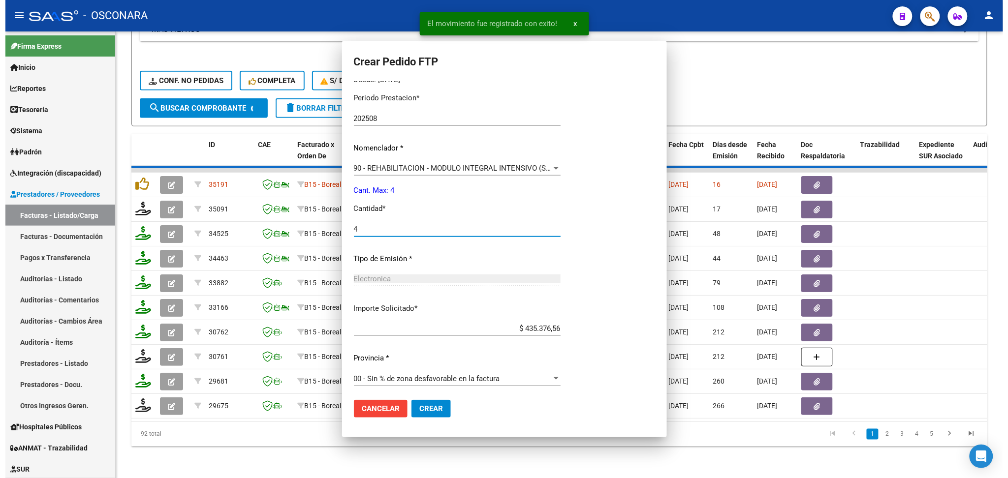
scroll to position [207, 0]
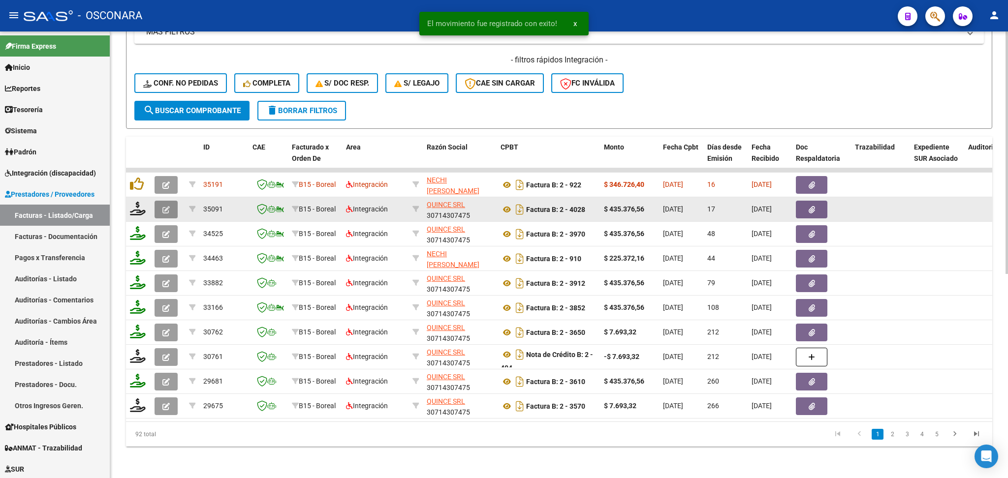
click at [164, 206] on icon "button" at bounding box center [165, 209] width 7 height 7
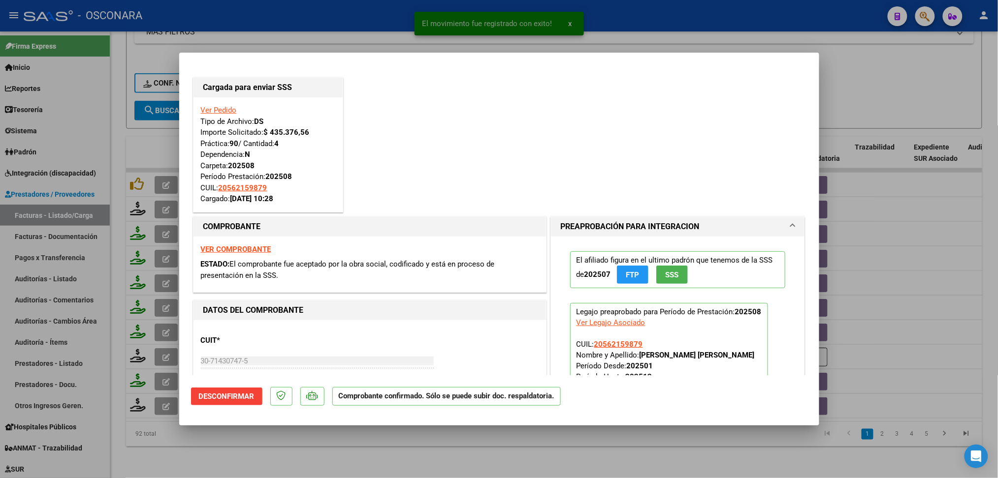
click at [290, 451] on div at bounding box center [499, 239] width 998 height 478
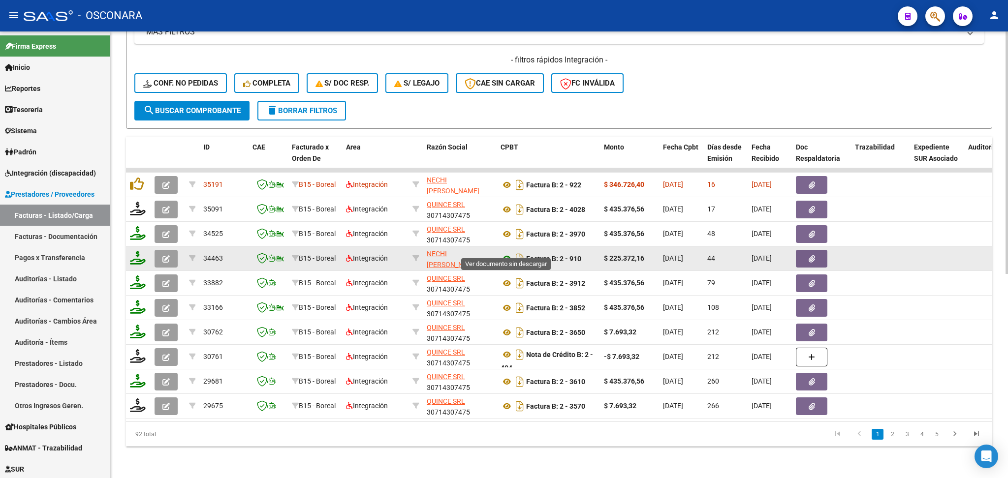
click at [505, 253] on icon at bounding box center [507, 259] width 13 height 12
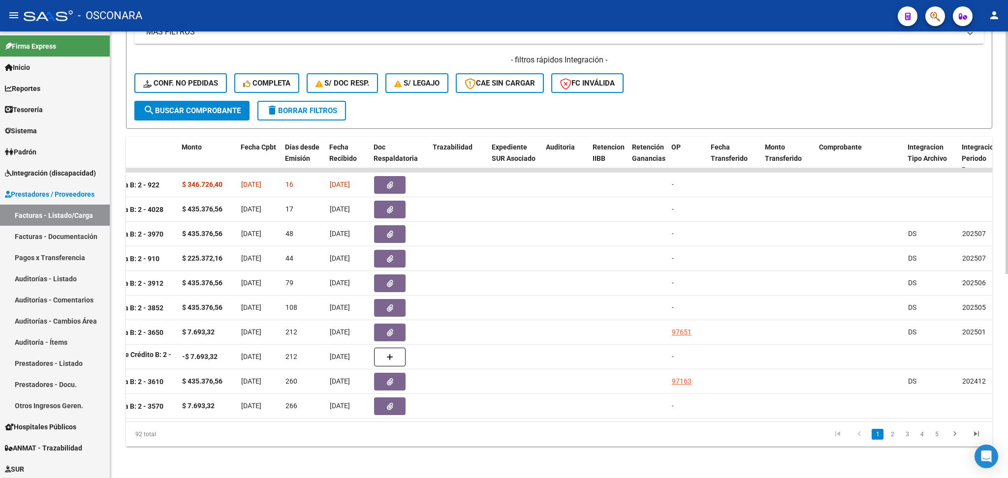
scroll to position [0, 0]
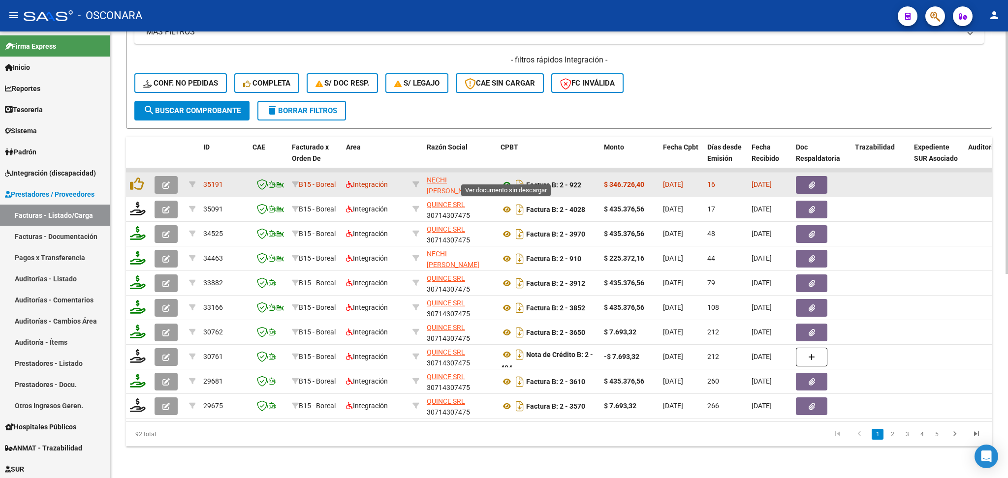
click at [506, 179] on icon at bounding box center [507, 185] width 13 height 12
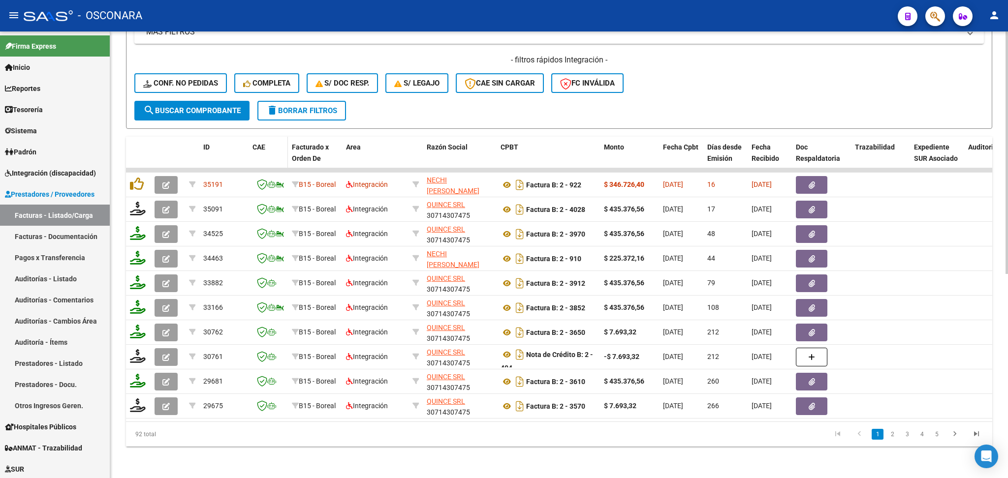
scroll to position [114, 0]
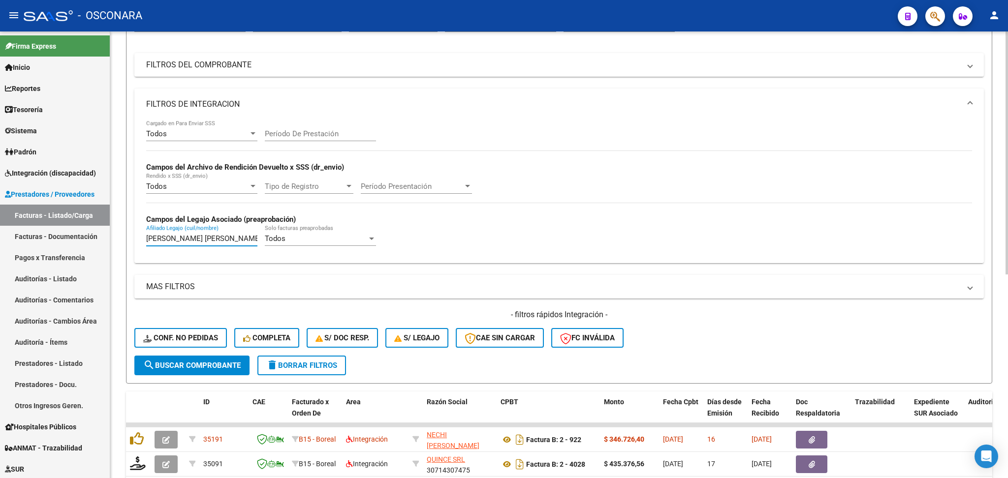
drag, startPoint x: 217, startPoint y: 238, endPoint x: 140, endPoint y: 239, distance: 76.8
click at [140, 239] on div "Todos Cargado en Para Enviar SSS Período De Prestación Campos del Archivo de Re…" at bounding box center [558, 191] width 849 height 143
paste input "[PERSON_NAME] [PERSON_NAME]"
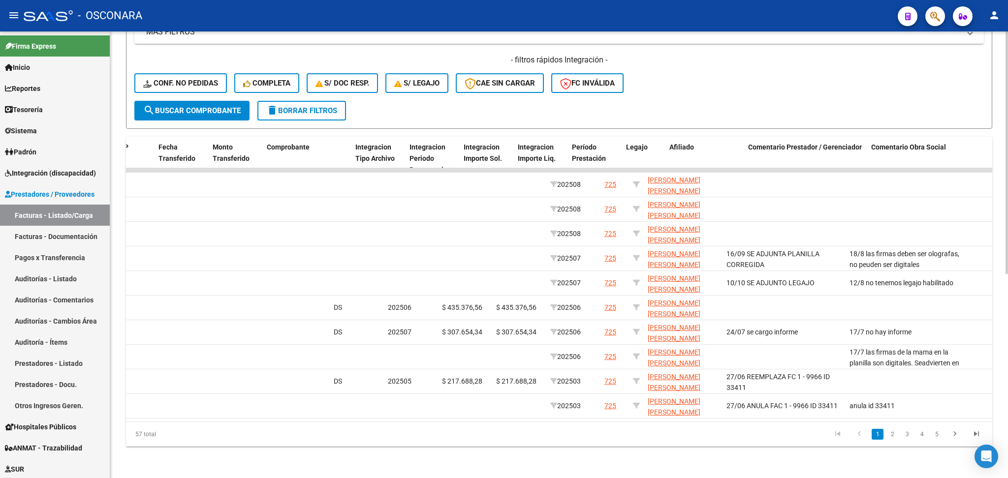
scroll to position [0, 1006]
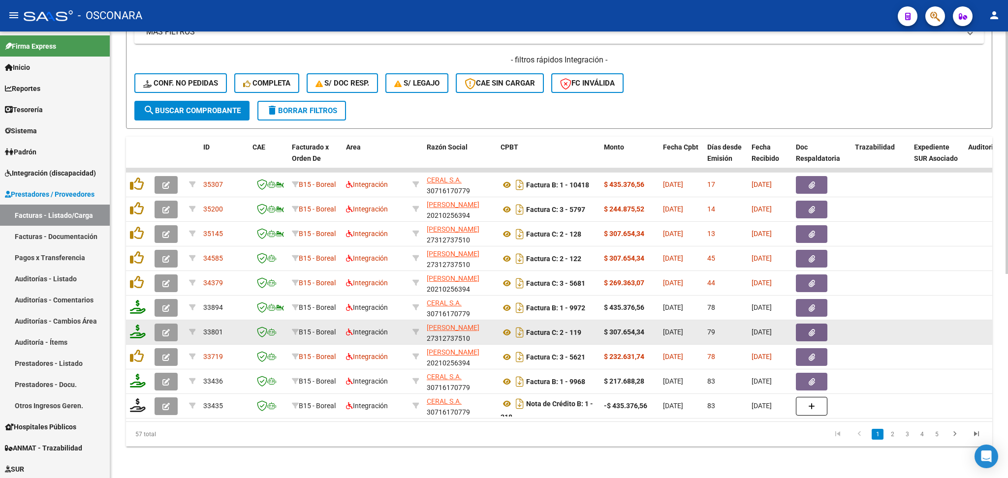
type input "[PERSON_NAME] [PERSON_NAME]"
click at [166, 329] on icon "button" at bounding box center [165, 332] width 7 height 7
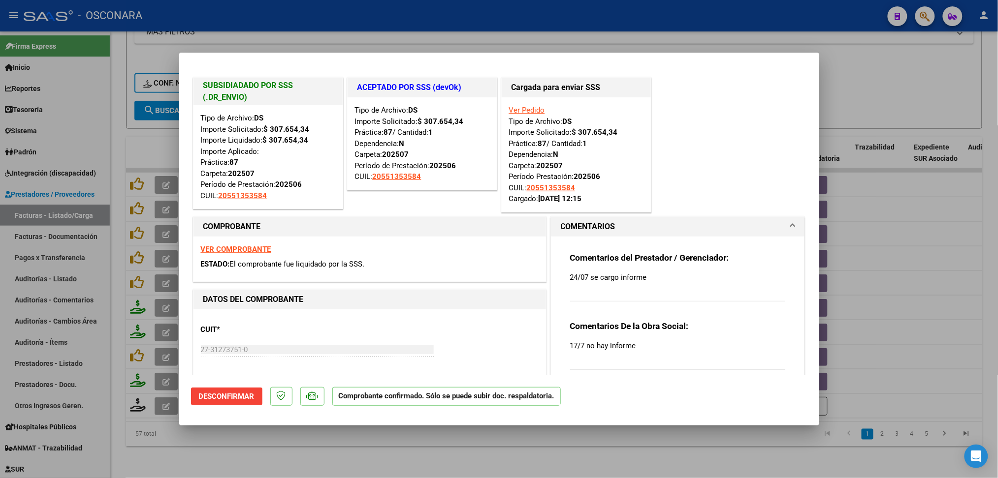
click at [356, 450] on div at bounding box center [499, 239] width 998 height 478
type input "$ 0,00"
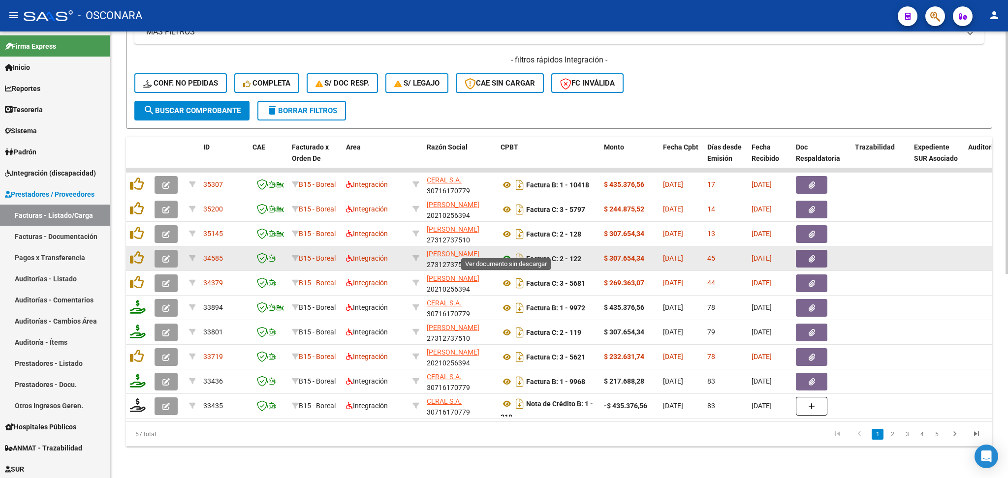
click at [507, 253] on icon at bounding box center [507, 259] width 13 height 12
click at [815, 255] on icon "button" at bounding box center [812, 258] width 6 height 7
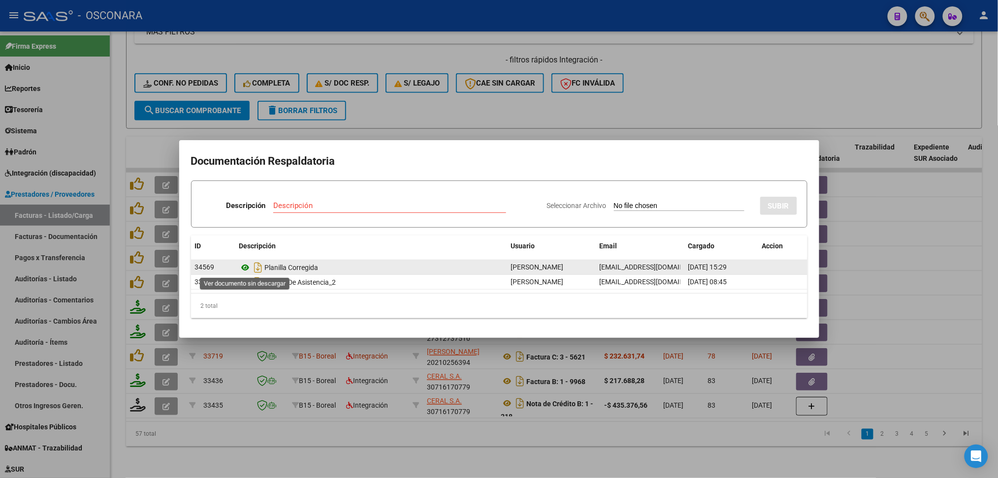
click at [246, 265] on icon at bounding box center [245, 268] width 13 height 12
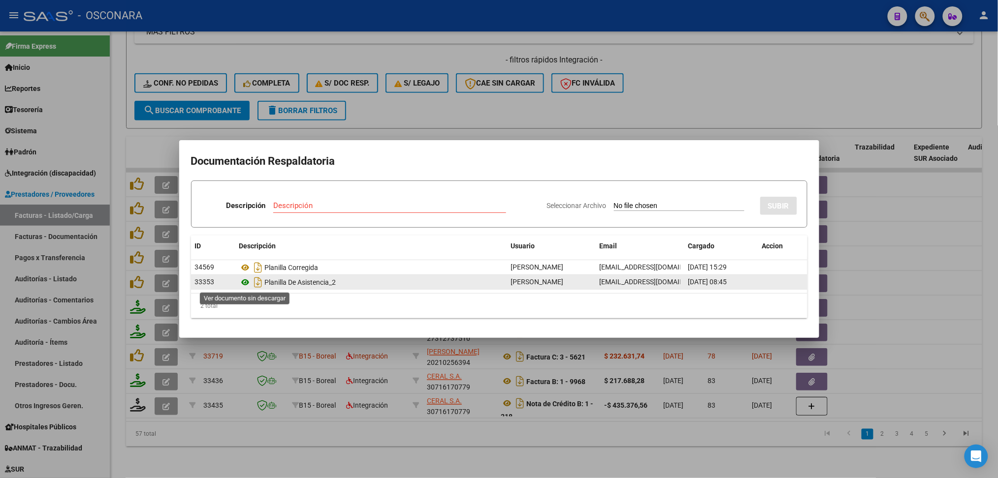
click at [242, 282] on icon at bounding box center [245, 283] width 13 height 12
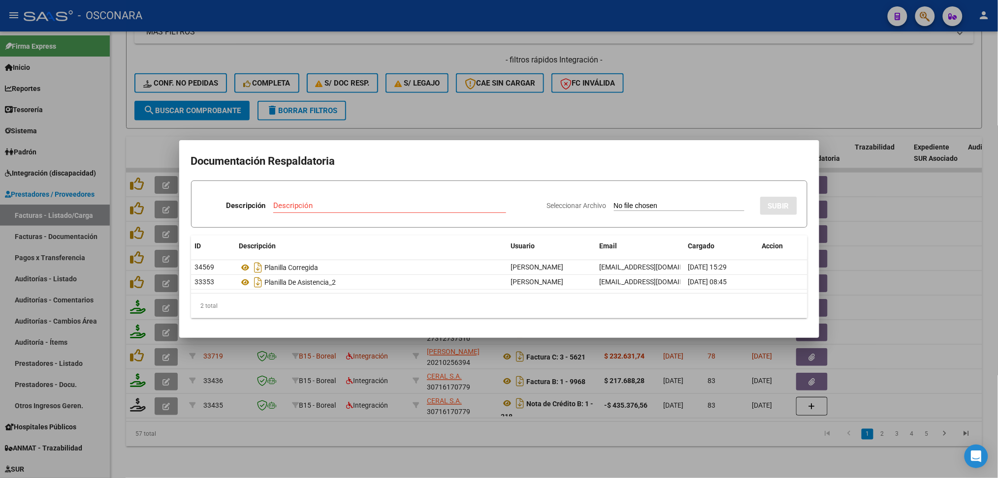
click at [571, 103] on div at bounding box center [499, 239] width 998 height 478
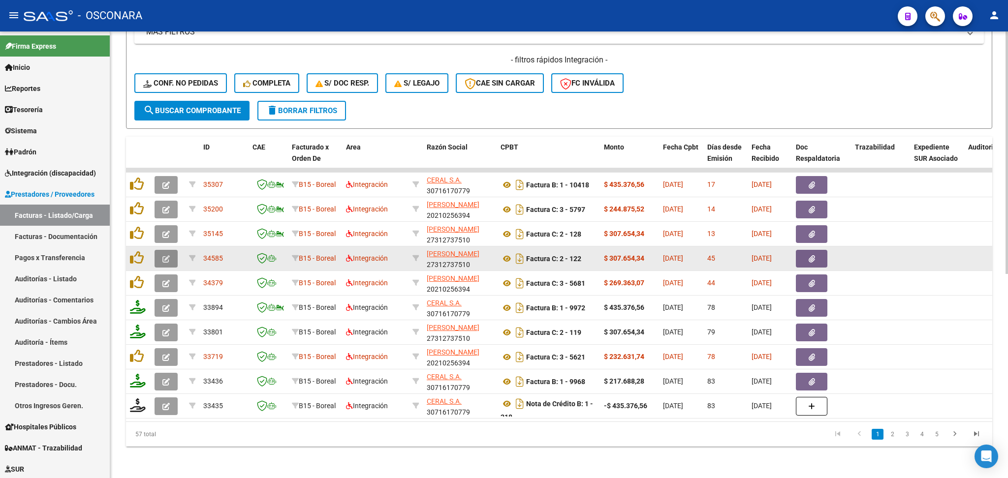
click at [160, 250] on button "button" at bounding box center [166, 259] width 23 height 18
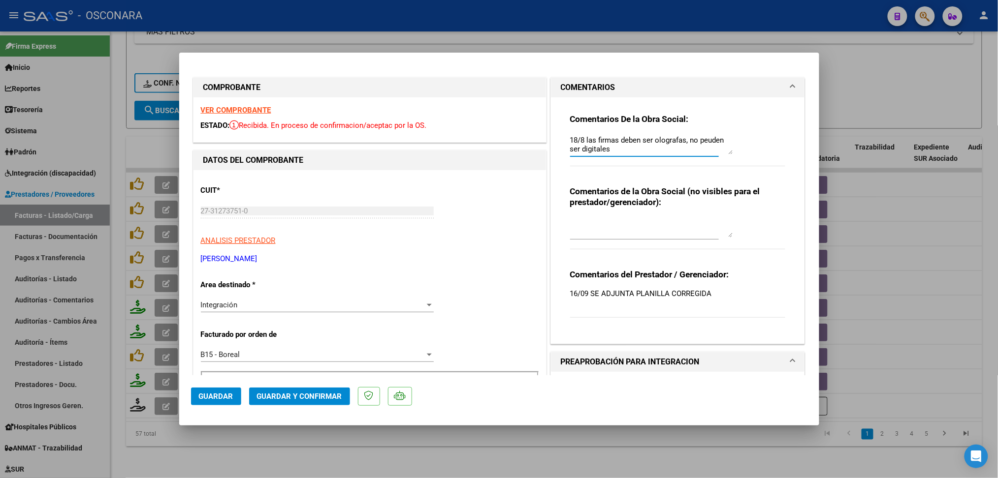
click at [570, 136] on textarea "18/8 las firmas deben ser olografas, no peuden ser digitales" at bounding box center [651, 145] width 162 height 20
drag, startPoint x: 691, startPoint y: 136, endPoint x: 563, endPoint y: 135, distance: 128.5
click at [563, 135] on div "Comentarios De la Obra Social: 18/9 la planilla subida no es de JULIO 18/8 las …" at bounding box center [678, 216] width 230 height 239
type textarea "18/9 la planilla subida no es de JULIO 18/8 las firmas deben ser olografas, no …"
click at [225, 393] on span "Guardar" at bounding box center [216, 396] width 34 height 9
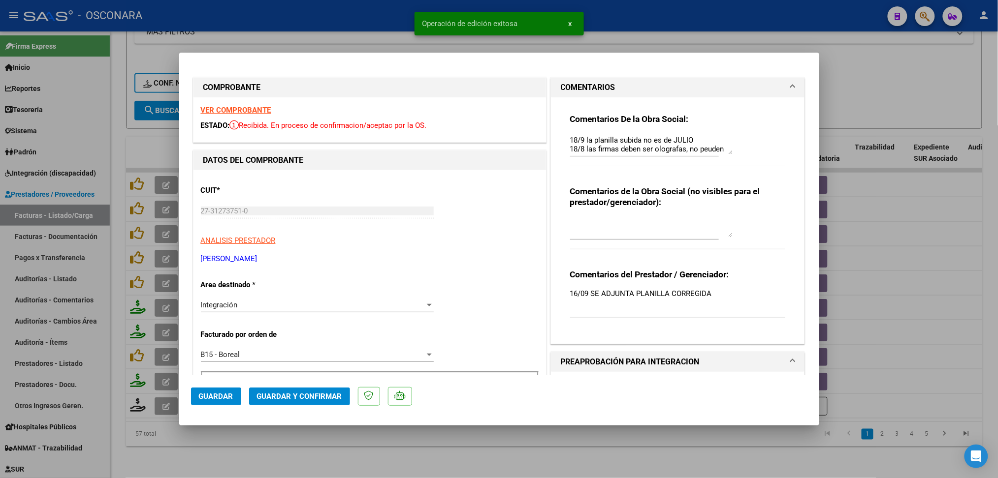
click at [298, 466] on div at bounding box center [499, 239] width 998 height 478
type input "$ 0,00"
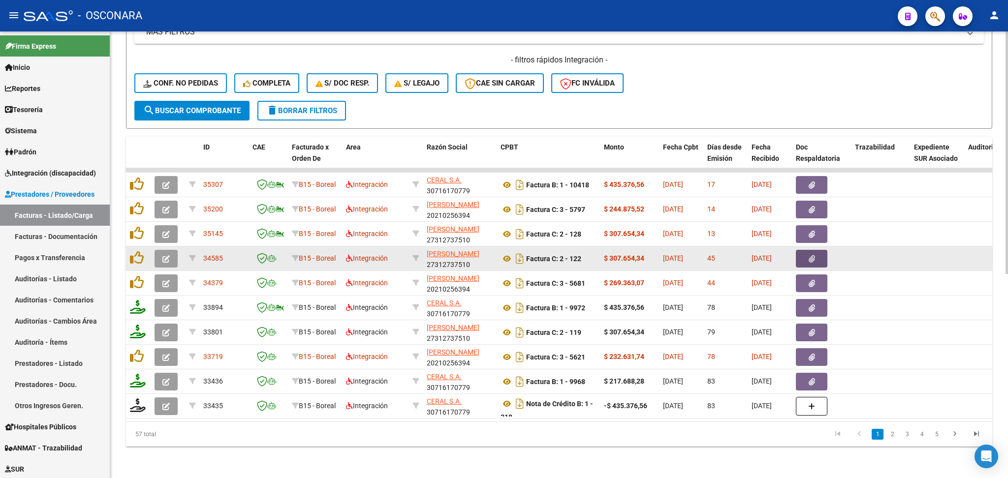
click at [800, 250] on button "button" at bounding box center [811, 259] width 31 height 18
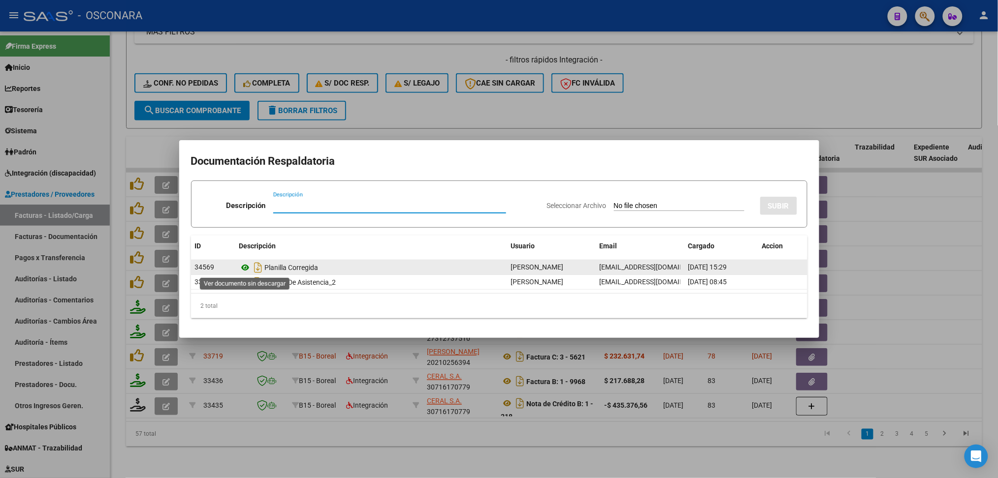
click at [248, 268] on icon at bounding box center [245, 268] width 13 height 12
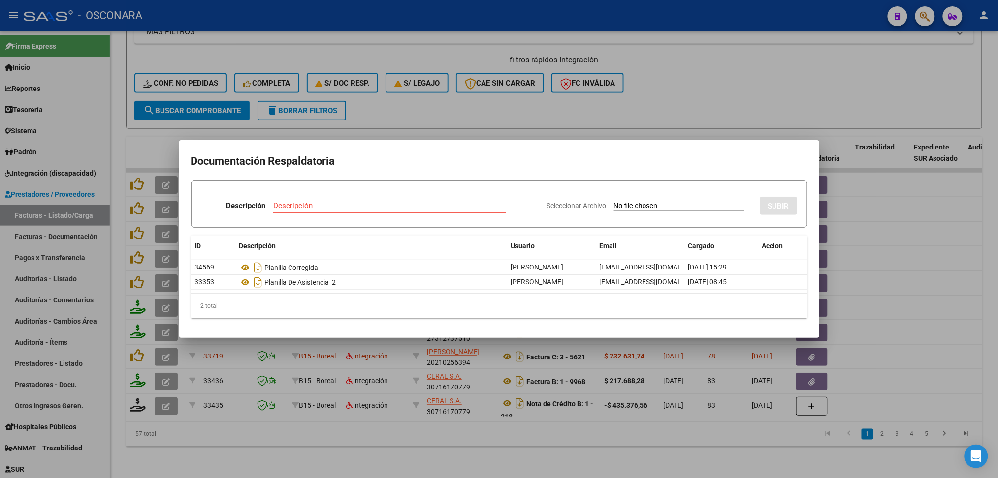
click at [510, 99] on div at bounding box center [499, 239] width 998 height 478
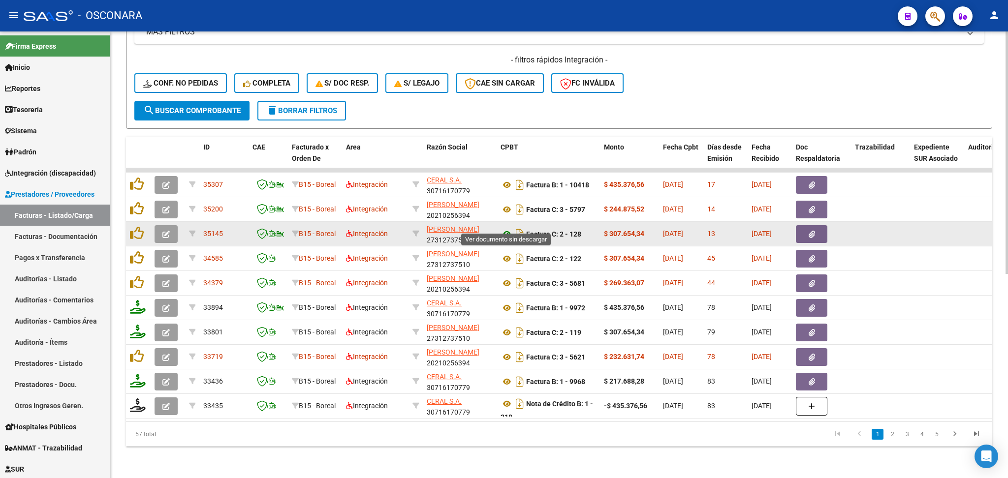
click at [507, 228] on icon at bounding box center [507, 234] width 13 height 12
click at [812, 231] on icon "button" at bounding box center [812, 234] width 6 height 7
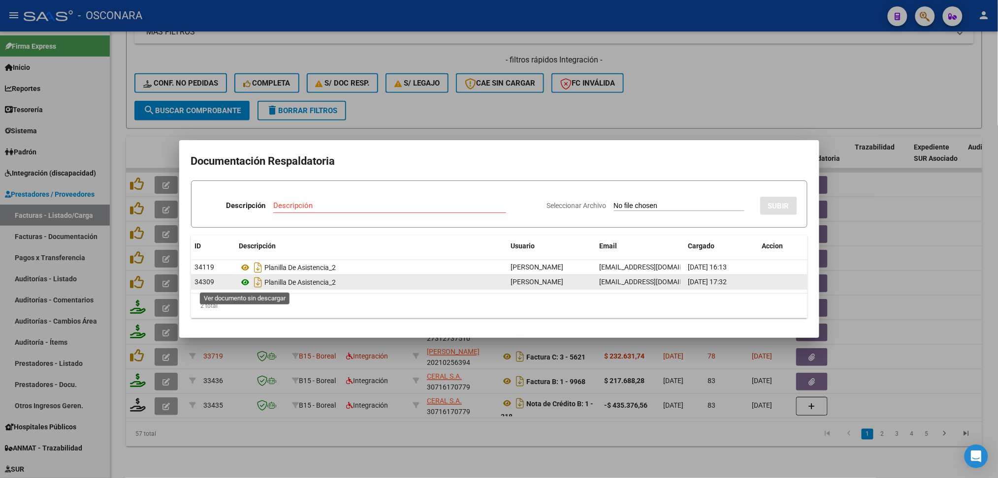
click at [241, 284] on icon at bounding box center [245, 283] width 13 height 12
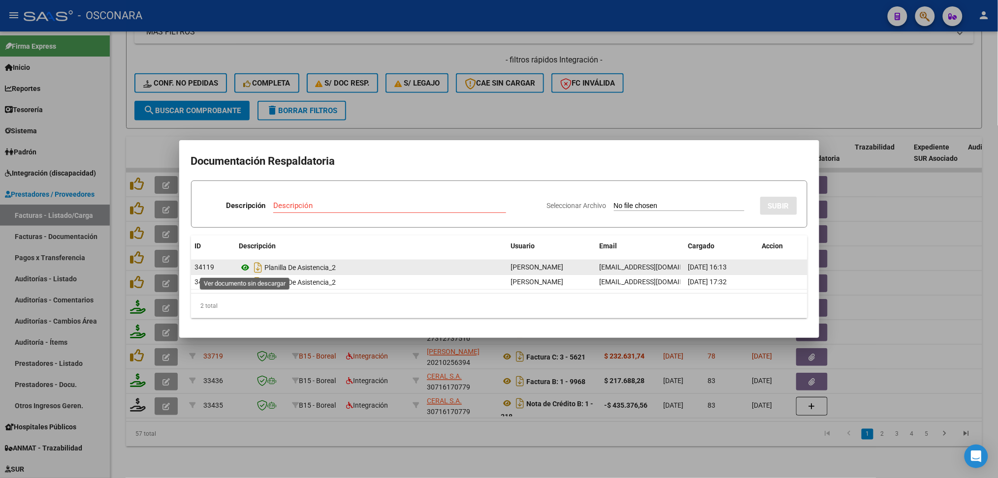
click at [243, 264] on icon at bounding box center [245, 268] width 13 height 12
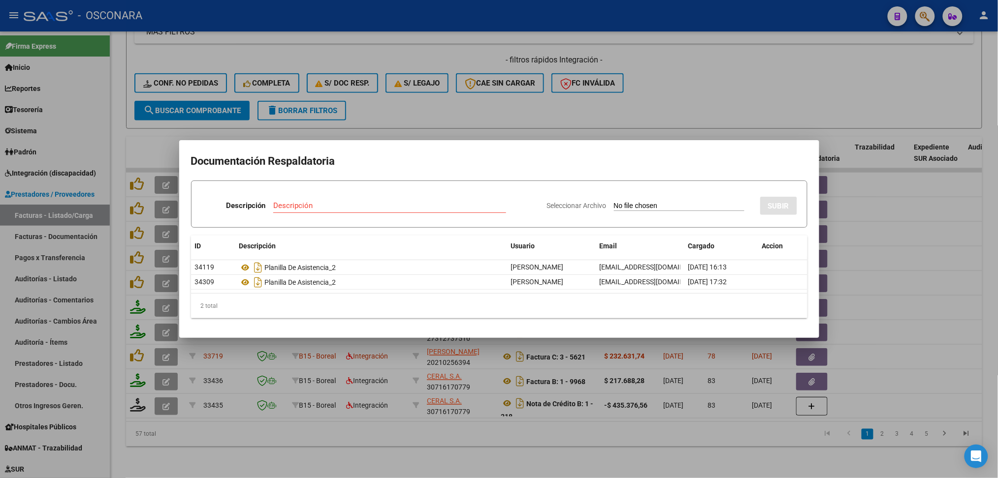
click at [442, 105] on div at bounding box center [499, 239] width 998 height 478
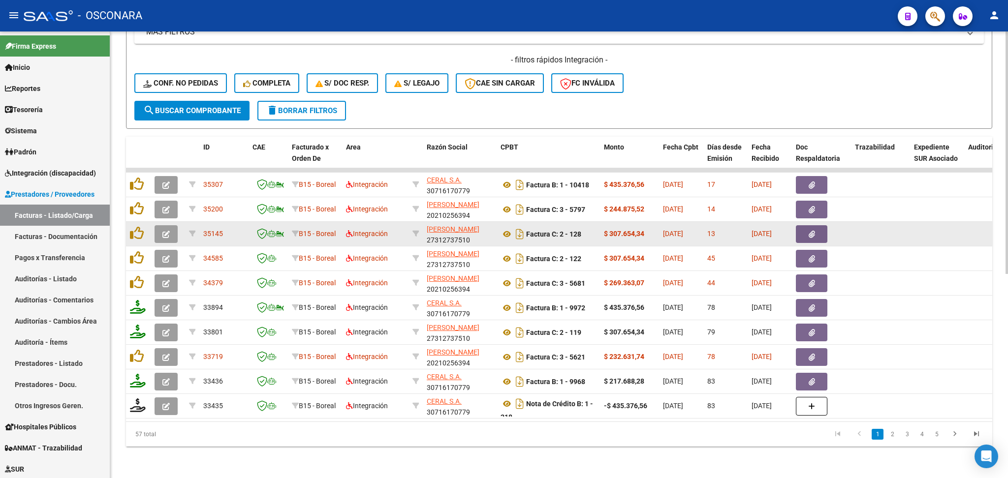
click at [158, 225] on button "button" at bounding box center [166, 234] width 23 height 18
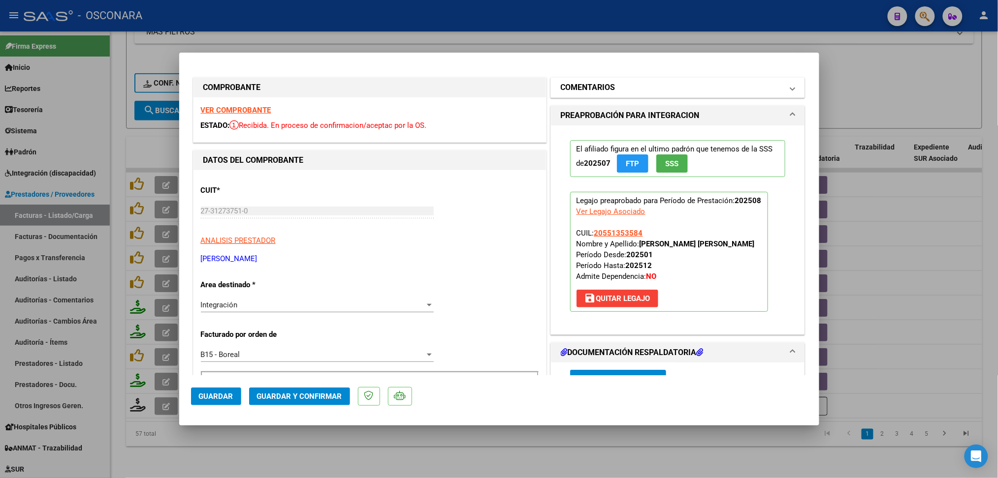
click at [575, 90] on h1 "COMENTARIOS" at bounding box center [588, 88] width 55 height 12
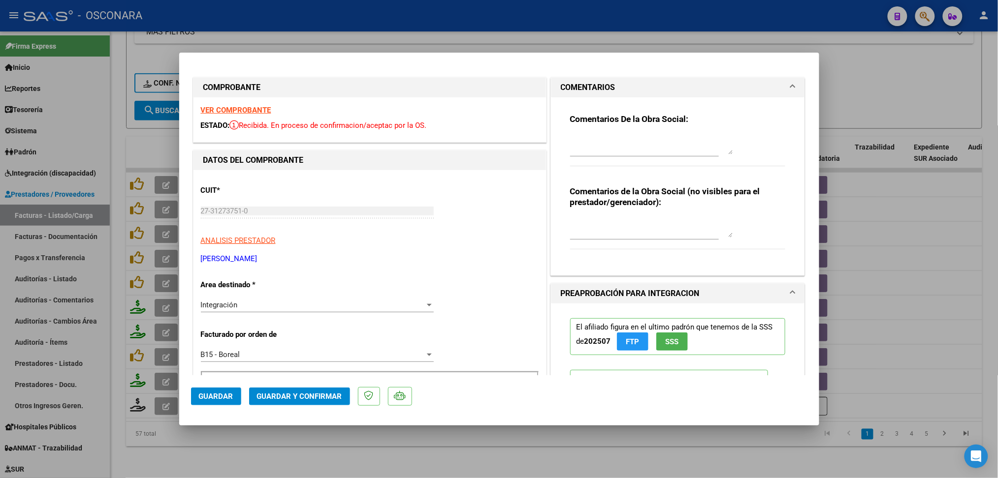
click at [594, 141] on textarea at bounding box center [651, 145] width 162 height 20
drag, startPoint x: 596, startPoint y: 152, endPoint x: 529, endPoint y: 132, distance: 69.2
type textarea "18/9 las firmas son digitales, deben ser olografas. Esta observacion se viene h…"
click at [235, 390] on button "Guardar" at bounding box center [216, 397] width 50 height 18
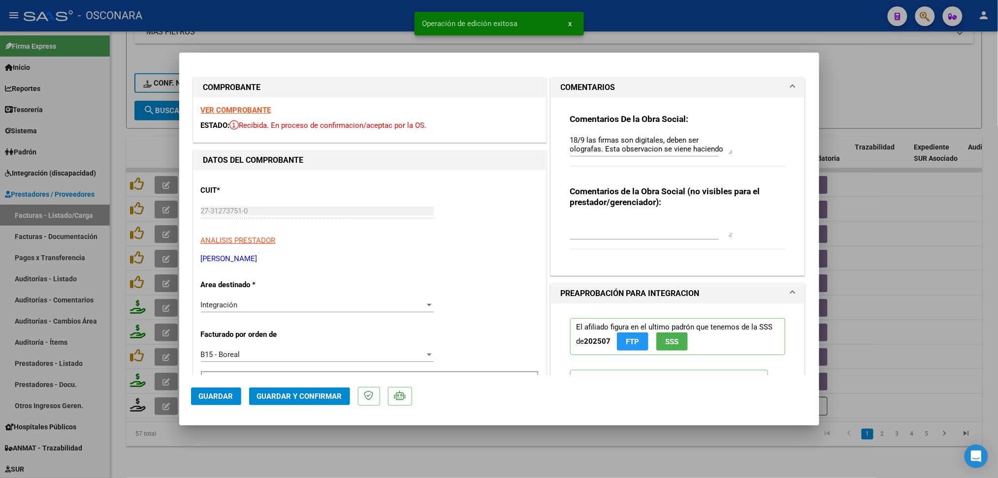
click at [306, 460] on div at bounding box center [499, 239] width 998 height 478
type input "$ 0,00"
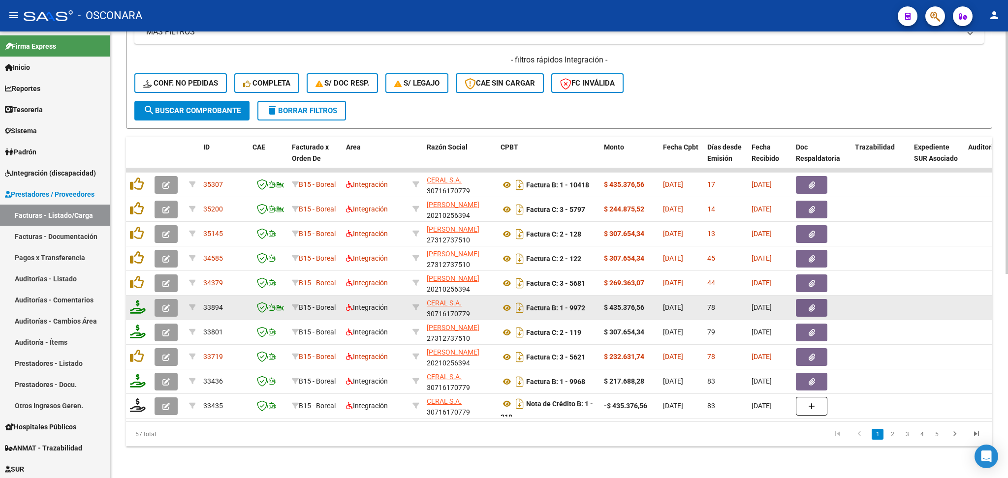
click at [158, 299] on button "button" at bounding box center [166, 308] width 23 height 18
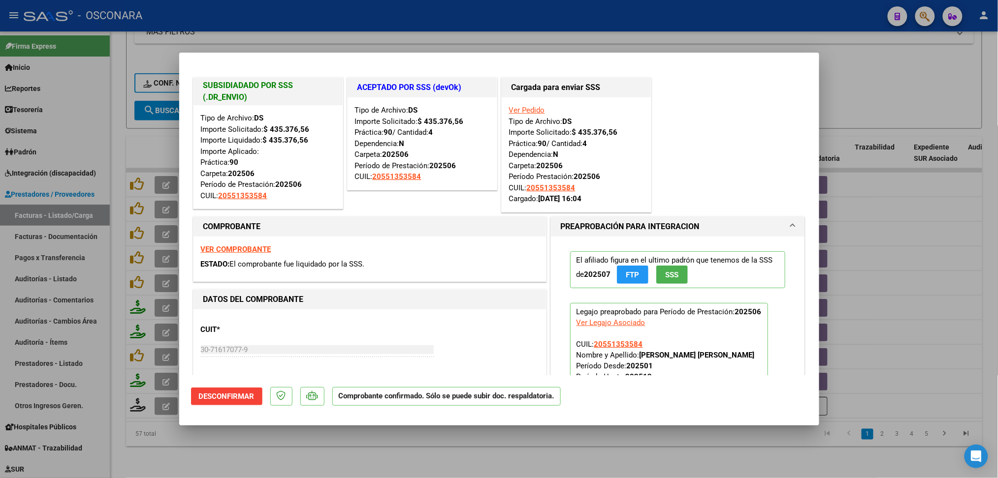
click at [343, 457] on div at bounding box center [499, 239] width 998 height 478
type input "$ 0,00"
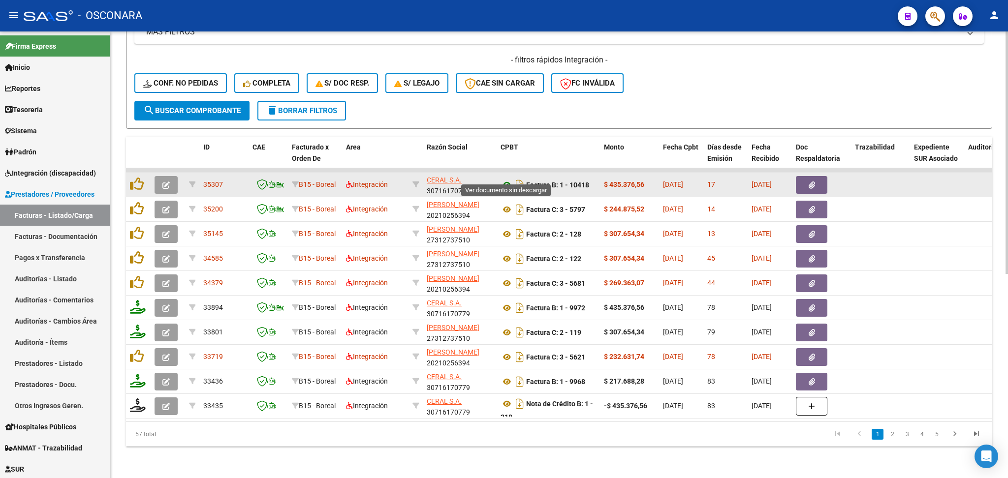
click at [505, 179] on icon at bounding box center [507, 185] width 13 height 12
click at [825, 176] on button "button" at bounding box center [811, 185] width 31 height 18
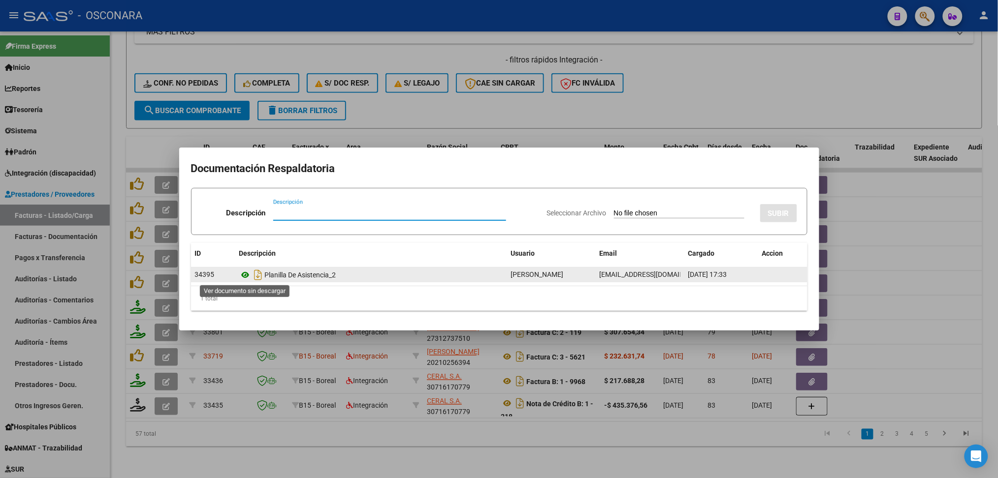
click at [246, 272] on icon at bounding box center [245, 275] width 13 height 12
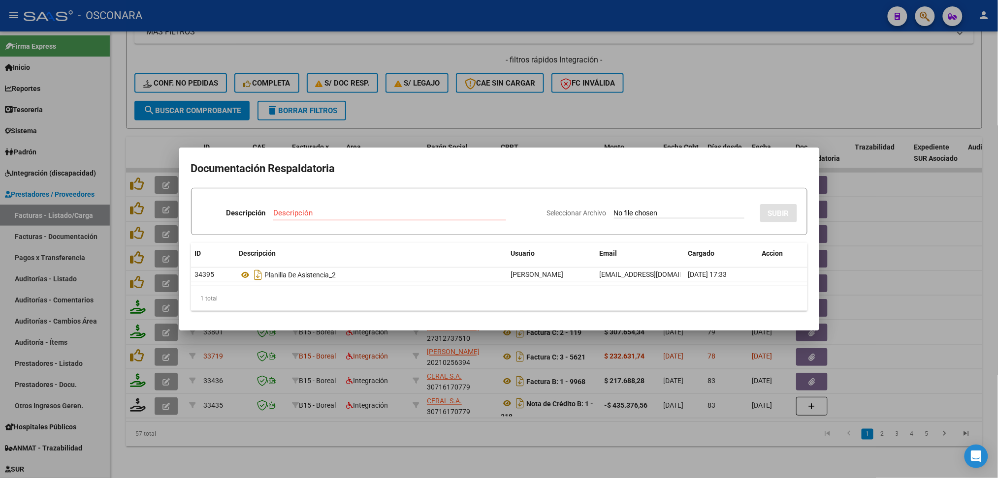
click at [572, 101] on div at bounding box center [499, 239] width 998 height 478
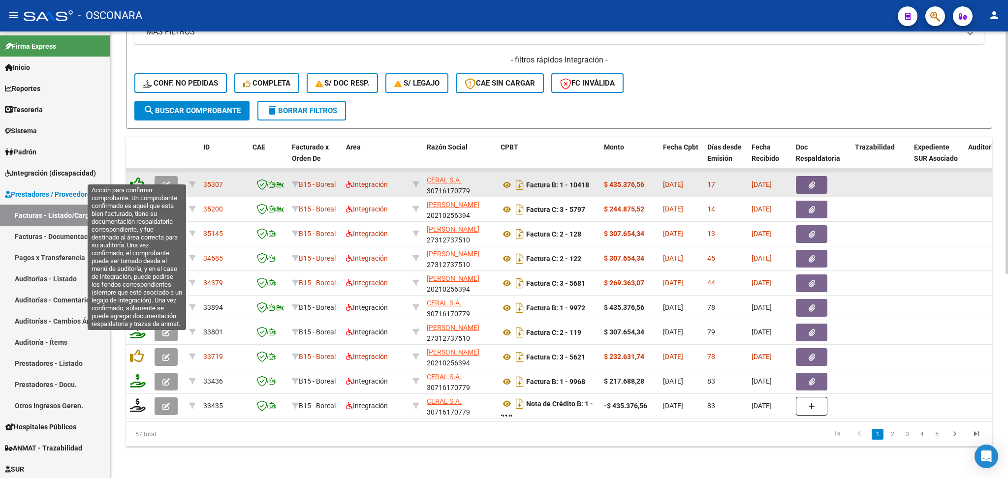
click at [135, 177] on icon at bounding box center [137, 184] width 14 height 14
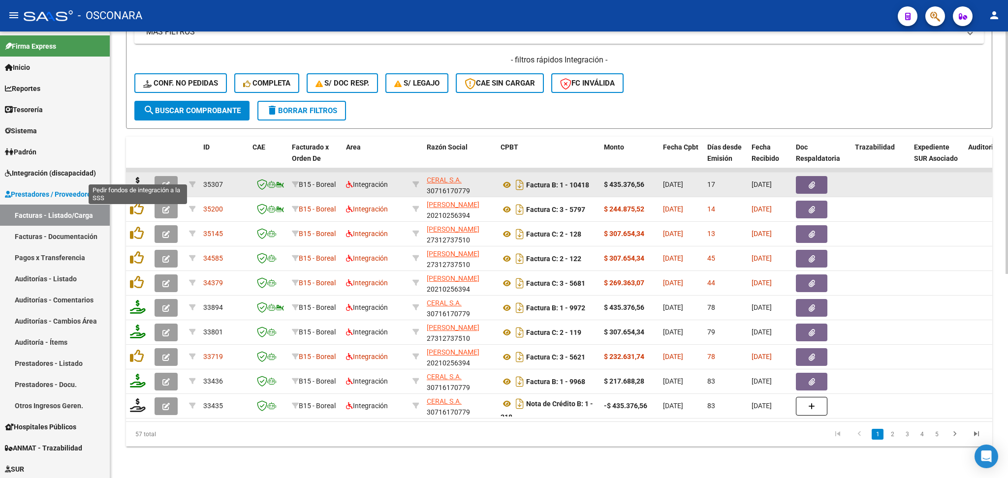
click at [138, 177] on icon at bounding box center [138, 184] width 16 height 14
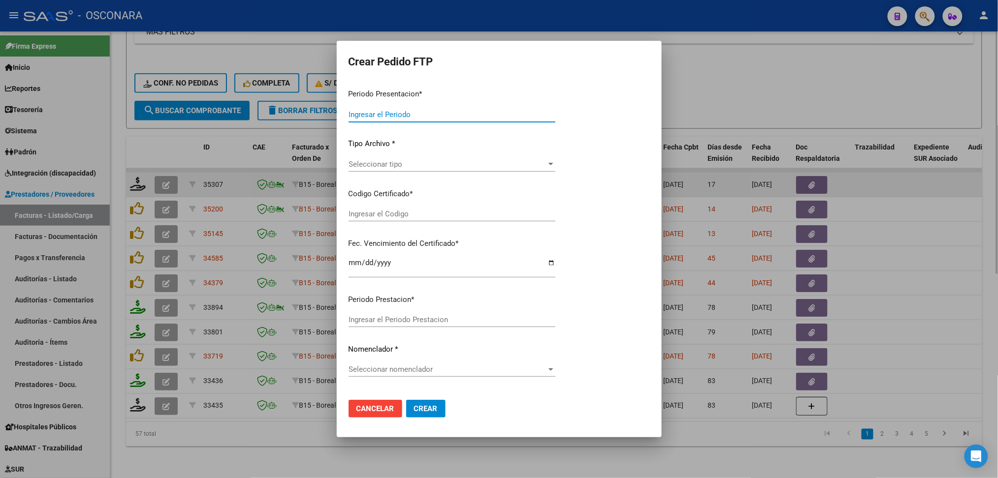
type input "202508"
type input "$ 435.376,56"
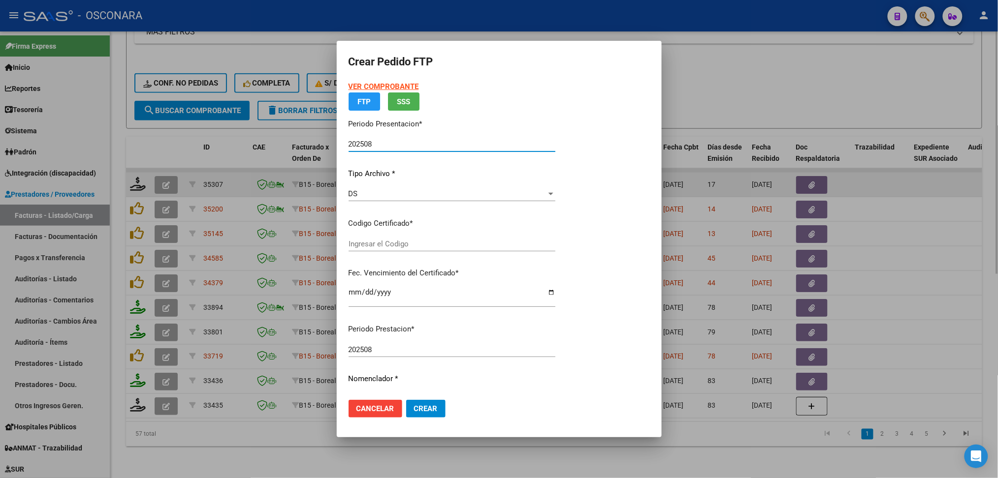
type input "ARG02000551353582023032020260320MZA202"
type input "2026-03-20"
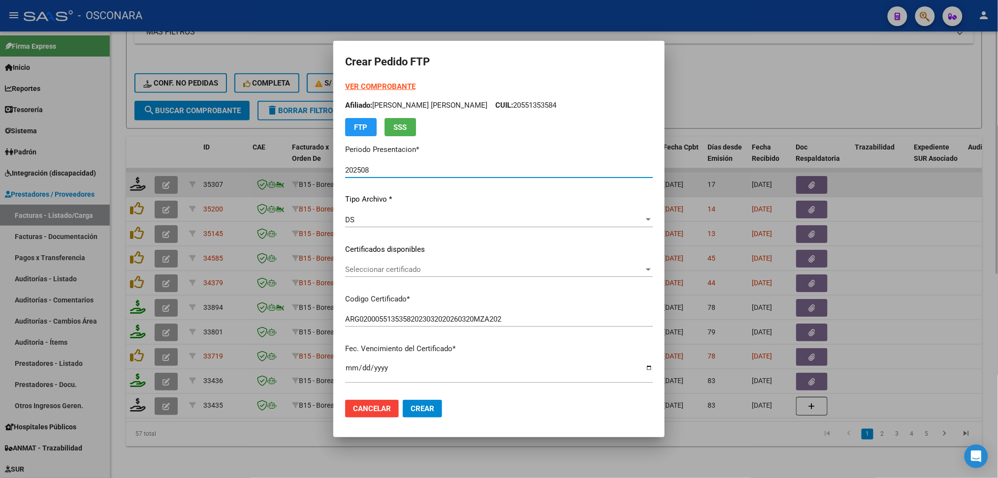
click at [391, 269] on span "Seleccionar certificado" at bounding box center [494, 269] width 299 height 9
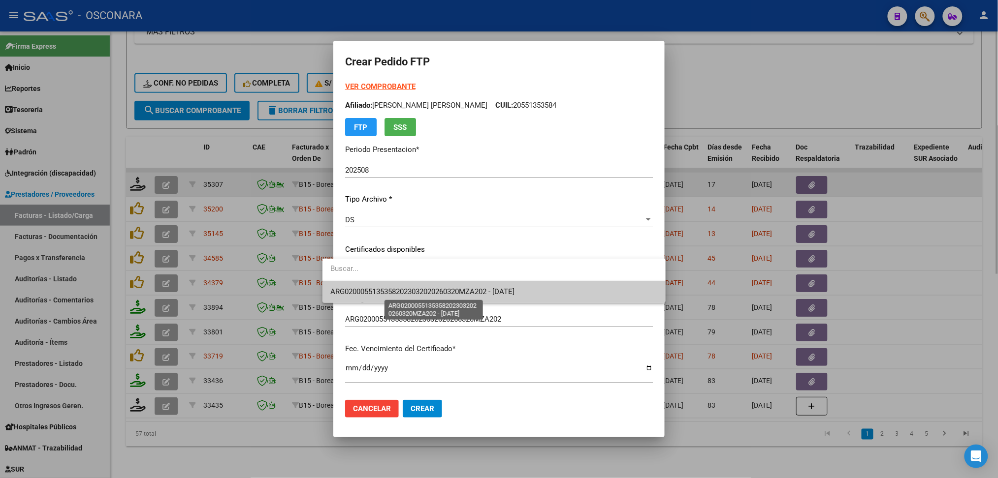
click at [390, 287] on span "ARG02000551353582023032020260320MZA202 - 2026-03-20" at bounding box center [422, 291] width 184 height 9
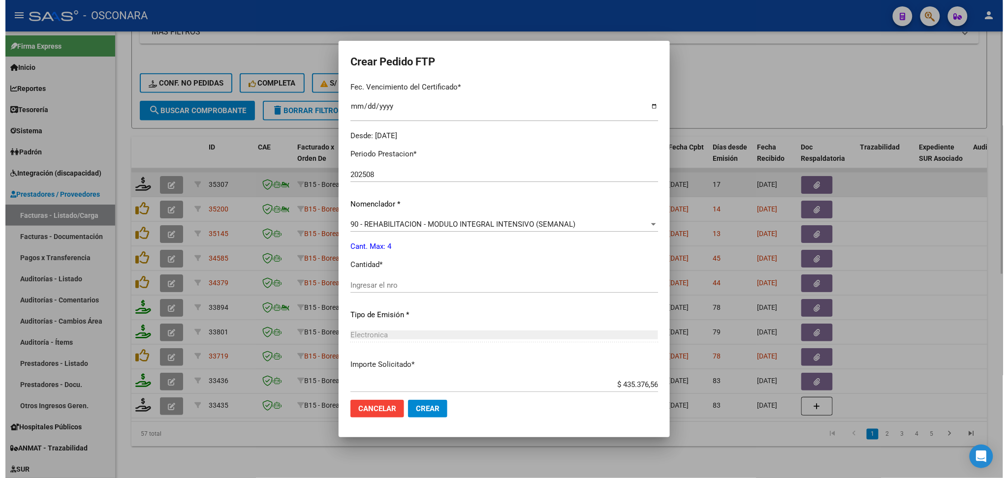
scroll to position [262, 0]
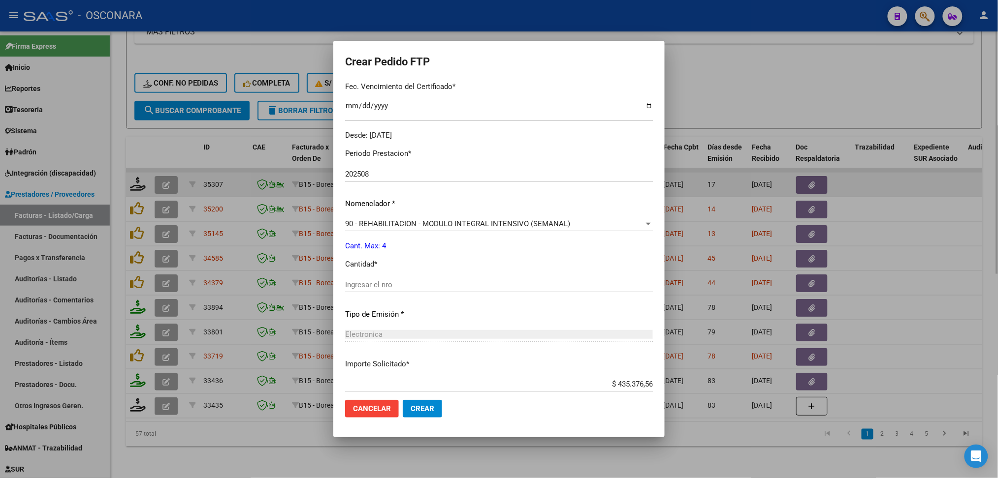
click at [370, 285] on input "Ingresar el nro" at bounding box center [499, 285] width 308 height 9
type input "4"
click at [403, 400] on button "Crear" at bounding box center [422, 409] width 39 height 18
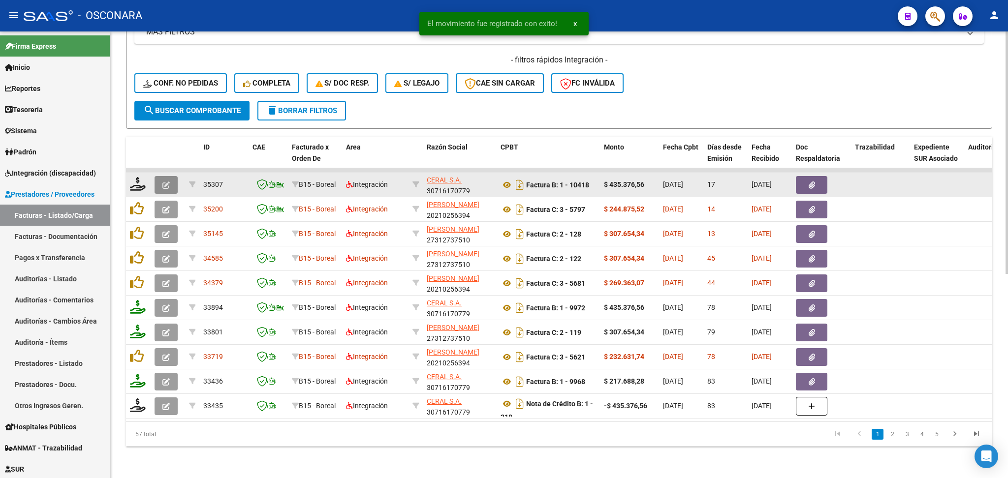
click at [158, 176] on button "button" at bounding box center [166, 185] width 23 height 18
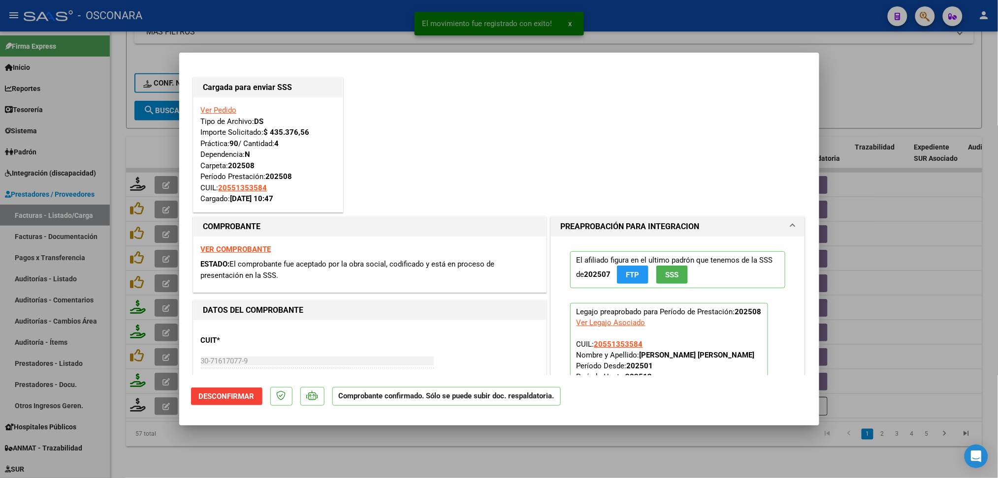
click at [364, 457] on div at bounding box center [499, 239] width 998 height 478
type input "$ 0,00"
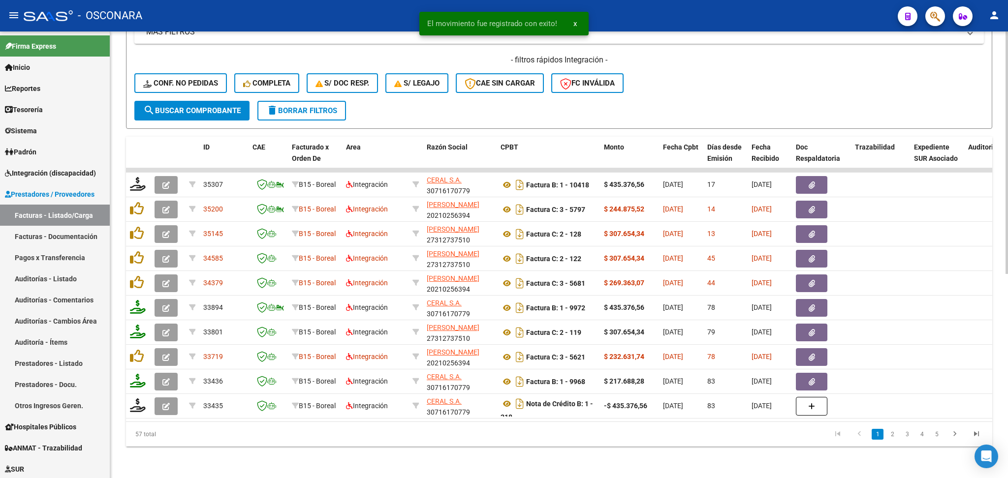
click at [686, 59] on div "- filtros rápidos Integración - Conf. no pedidas Completa S/ Doc Resp. S/ legaj…" at bounding box center [558, 78] width 849 height 46
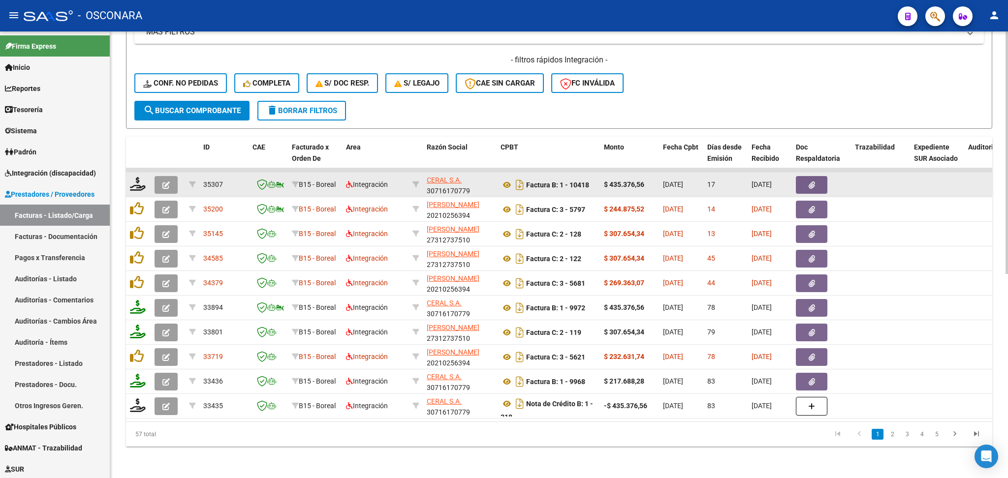
click at [158, 176] on button "button" at bounding box center [166, 185] width 23 height 18
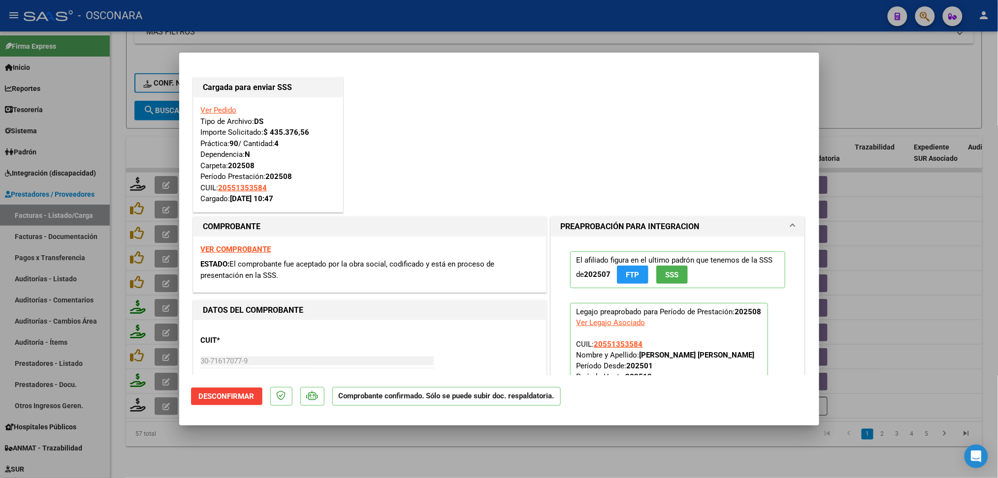
click at [396, 450] on div at bounding box center [499, 239] width 998 height 478
type input "$ 0,00"
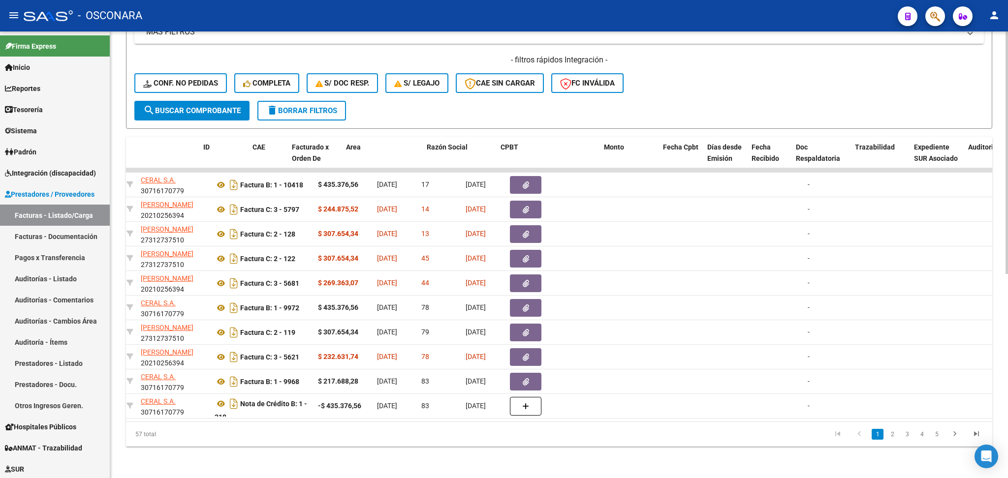
scroll to position [0, 0]
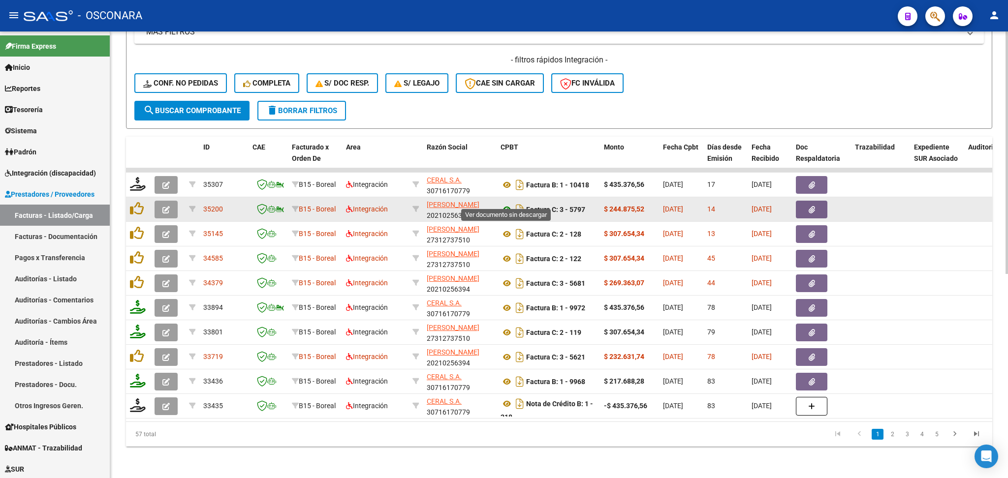
click at [505, 204] on icon at bounding box center [507, 210] width 13 height 12
click at [813, 205] on button "button" at bounding box center [811, 210] width 31 height 18
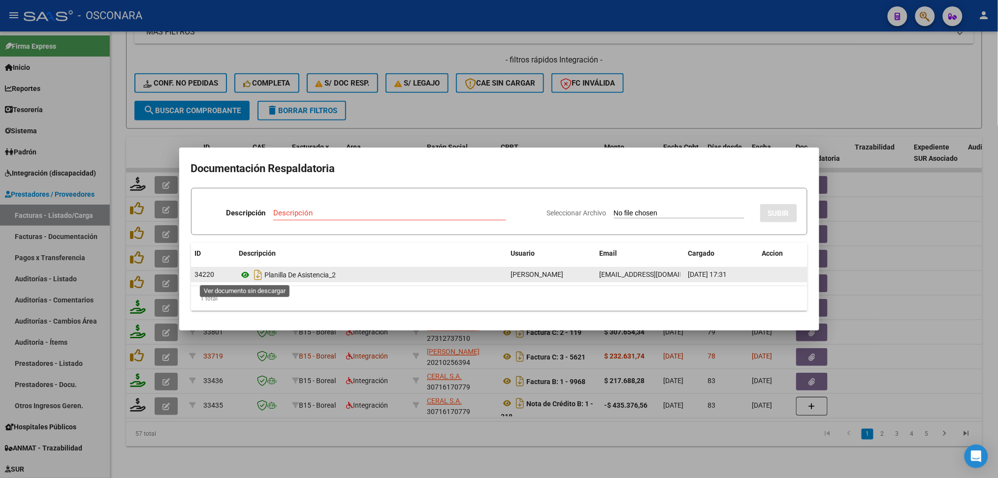
click at [246, 272] on icon at bounding box center [245, 275] width 13 height 12
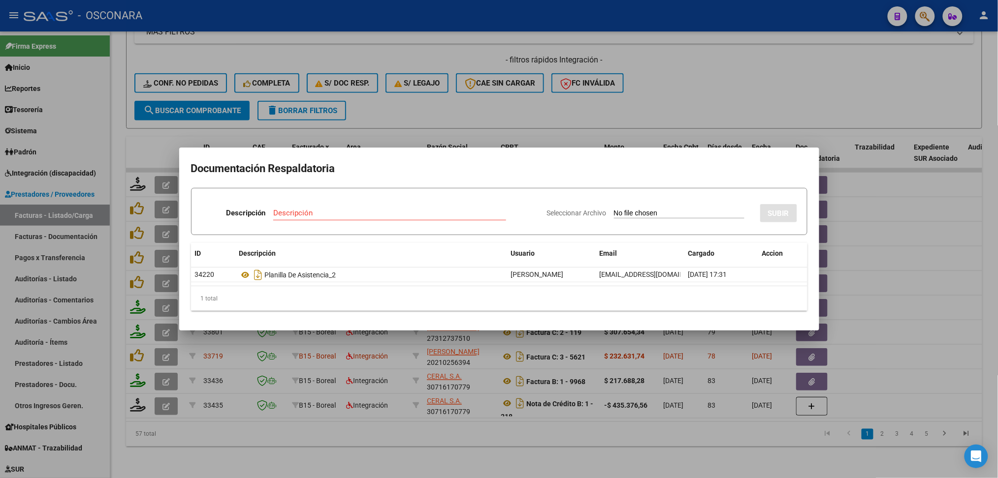
click at [567, 104] on div at bounding box center [499, 239] width 998 height 478
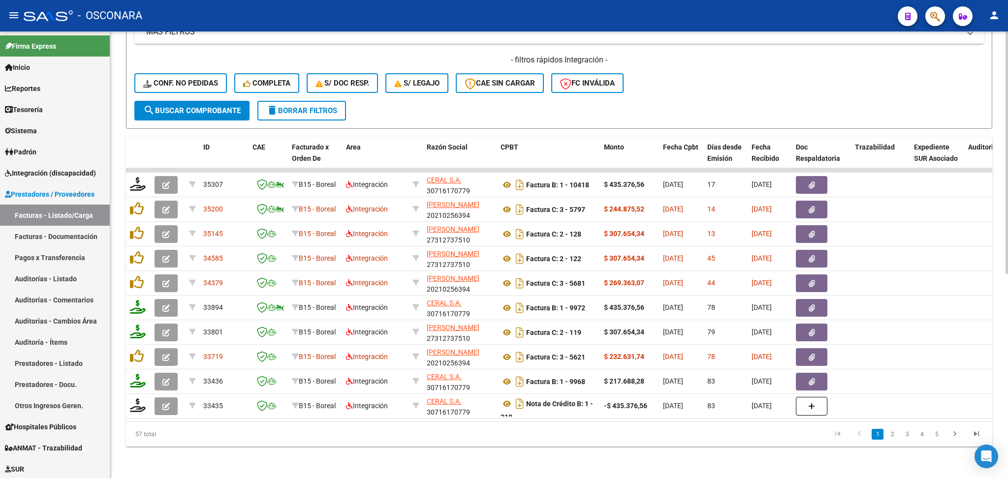
drag, startPoint x: 896, startPoint y: 435, endPoint x: 857, endPoint y: 442, distance: 39.2
click at [896, 435] on link "2" at bounding box center [892, 434] width 12 height 11
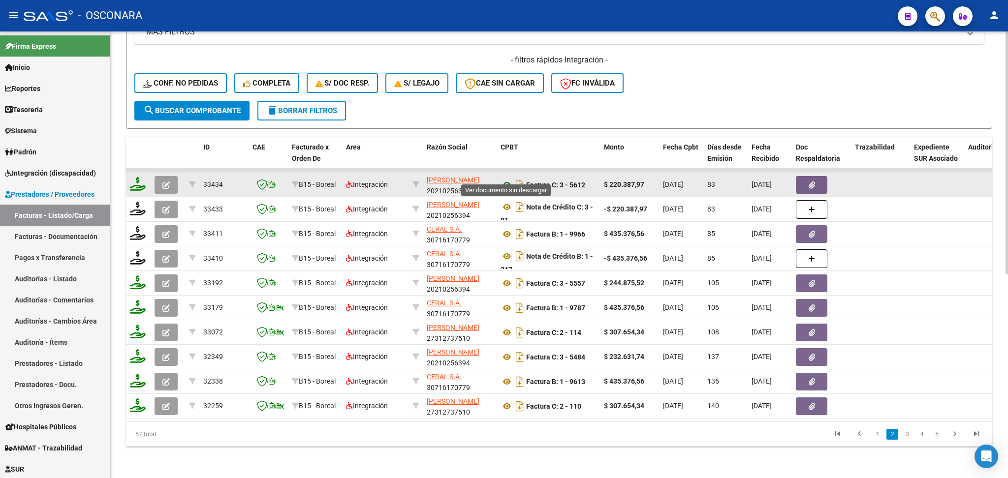
click at [506, 179] on icon at bounding box center [507, 185] width 13 height 12
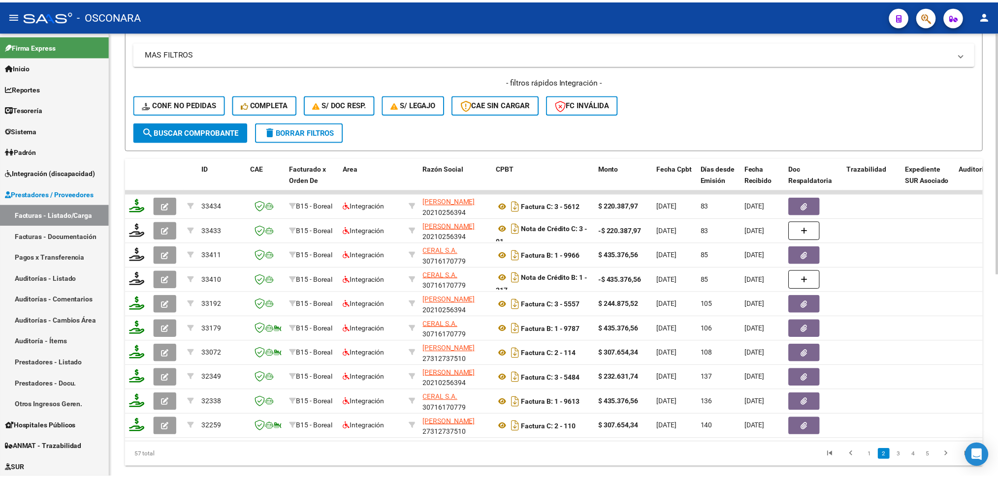
scroll to position [377, 0]
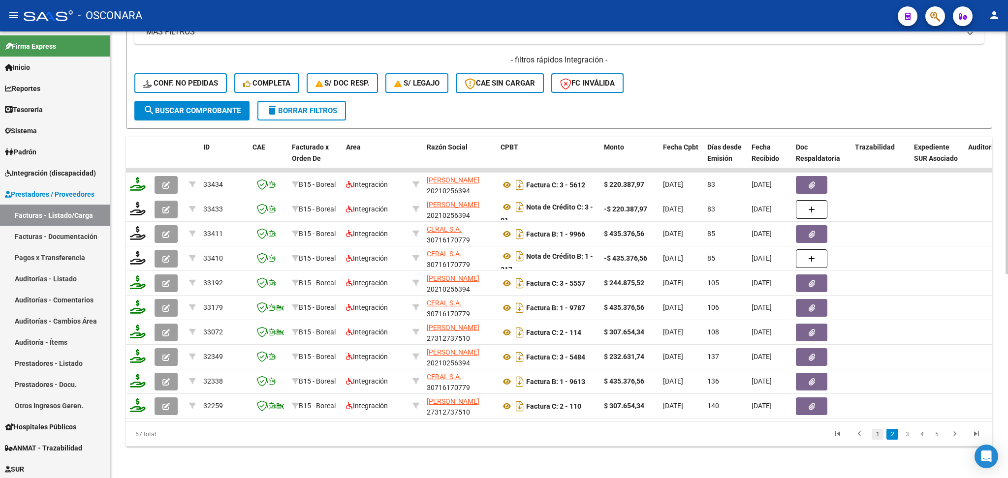
click at [877, 435] on link "1" at bounding box center [878, 434] width 12 height 11
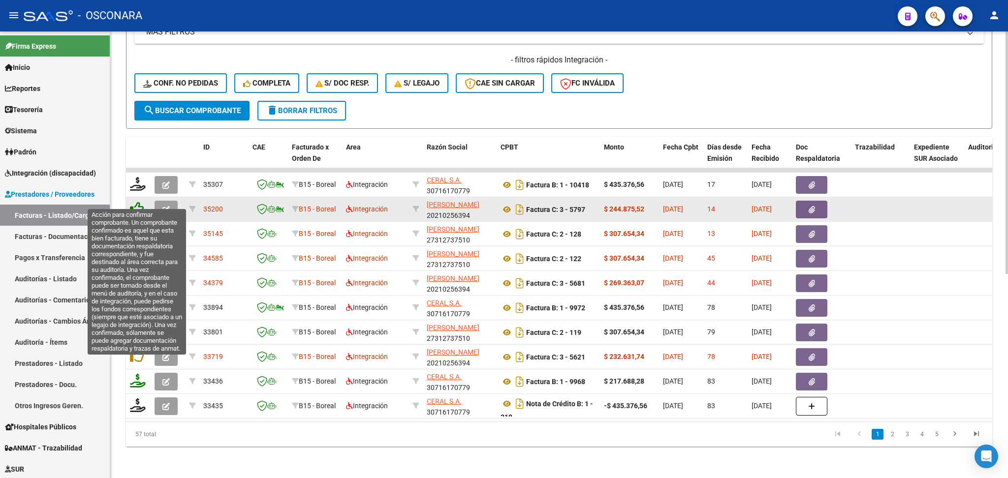
drag, startPoint x: 132, startPoint y: 199, endPoint x: 139, endPoint y: 204, distance: 8.2
click at [133, 202] on icon at bounding box center [137, 209] width 14 height 14
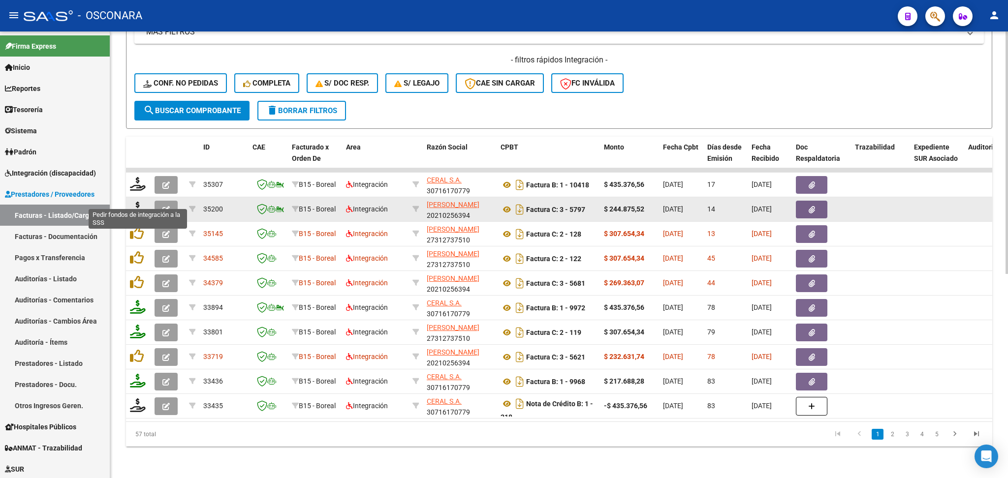
click at [135, 203] on icon at bounding box center [138, 209] width 16 height 14
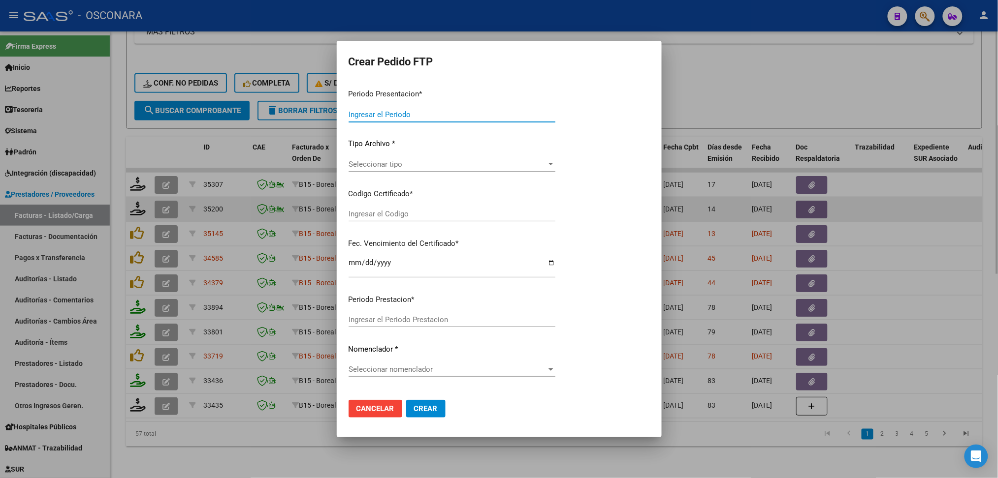
type input "202508"
type input "$ 244.875,52"
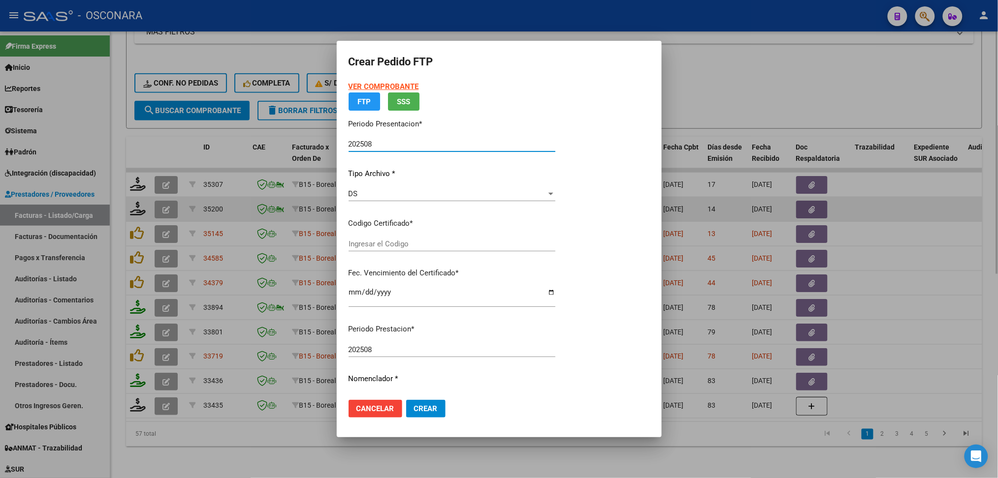
type input "ARG02000551353582023032020260320MZA202"
type input "2026-03-20"
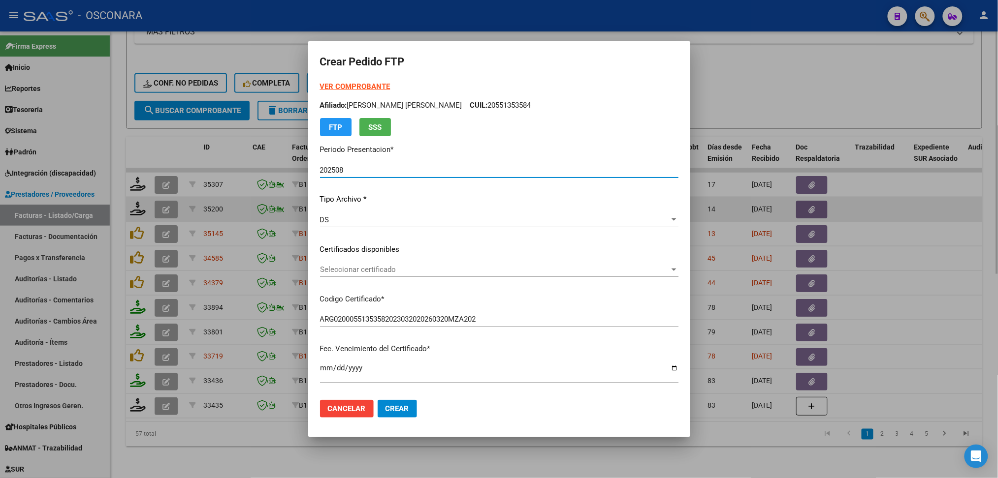
click at [380, 271] on span "Seleccionar certificado" at bounding box center [494, 269] width 349 height 9
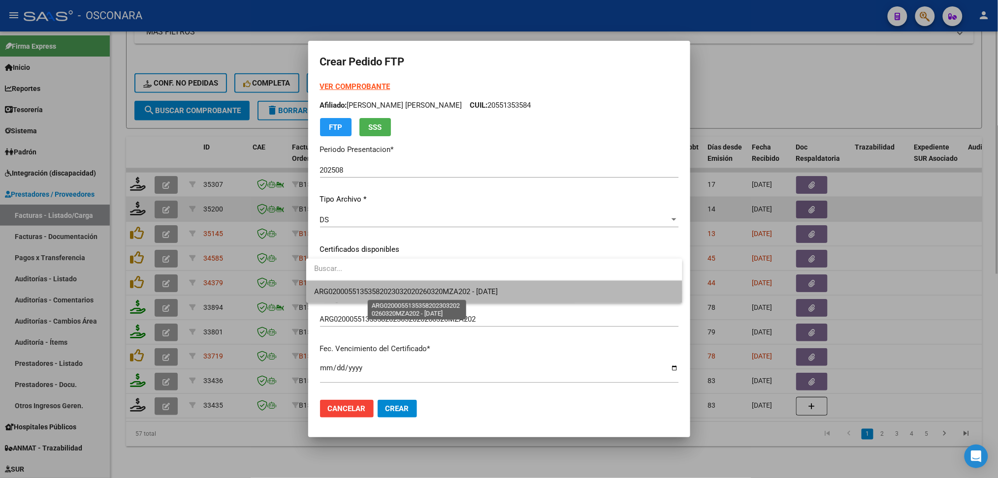
click at [378, 292] on span "ARG02000551353582023032020260320MZA202 - 2026-03-20" at bounding box center [406, 291] width 184 height 9
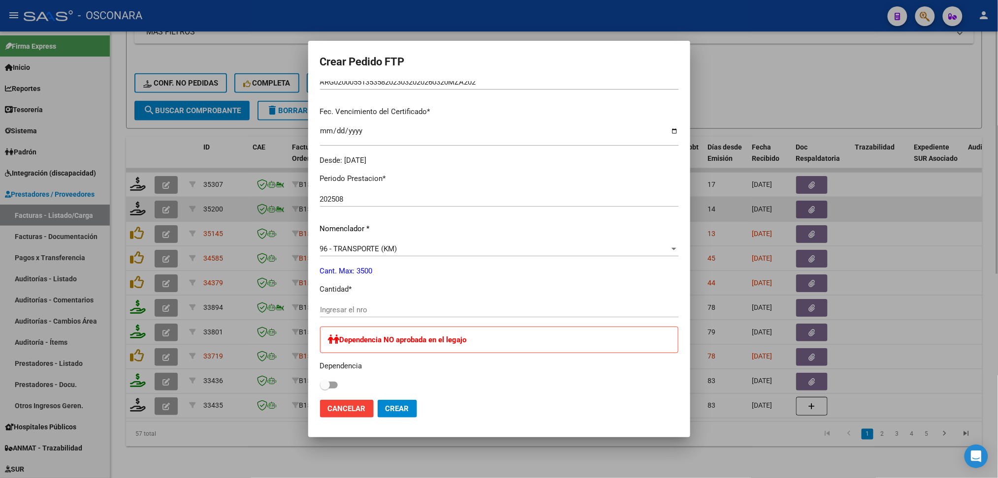
scroll to position [262, 0]
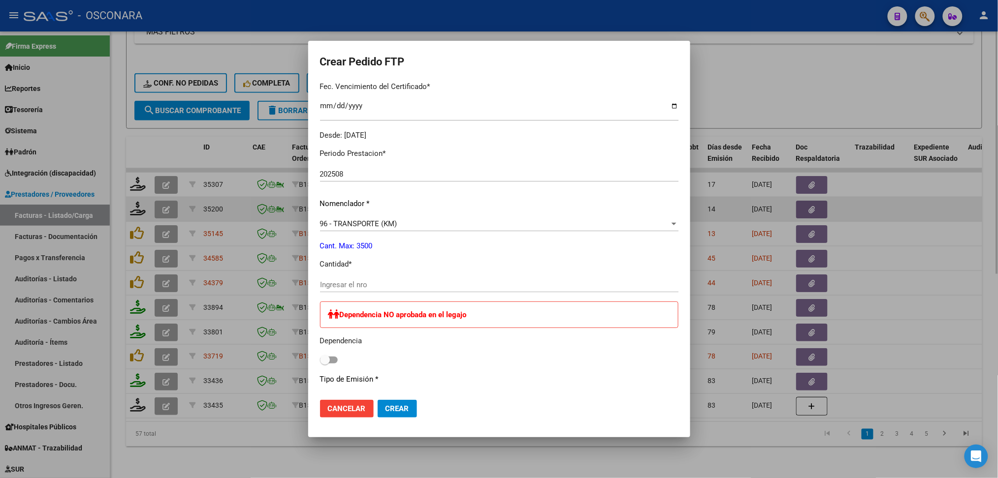
click at [355, 283] on input "Ingresar el nro" at bounding box center [499, 285] width 358 height 9
type input "452"
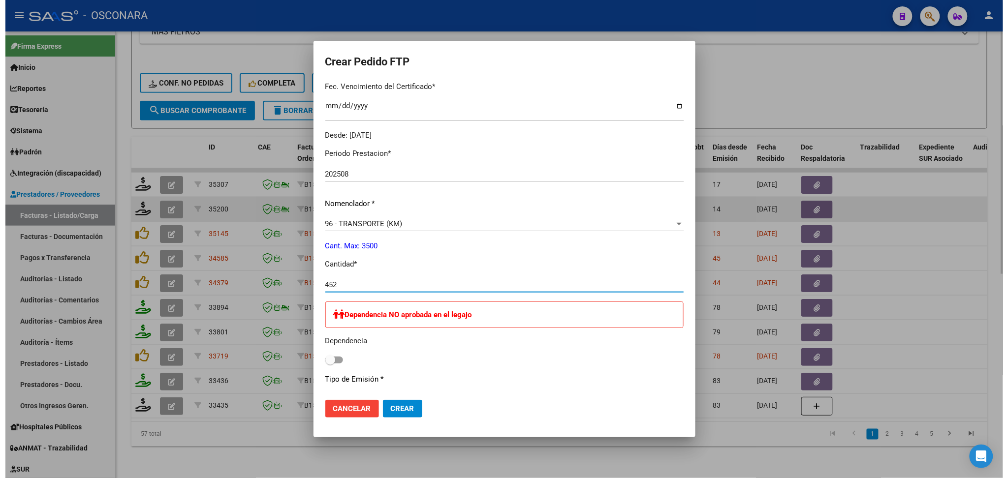
scroll to position [485, 0]
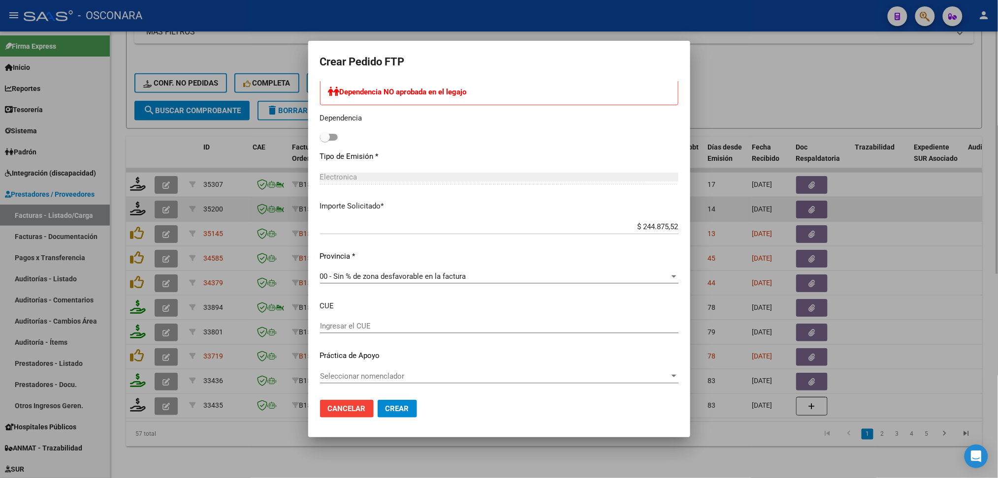
click at [397, 408] on span "Crear" at bounding box center [397, 409] width 24 height 9
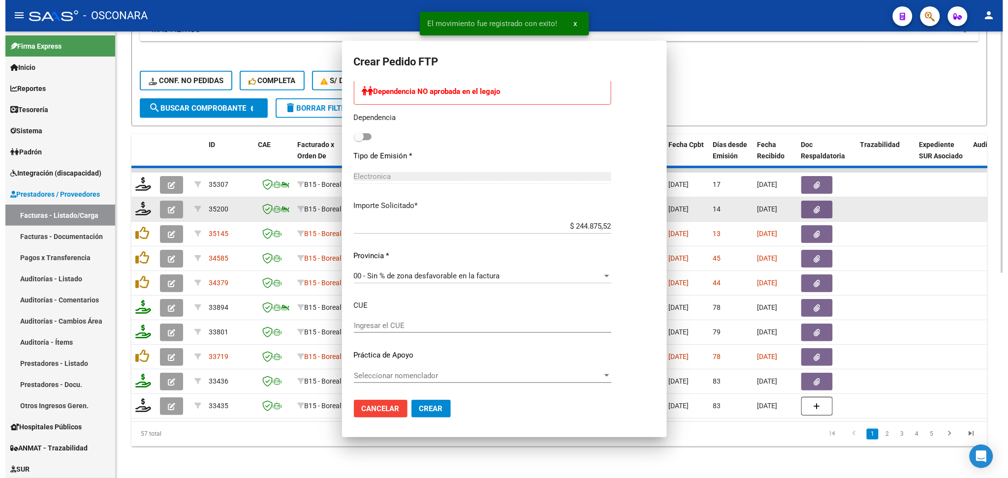
scroll to position [0, 0]
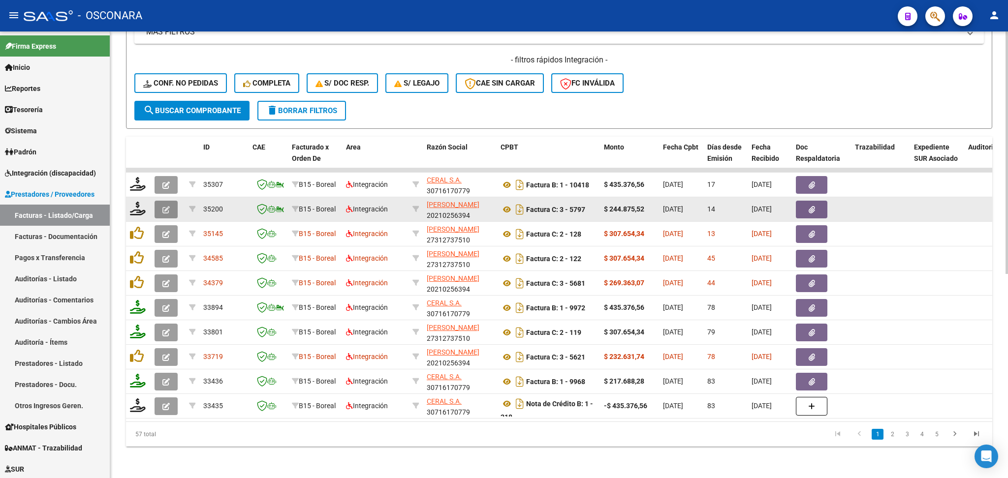
click at [164, 206] on icon "button" at bounding box center [165, 209] width 7 height 7
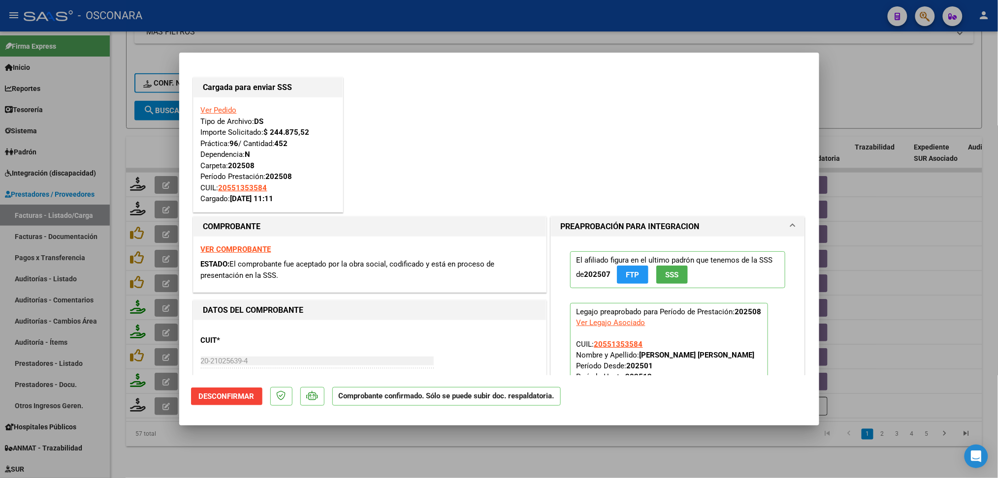
click at [339, 456] on div at bounding box center [499, 239] width 998 height 478
type input "$ 0,00"
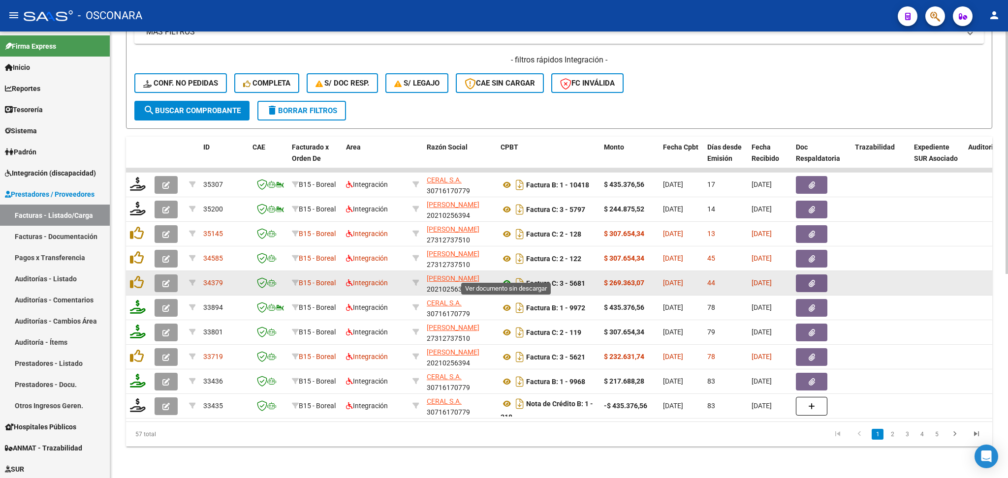
click at [508, 278] on icon at bounding box center [507, 284] width 13 height 12
click at [814, 275] on button "button" at bounding box center [811, 284] width 31 height 18
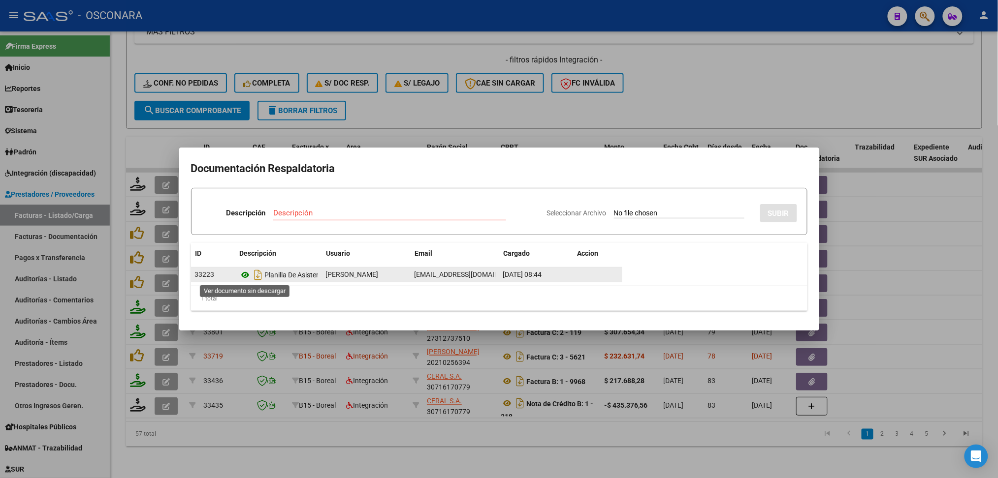
click at [248, 274] on icon at bounding box center [245, 275] width 13 height 12
click at [399, 426] on div at bounding box center [499, 239] width 998 height 478
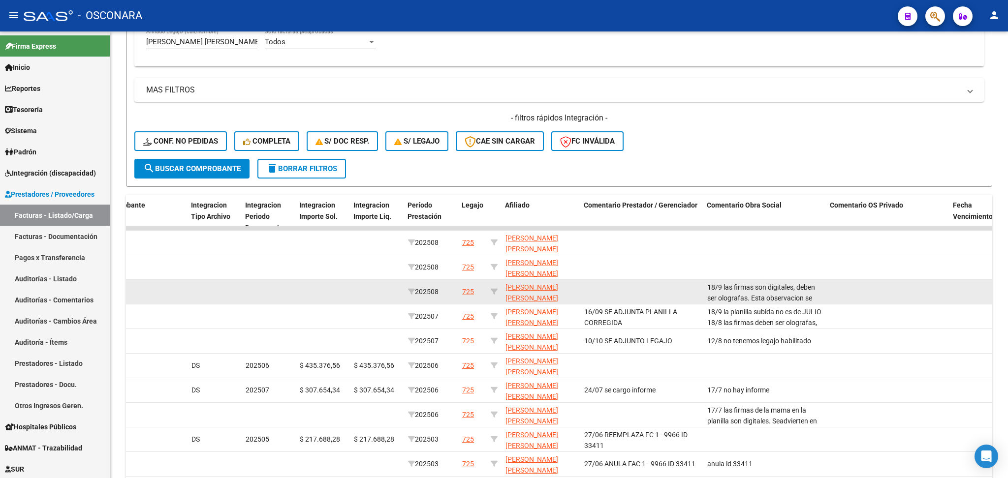
scroll to position [24, 0]
drag, startPoint x: 710, startPoint y: 283, endPoint x: 836, endPoint y: 291, distance: 125.8
click at [836, 291] on div "35145 B15 - Boreal Integración MELCHIORI MARCELA ELIZABETH 27312737510 Factura …" at bounding box center [257, 292] width 2538 height 25
copy div "18/9 las firmas son digitales, deben ser olografas. Esta observacion se viene h…"
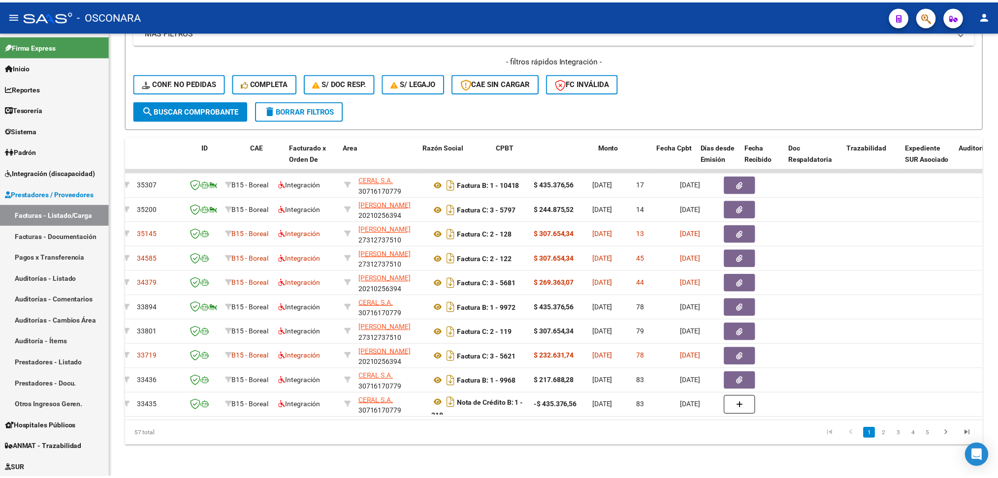
scroll to position [0, 0]
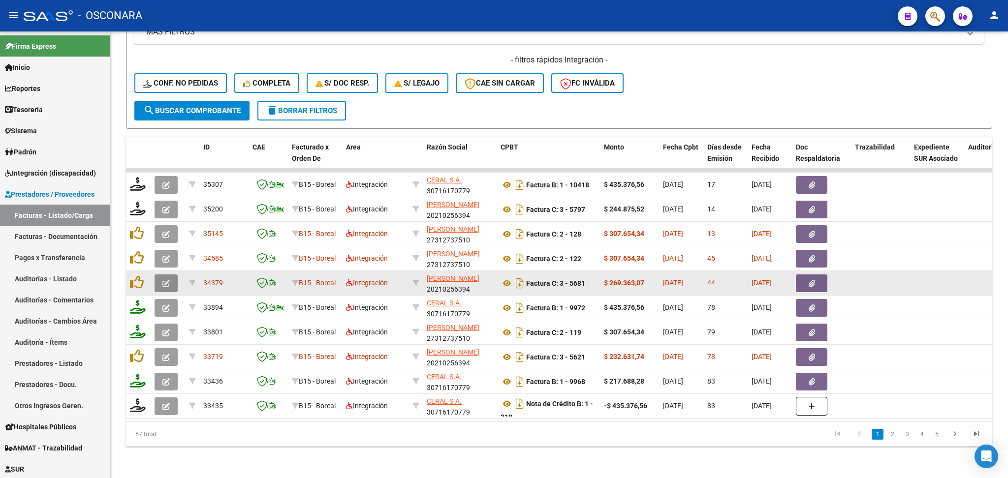
click at [170, 275] on button "button" at bounding box center [166, 284] width 23 height 18
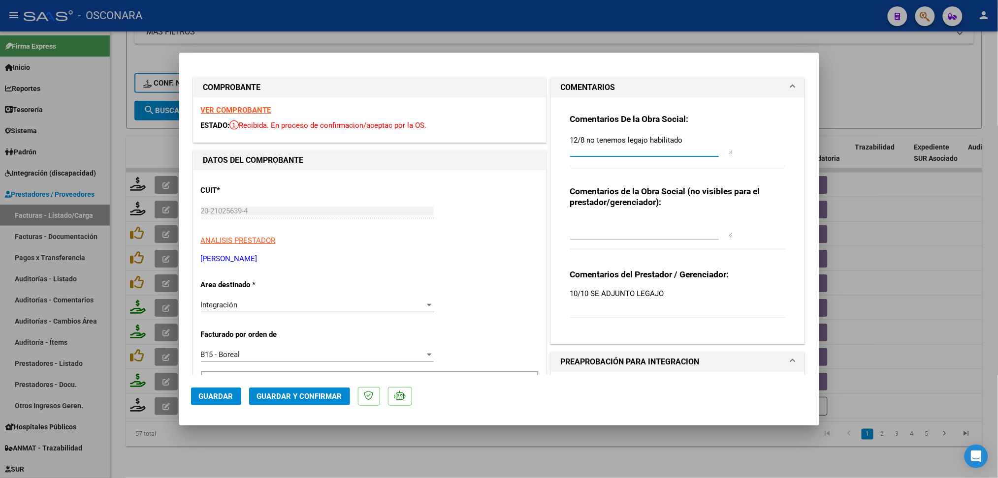
click at [570, 137] on textarea "12/8 no tenemos legajo habilitado" at bounding box center [651, 145] width 162 height 20
paste textarea "18/9 las firmas son digitales, deben ser olografas. Esta observacion se viene h…"
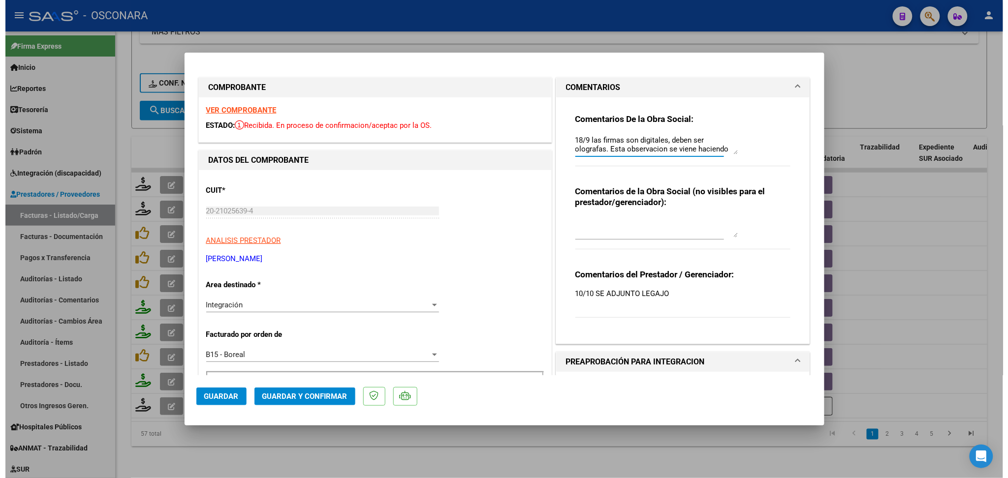
scroll to position [25, 0]
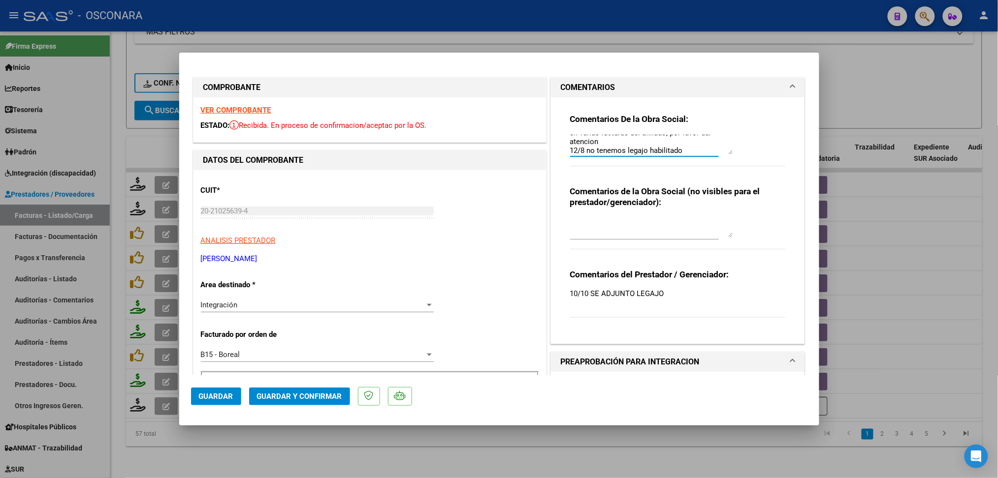
type textarea "18/9 las firmas son digitales, deben ser olografas. Esta observacion se viene h…"
click at [224, 391] on button "Guardar" at bounding box center [216, 397] width 50 height 18
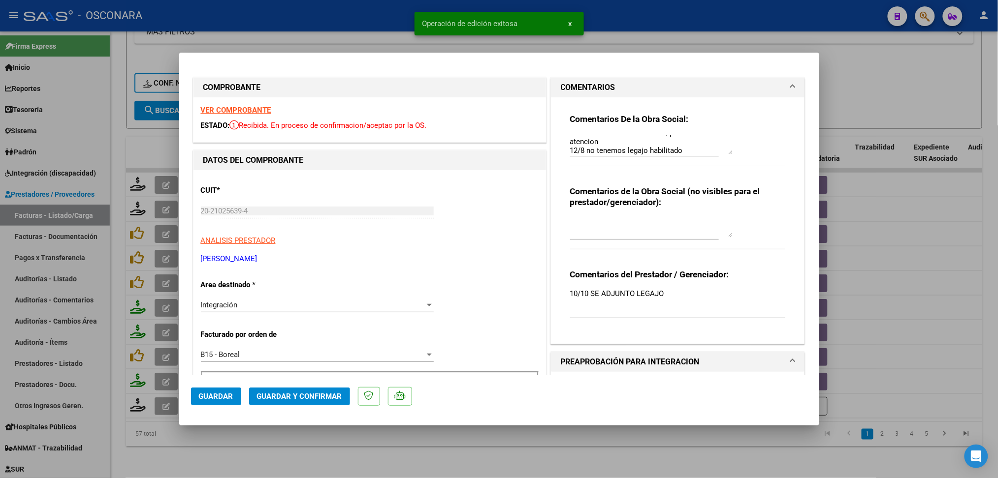
click at [327, 451] on div at bounding box center [499, 239] width 998 height 478
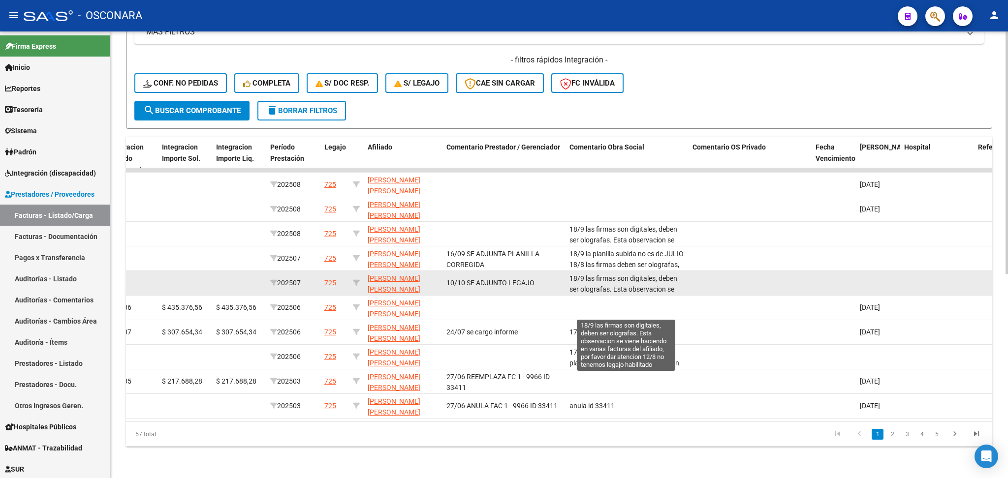
scroll to position [35, 0]
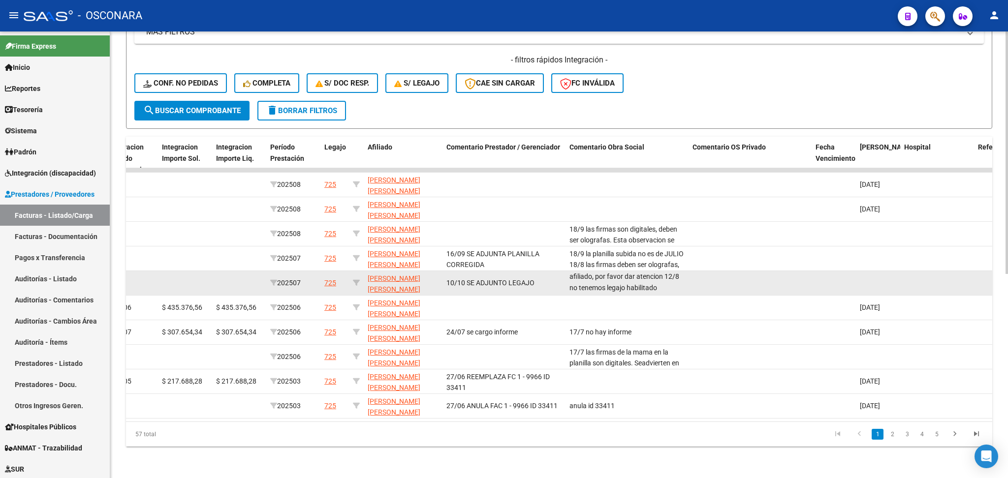
drag, startPoint x: 570, startPoint y: 267, endPoint x: 658, endPoint y: 275, distance: 88.4
click at [658, 275] on div "18/9 las firmas son digitales, deben ser olografas. Esta observacion se viene h…" at bounding box center [626, 283] width 115 height 21
drag, startPoint x: 570, startPoint y: 265, endPoint x: 682, endPoint y: 280, distance: 112.2
click at [682, 280] on div "18/9 las firmas son digitales, deben ser olografas. Esta observacion se viene h…" at bounding box center [626, 283] width 115 height 21
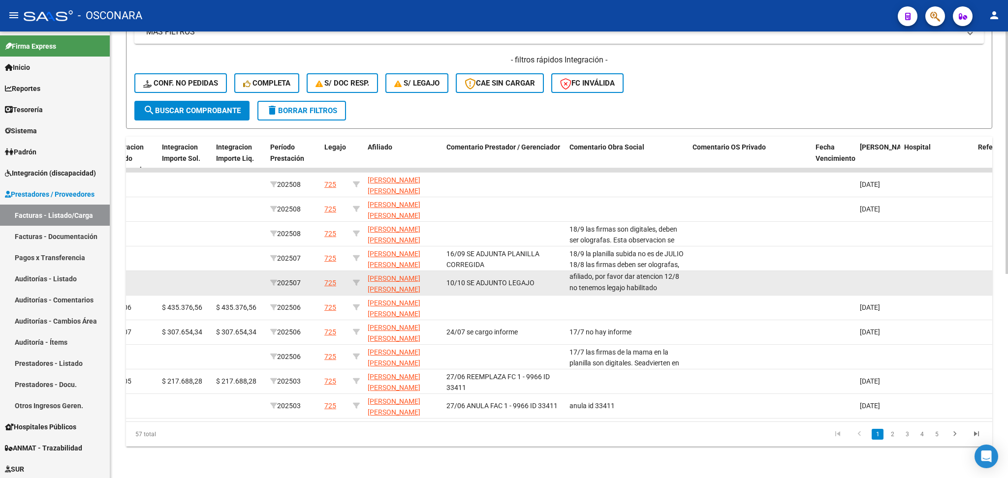
click at [669, 279] on div "18/9 las firmas son digitales, deben ser olografas. Esta observacion se viene h…" at bounding box center [626, 283] width 115 height 21
drag, startPoint x: 662, startPoint y: 266, endPoint x: 565, endPoint y: 268, distance: 97.5
click at [566, 271] on datatable-body-cell "18/9 las firmas son digitales, deben ser olografas. Esta observacion se viene h…" at bounding box center [627, 283] width 123 height 24
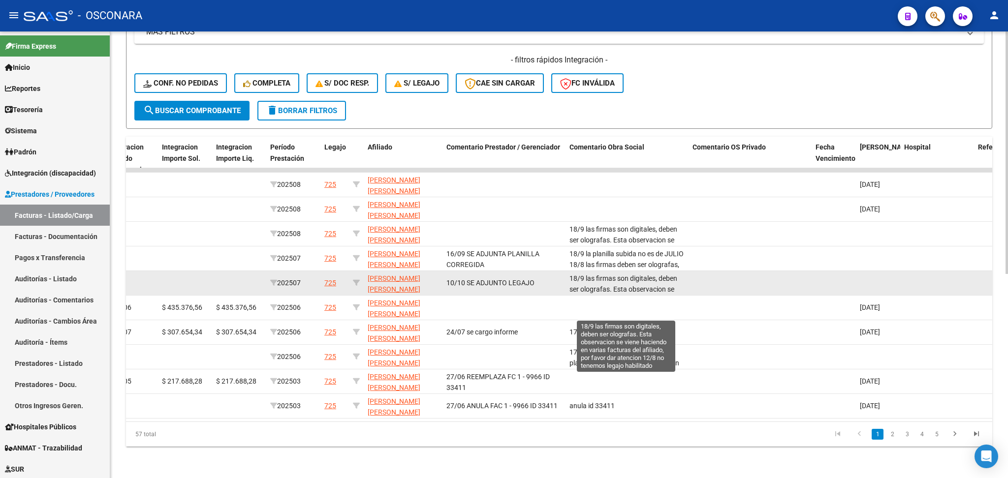
copy span "18/9 las firmas son digitales, deben ser olografas. Esta observacion se viene h…"
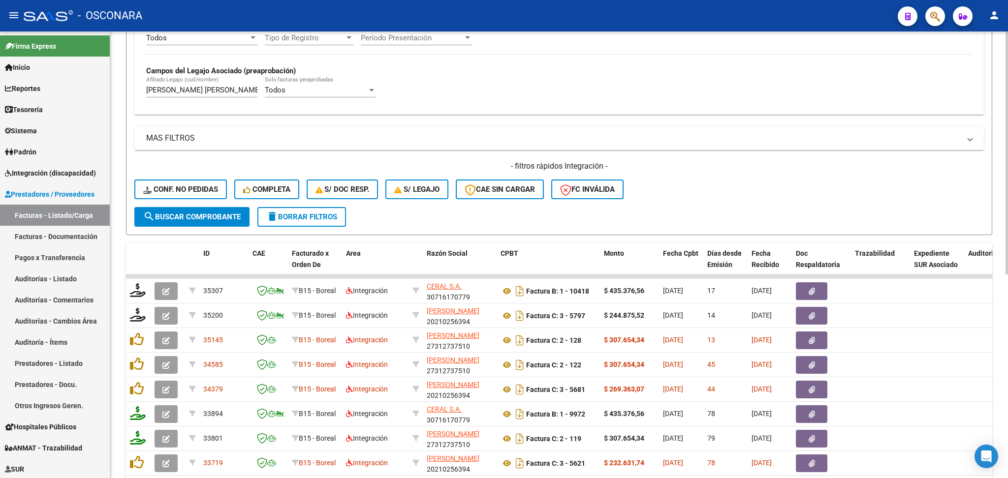
scroll to position [114, 0]
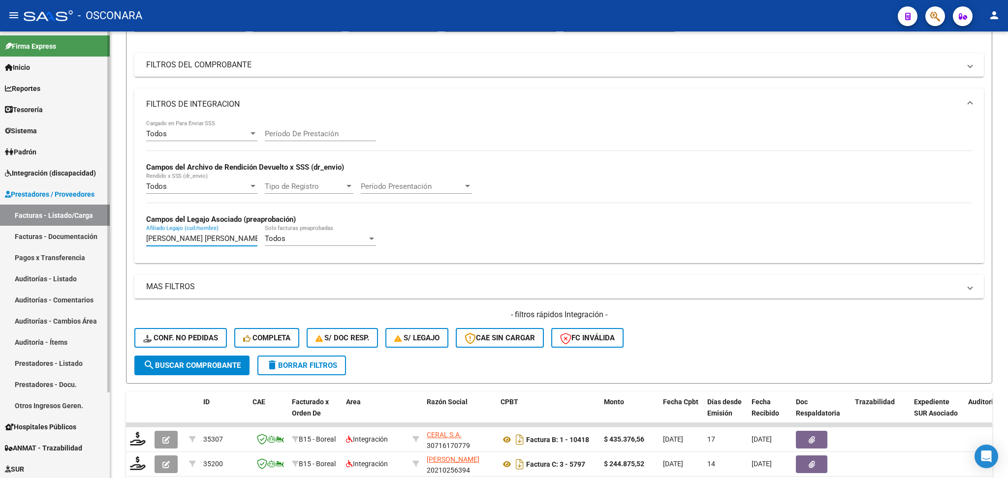
drag, startPoint x: 241, startPoint y: 238, endPoint x: 106, endPoint y: 222, distance: 136.2
click at [106, 228] on mat-sidenav-container "Firma Express Inicio Calendario SSS Instructivos Contacto OS Reportes Ingresos …" at bounding box center [504, 254] width 1008 height 447
type input "N"
paste input "RUEDA ALCALDE JUAN IGNACIO"
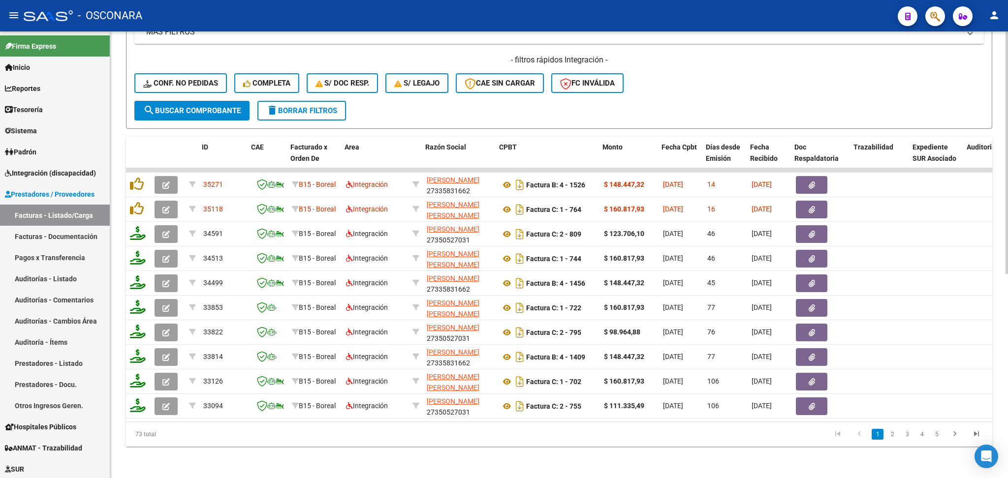
scroll to position [0, 1]
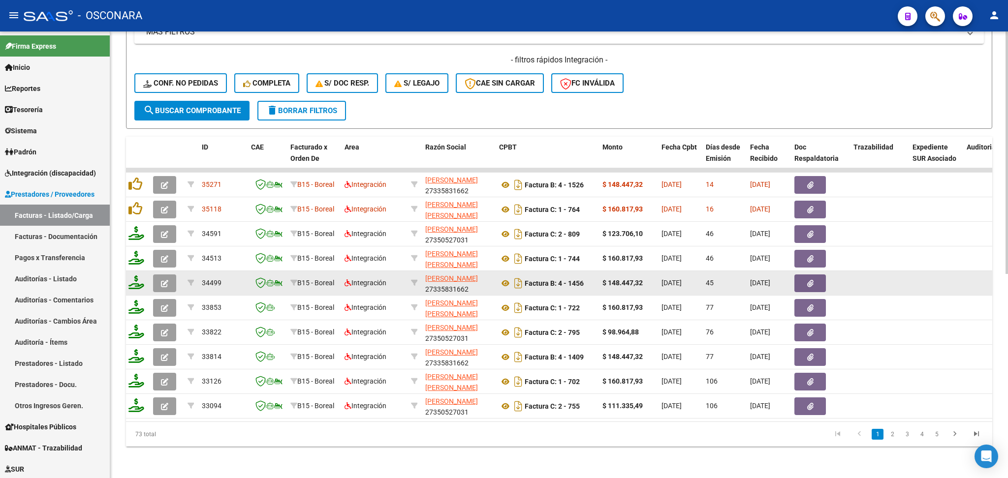
type input "RUEDA ALCALDE JUAN IGNACIO"
click at [165, 280] on icon "button" at bounding box center [164, 283] width 7 height 7
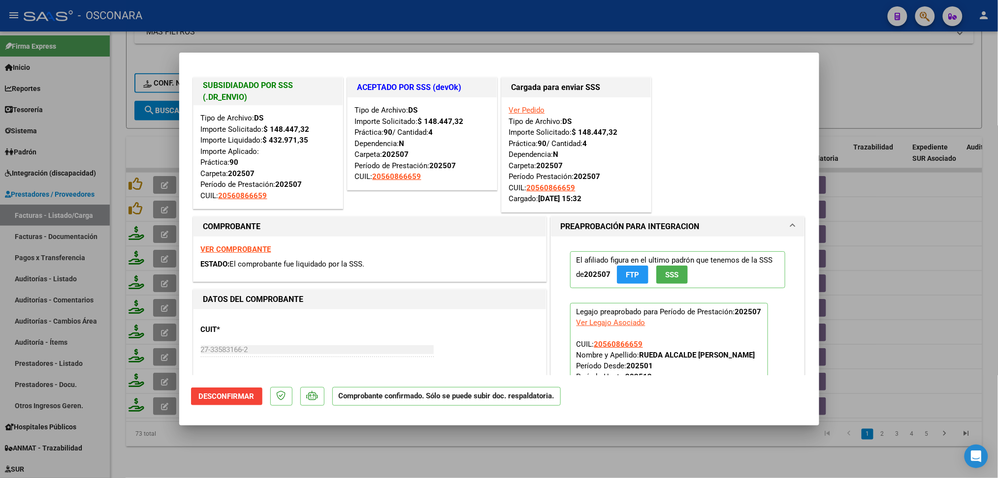
click at [283, 439] on div at bounding box center [499, 239] width 998 height 478
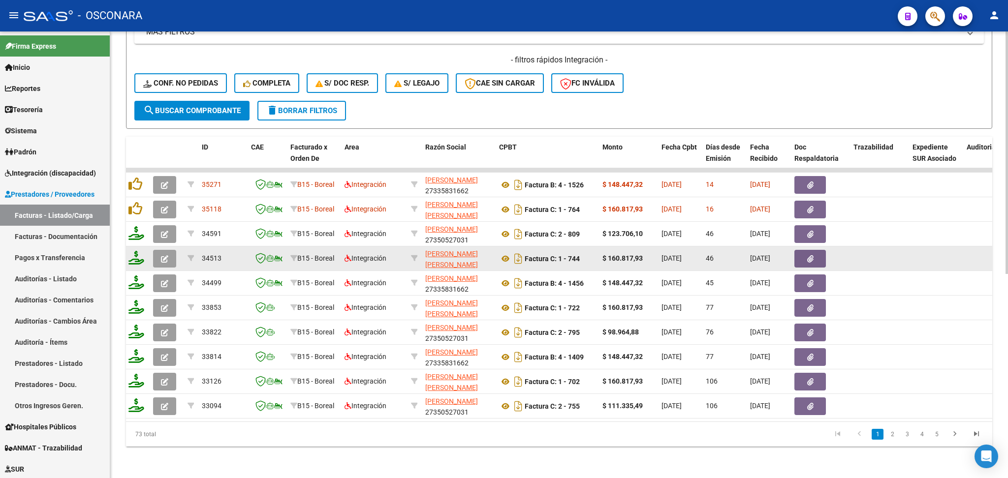
click at [162, 255] on icon "button" at bounding box center [164, 258] width 7 height 7
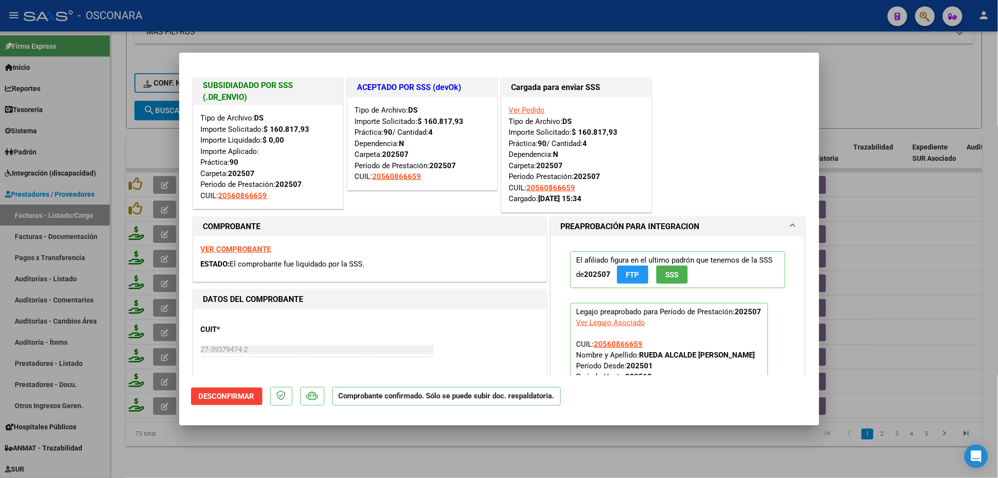
click at [371, 449] on div at bounding box center [499, 239] width 998 height 478
type input "$ 0,00"
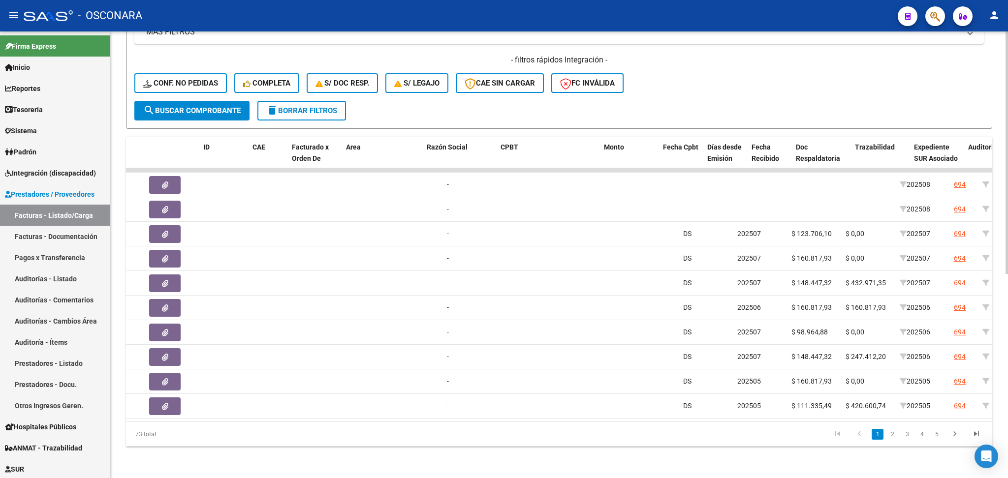
scroll to position [0, 0]
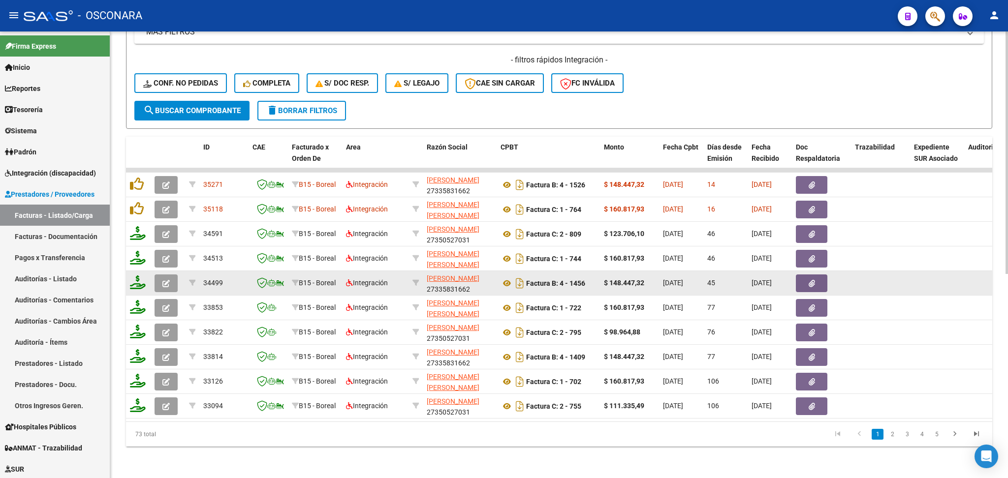
click at [163, 280] on icon "button" at bounding box center [165, 283] width 7 height 7
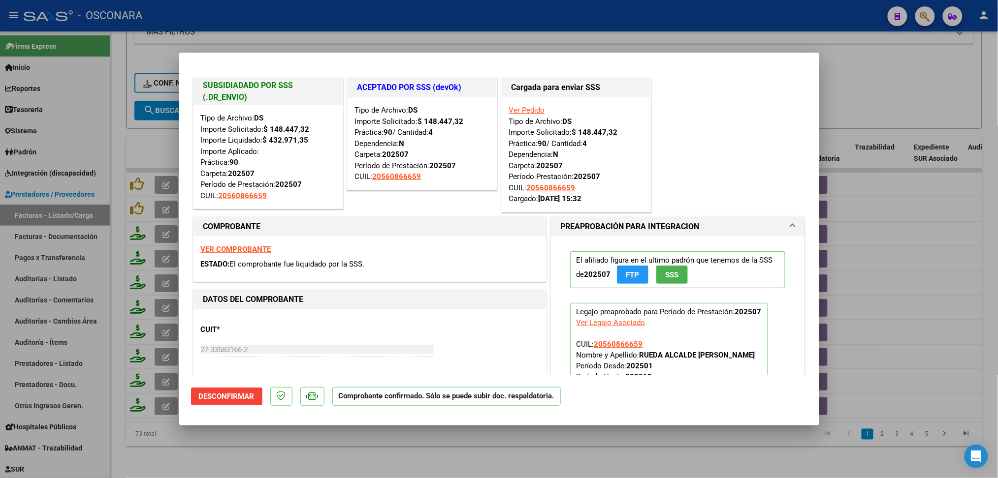
click at [246, 463] on div at bounding box center [499, 239] width 998 height 478
type input "$ 0,00"
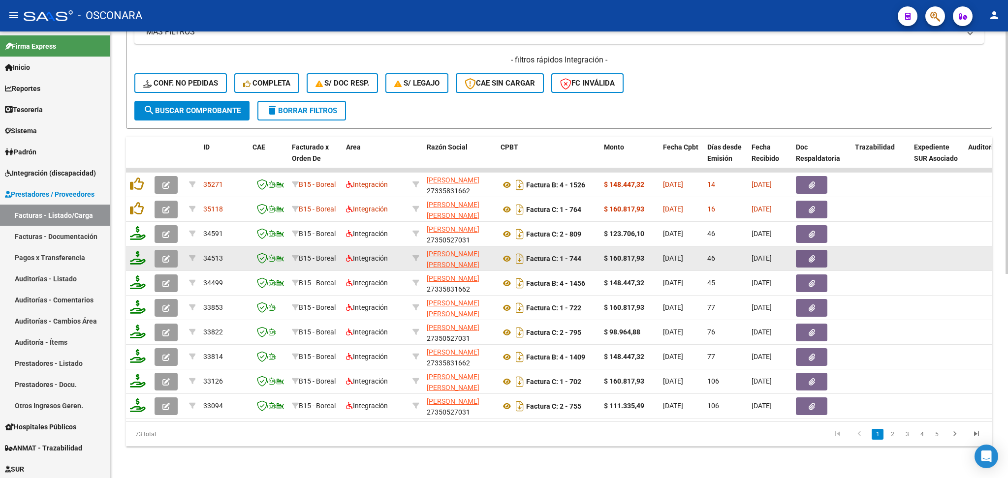
click at [164, 255] on icon "button" at bounding box center [165, 258] width 7 height 7
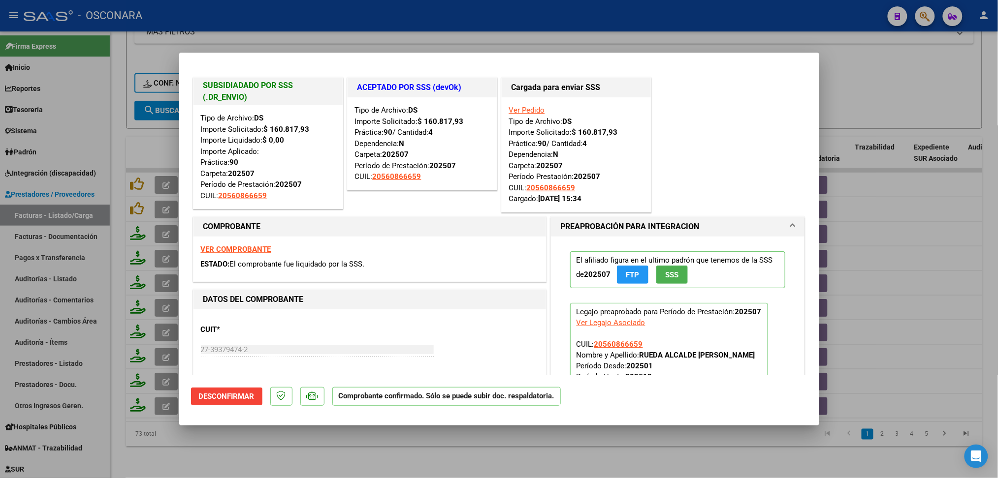
click at [328, 448] on div at bounding box center [499, 239] width 998 height 478
type input "$ 0,00"
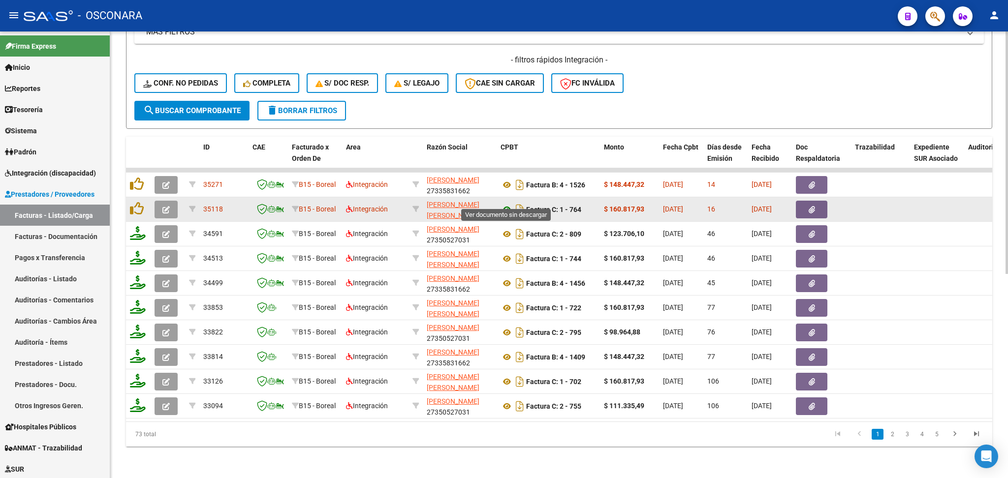
click at [508, 204] on icon at bounding box center [507, 210] width 13 height 12
click at [809, 206] on icon "button" at bounding box center [812, 209] width 6 height 7
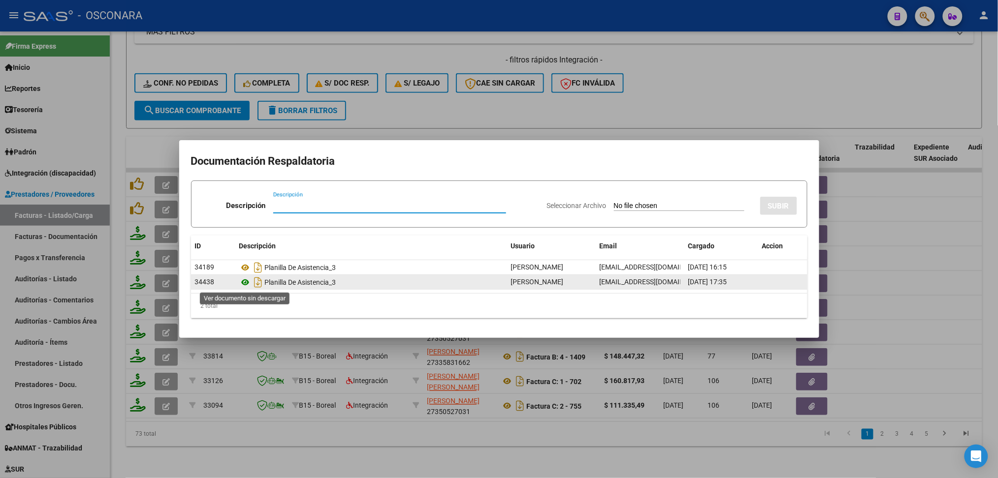
click at [243, 282] on icon at bounding box center [245, 283] width 13 height 12
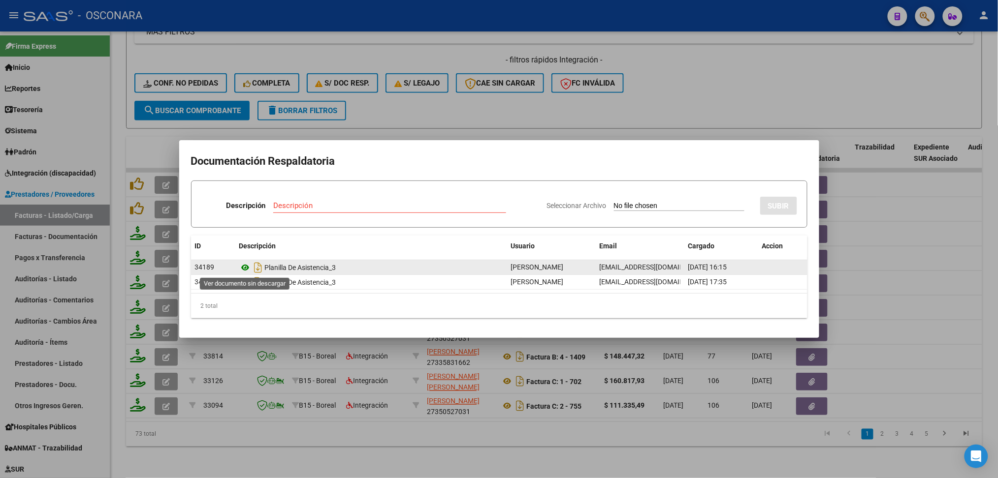
click at [246, 263] on icon at bounding box center [245, 268] width 13 height 12
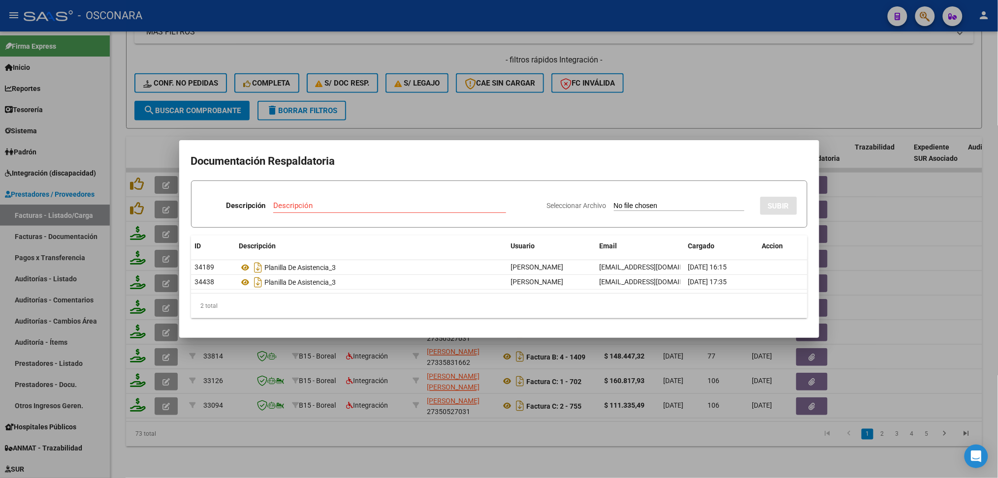
click at [538, 97] on div at bounding box center [499, 239] width 998 height 478
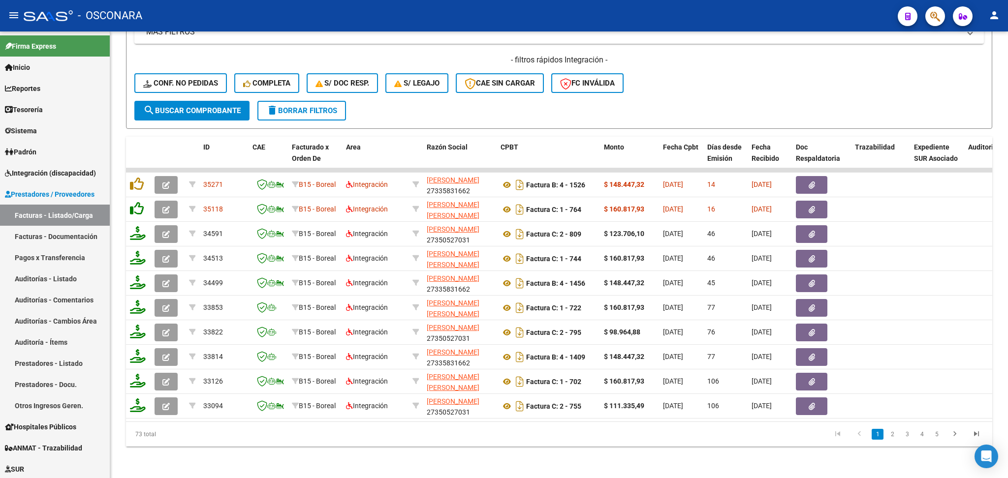
click at [132, 202] on icon at bounding box center [137, 209] width 14 height 14
click at [136, 202] on icon at bounding box center [138, 209] width 16 height 14
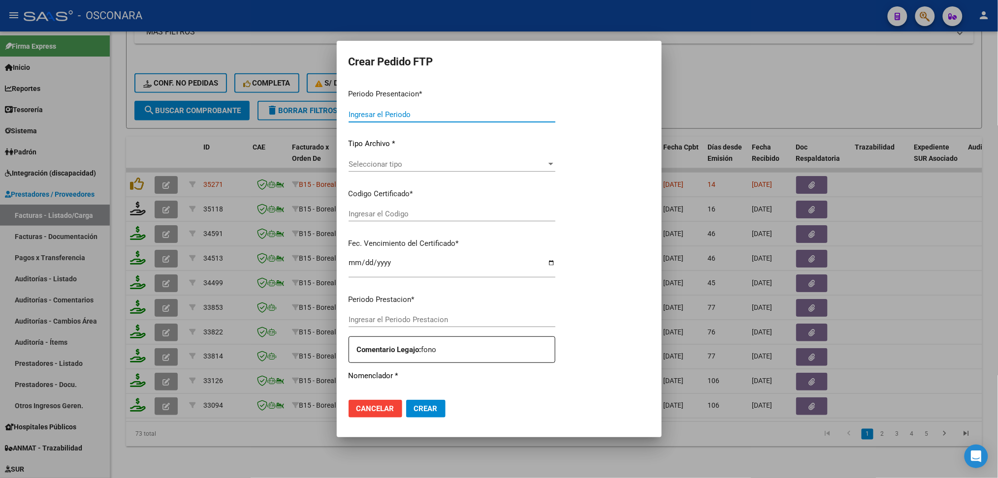
type input "202508"
type input "$ 160.817,93"
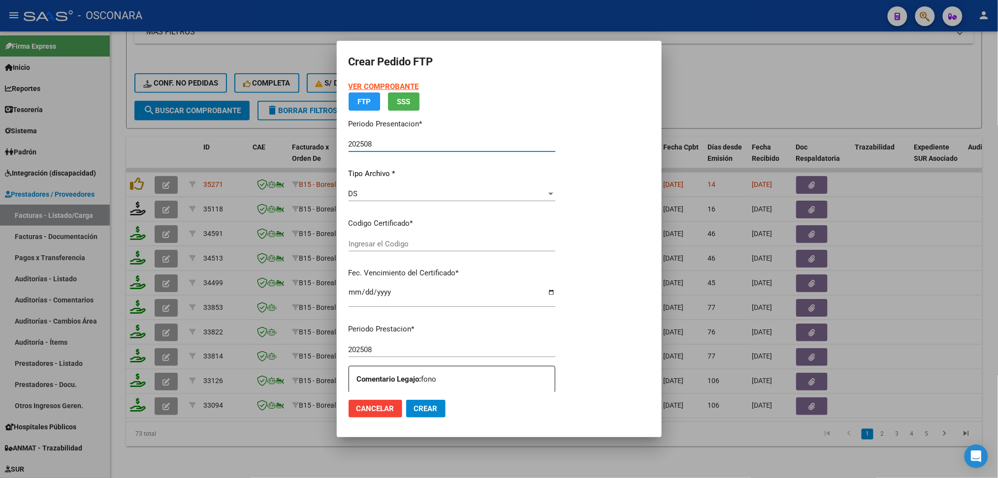
type input "arg02000560866652022112820271128mza203"
type input "2027-11-28"
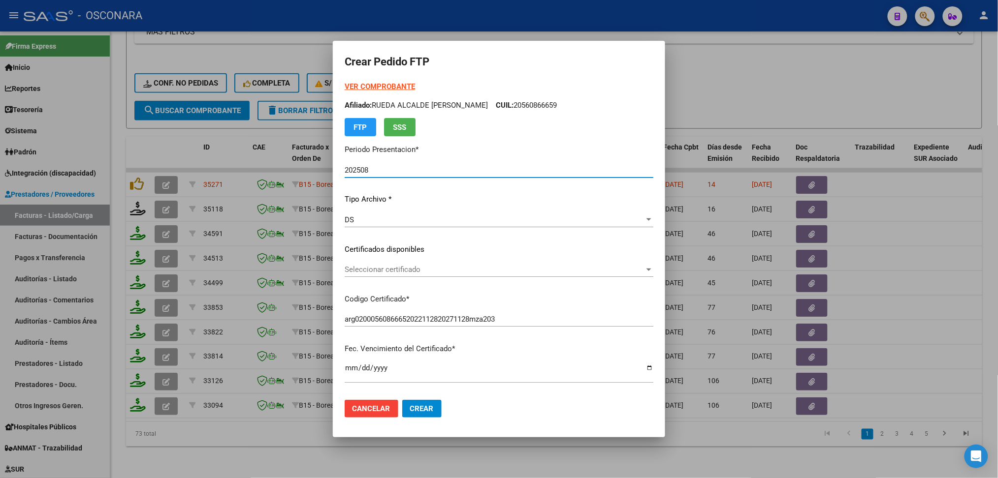
click at [399, 268] on span "Seleccionar certificado" at bounding box center [495, 269] width 300 height 9
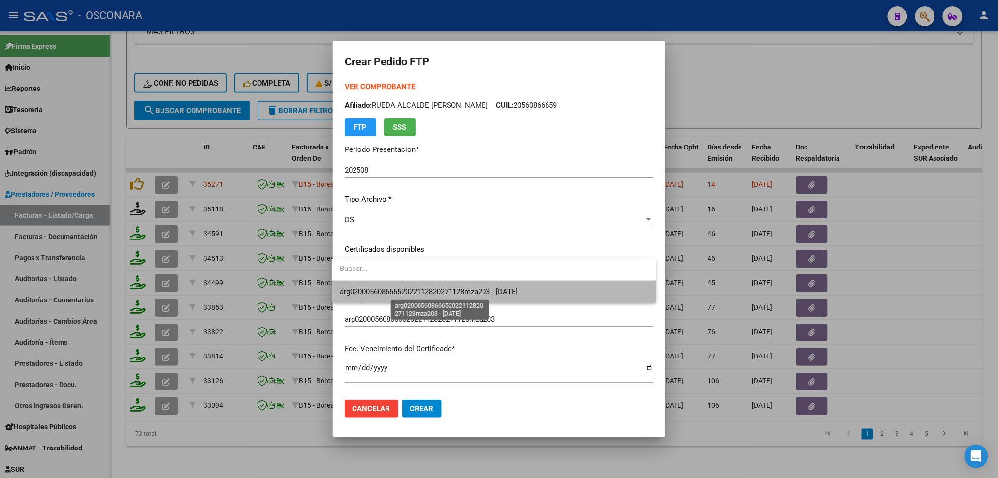
click at [400, 288] on span "arg02000560866652022112820271128mza203 - 2027-11-28" at bounding box center [429, 291] width 178 height 9
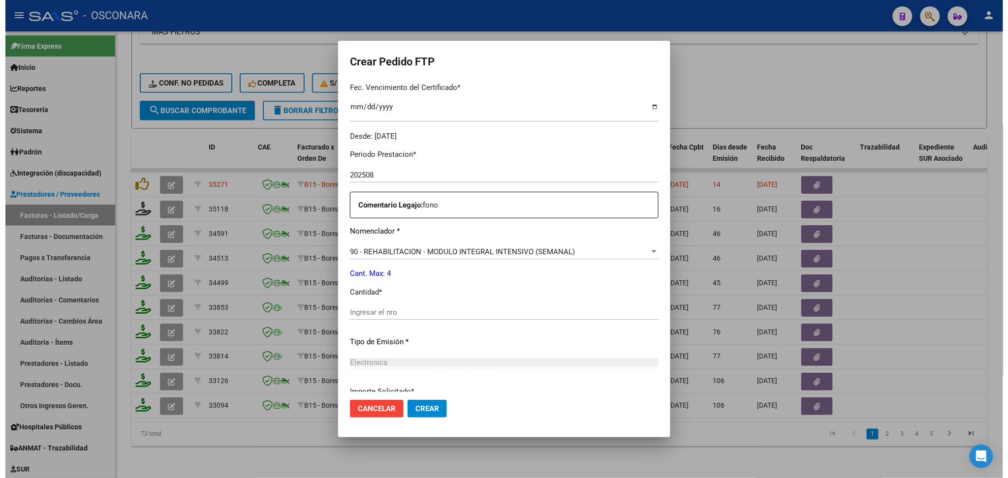
scroll to position [262, 0]
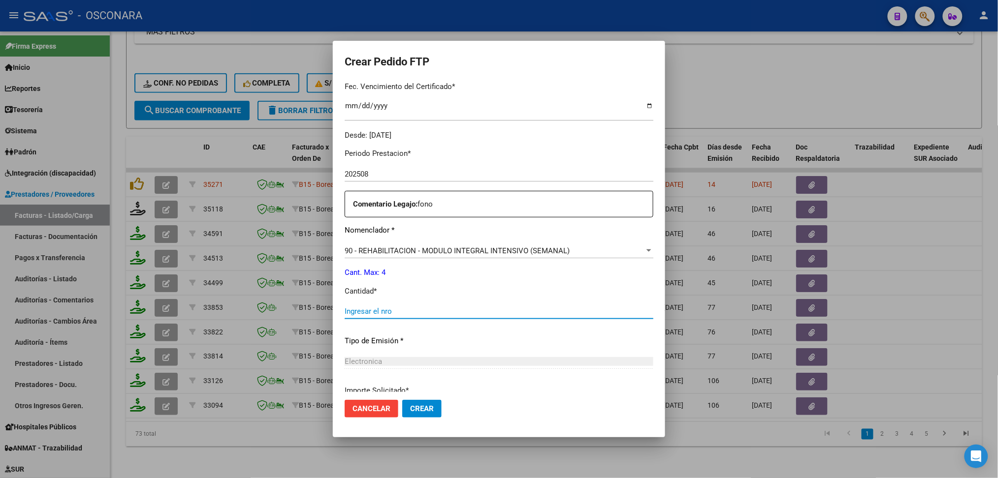
click at [389, 309] on input "Ingresar el nro" at bounding box center [499, 311] width 309 height 9
type input "4"
click at [402, 400] on button "Crear" at bounding box center [421, 409] width 39 height 18
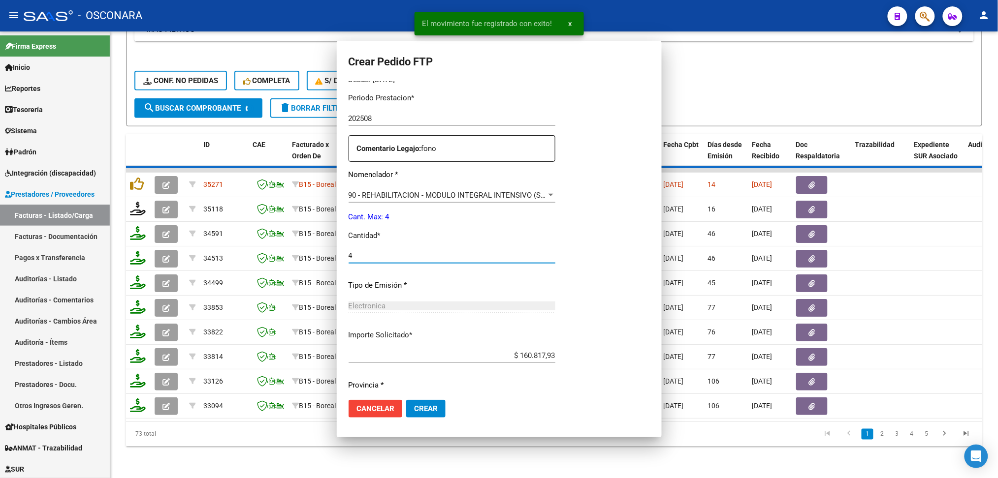
scroll to position [0, 0]
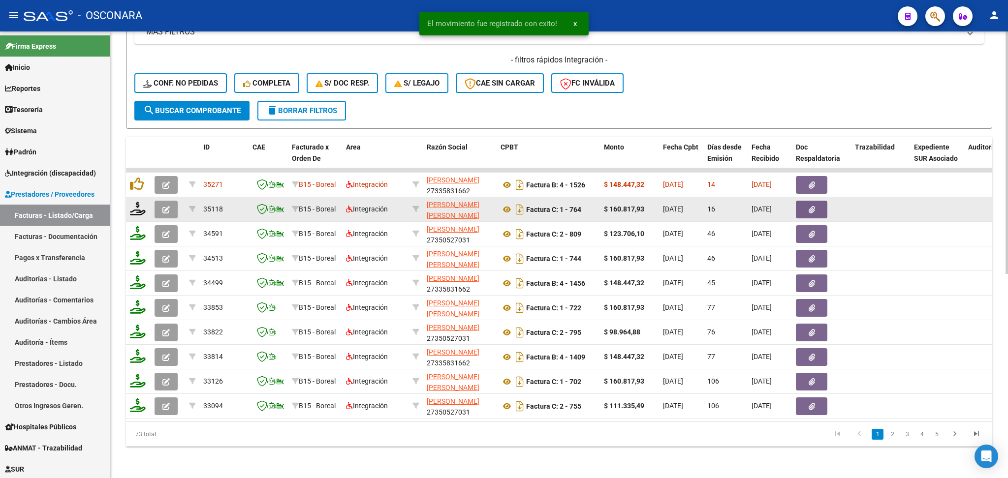
click at [172, 201] on button "button" at bounding box center [166, 210] width 23 height 18
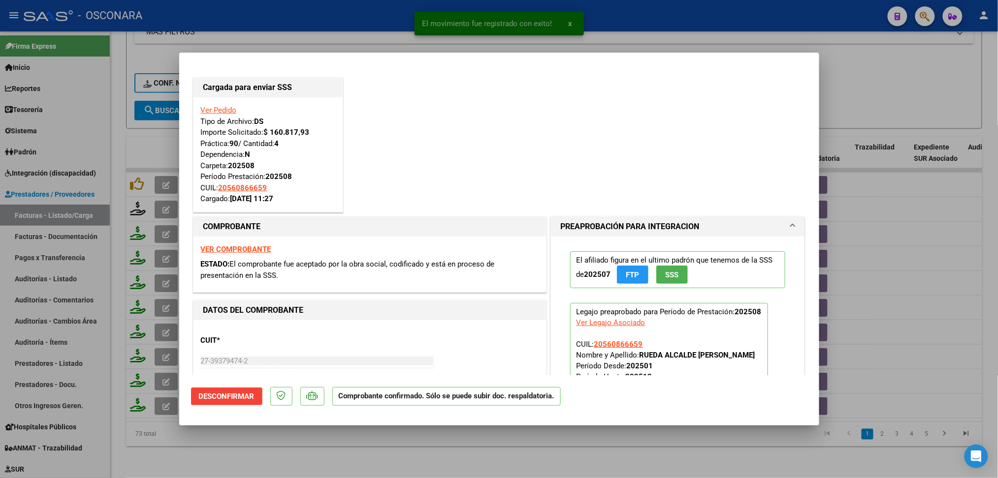
click at [370, 450] on div at bounding box center [499, 239] width 998 height 478
type input "$ 0,00"
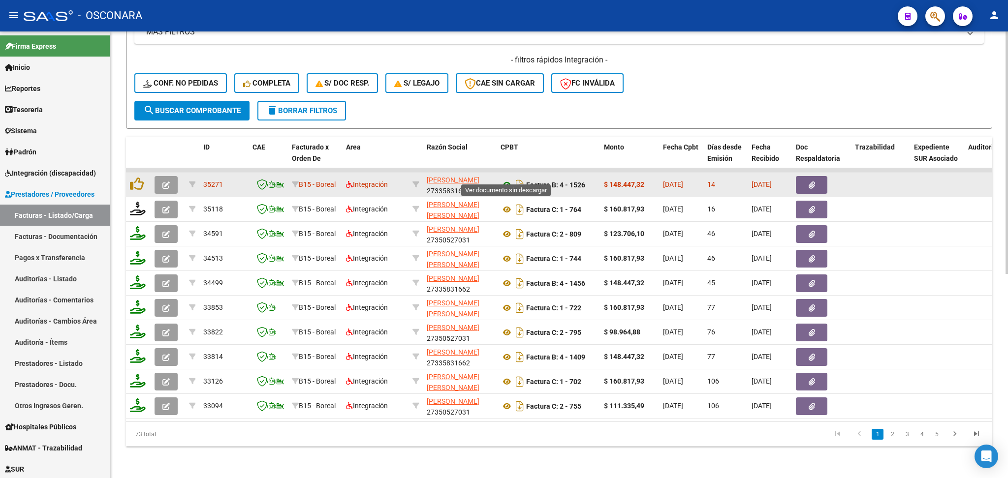
click at [504, 179] on icon at bounding box center [507, 185] width 13 height 12
click at [813, 182] on icon "button" at bounding box center [812, 185] width 6 height 7
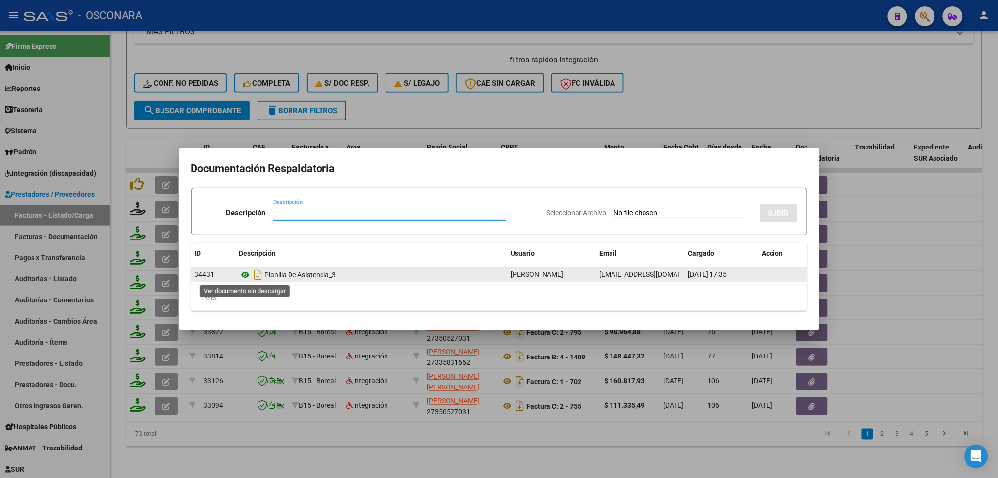
click at [248, 275] on icon at bounding box center [245, 275] width 13 height 12
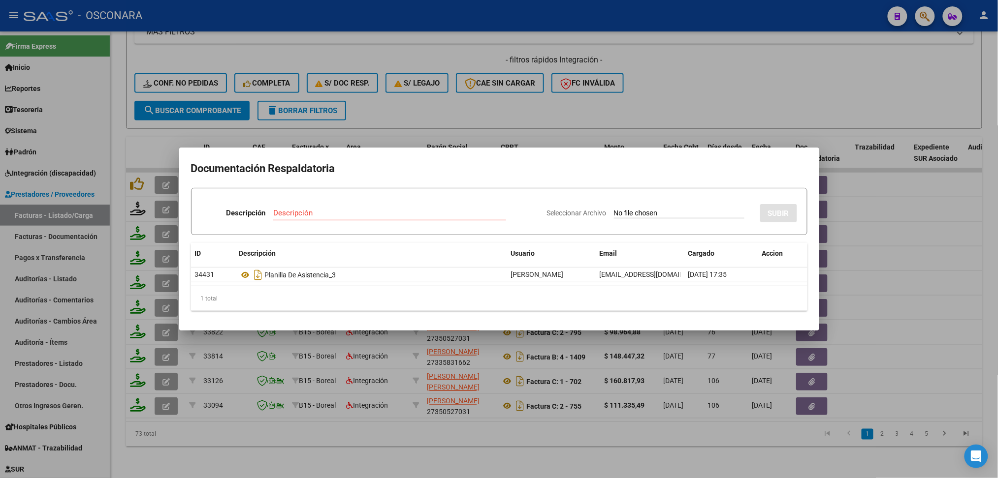
click at [591, 102] on div at bounding box center [499, 239] width 998 height 478
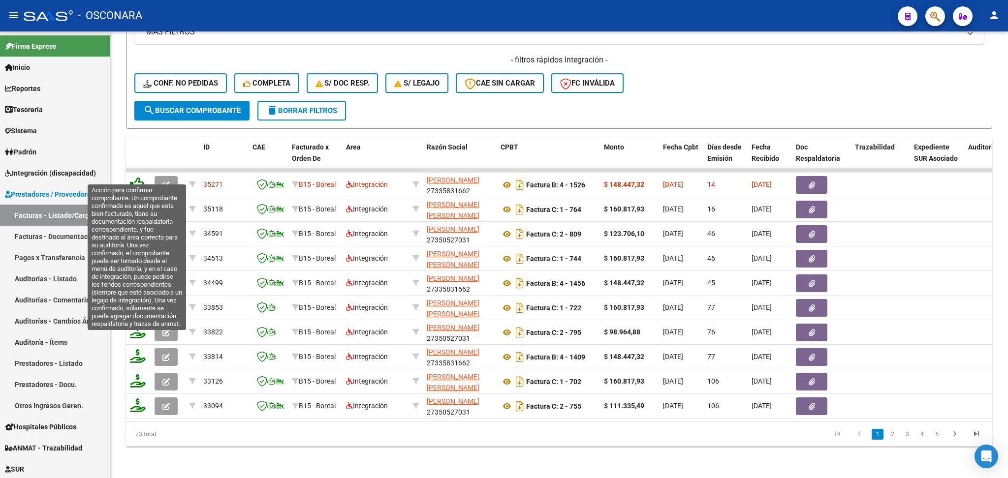
click at [139, 177] on icon at bounding box center [137, 184] width 14 height 14
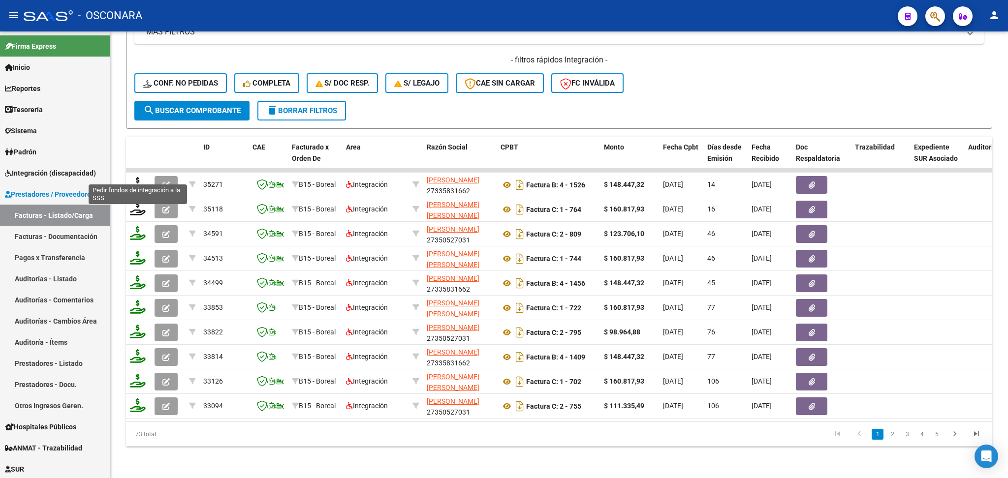
click at [138, 177] on icon at bounding box center [138, 184] width 16 height 14
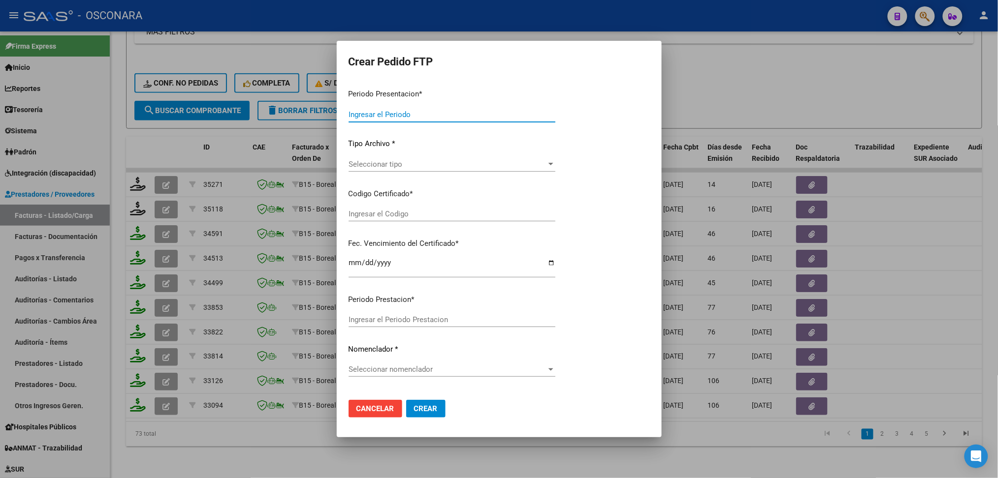
type input "202508"
type input "$ 148.447,32"
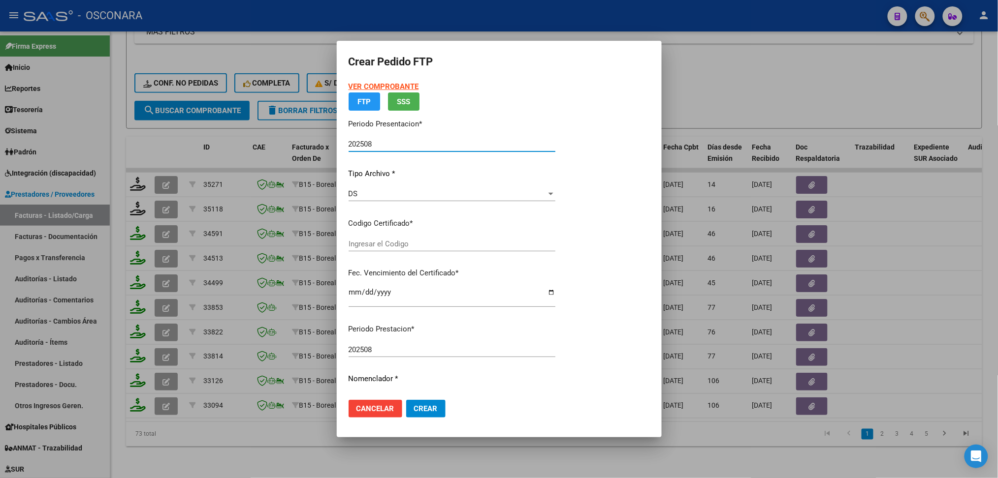
type input "arg02000560866652022112820271128mza203"
type input "2027-11-28"
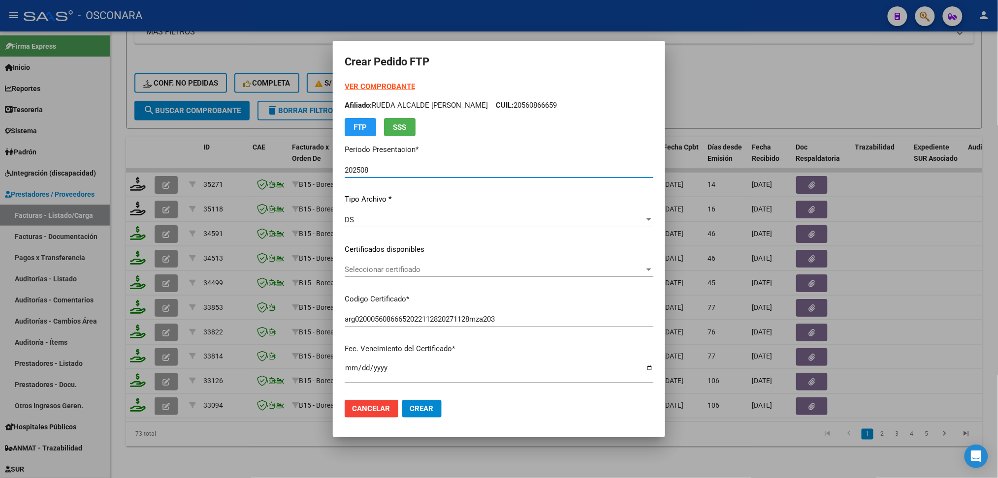
click at [386, 270] on span "Seleccionar certificado" at bounding box center [495, 269] width 300 height 9
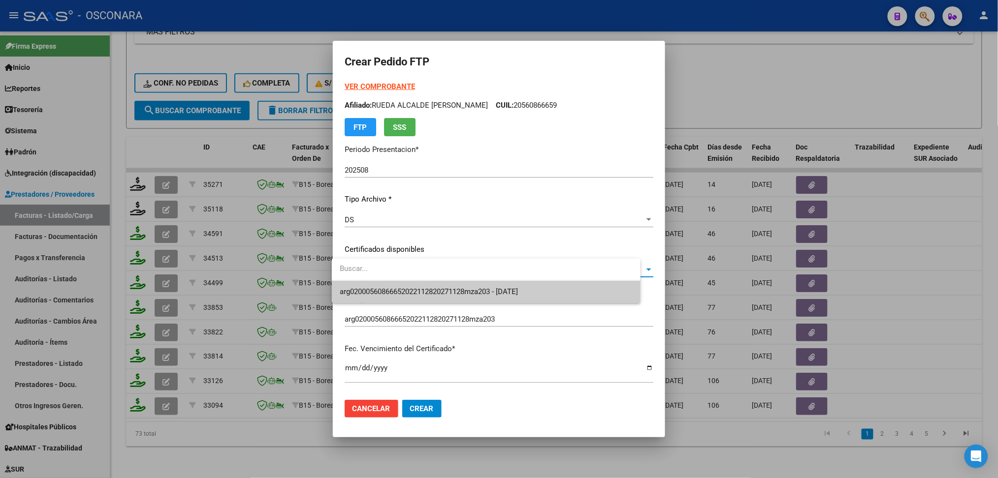
click at [388, 288] on span "arg02000560866652022112820271128mza203 - 2027-11-28" at bounding box center [429, 291] width 178 height 9
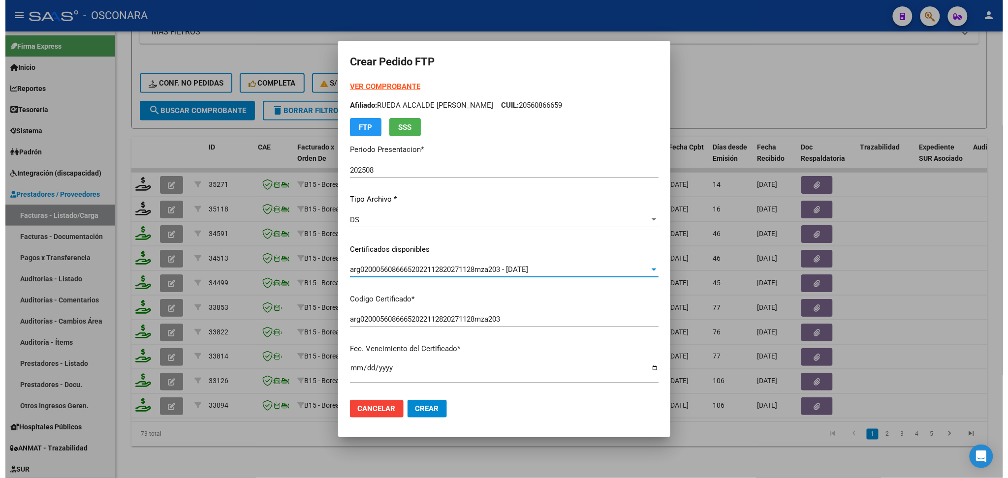
scroll to position [262, 0]
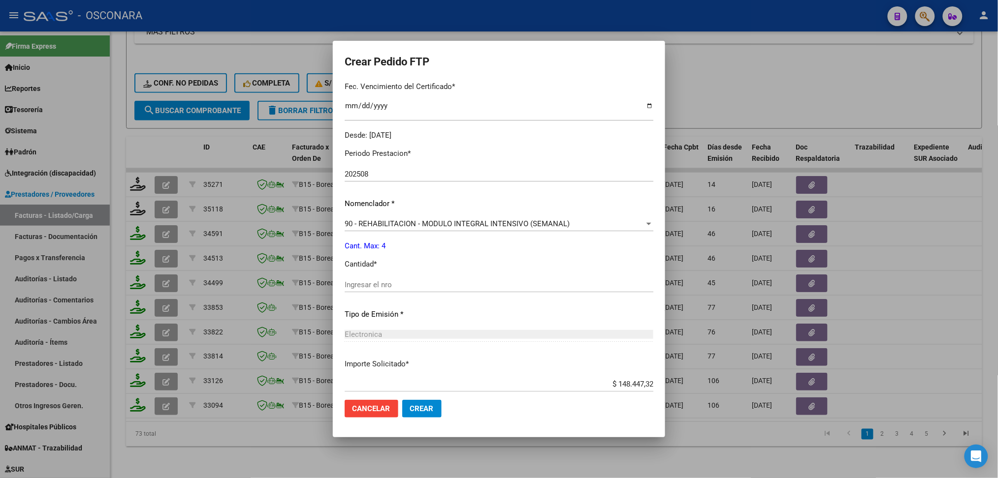
click at [375, 283] on input "Ingresar el nro" at bounding box center [499, 285] width 309 height 9
type input "4"
click at [402, 400] on button "Crear" at bounding box center [421, 409] width 39 height 18
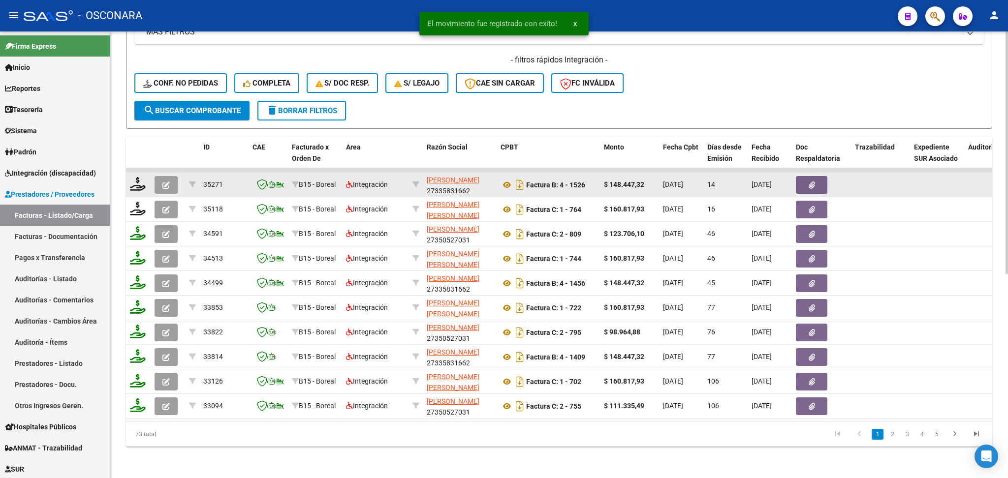
click at [163, 182] on icon "button" at bounding box center [165, 185] width 7 height 7
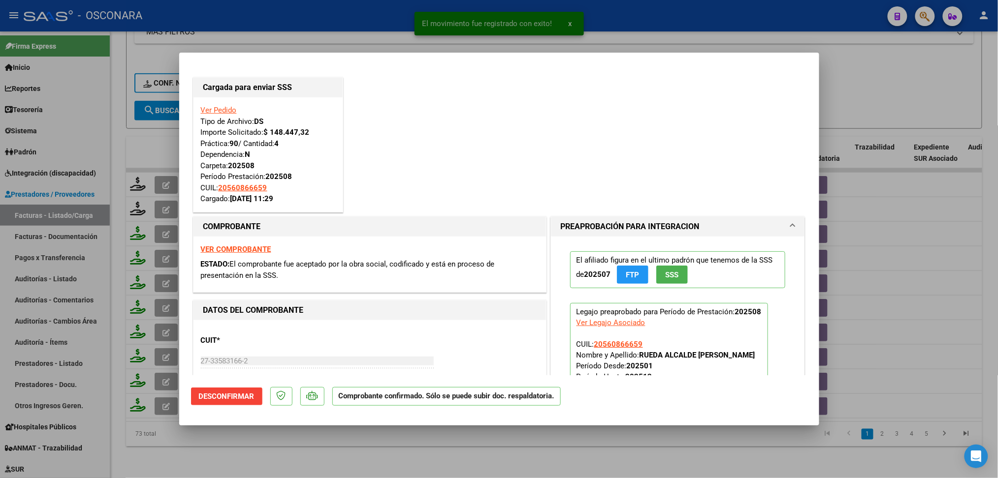
click at [323, 453] on div at bounding box center [499, 239] width 998 height 478
type input "$ 0,00"
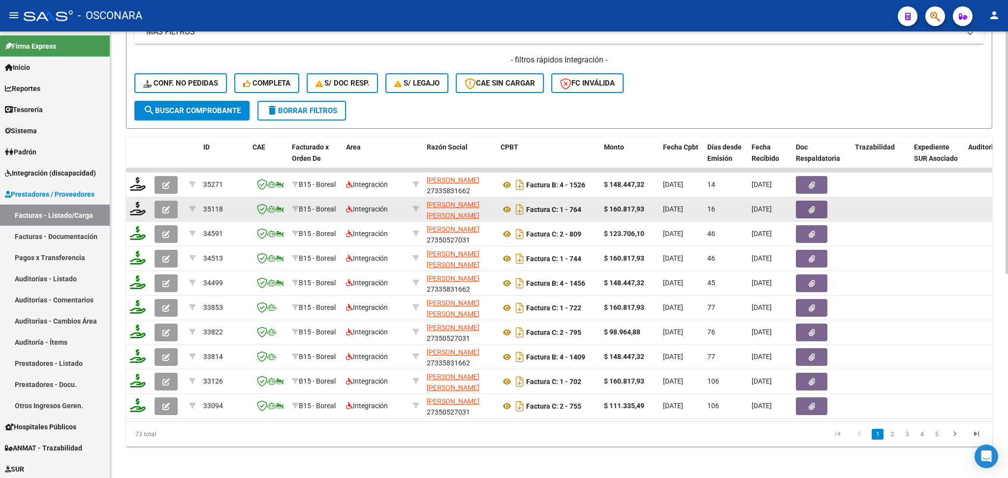
click at [159, 201] on button "button" at bounding box center [166, 210] width 23 height 18
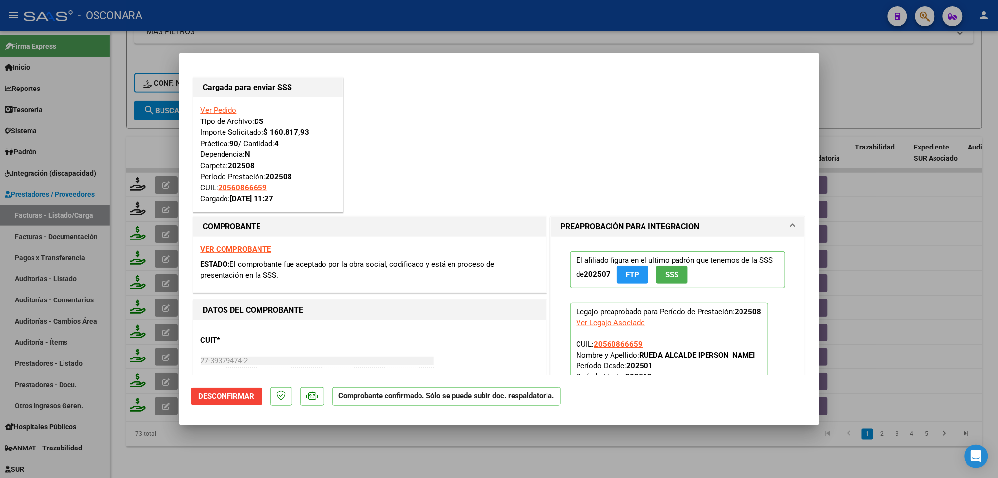
click at [330, 458] on div at bounding box center [499, 239] width 998 height 478
type input "$ 0,00"
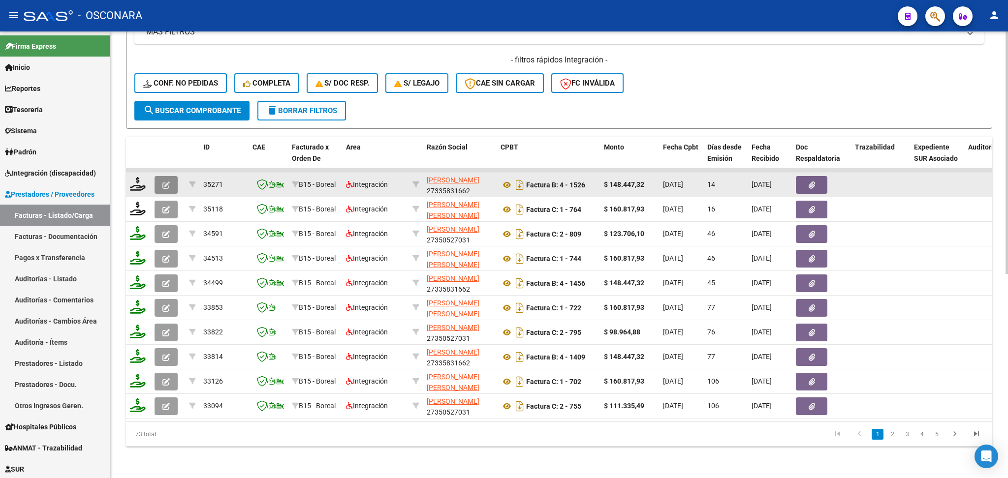
click at [167, 182] on icon "button" at bounding box center [165, 185] width 7 height 7
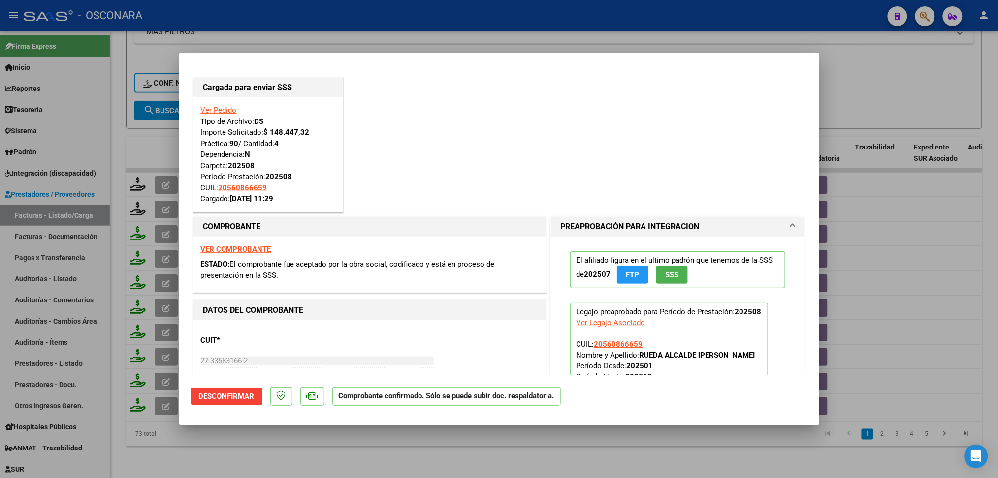
click at [323, 453] on div at bounding box center [499, 239] width 998 height 478
type input "$ 0,00"
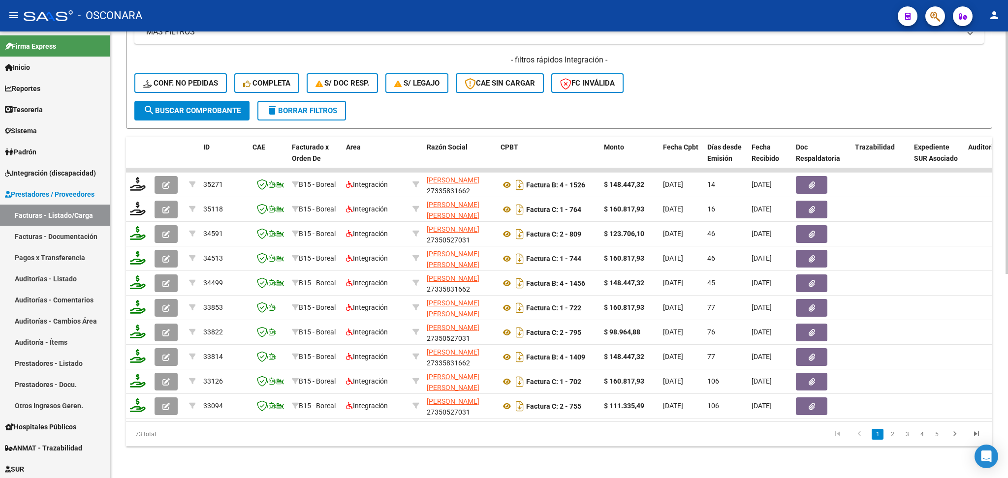
scroll to position [0, 0]
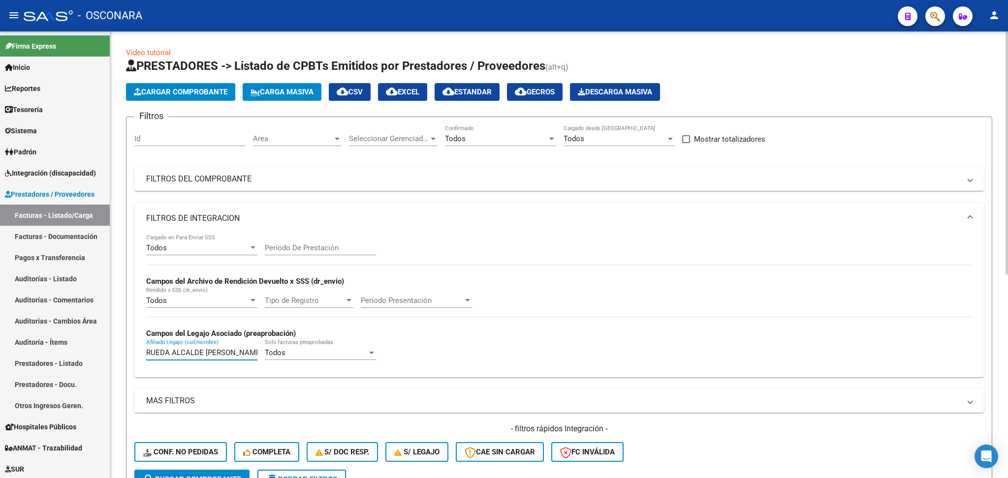
drag, startPoint x: 209, startPoint y: 351, endPoint x: 142, endPoint y: 350, distance: 67.4
click at [142, 350] on div "Todos Cargado en Para Enviar SSS Período De Prestación Campos del Archivo de Re…" at bounding box center [558, 305] width 849 height 143
paste input "RUARTE GONZALEZ LAUTARO GABRIEL"
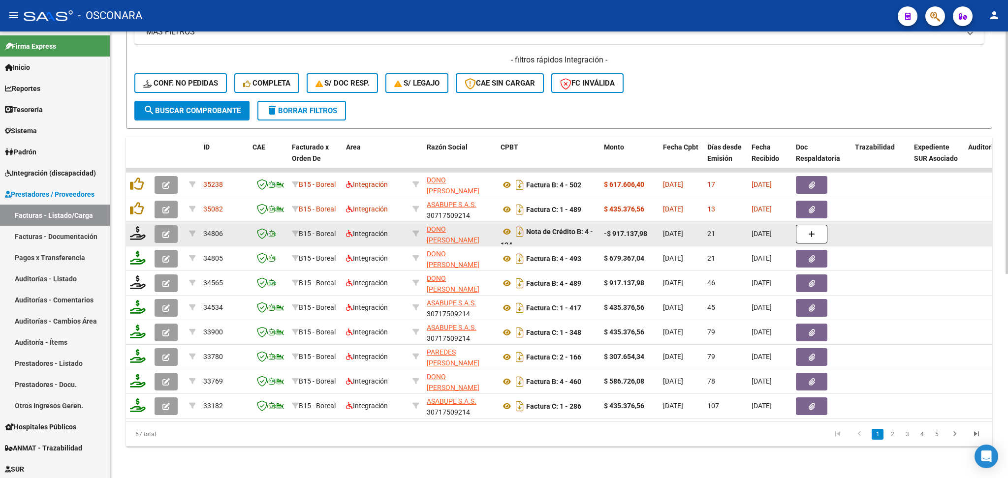
type input "RUARTE GONZALEZ LAUTARO GABRIEL"
click at [161, 225] on button "button" at bounding box center [166, 234] width 23 height 18
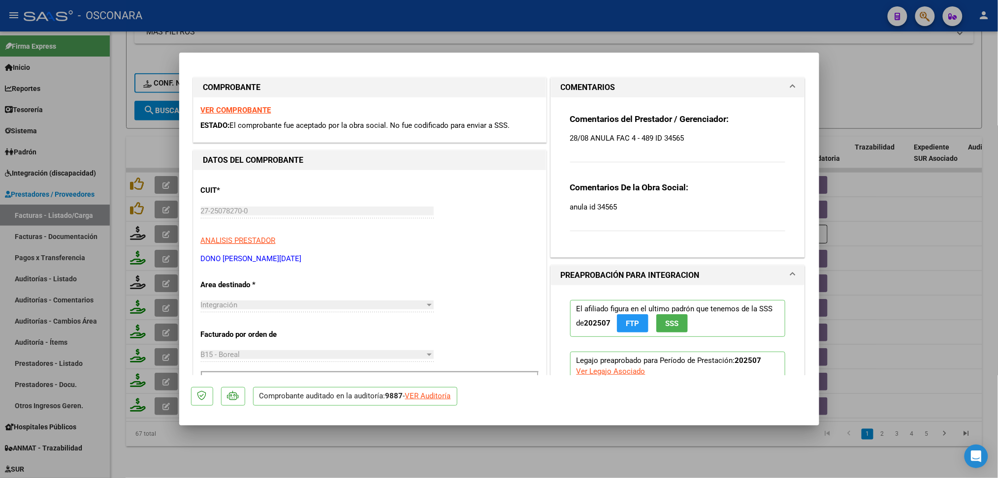
click at [375, 453] on div at bounding box center [499, 239] width 998 height 478
type input "$ 0,00"
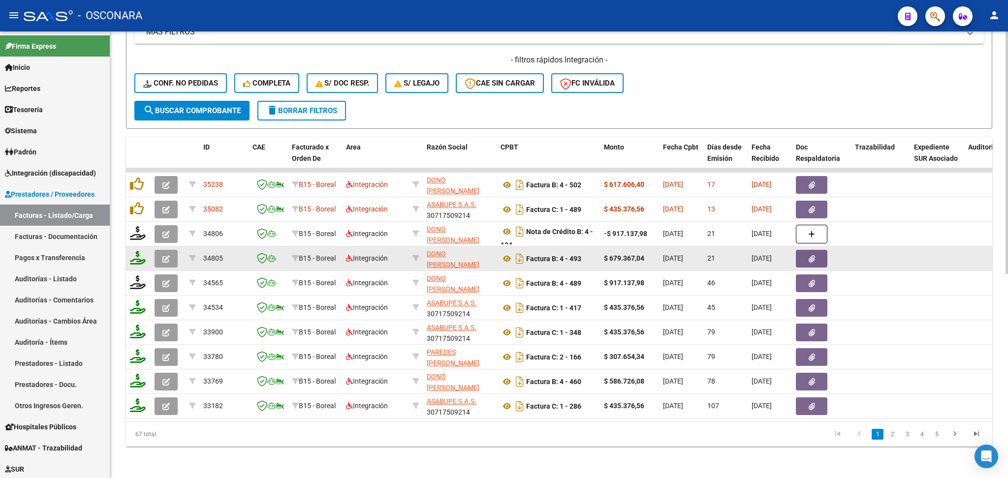
click at [162, 255] on icon "button" at bounding box center [165, 258] width 7 height 7
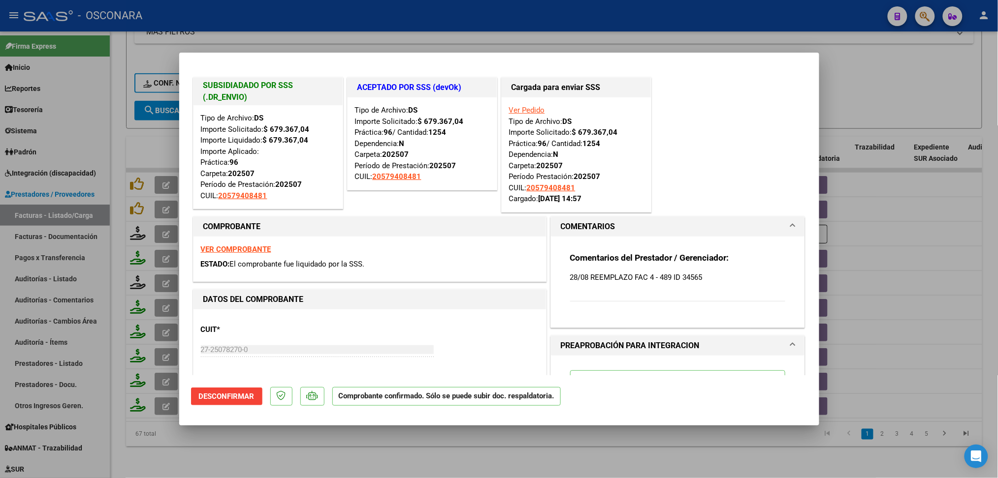
click at [343, 444] on div at bounding box center [499, 239] width 998 height 478
type input "$ 0,00"
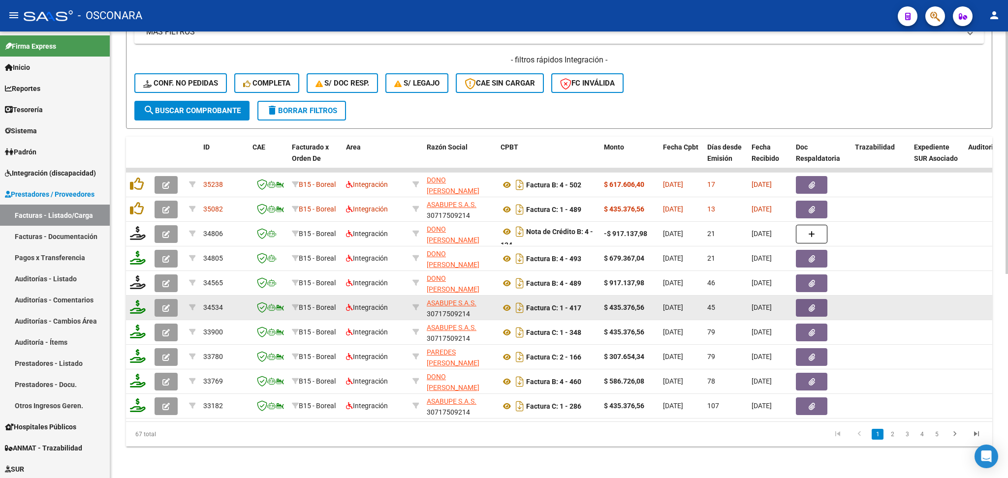
click at [166, 305] on icon "button" at bounding box center [165, 308] width 7 height 7
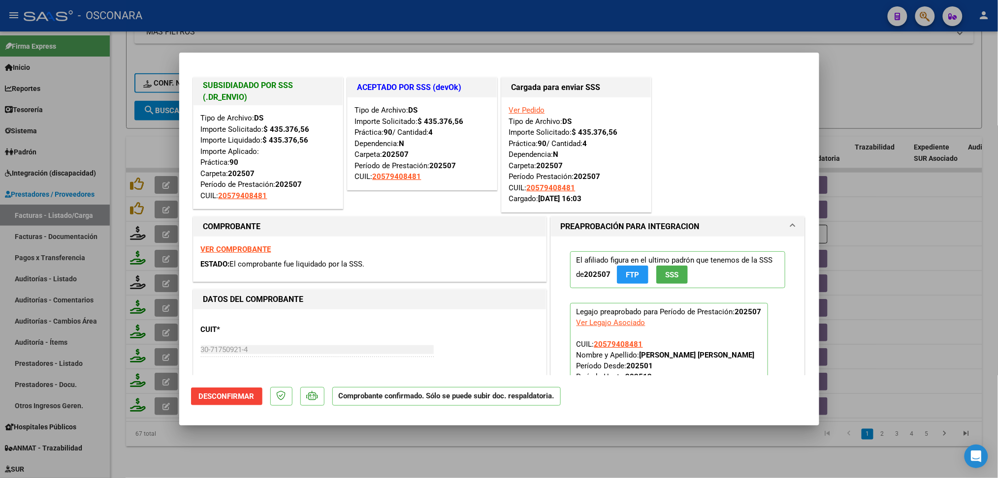
click at [335, 438] on div at bounding box center [499, 239] width 998 height 478
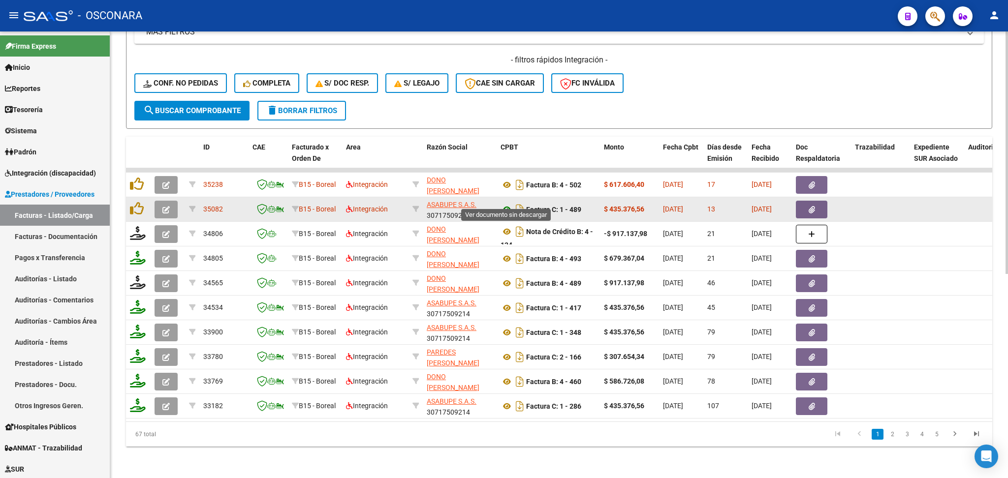
click at [504, 204] on icon at bounding box center [507, 210] width 13 height 12
click at [801, 201] on button "button" at bounding box center [811, 210] width 31 height 18
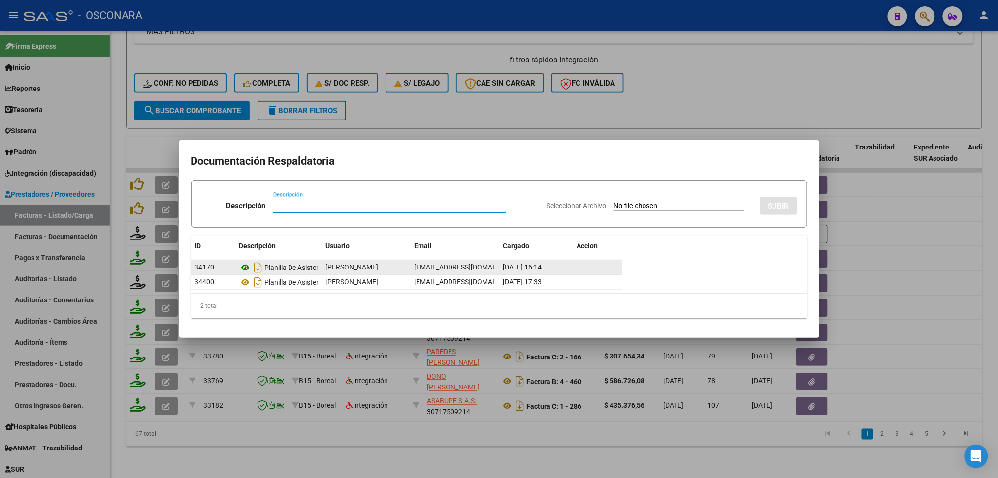
click at [247, 266] on icon at bounding box center [245, 268] width 13 height 12
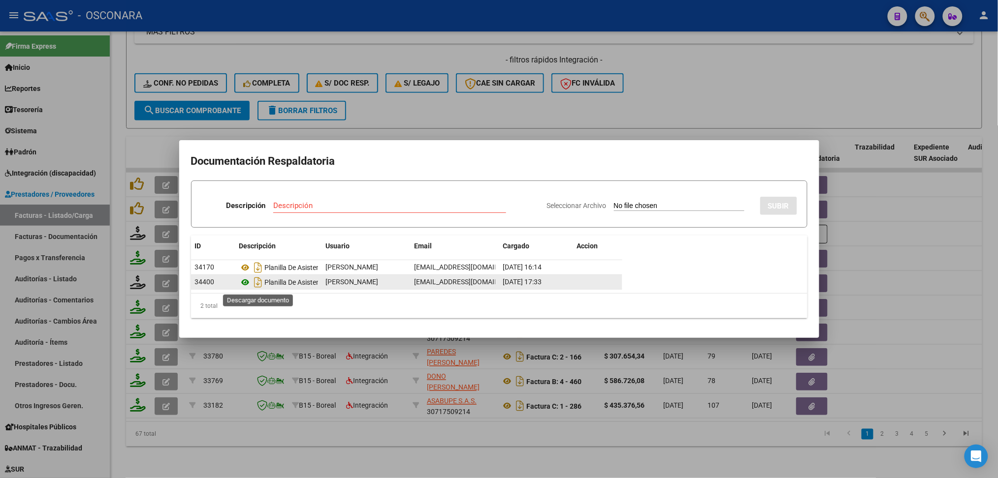
click at [249, 282] on icon at bounding box center [245, 283] width 13 height 12
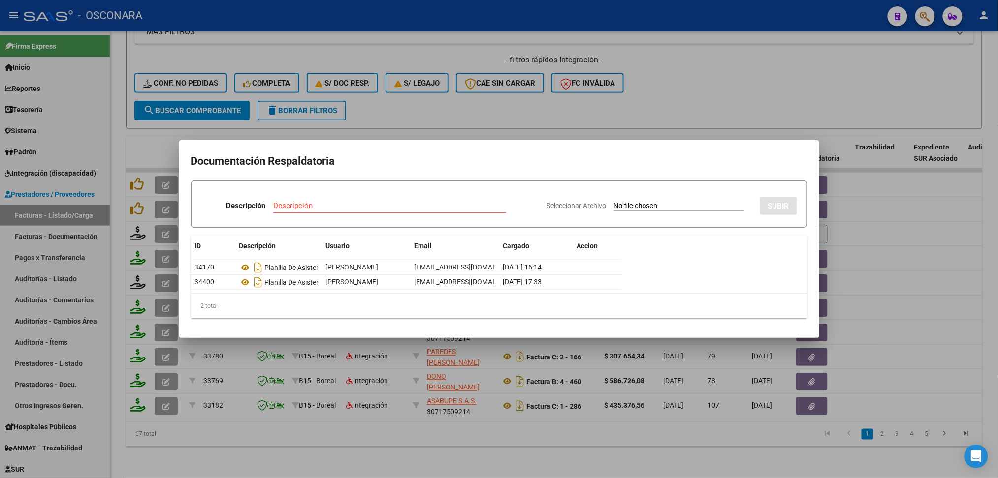
click at [497, 103] on div at bounding box center [499, 239] width 998 height 478
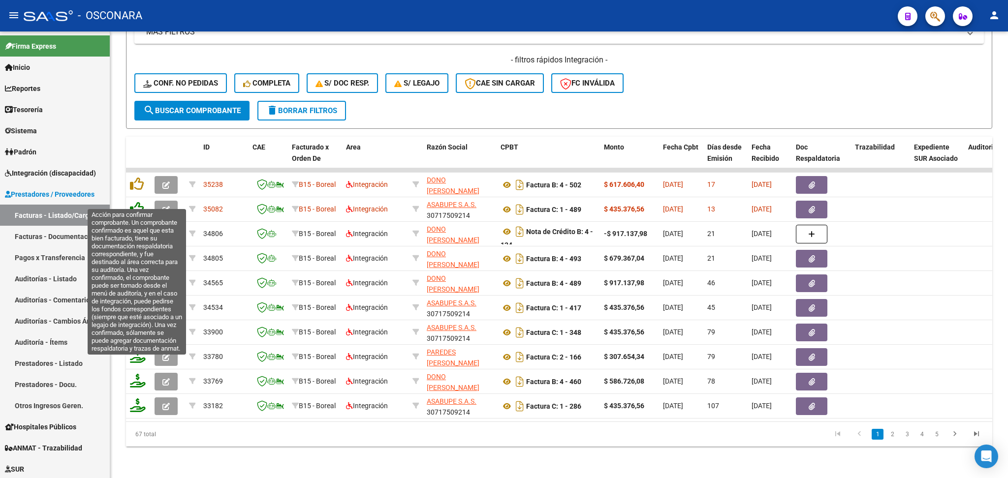
click at [142, 202] on icon at bounding box center [137, 209] width 14 height 14
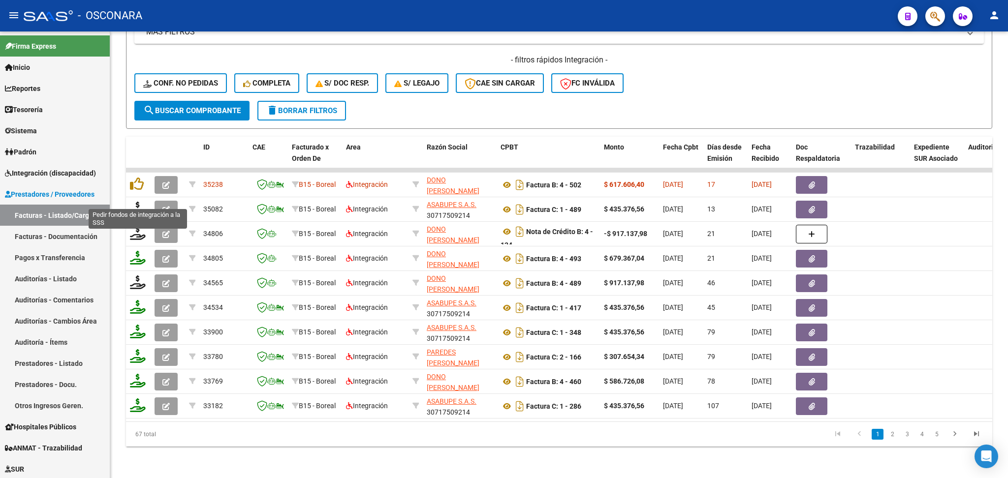
click at [134, 202] on icon at bounding box center [138, 209] width 16 height 14
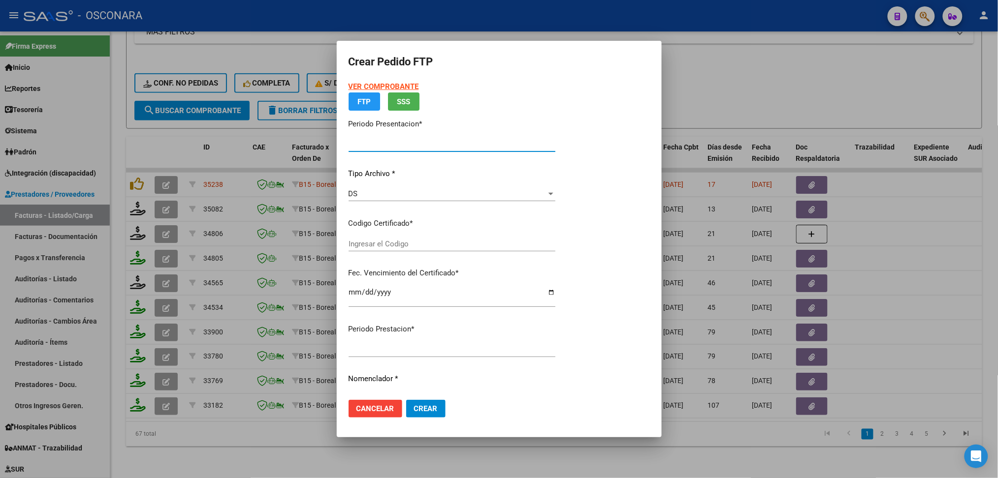
type input "202508"
type input "$ 435.376,56"
type input "ARG0200579408482023092620260926COR234"
type input "2026-09-26"
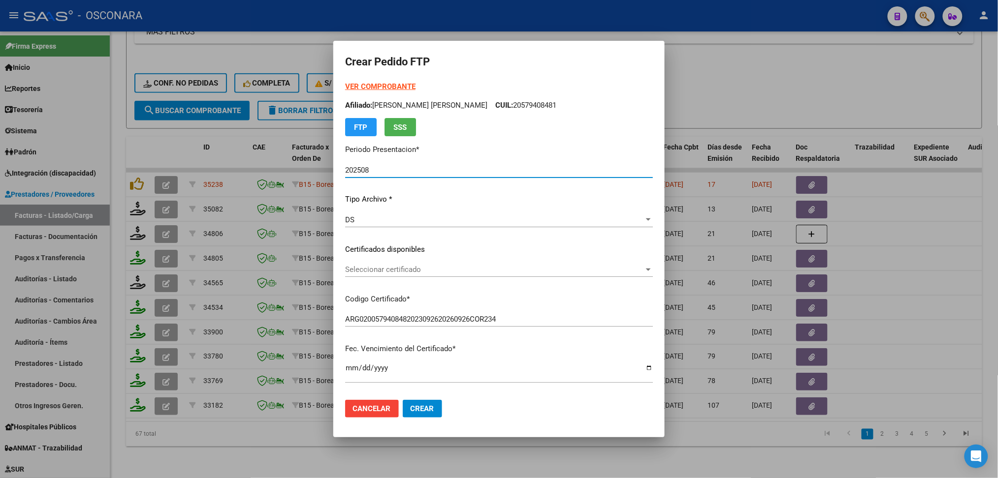
click at [403, 269] on span "Seleccionar certificado" at bounding box center [494, 269] width 299 height 9
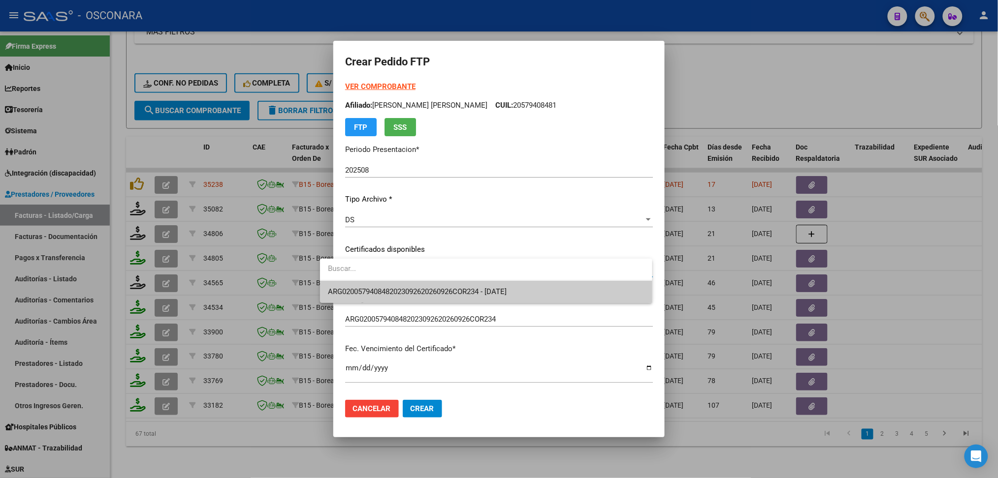
click at [402, 288] on span "ARG0200579408482023092620260926COR234 - 2026-09-26" at bounding box center [417, 291] width 179 height 9
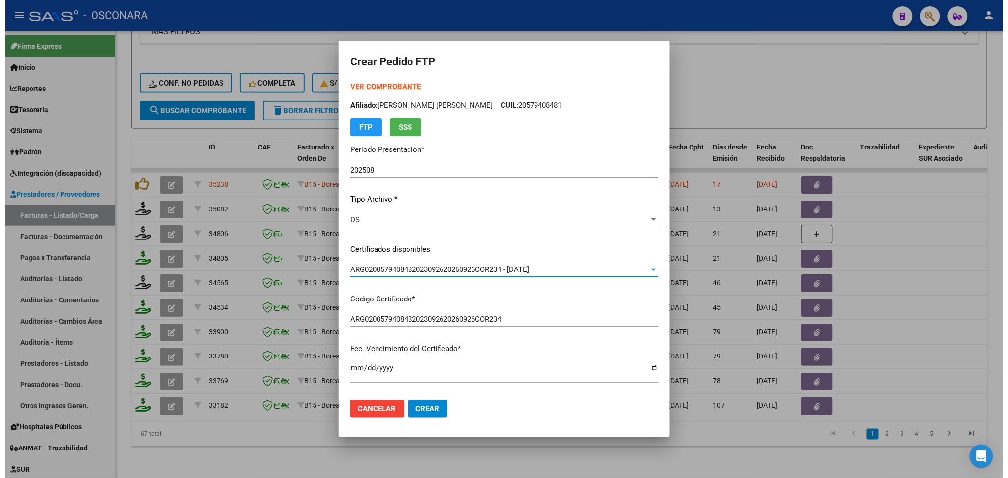
scroll to position [262, 0]
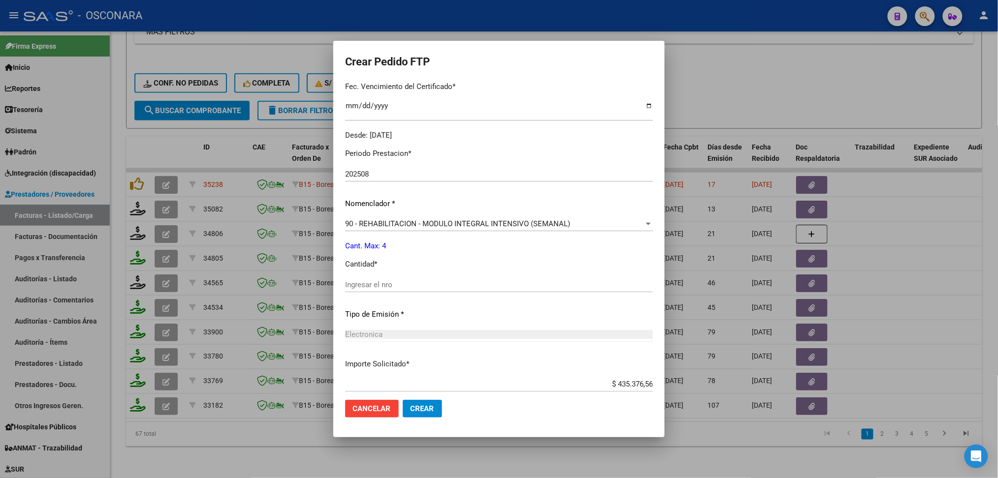
click at [374, 284] on input "Ingresar el nro" at bounding box center [499, 285] width 308 height 9
type input "4"
click at [403, 400] on button "Crear" at bounding box center [422, 409] width 39 height 18
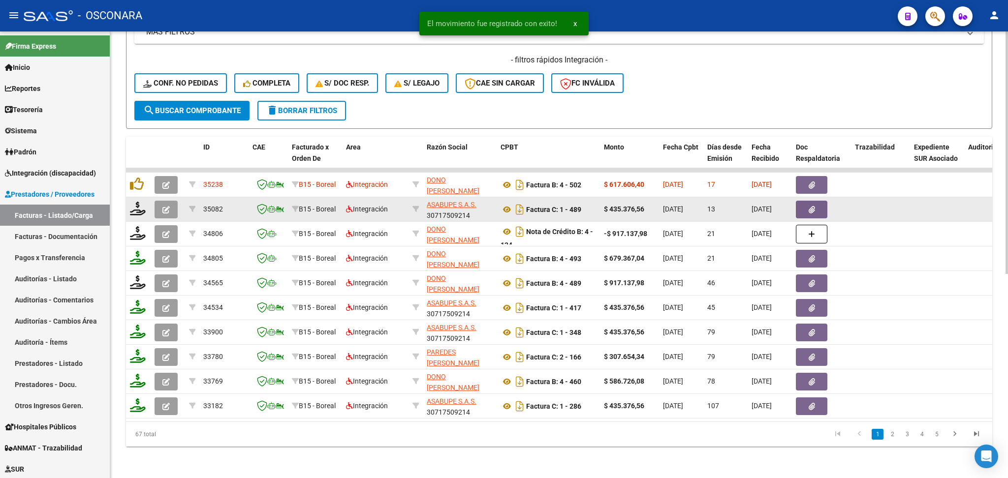
click at [166, 206] on icon "button" at bounding box center [165, 209] width 7 height 7
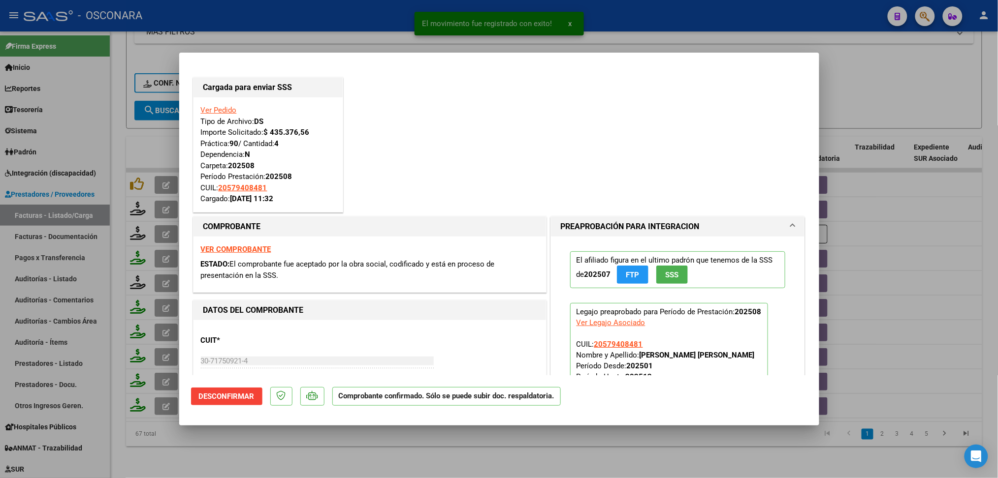
click at [413, 459] on div at bounding box center [499, 239] width 998 height 478
type input "$ 0,00"
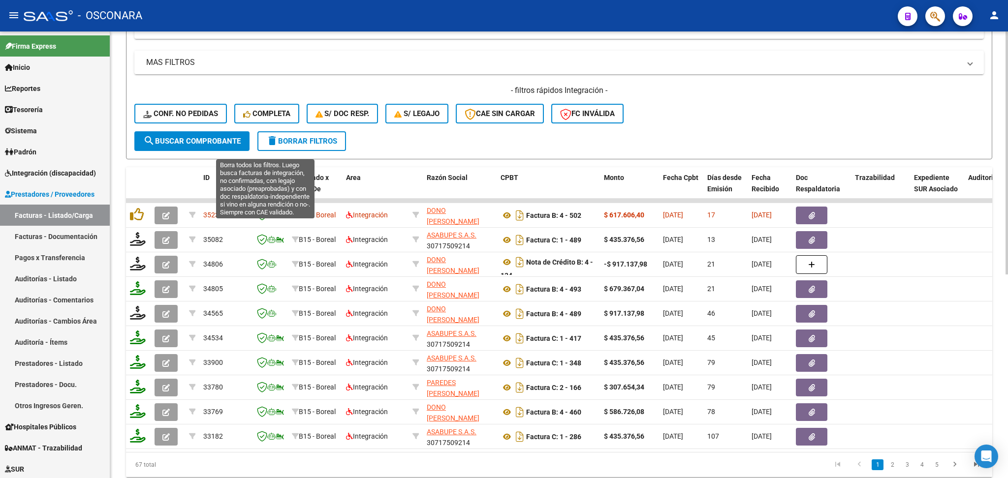
scroll to position [246, 0]
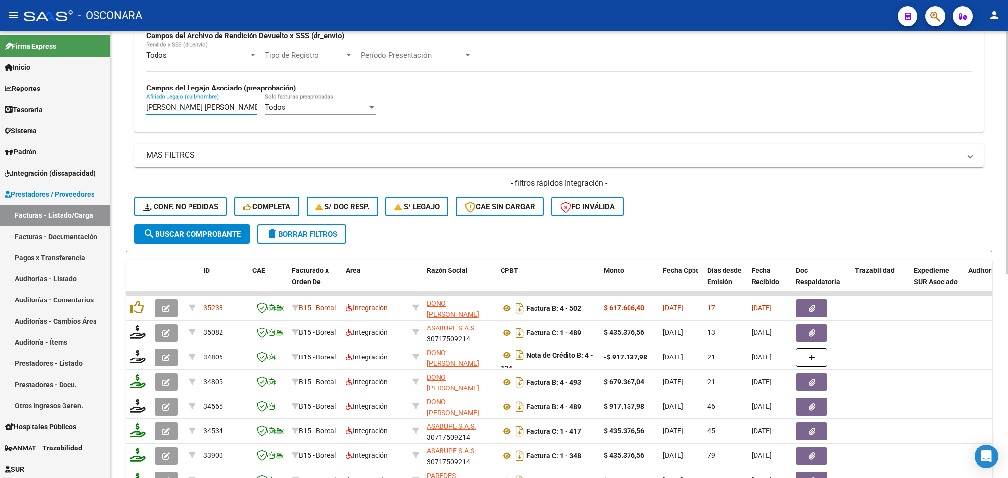
drag, startPoint x: 147, startPoint y: 101, endPoint x: 134, endPoint y: 101, distance: 12.8
click at [134, 101] on form "Filtros Id Area Area Seleccionar Gerenciador Seleccionar Gerenciador Todos Conf…" at bounding box center [559, 61] width 866 height 381
type input "L"
paste input "RUARTE ALVAREZ GUADALUPE MORENA"
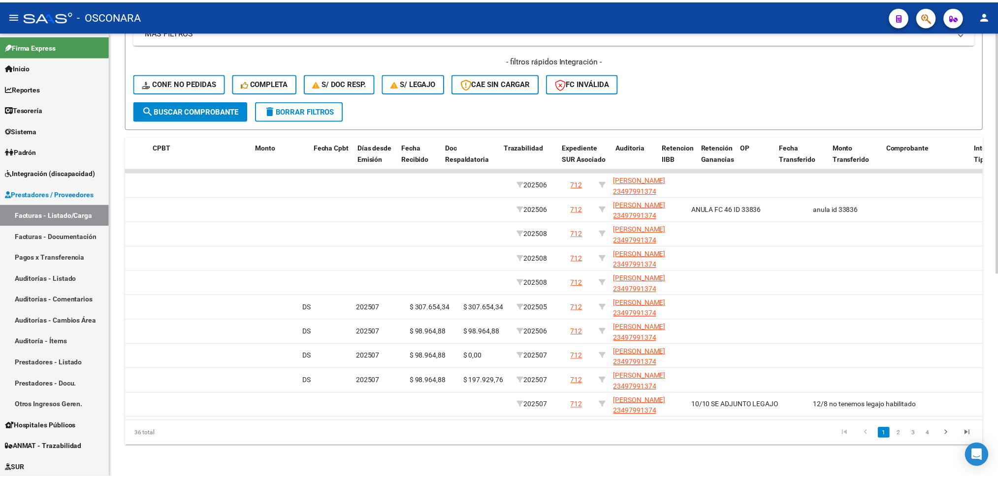
scroll to position [0, 0]
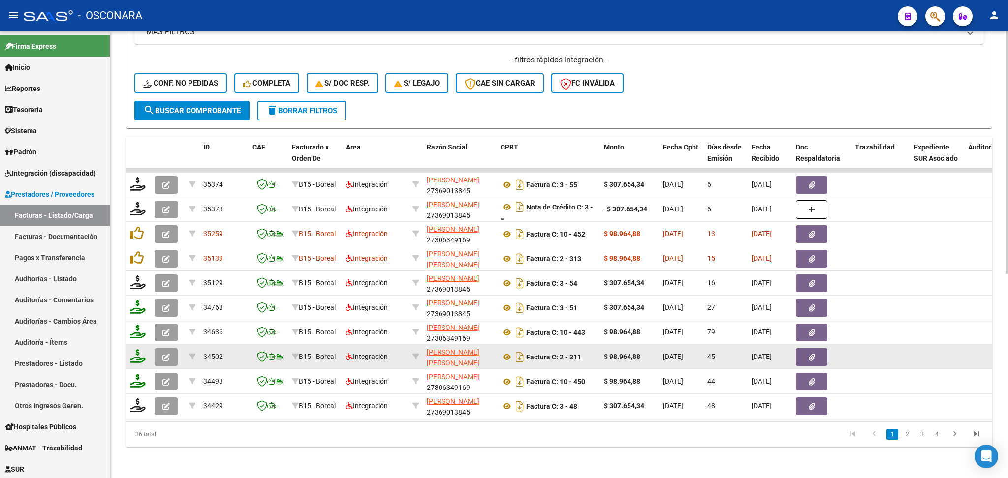
type input "RUARTE ALVAREZ GUADALUPE MORENA"
click at [174, 349] on button "button" at bounding box center [166, 357] width 23 height 18
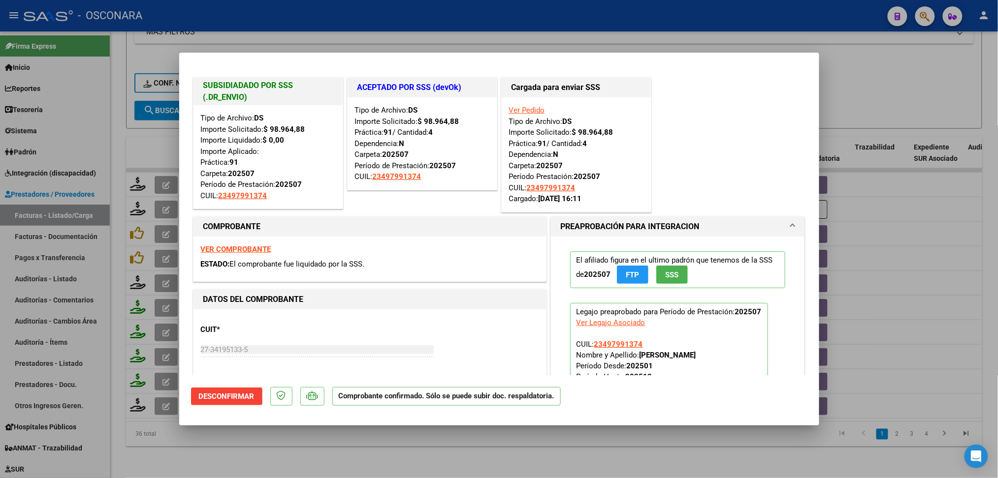
click at [318, 455] on div at bounding box center [499, 239] width 998 height 478
type input "$ 0,00"
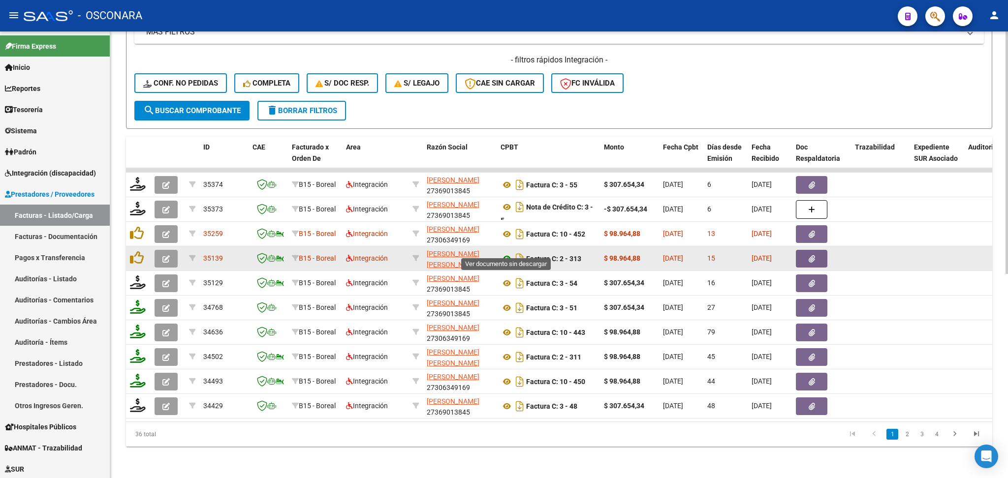
click at [505, 253] on icon at bounding box center [507, 259] width 13 height 12
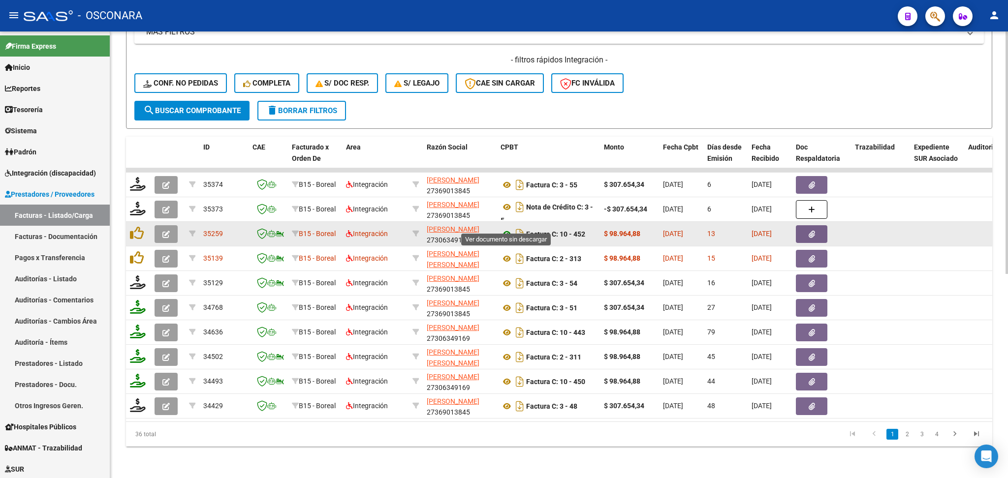
click at [506, 228] on icon at bounding box center [507, 234] width 13 height 12
click at [799, 225] on button "button" at bounding box center [811, 234] width 31 height 18
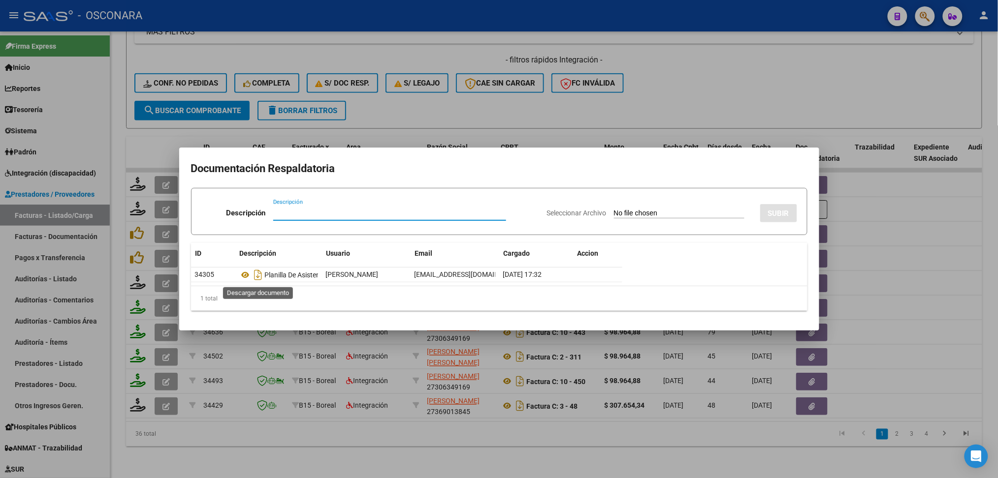
click at [246, 275] on icon at bounding box center [245, 275] width 13 height 12
click at [883, 283] on div at bounding box center [499, 239] width 998 height 478
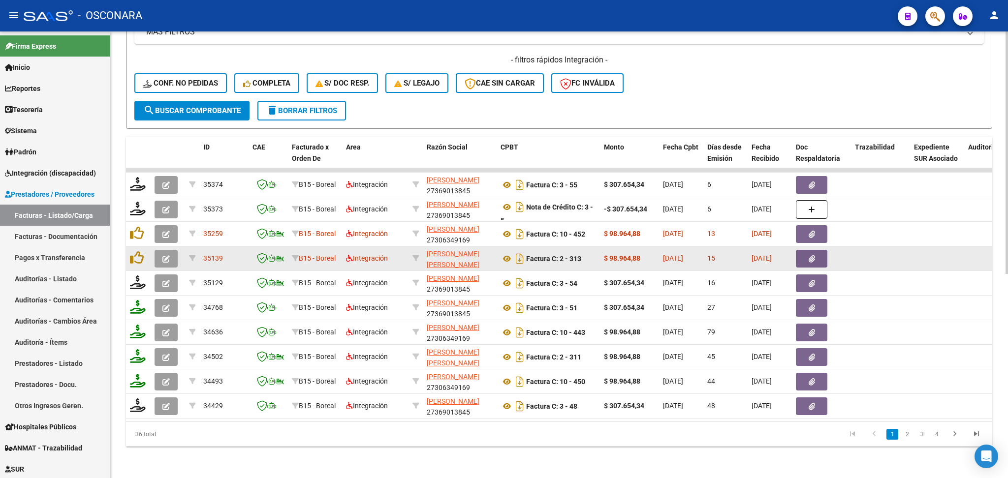
click at [814, 255] on icon "button" at bounding box center [812, 258] width 6 height 7
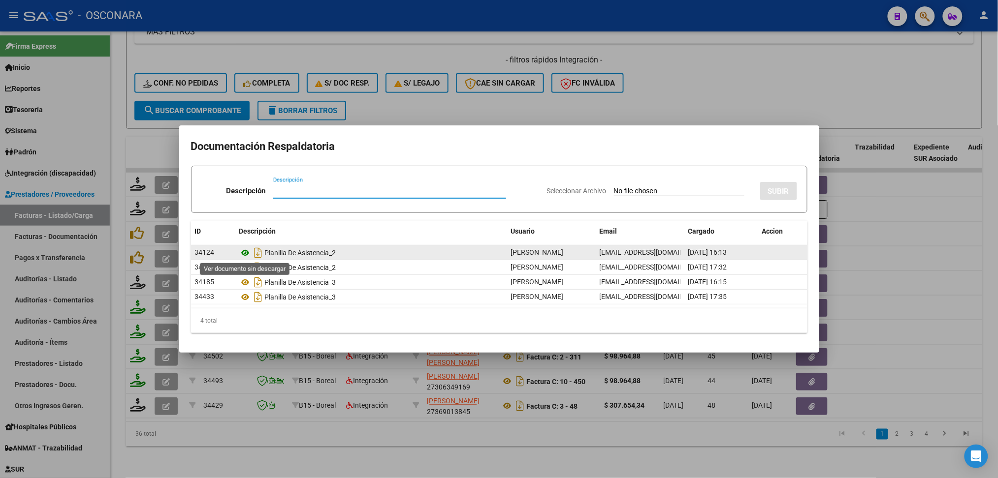
click at [247, 253] on icon at bounding box center [245, 253] width 13 height 12
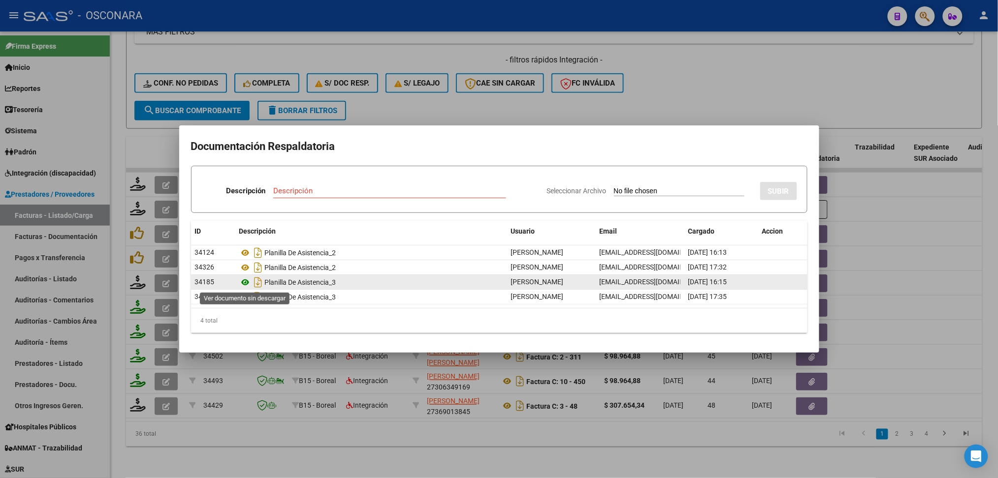
click at [247, 282] on icon at bounding box center [245, 283] width 13 height 12
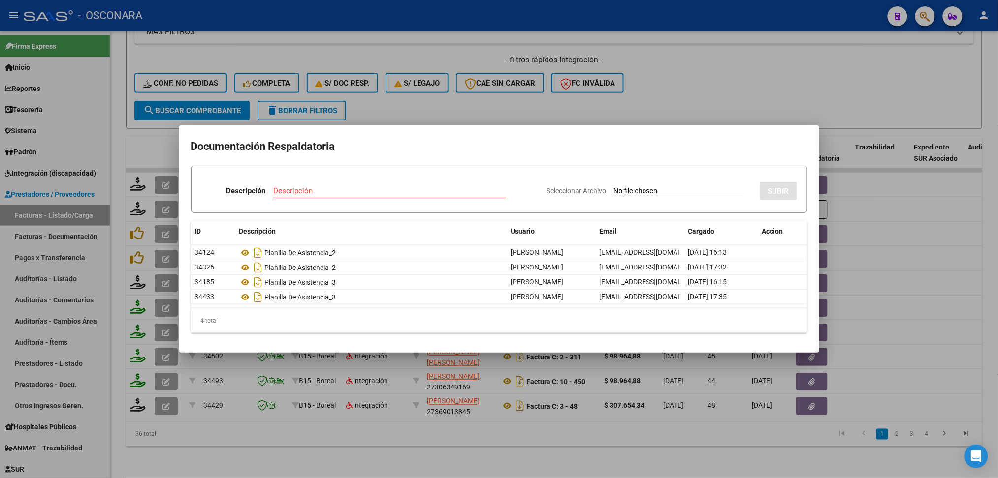
click at [558, 101] on div at bounding box center [499, 239] width 998 height 478
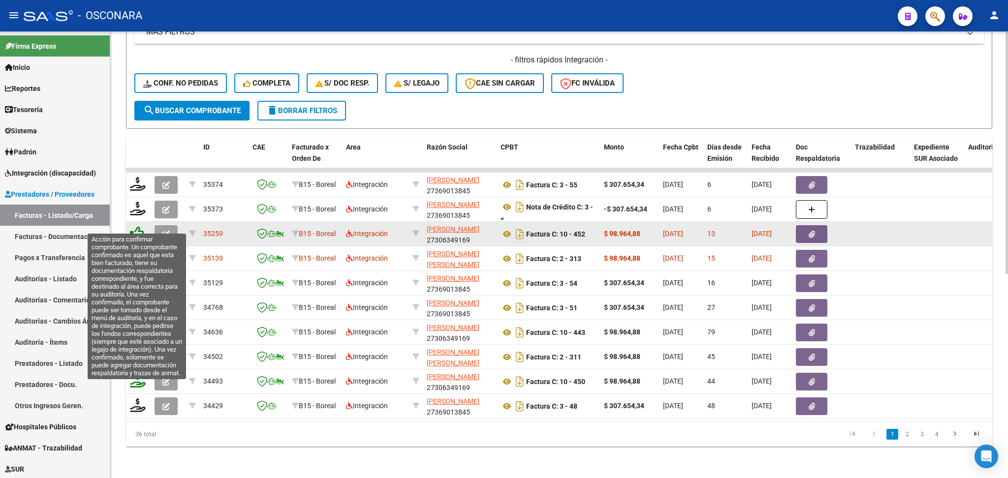
click at [134, 226] on icon at bounding box center [137, 233] width 14 height 14
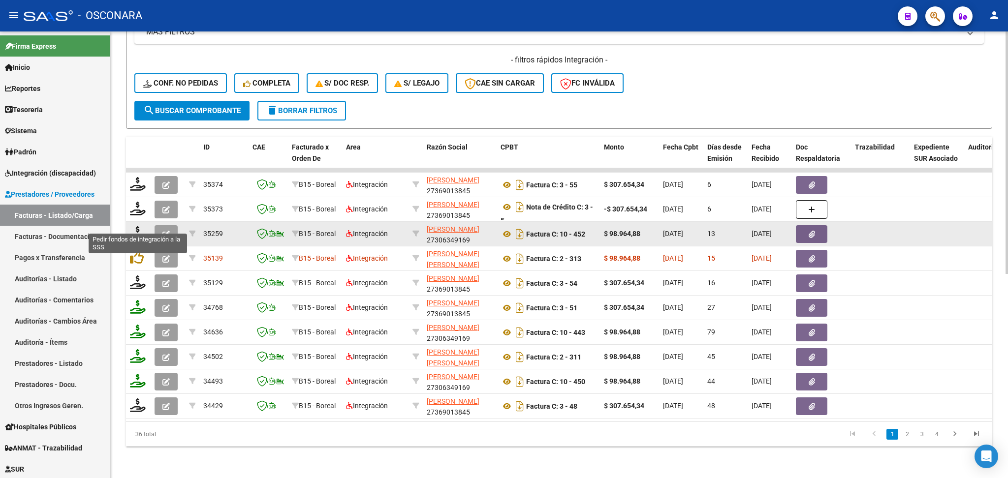
click at [136, 226] on icon at bounding box center [138, 233] width 16 height 14
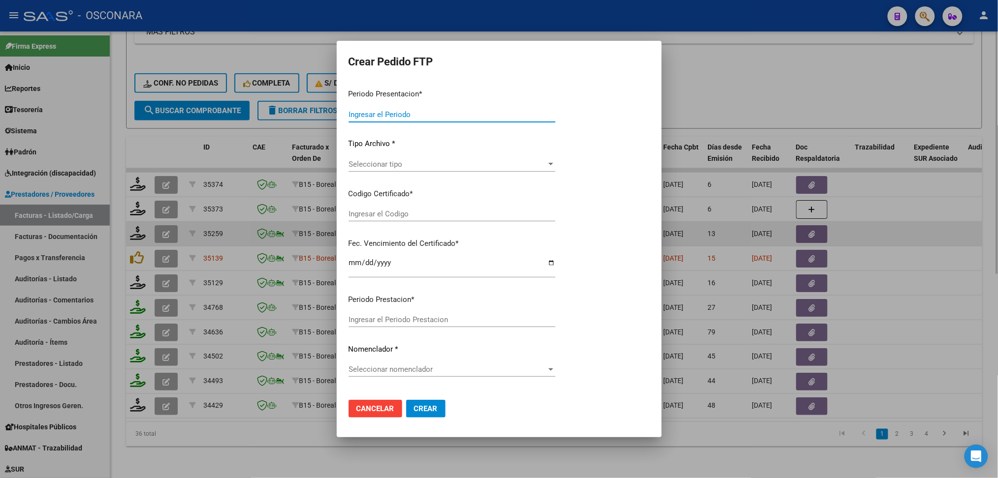
type input "202508"
type input "$ 98.964,88"
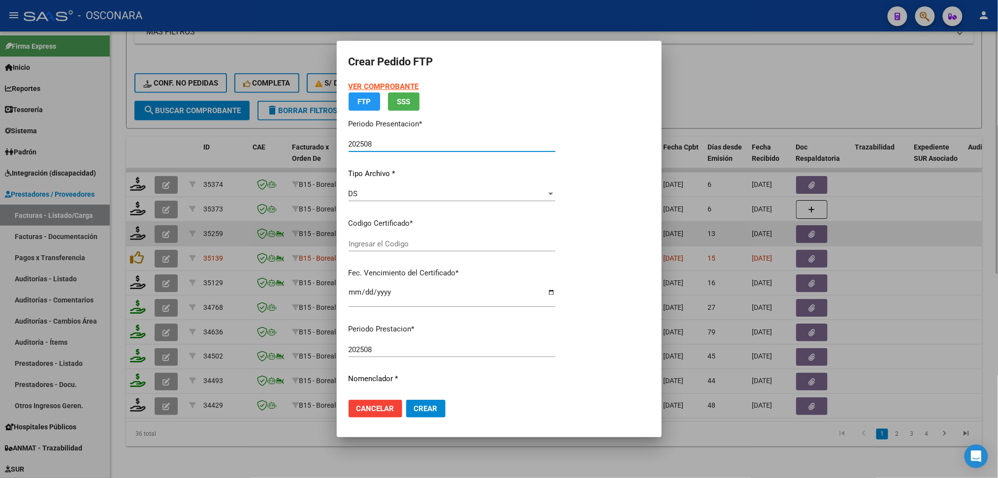
type input "ARG01000497991372023090420240904SJN261"
type input "2024-09-04"
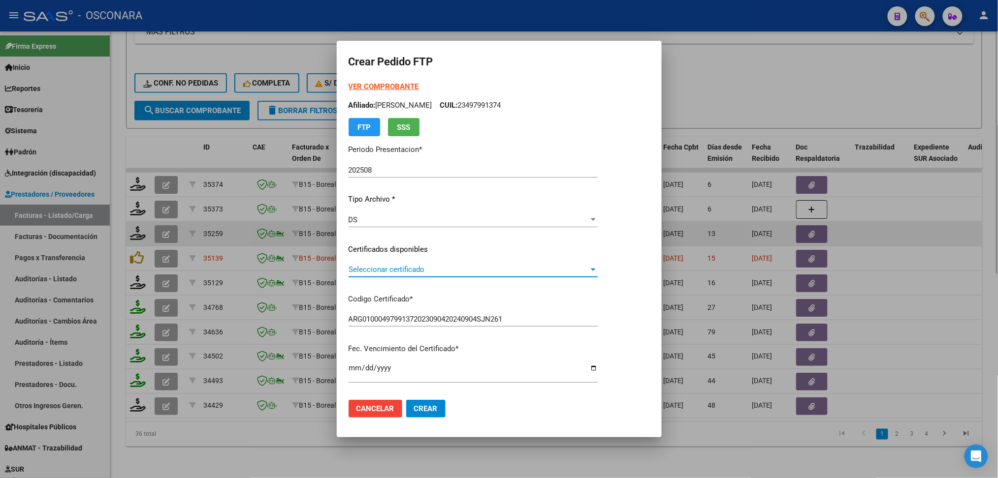
click at [380, 269] on span "Seleccionar certificado" at bounding box center [468, 269] width 240 height 9
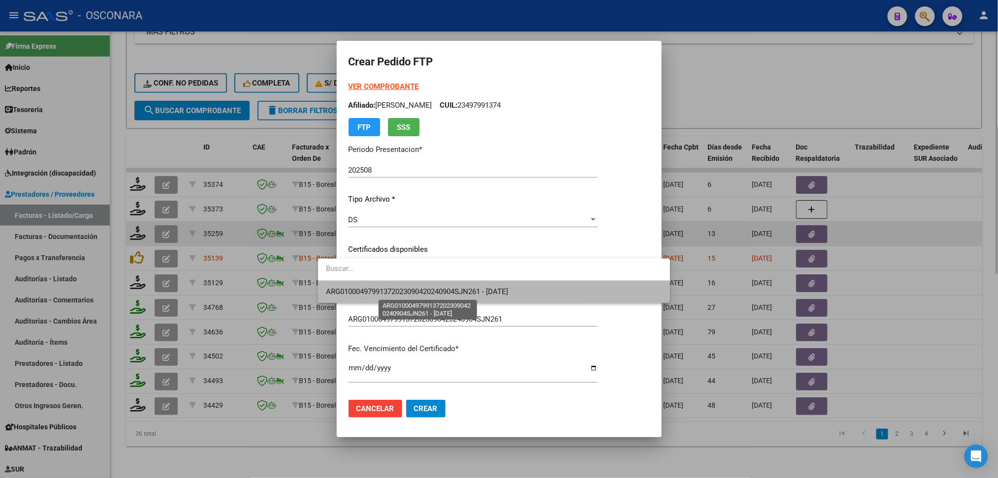
click at [378, 288] on span "ARG01000497991372023090420240904SJN261 - 2024-09-04" at bounding box center [417, 291] width 182 height 9
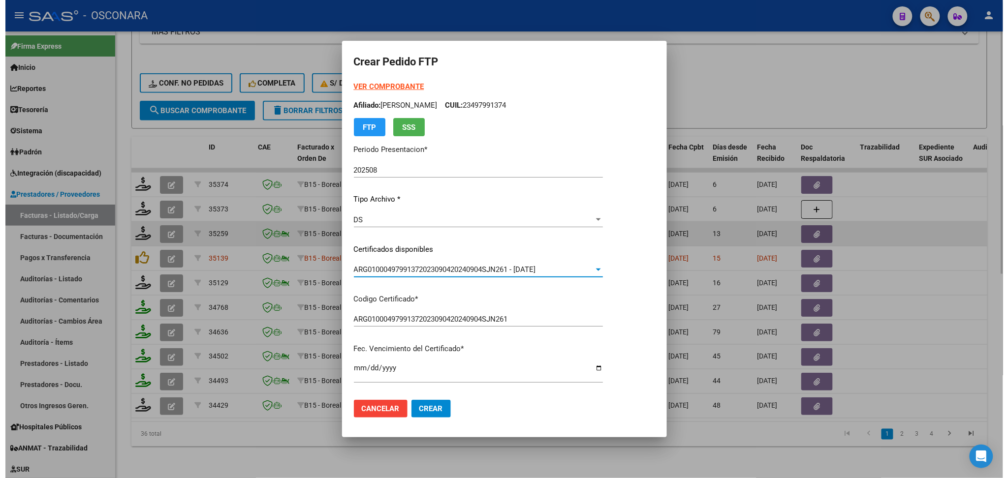
scroll to position [262, 0]
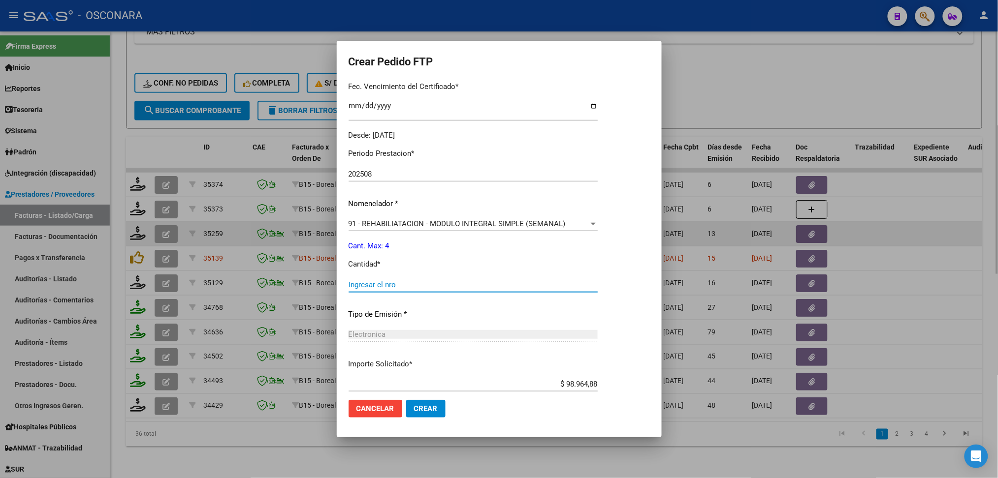
click at [368, 284] on input "Ingresar el nro" at bounding box center [472, 285] width 249 height 9
type input "4"
click at [406, 400] on button "Crear" at bounding box center [425, 409] width 39 height 18
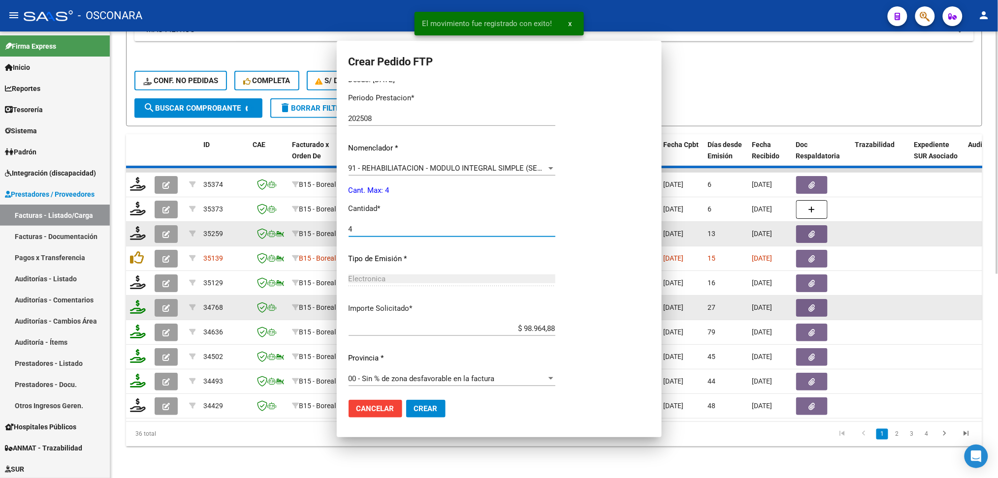
scroll to position [0, 0]
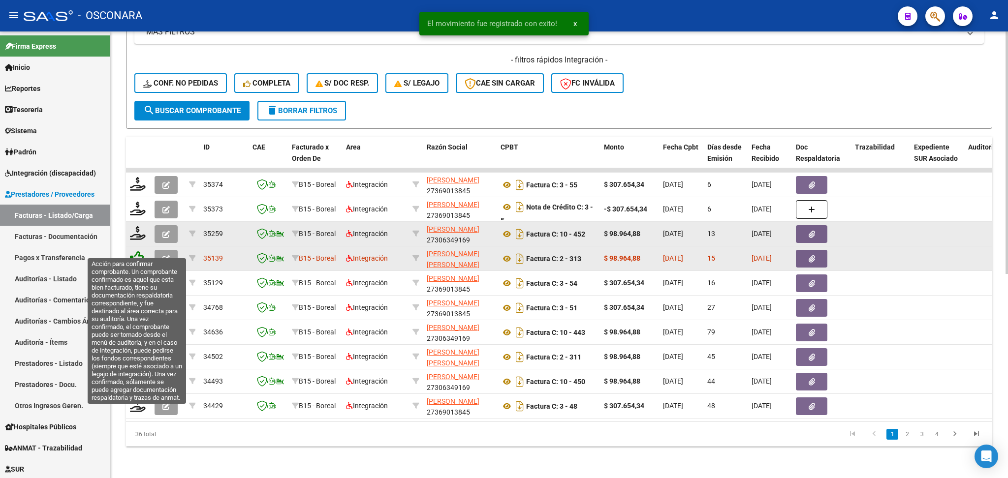
click at [136, 251] on icon at bounding box center [137, 258] width 14 height 14
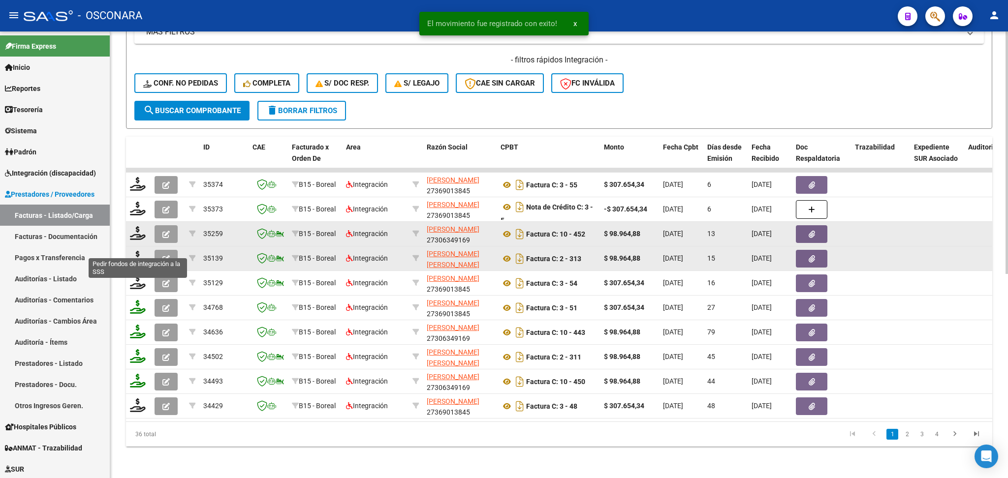
click at [134, 251] on icon at bounding box center [138, 258] width 16 height 14
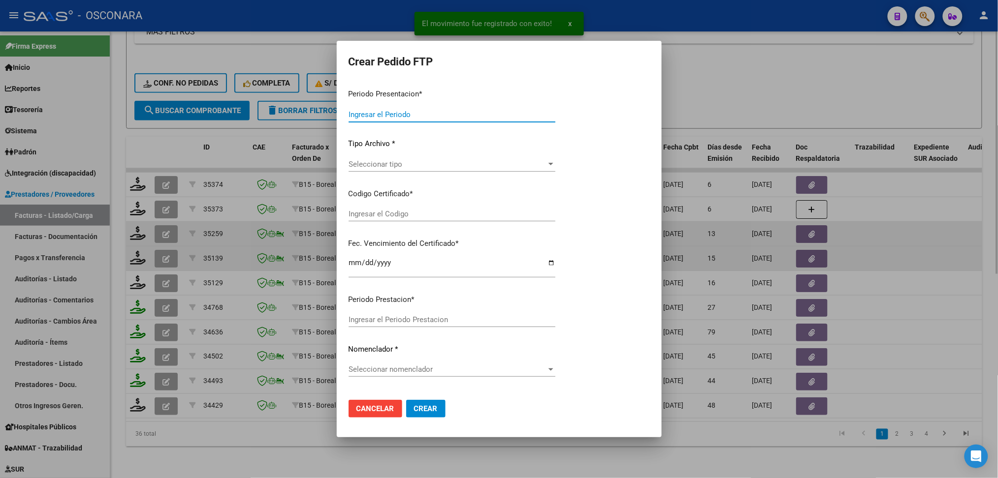
type input "202508"
type input "$ 98.964,88"
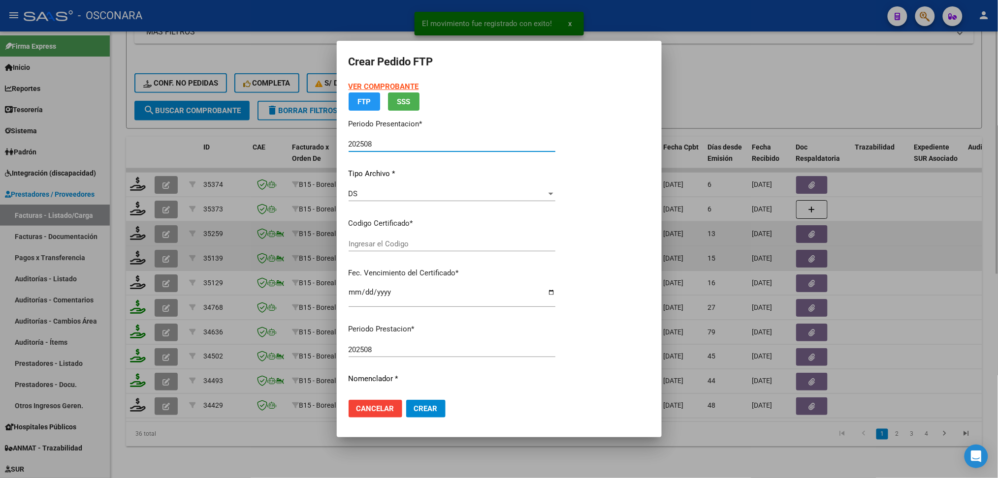
type input "ARG01000497991372023090420240904SJN261"
type input "2024-09-04"
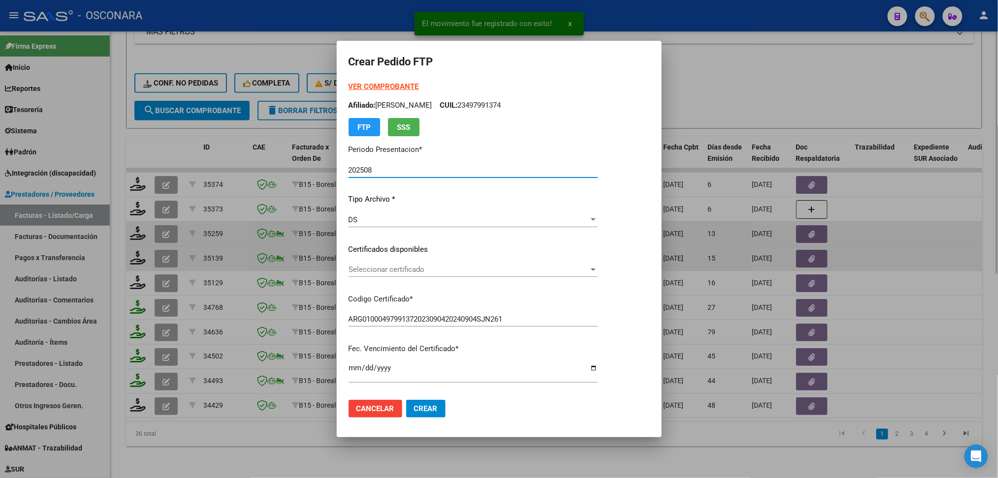
click at [369, 270] on span "Seleccionar certificado" at bounding box center [468, 269] width 240 height 9
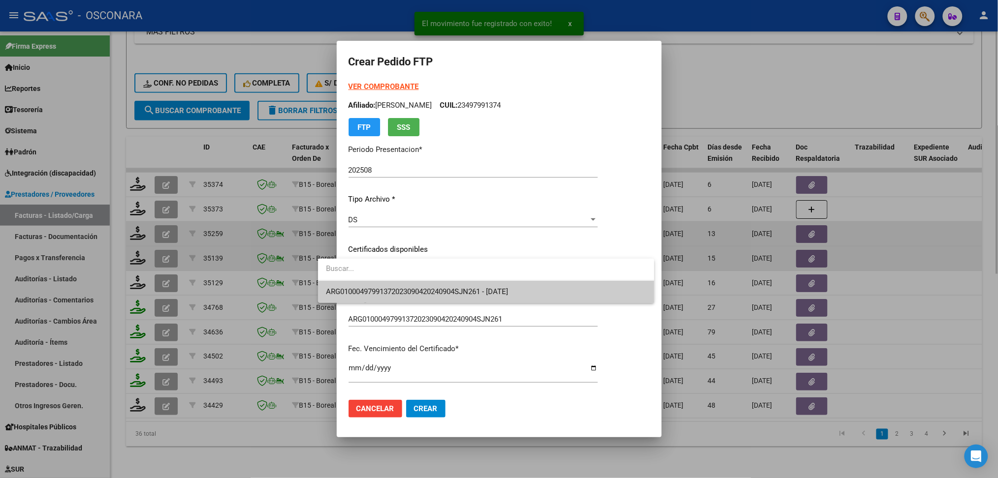
click at [368, 289] on span "ARG01000497991372023090420240904SJN261 - 2024-09-04" at bounding box center [417, 291] width 182 height 9
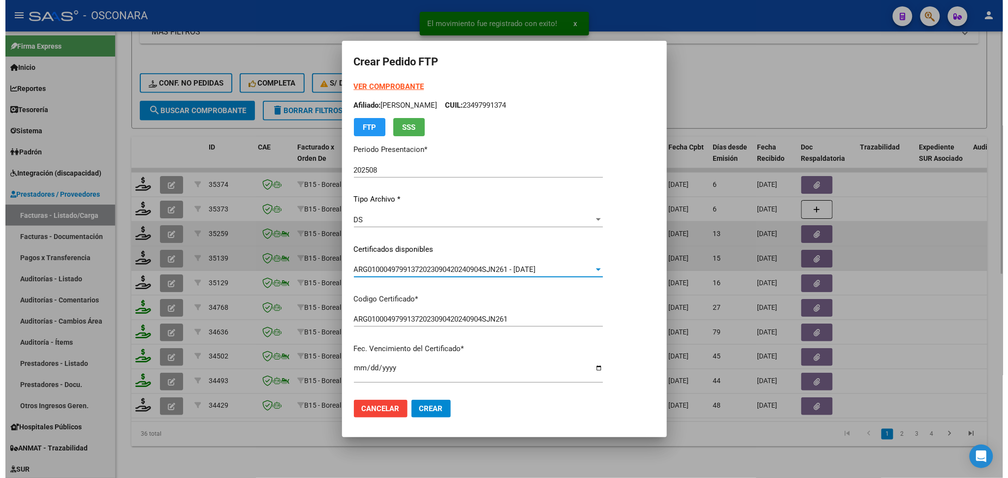
scroll to position [262, 0]
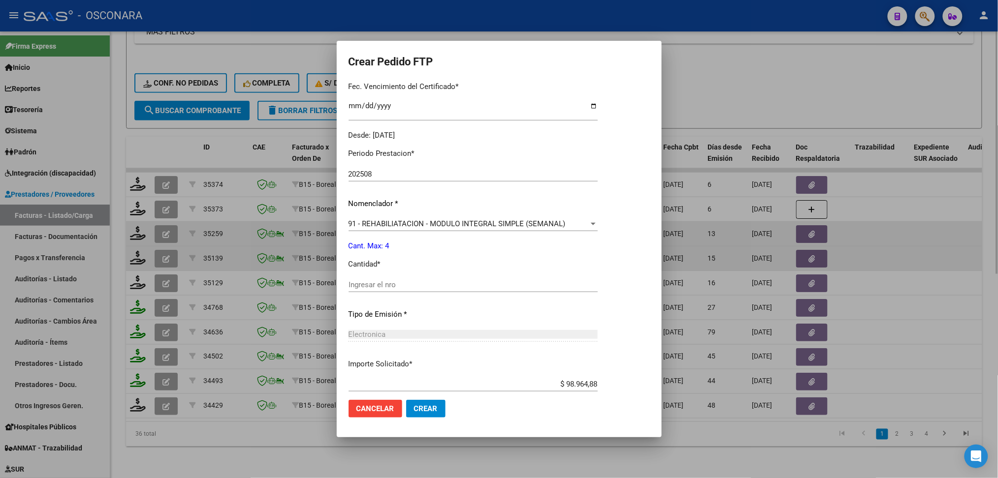
click at [365, 285] on input "Ingresar el nro" at bounding box center [472, 285] width 249 height 9
type input "4"
click at [406, 400] on button "Crear" at bounding box center [425, 409] width 39 height 18
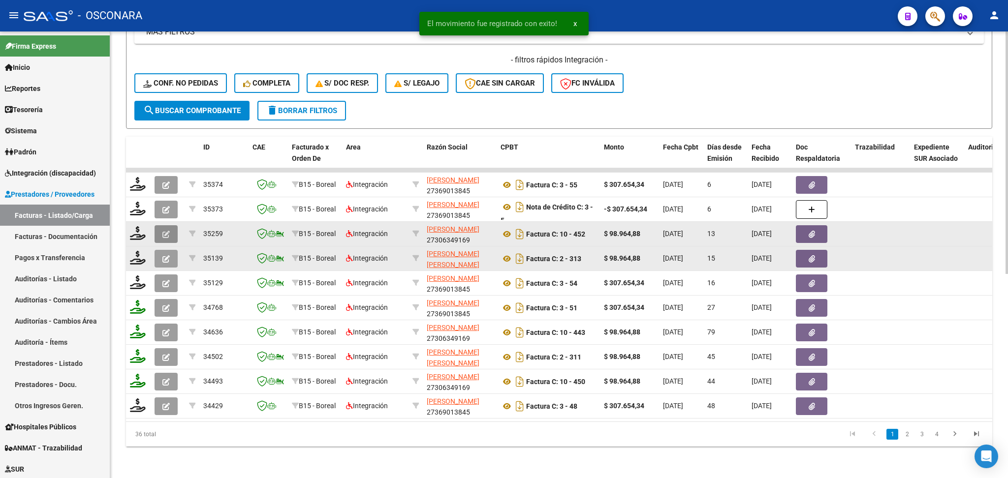
click at [166, 231] on icon "button" at bounding box center [165, 234] width 7 height 7
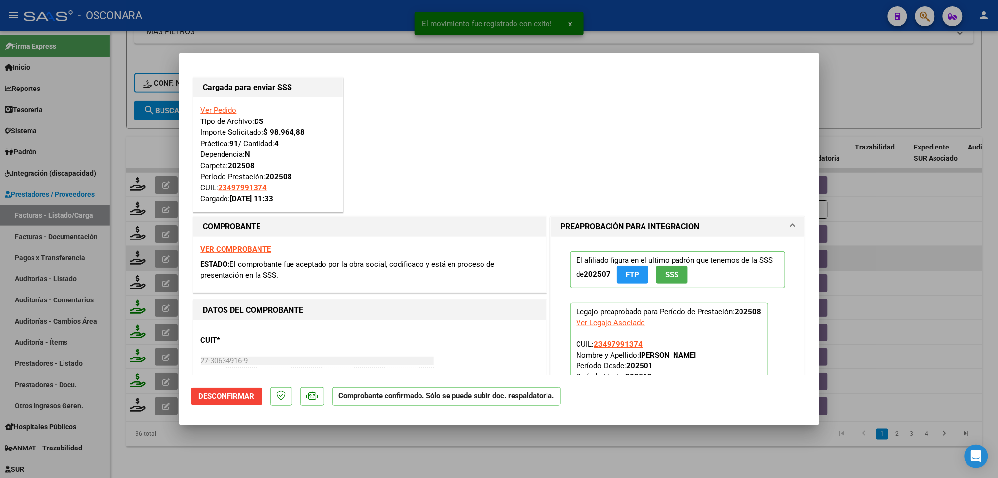
click at [262, 442] on div at bounding box center [499, 239] width 998 height 478
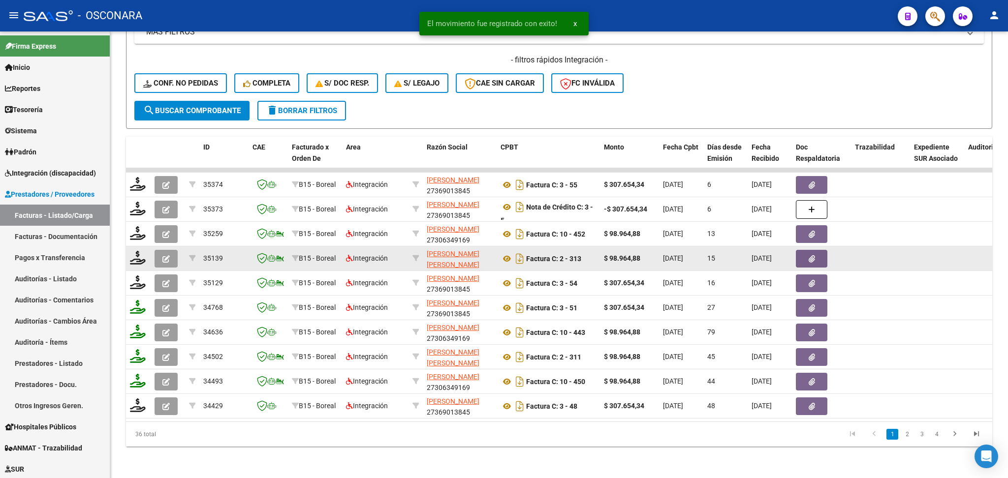
click at [162, 255] on icon "button" at bounding box center [165, 258] width 7 height 7
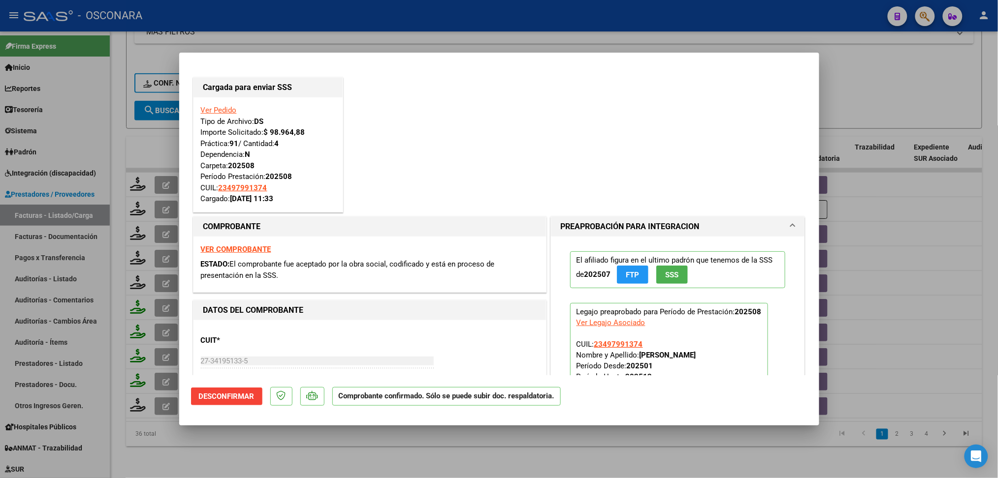
click at [335, 444] on div at bounding box center [499, 239] width 998 height 478
type input "$ 0,00"
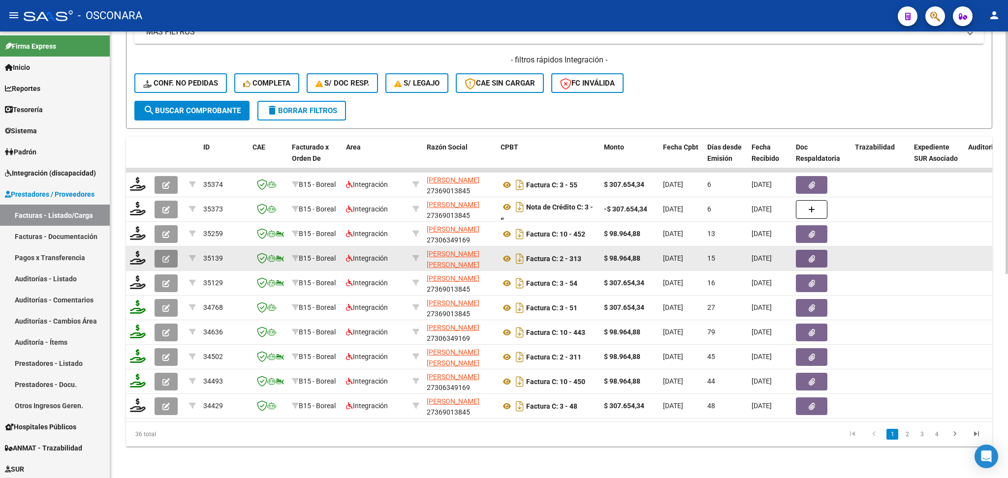
click at [168, 255] on icon "button" at bounding box center [165, 258] width 7 height 7
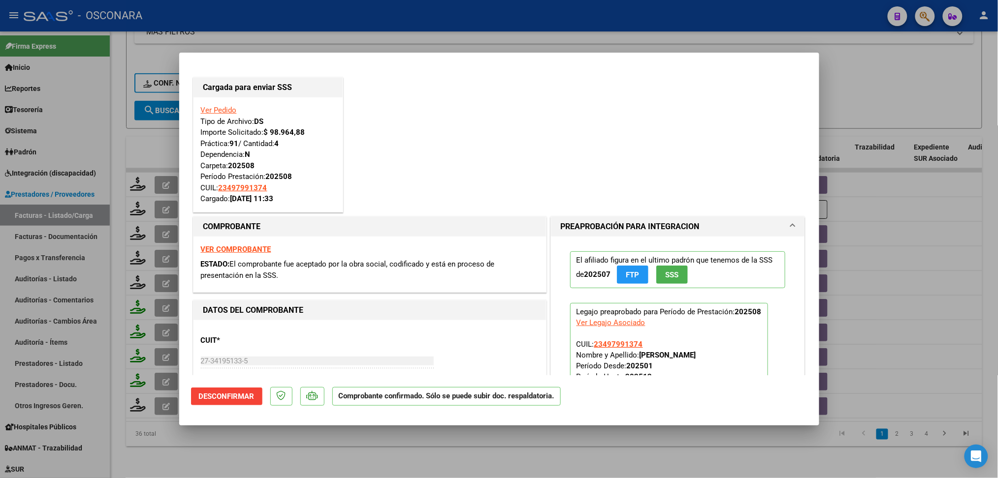
click at [247, 452] on div at bounding box center [499, 239] width 998 height 478
type input "$ 0,00"
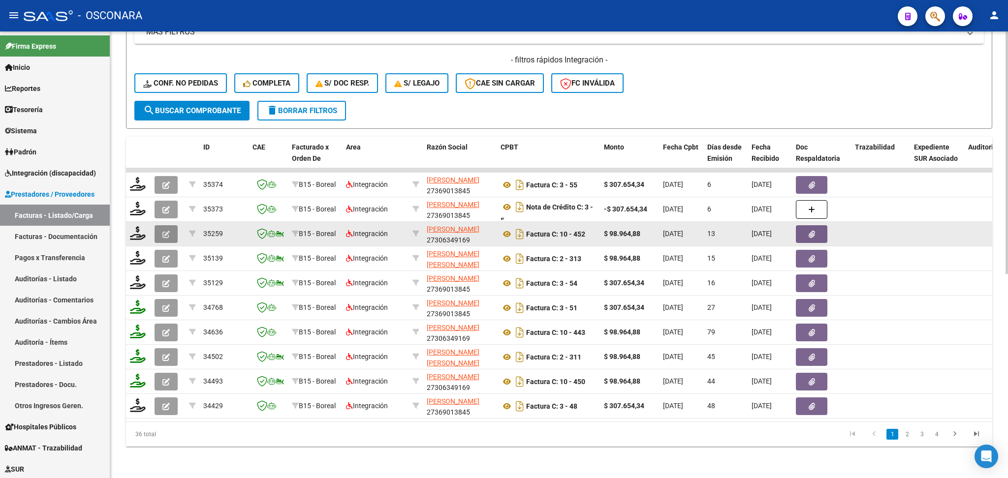
click at [170, 227] on button "button" at bounding box center [166, 234] width 23 height 18
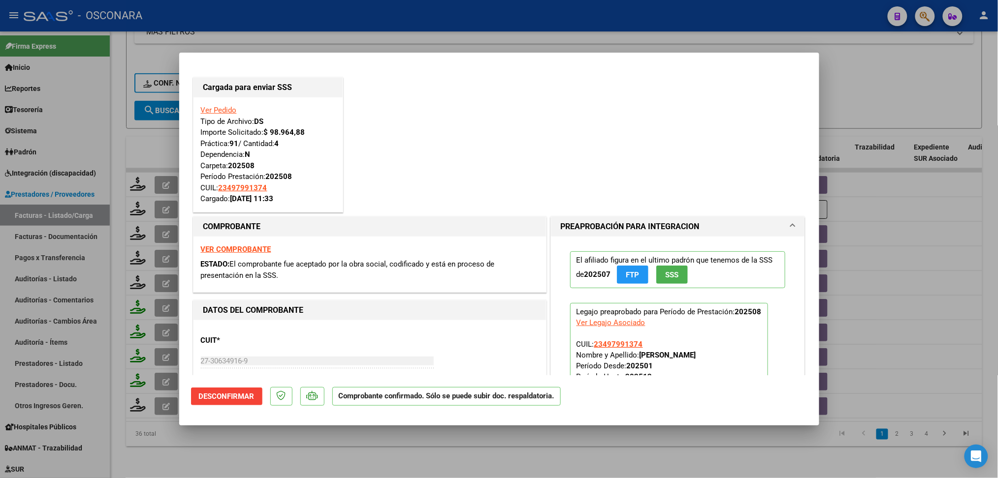
click at [343, 456] on div at bounding box center [499, 239] width 998 height 478
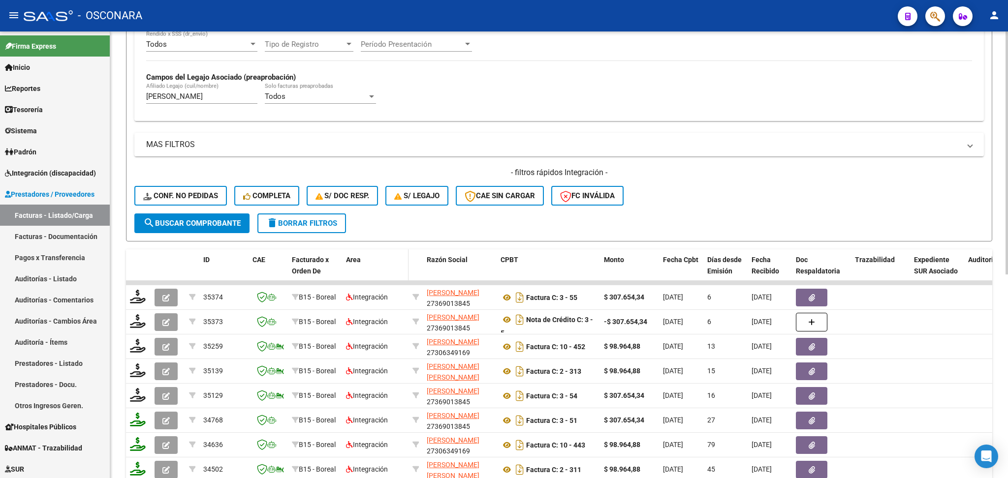
scroll to position [180, 0]
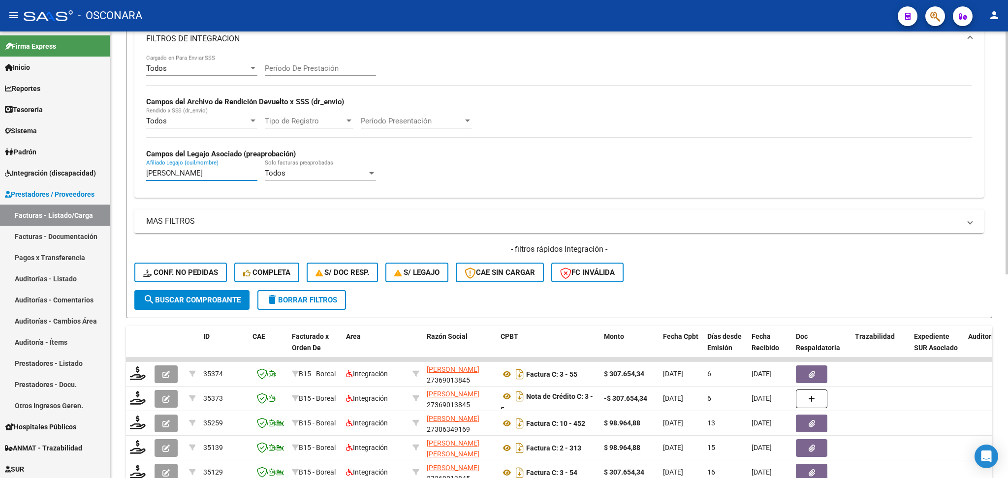
drag, startPoint x: 254, startPoint y: 172, endPoint x: 130, endPoint y: 167, distance: 123.6
click at [130, 168] on form "Filtros Id Area Area Seleccionar Gerenciador Seleccionar Gerenciador Todos Conf…" at bounding box center [559, 127] width 866 height 381
type input "A"
type input "v"
paste input "ROJAS NEHEMIAS MARCOS"
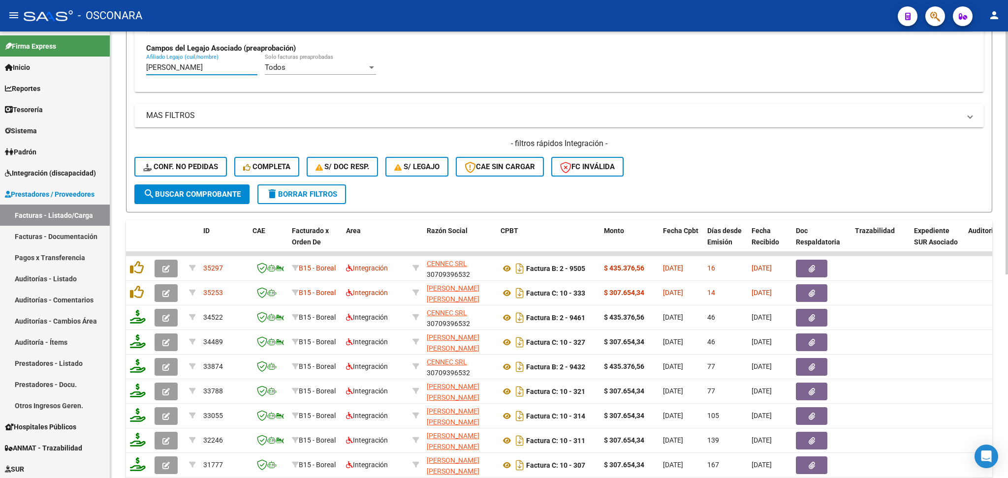
scroll to position [377, 0]
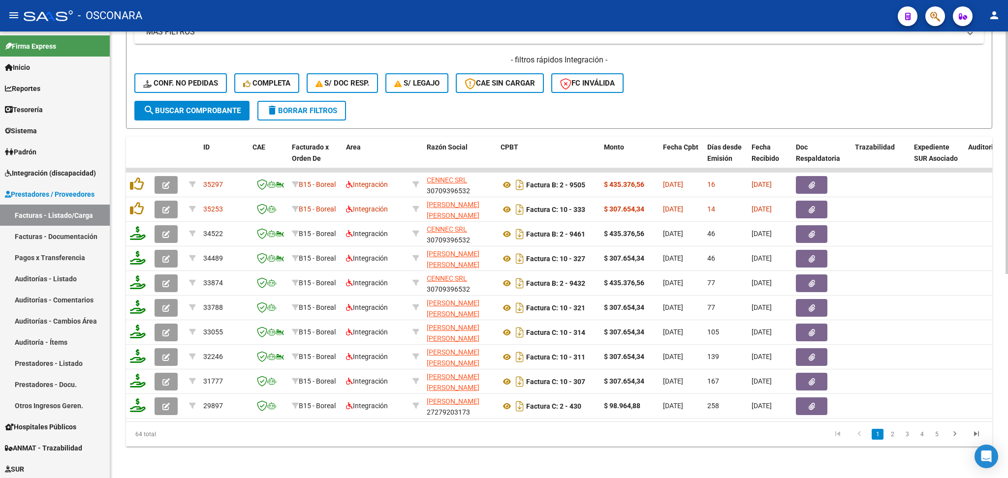
type input "ROJAS NEHEMIAS MARCOS"
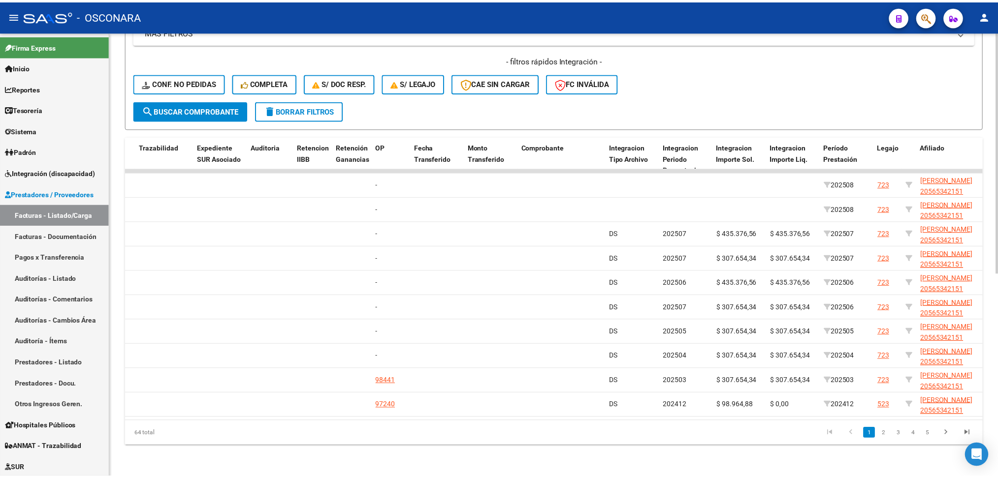
scroll to position [0, 0]
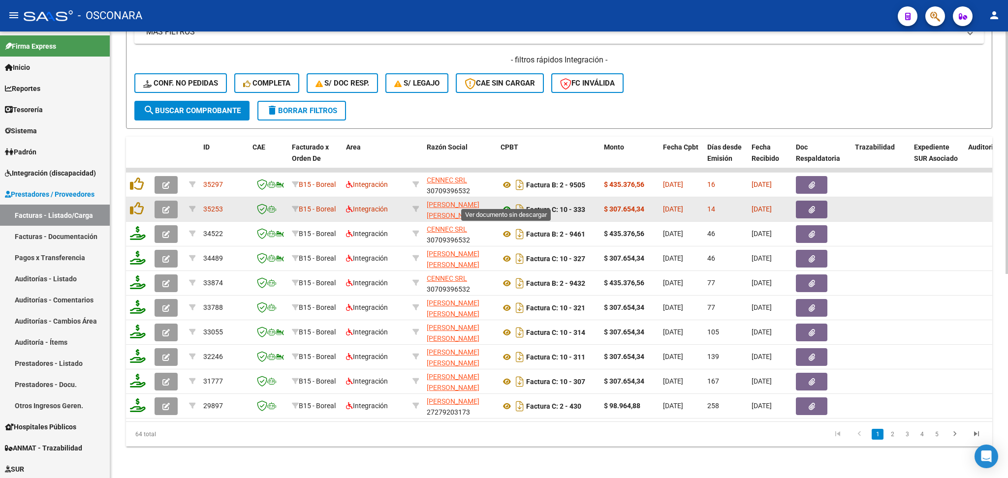
click at [507, 204] on icon at bounding box center [507, 210] width 13 height 12
click at [807, 202] on button "button" at bounding box center [811, 210] width 31 height 18
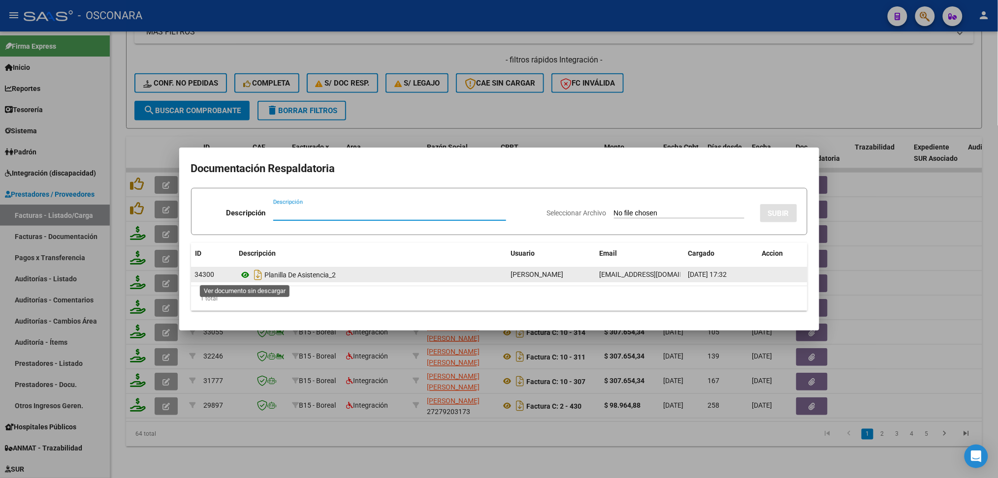
click at [245, 275] on icon at bounding box center [245, 275] width 13 height 12
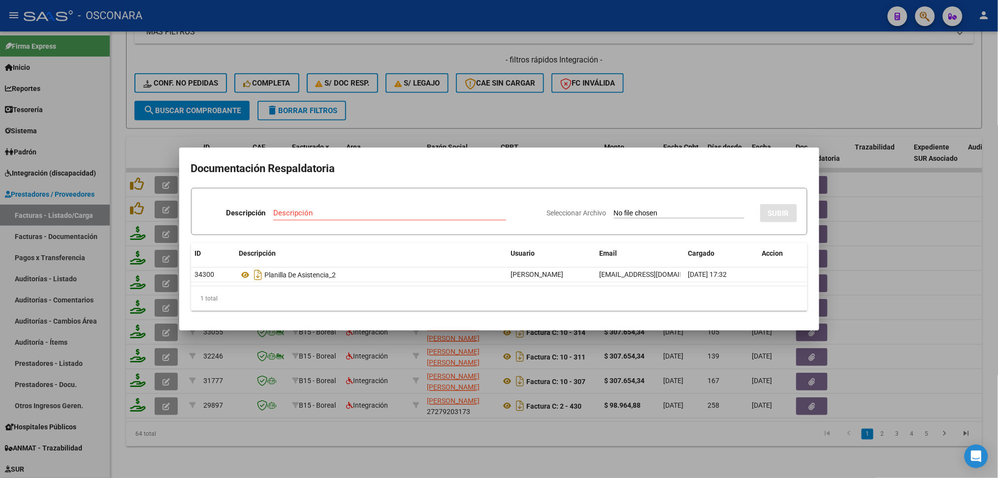
click at [409, 106] on div at bounding box center [499, 239] width 998 height 478
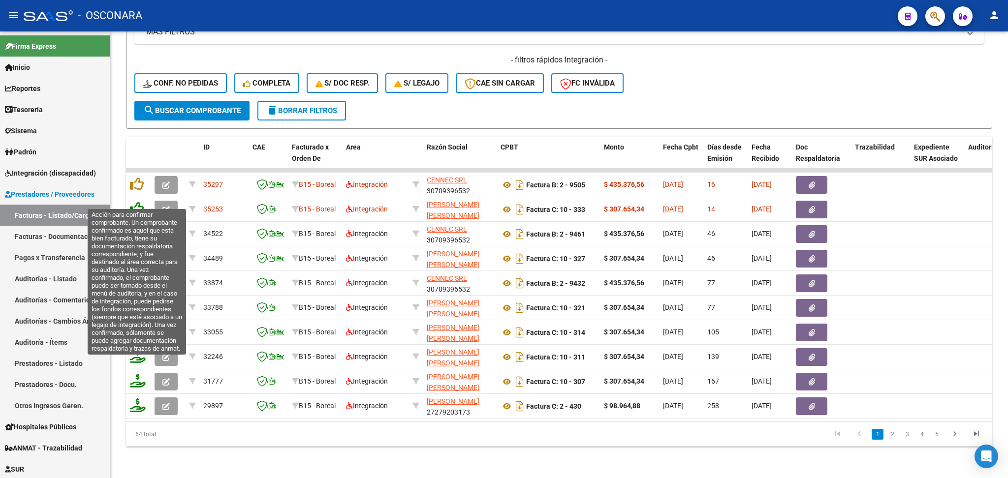
click at [133, 202] on icon at bounding box center [137, 209] width 14 height 14
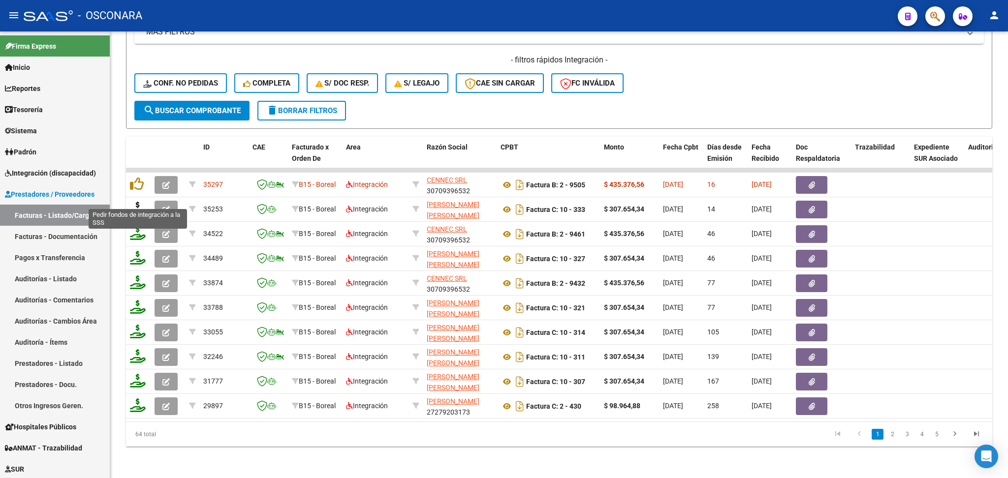
click at [136, 202] on icon at bounding box center [138, 209] width 16 height 14
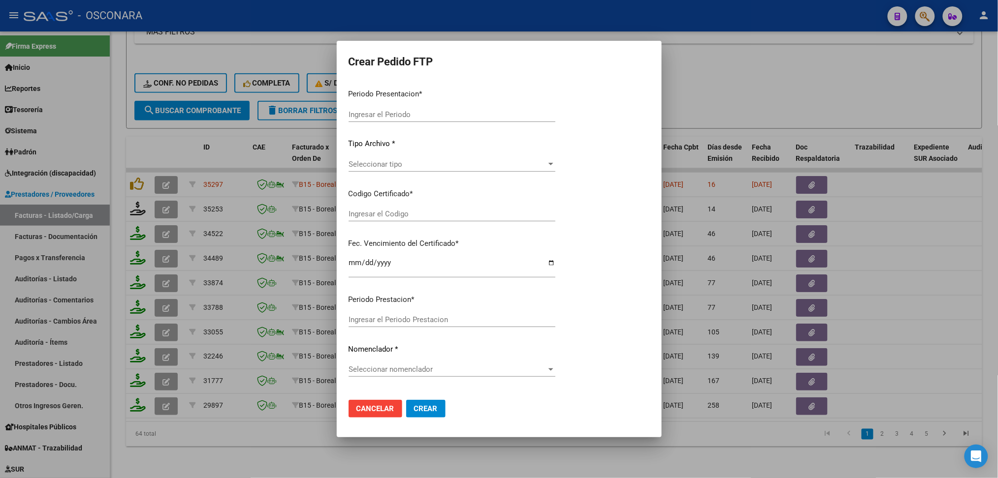
type input "202508"
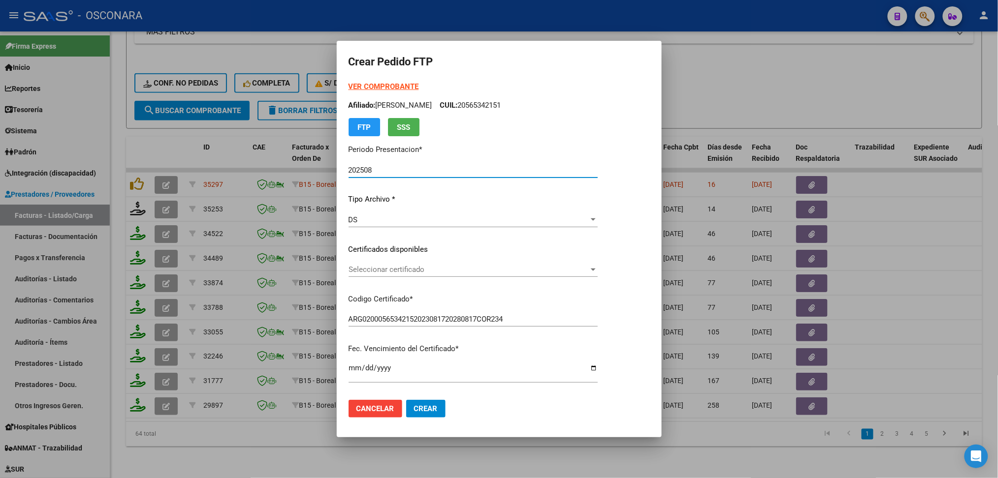
click at [377, 265] on span "Seleccionar certificado" at bounding box center [468, 269] width 240 height 9
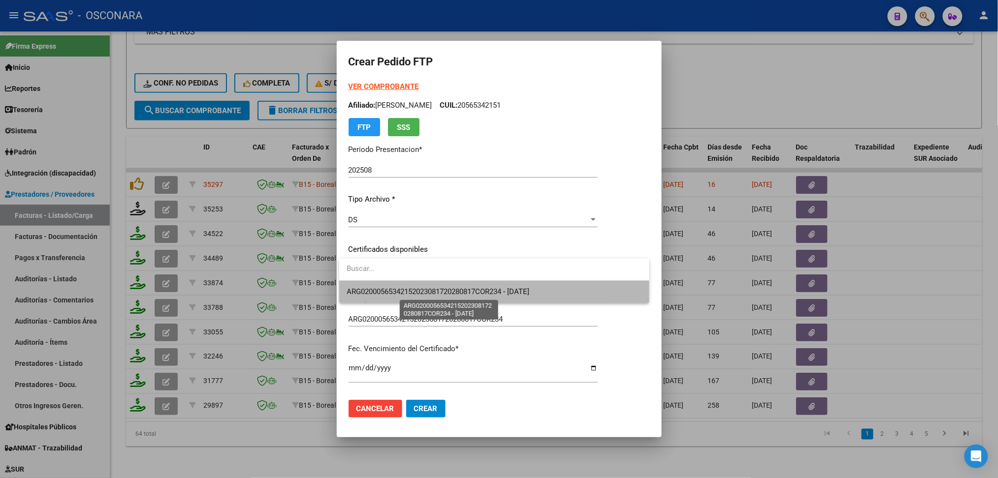
click at [378, 293] on span "ARG02000565342152023081720280817COR234 - 2028-08-17" at bounding box center [438, 291] width 183 height 9
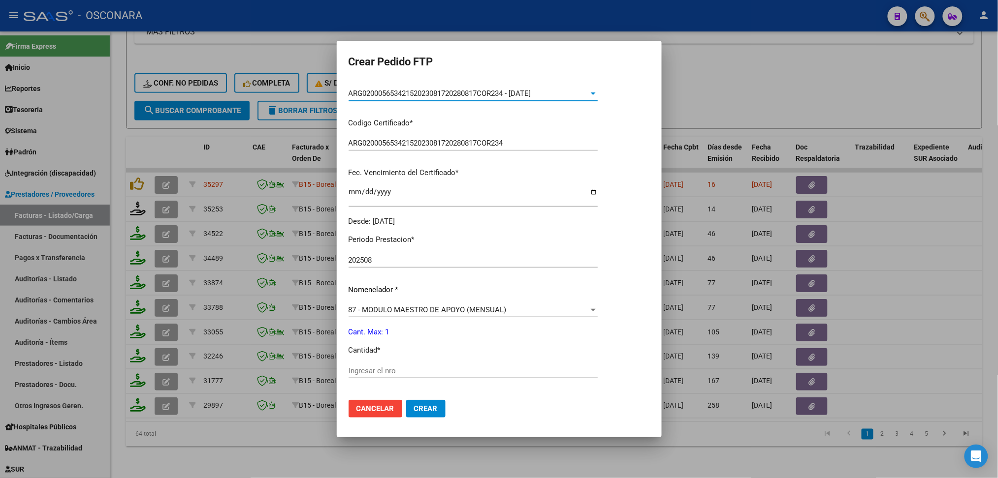
scroll to position [262, 0]
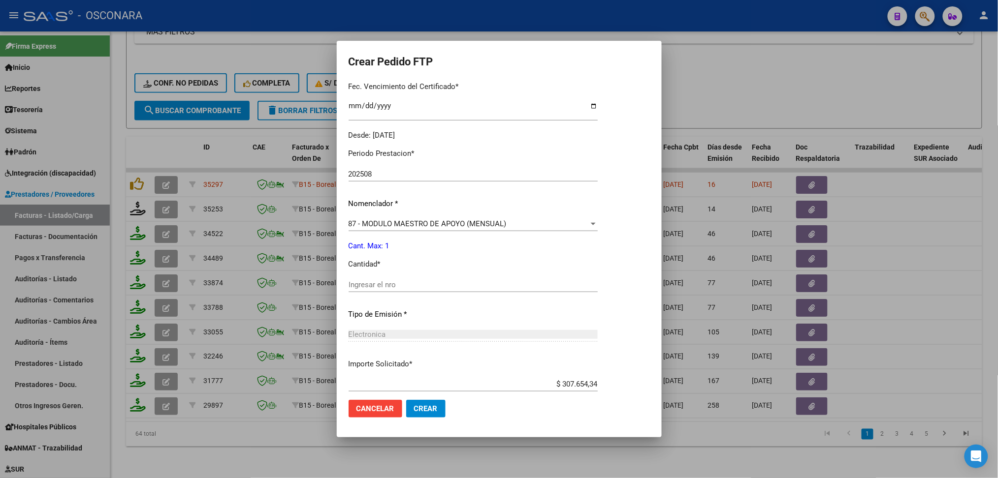
click at [372, 283] on input "Ingresar el nro" at bounding box center [472, 285] width 249 height 9
click at [406, 400] on button "Crear" at bounding box center [425, 409] width 39 height 18
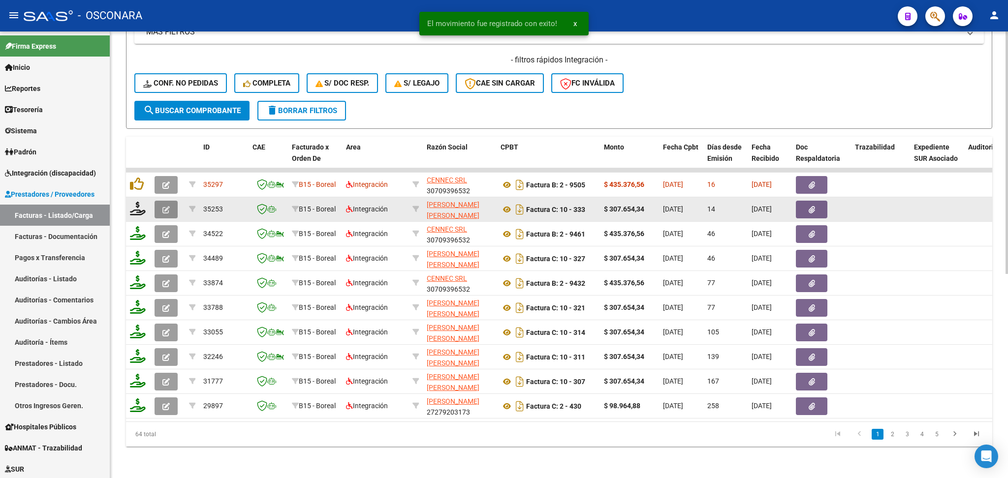
click at [170, 202] on button "button" at bounding box center [166, 210] width 23 height 18
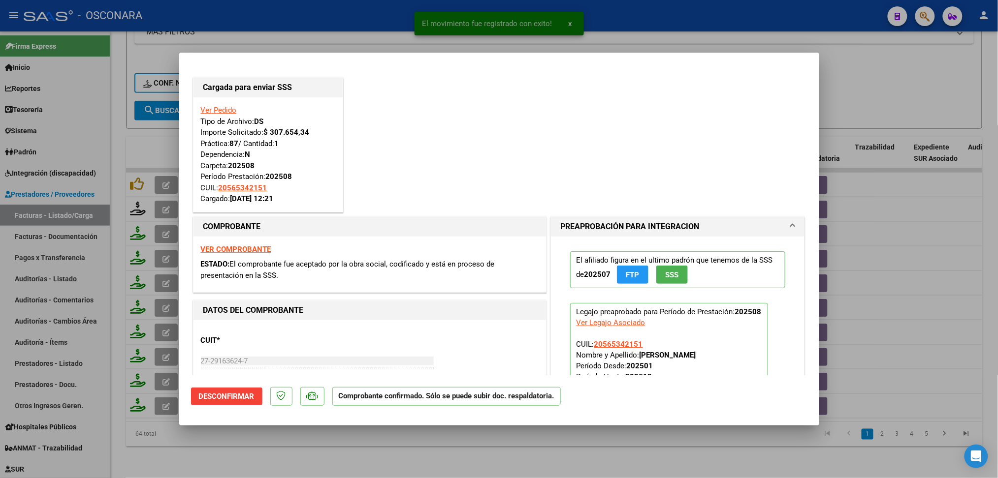
click at [290, 462] on div at bounding box center [499, 239] width 998 height 478
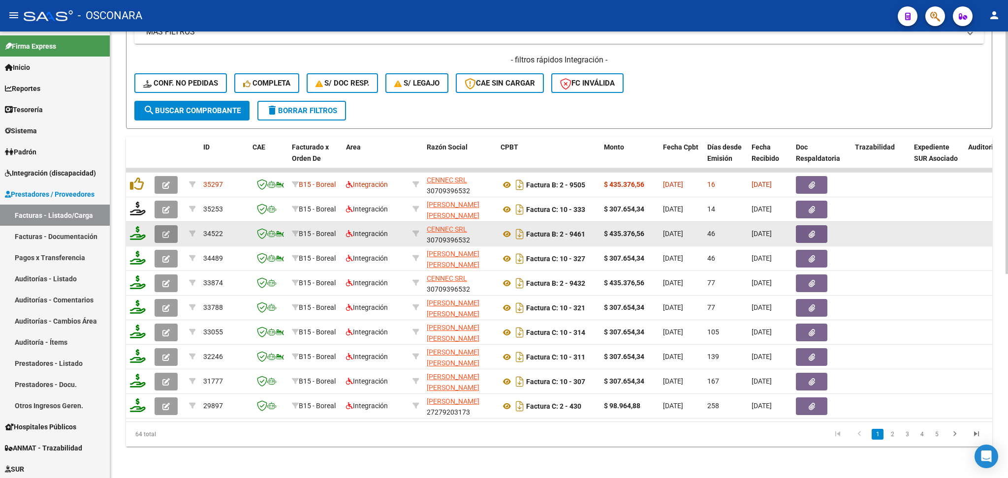
click at [170, 225] on button "button" at bounding box center [166, 234] width 23 height 18
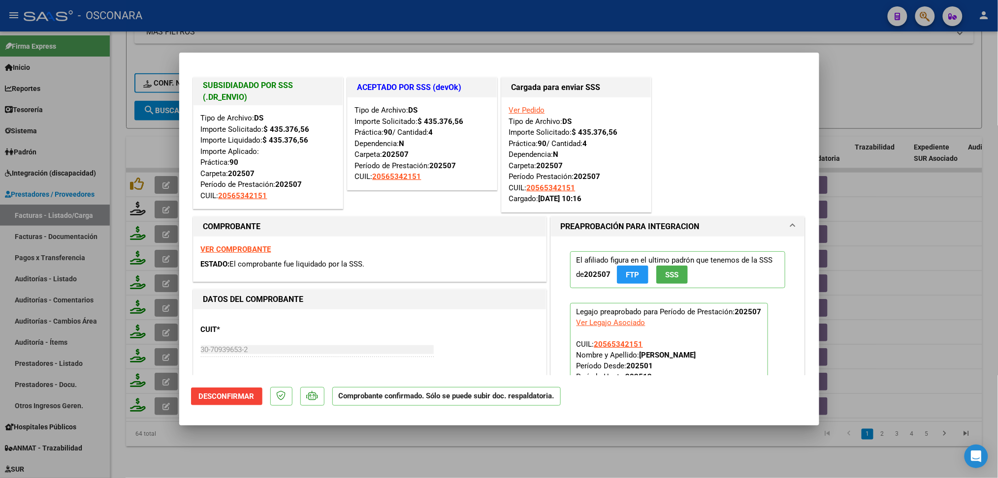
click at [336, 457] on div at bounding box center [499, 239] width 998 height 478
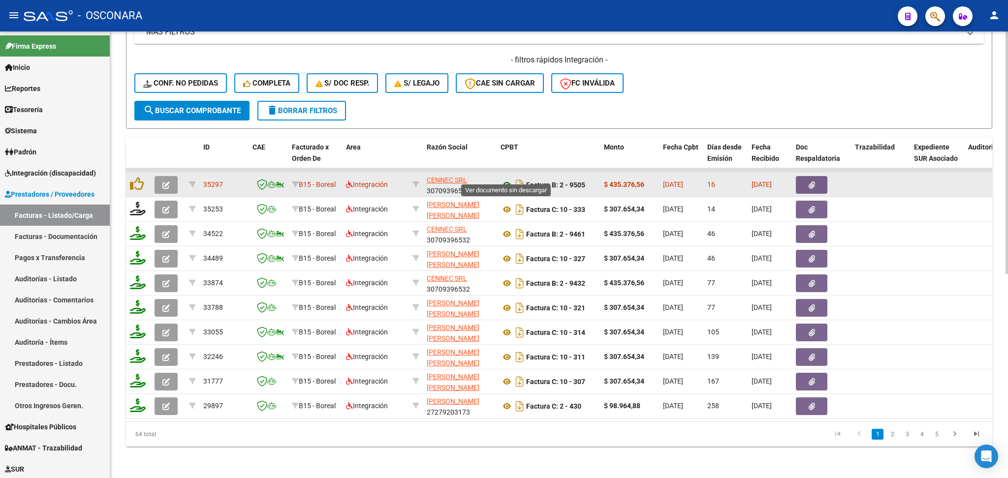
click at [507, 179] on icon at bounding box center [507, 185] width 13 height 12
click at [805, 176] on button "button" at bounding box center [811, 185] width 31 height 18
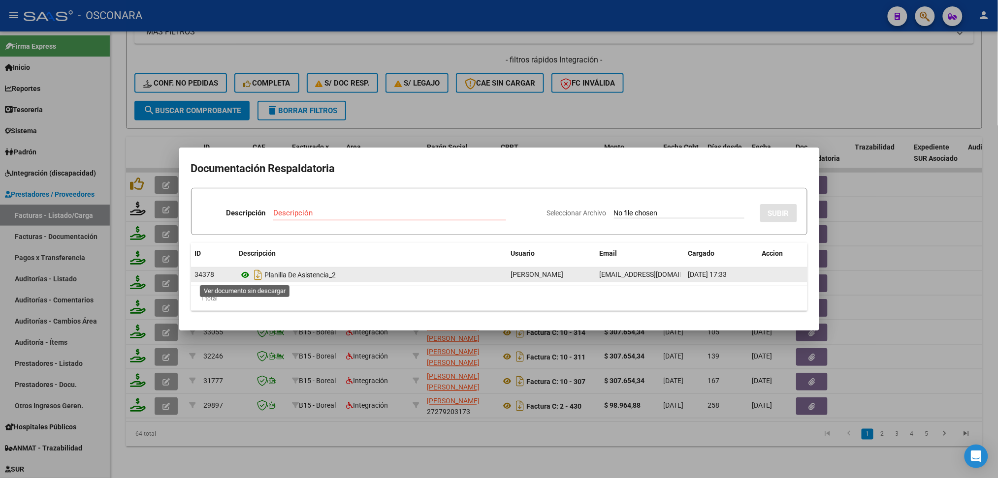
click at [242, 276] on icon at bounding box center [245, 275] width 13 height 12
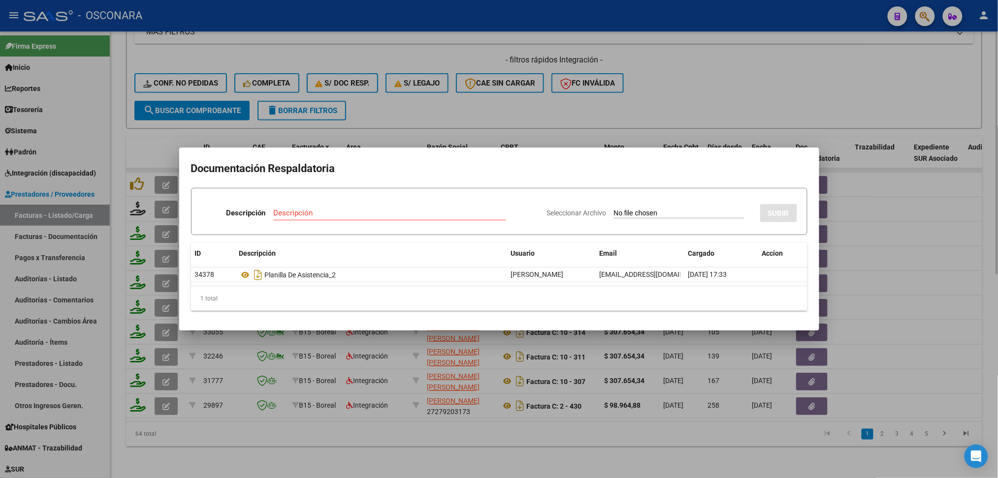
drag, startPoint x: 412, startPoint y: 98, endPoint x: 255, endPoint y: 161, distance: 169.2
click at [413, 98] on div at bounding box center [499, 239] width 998 height 478
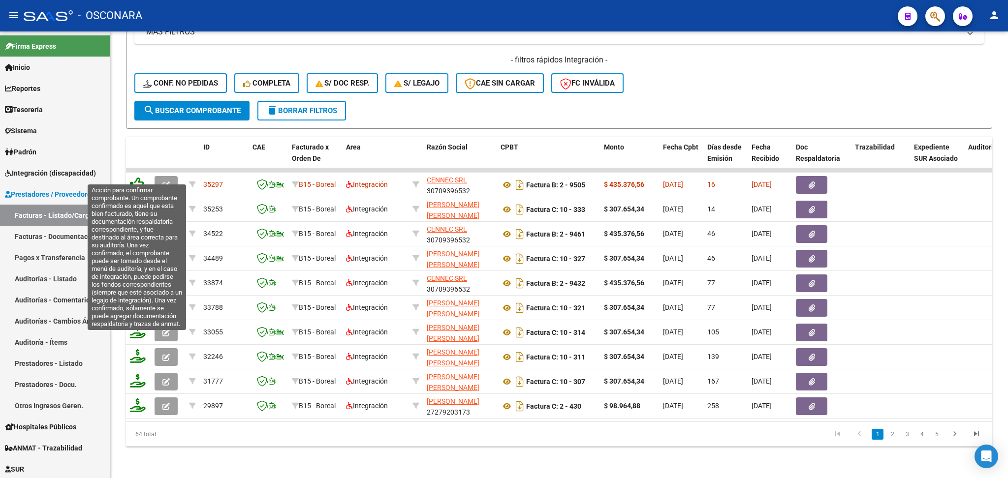
click at [140, 177] on icon at bounding box center [137, 184] width 14 height 14
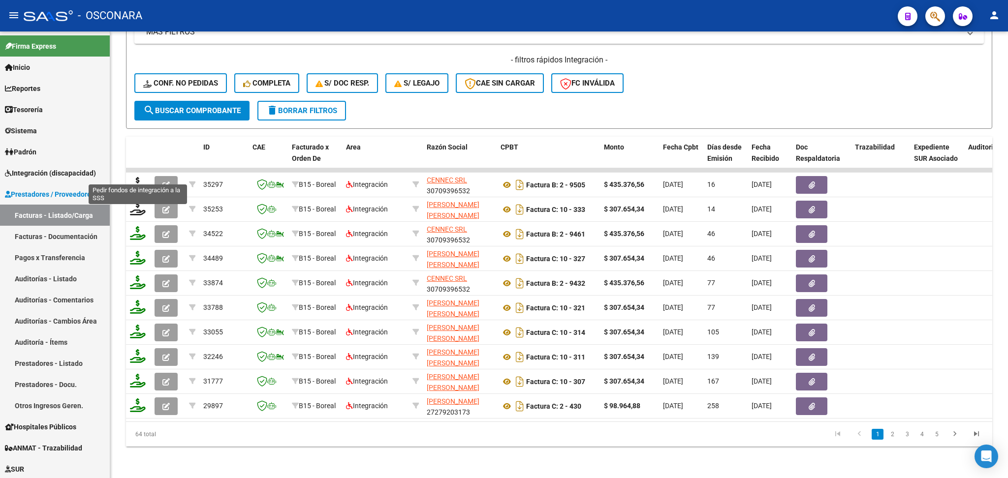
click at [135, 177] on icon at bounding box center [138, 184] width 16 height 14
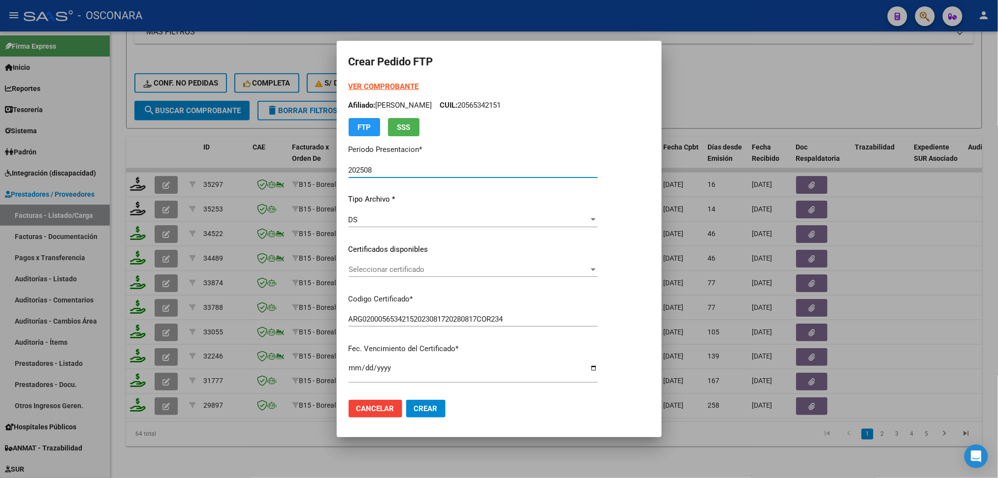
click at [388, 269] on span "Seleccionar certificado" at bounding box center [468, 269] width 240 height 9
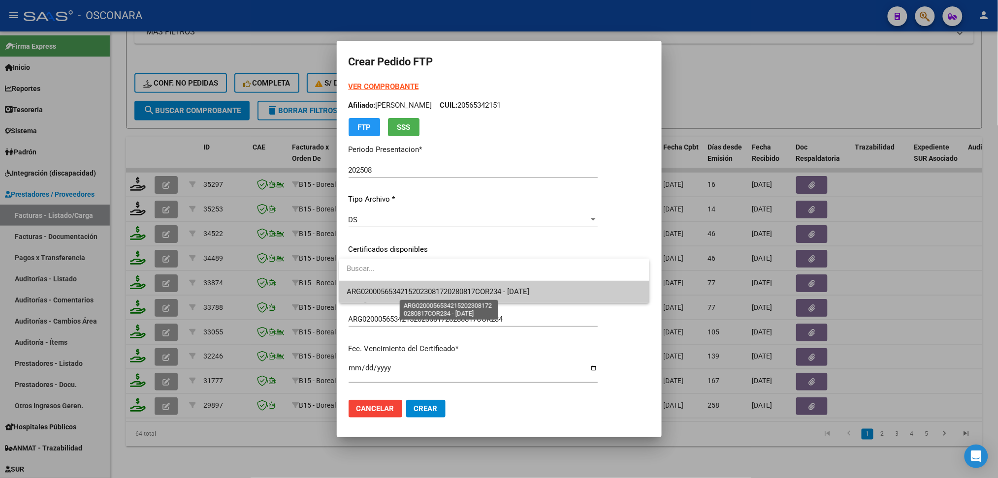
click at [388, 291] on span "ARG02000565342152023081720280817COR234 - 2028-08-17" at bounding box center [438, 291] width 183 height 9
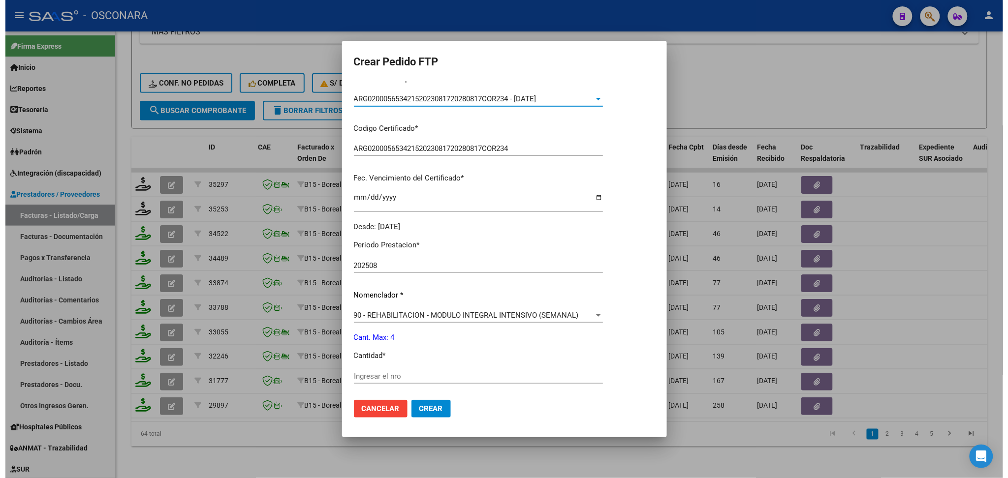
scroll to position [320, 0]
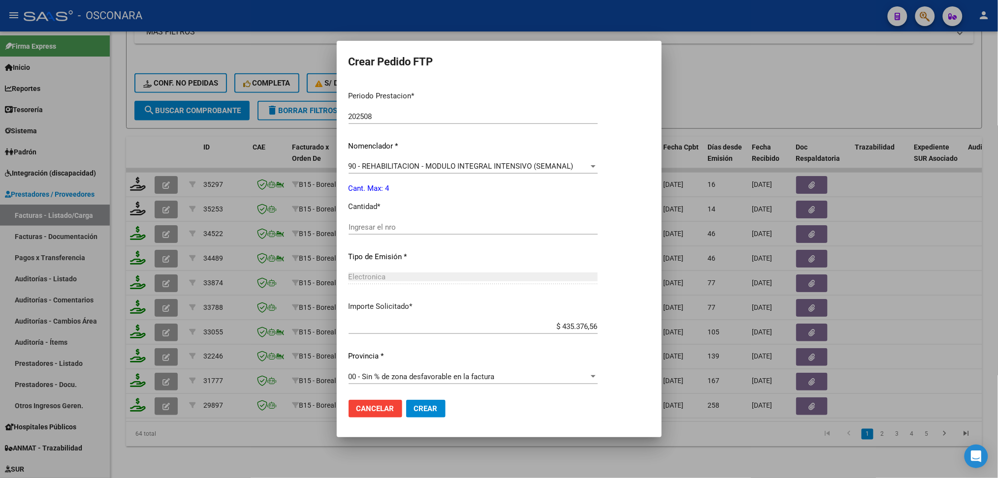
click at [385, 228] on input "Ingresar el nro" at bounding box center [472, 227] width 249 height 9
click at [406, 400] on button "Crear" at bounding box center [425, 409] width 39 height 18
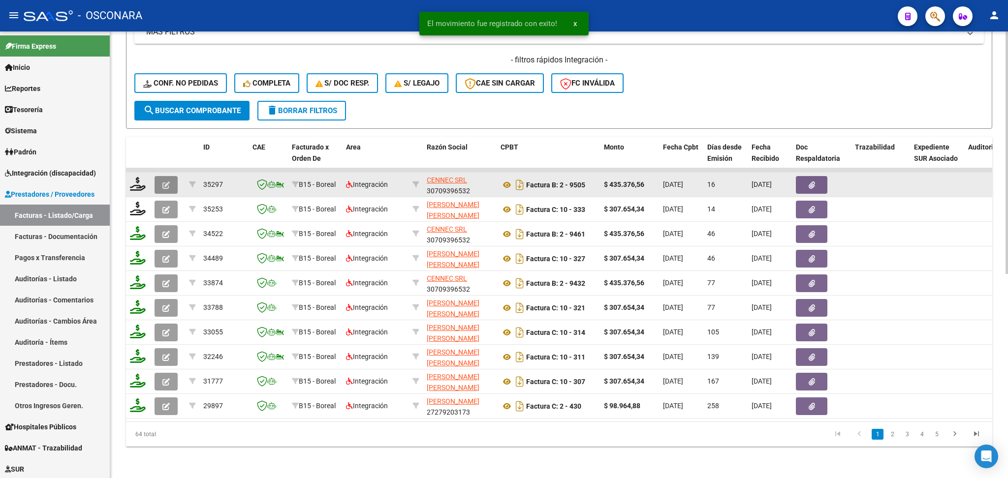
click at [159, 176] on button "button" at bounding box center [166, 185] width 23 height 18
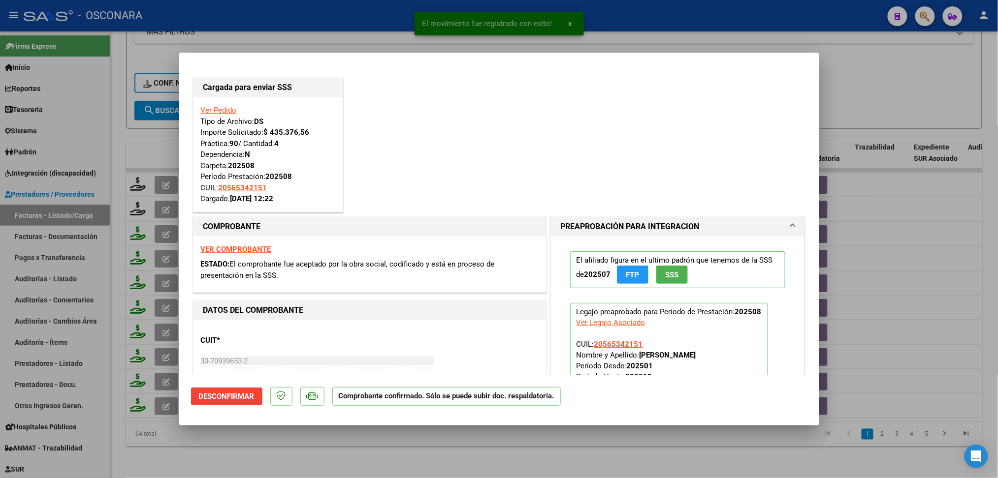
click at [304, 466] on div at bounding box center [499, 239] width 998 height 478
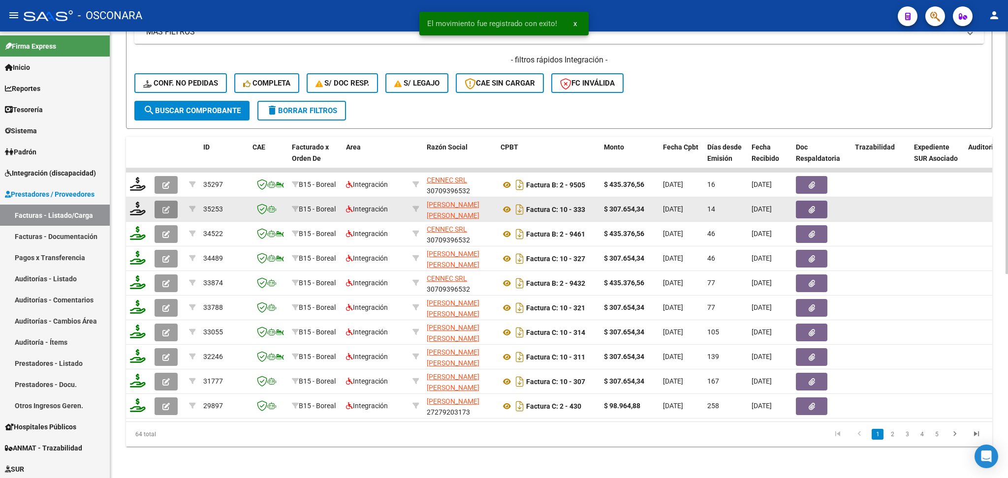
click at [170, 201] on button "button" at bounding box center [166, 210] width 23 height 18
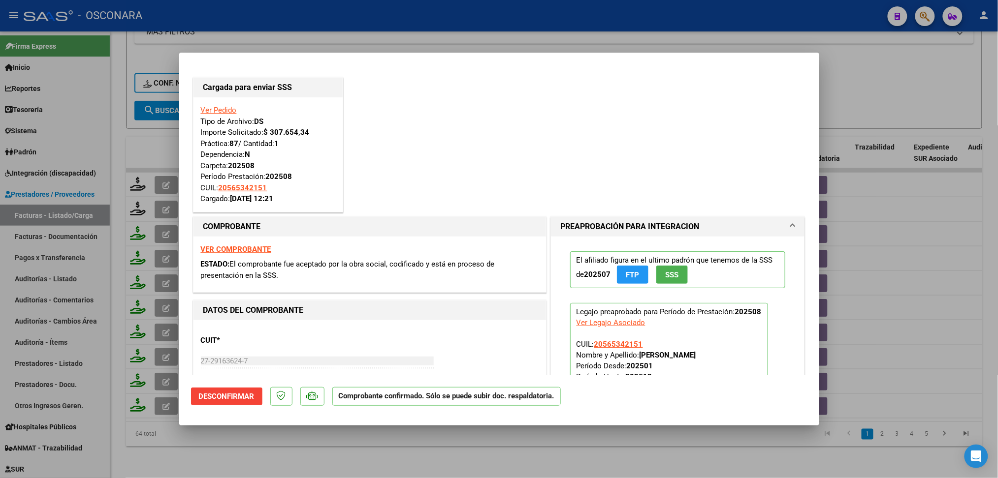
click at [242, 455] on div at bounding box center [499, 239] width 998 height 478
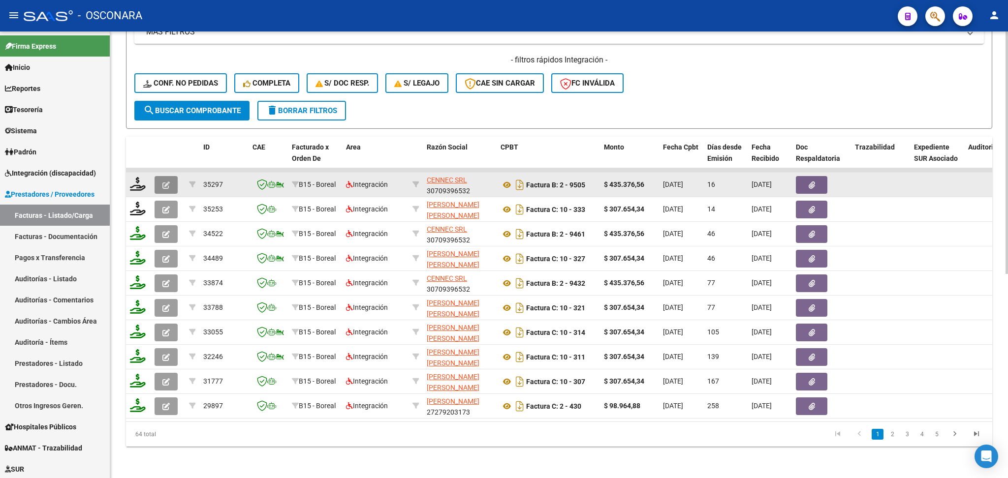
click at [164, 176] on button "button" at bounding box center [166, 185] width 23 height 18
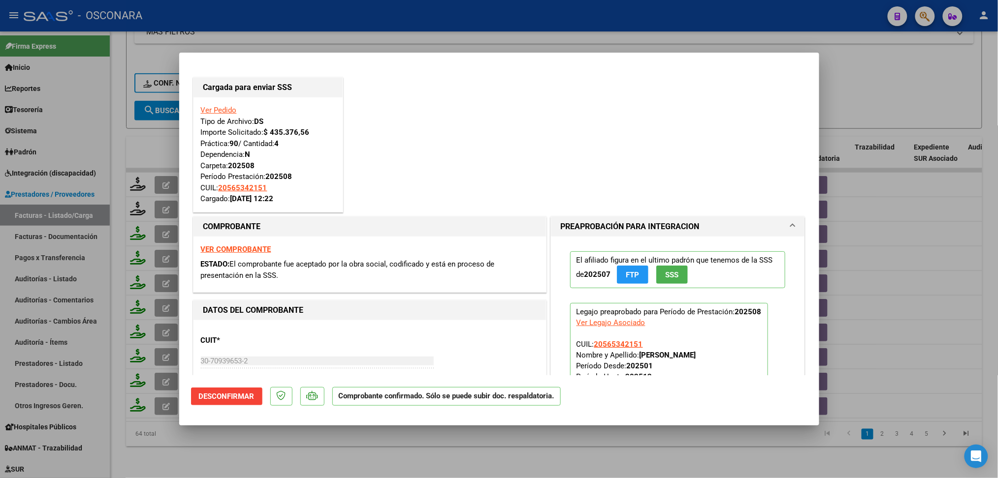
click at [302, 445] on div at bounding box center [499, 239] width 998 height 478
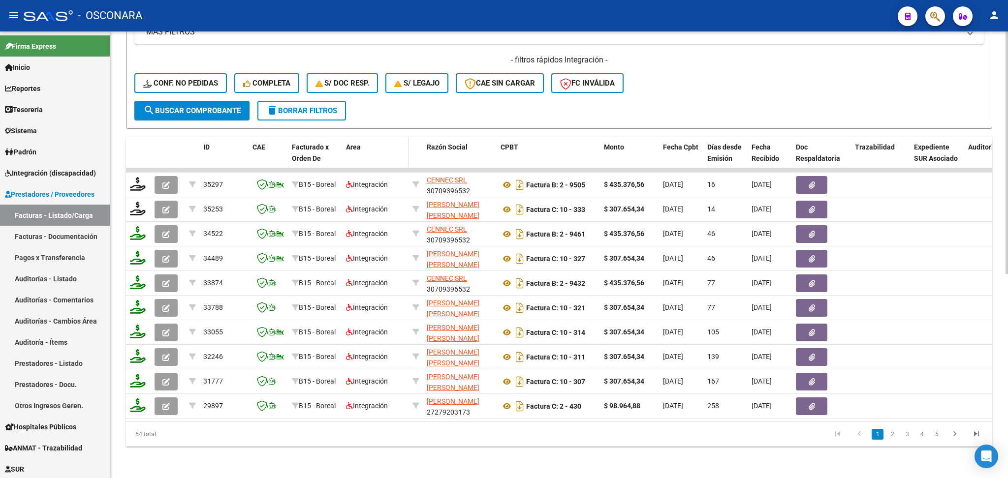
scroll to position [114, 0]
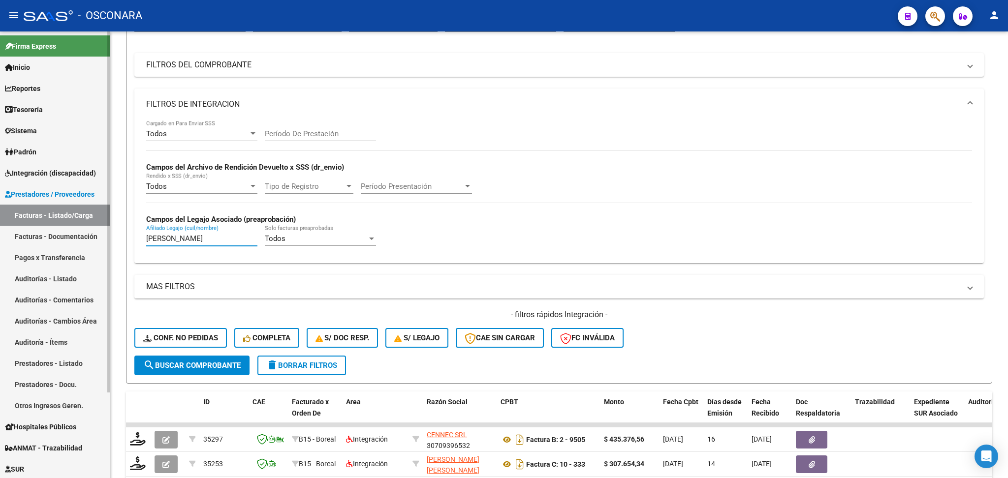
drag, startPoint x: 243, startPoint y: 235, endPoint x: 106, endPoint y: 227, distance: 137.1
click at [106, 227] on mat-sidenav-container "Firma Express Inicio Calendario SSS Instructivos Contacto OS Reportes Ingresos …" at bounding box center [504, 254] width 1008 height 447
paste input "DRIGUEZ LUDMILA MAILEN GUADALUPE"
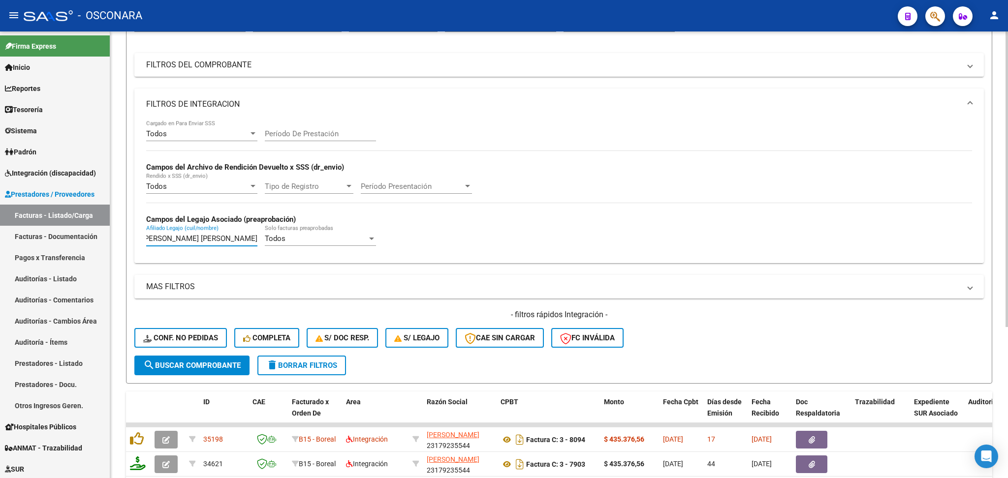
click at [755, 333] on div "- filtros rápidos Integración - Conf. no pedidas Completa S/ Doc Resp. S/ legaj…" at bounding box center [558, 333] width 849 height 46
click at [747, 334] on div "- filtros rápidos Integración - Conf. no pedidas Completa S/ Doc Resp. S/ legaj…" at bounding box center [558, 333] width 849 height 46
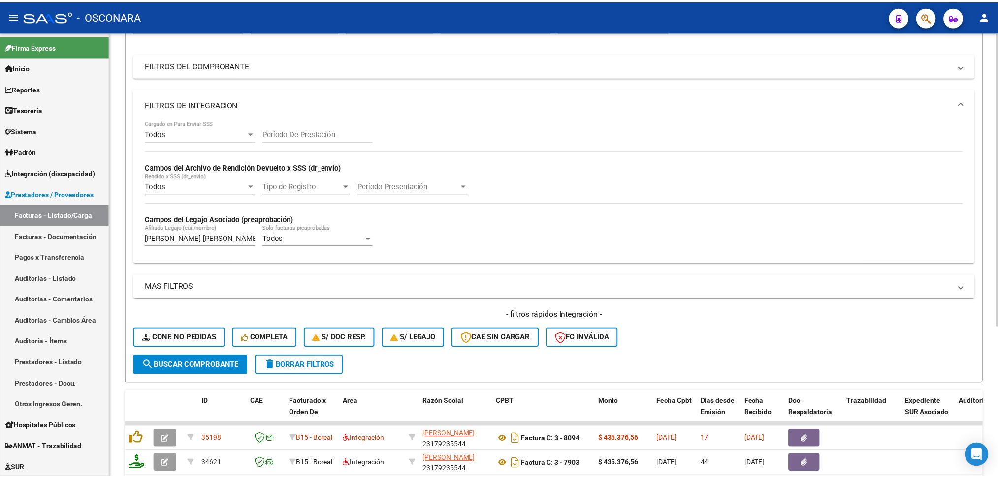
scroll to position [229, 0]
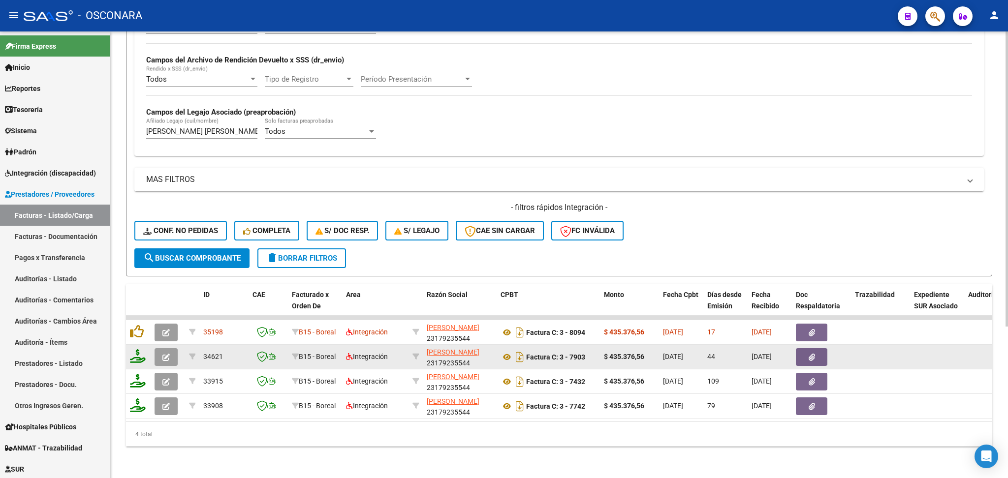
click at [160, 349] on button "button" at bounding box center [166, 357] width 23 height 18
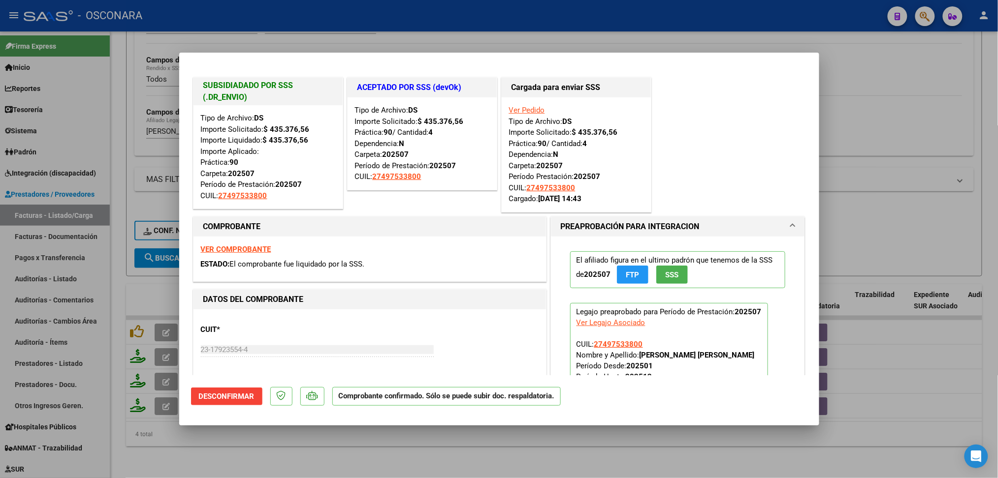
click at [293, 447] on div at bounding box center [499, 239] width 998 height 478
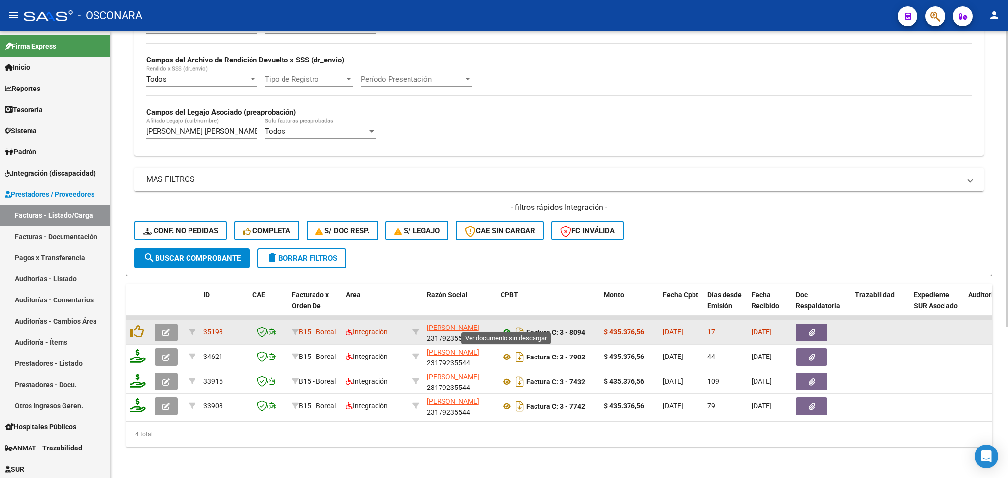
click at [508, 327] on icon at bounding box center [507, 333] width 13 height 12
click at [809, 329] on icon "button" at bounding box center [812, 332] width 6 height 7
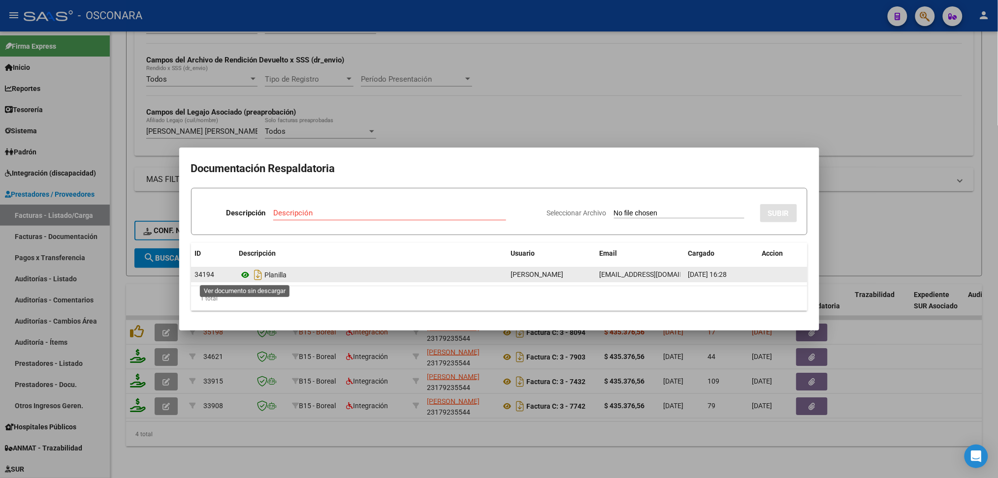
click at [243, 275] on icon at bounding box center [245, 275] width 13 height 12
